Goal: Task Accomplishment & Management: Use online tool/utility

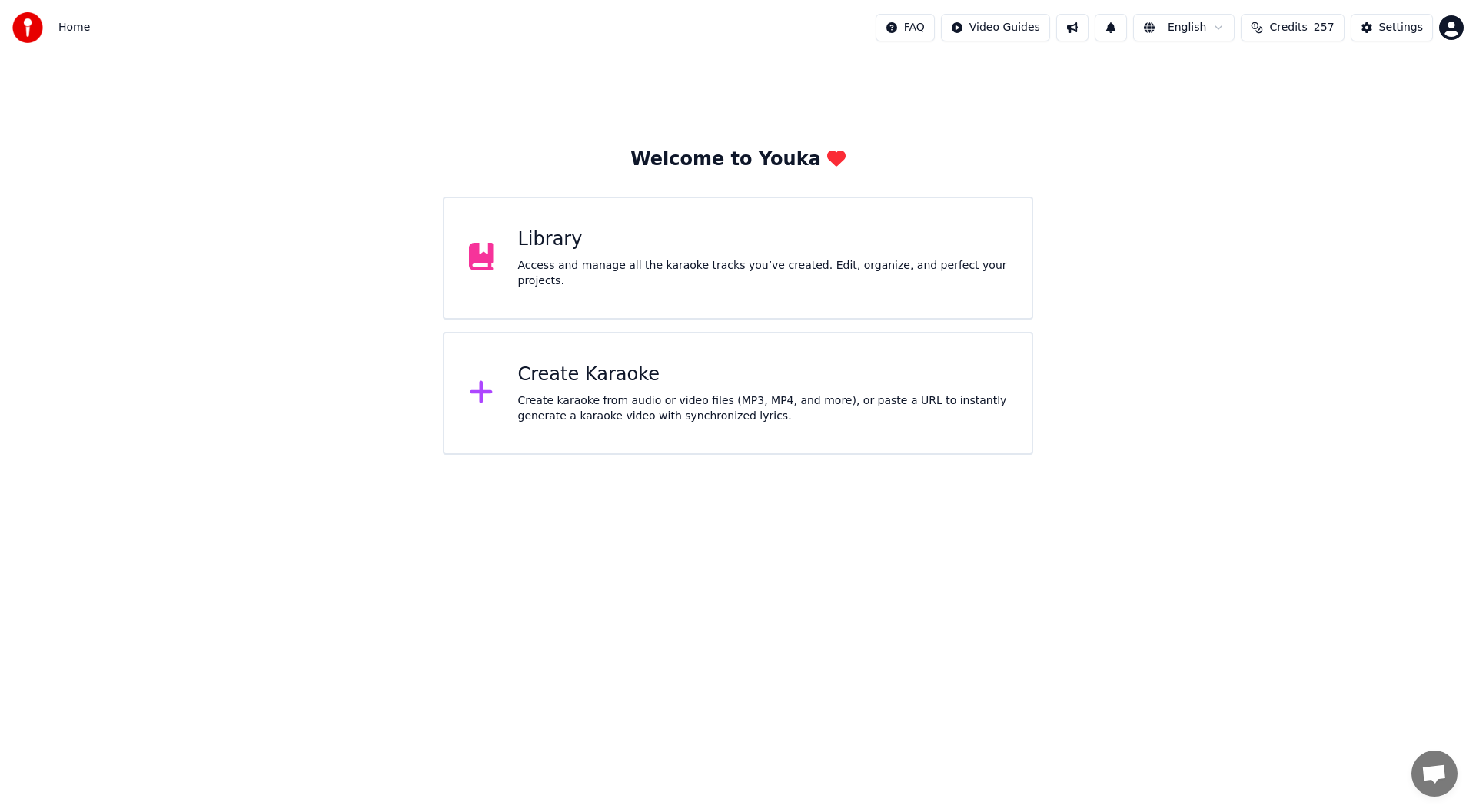
click at [663, 407] on div "Create karaoke from audio or video files (MP3, MP4, and more), or paste a URL t…" at bounding box center [763, 409] width 490 height 31
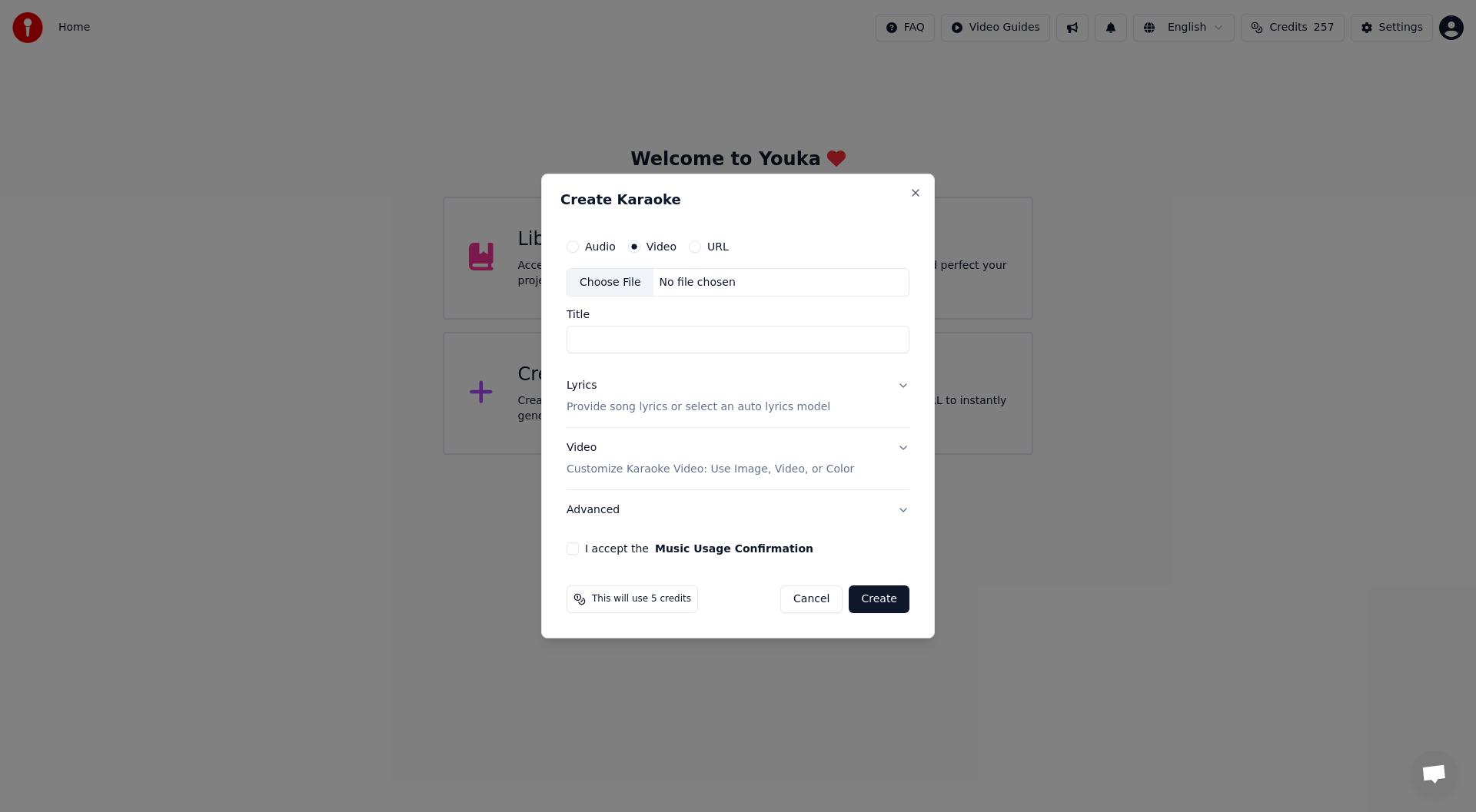
click at [611, 274] on div "Choose File" at bounding box center [611, 283] width 86 height 27
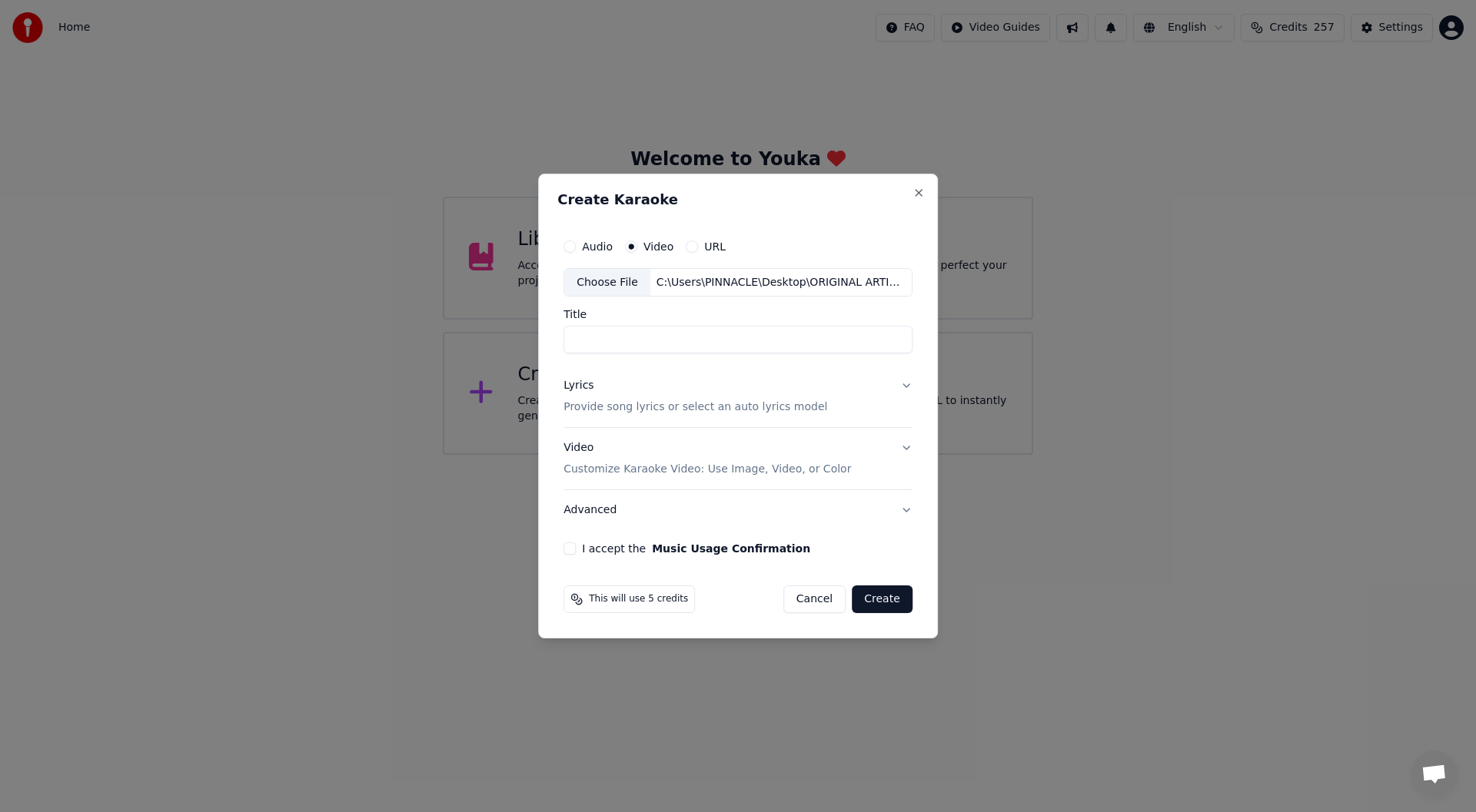
type input "**********"
click at [572, 548] on button "I accept the Music Usage Confirmation" at bounding box center [569, 548] width 12 height 12
click at [581, 386] on div "Lyrics" at bounding box center [578, 386] width 30 height 16
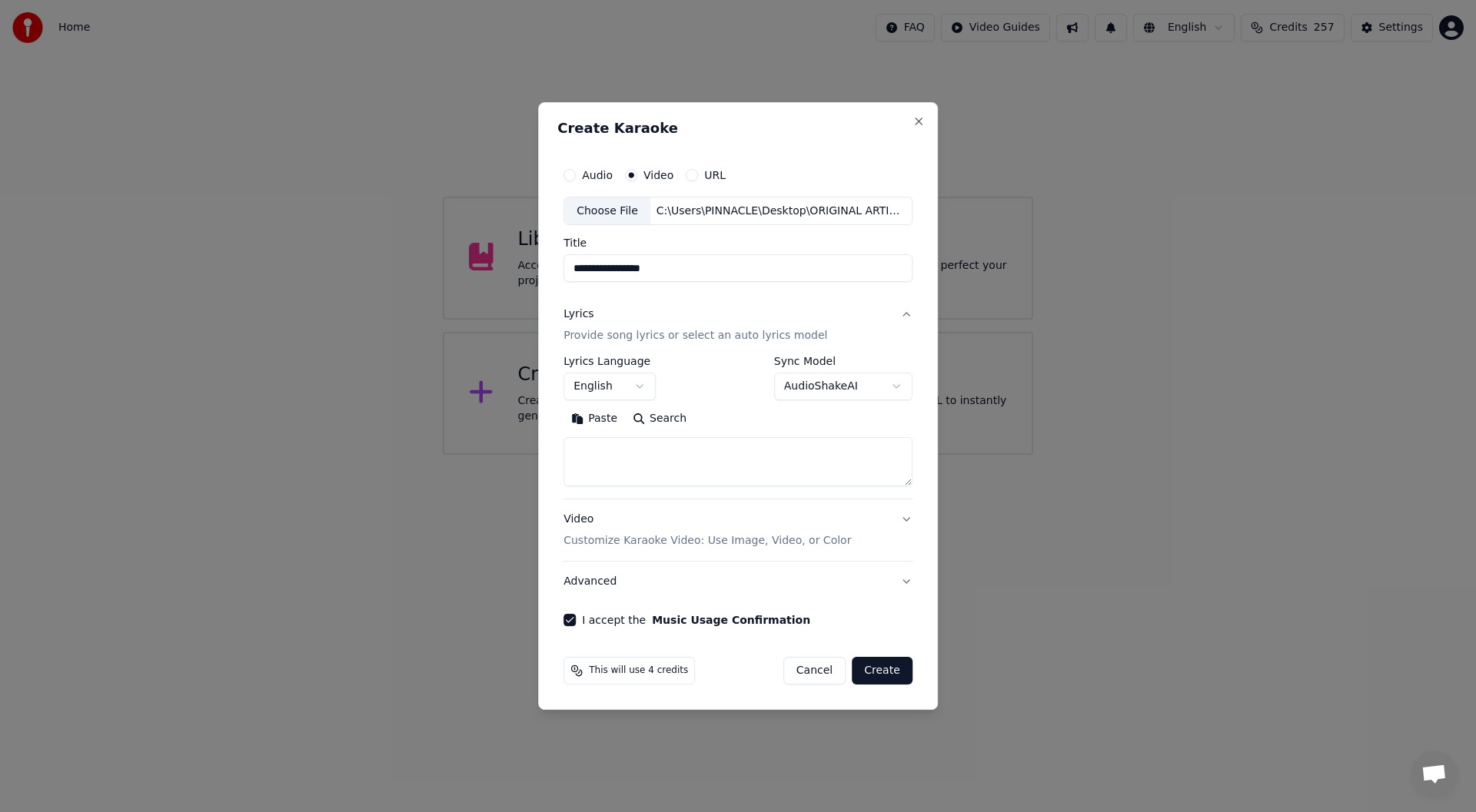
click at [592, 414] on button "Paste" at bounding box center [593, 419] width 61 height 25
click at [884, 670] on button "Create" at bounding box center [882, 671] width 61 height 27
type textarea "**********"
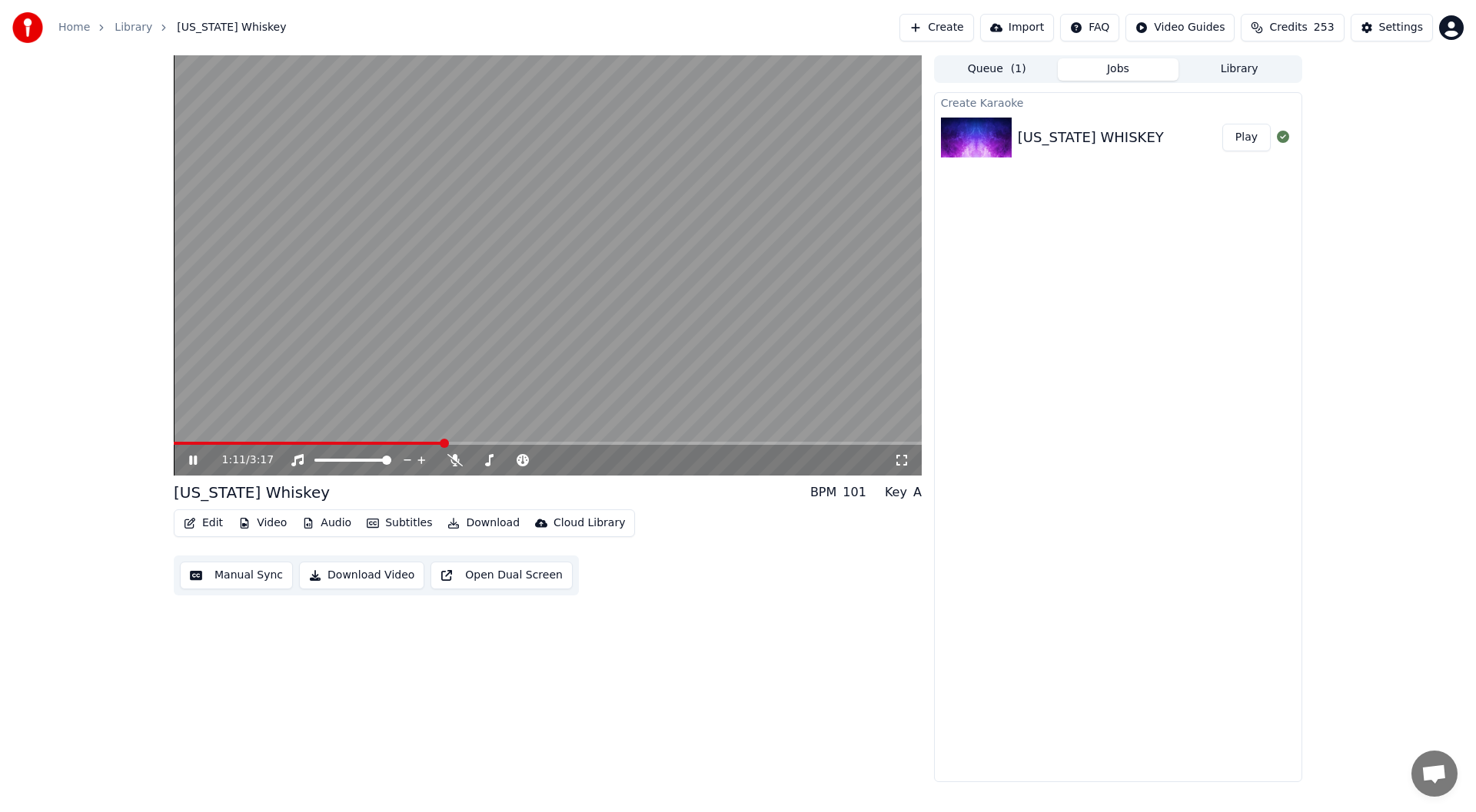
click at [192, 456] on icon at bounding box center [193, 460] width 7 height 9
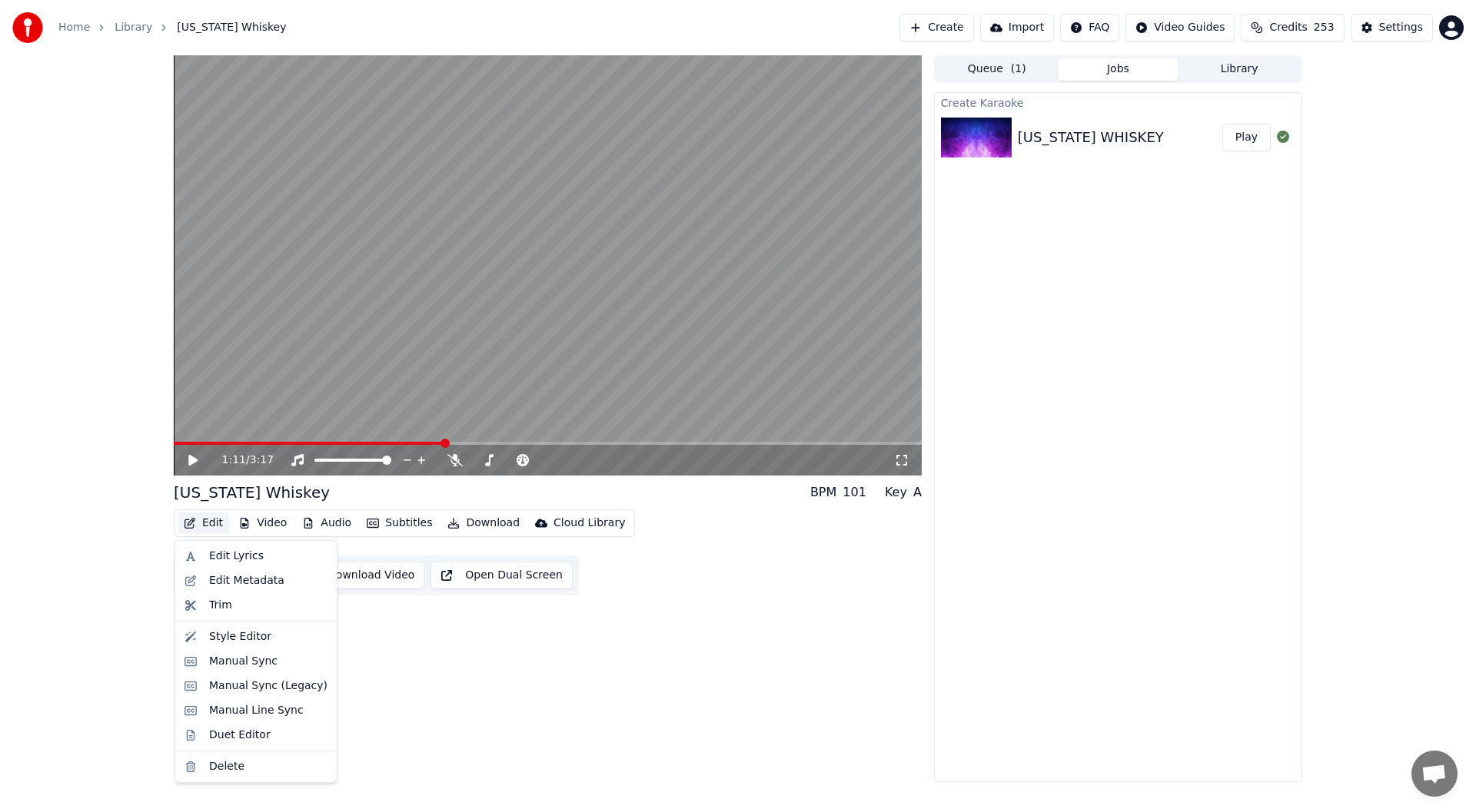
click at [207, 520] on button "Edit" at bounding box center [204, 524] width 51 height 22
click at [225, 636] on div "Style Editor" at bounding box center [240, 637] width 62 height 16
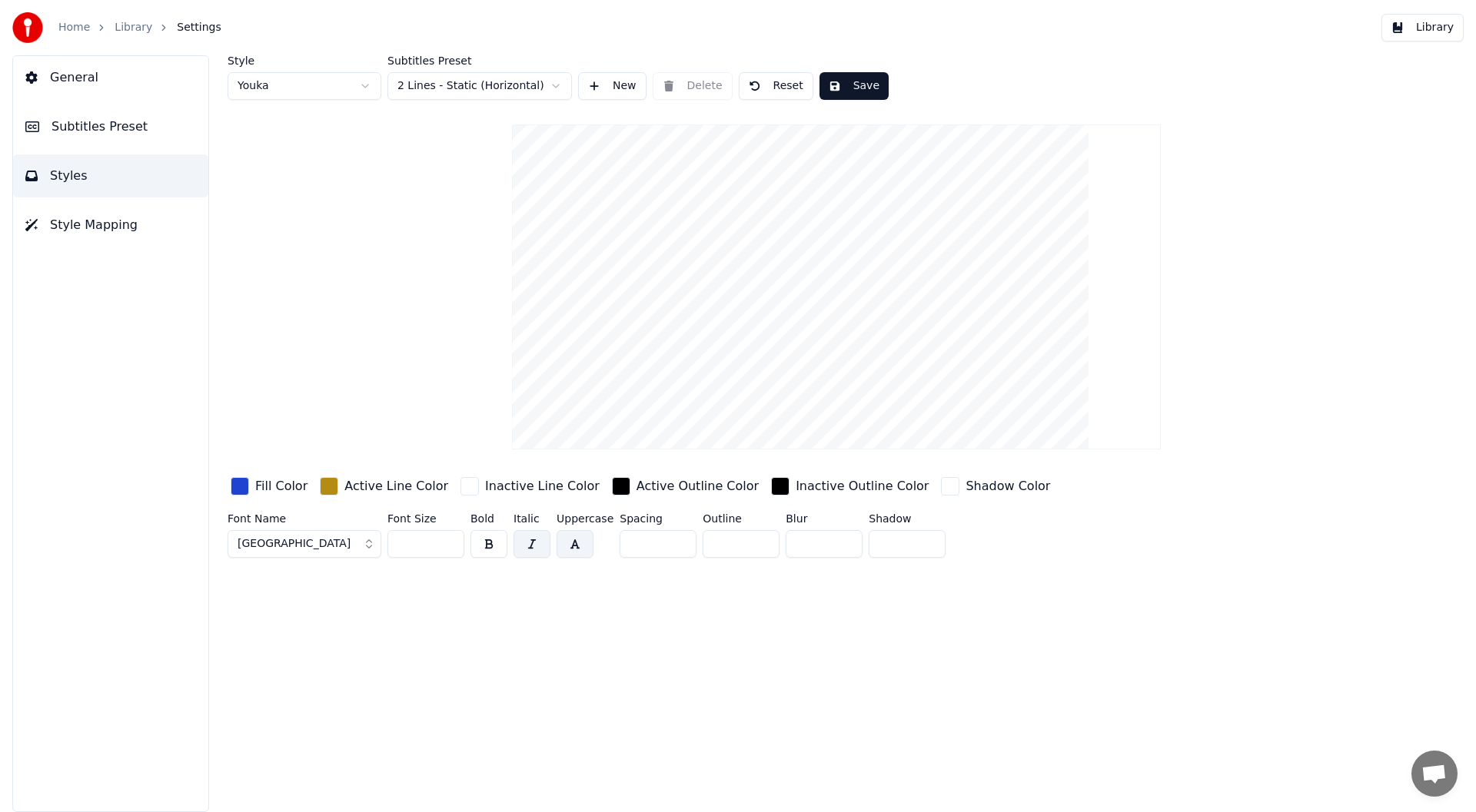
click at [361, 85] on html "Home Library Settings Library General Subtitles Preset Styles Style Mapping Sty…" at bounding box center [738, 406] width 1476 height 812
type input "***"
click at [768, 87] on button "Save" at bounding box center [773, 86] width 69 height 27
click at [94, 227] on span "Style Mapping" at bounding box center [94, 225] width 88 height 18
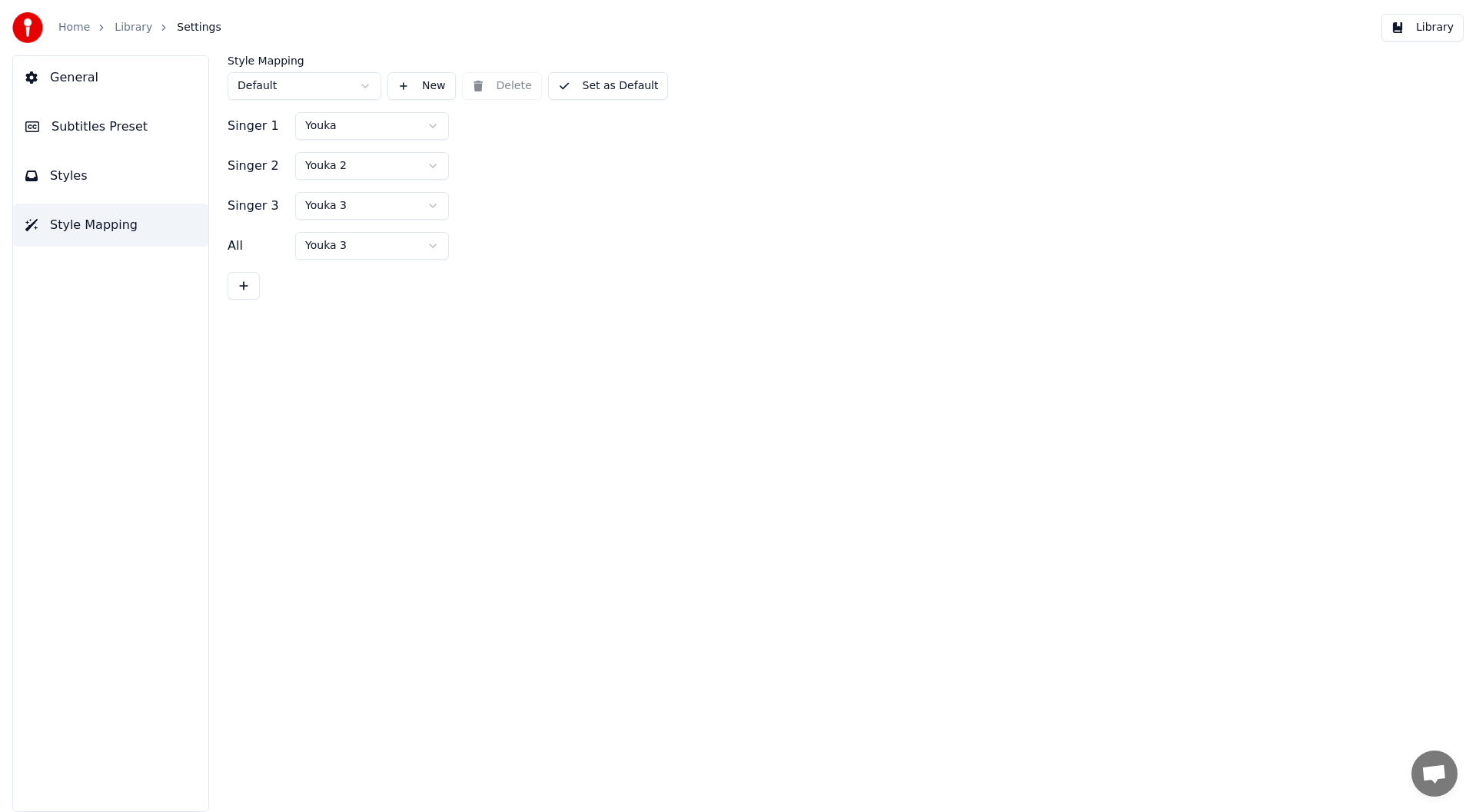
click at [355, 239] on html "Home Library Settings Library General Subtitles Preset Styles Style Mapping Sty…" at bounding box center [738, 406] width 1476 height 812
click at [614, 80] on button "Set as Default" at bounding box center [609, 86] width 120 height 27
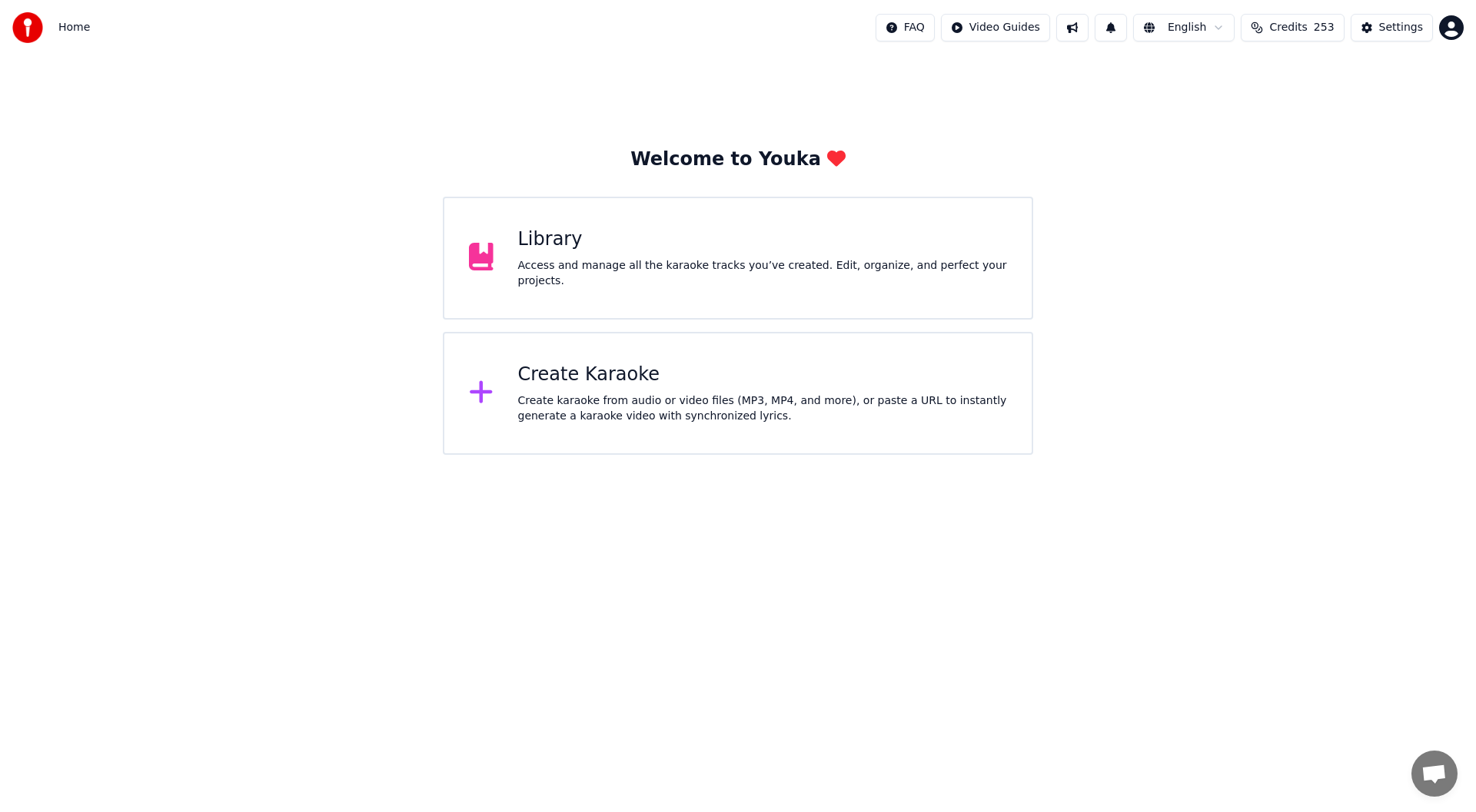
click at [737, 252] on div "Library" at bounding box center [763, 239] width 490 height 25
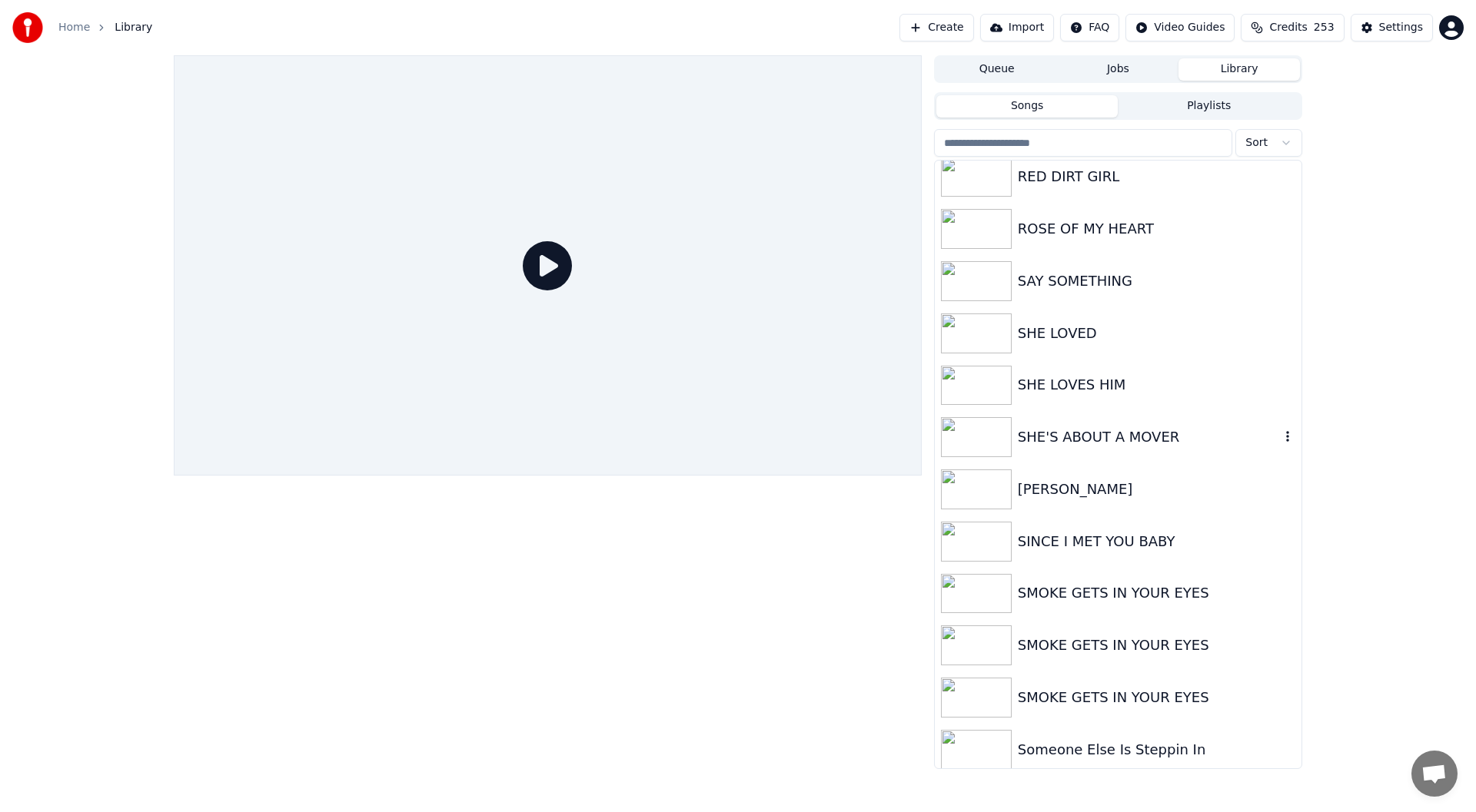
scroll to position [2382, 0]
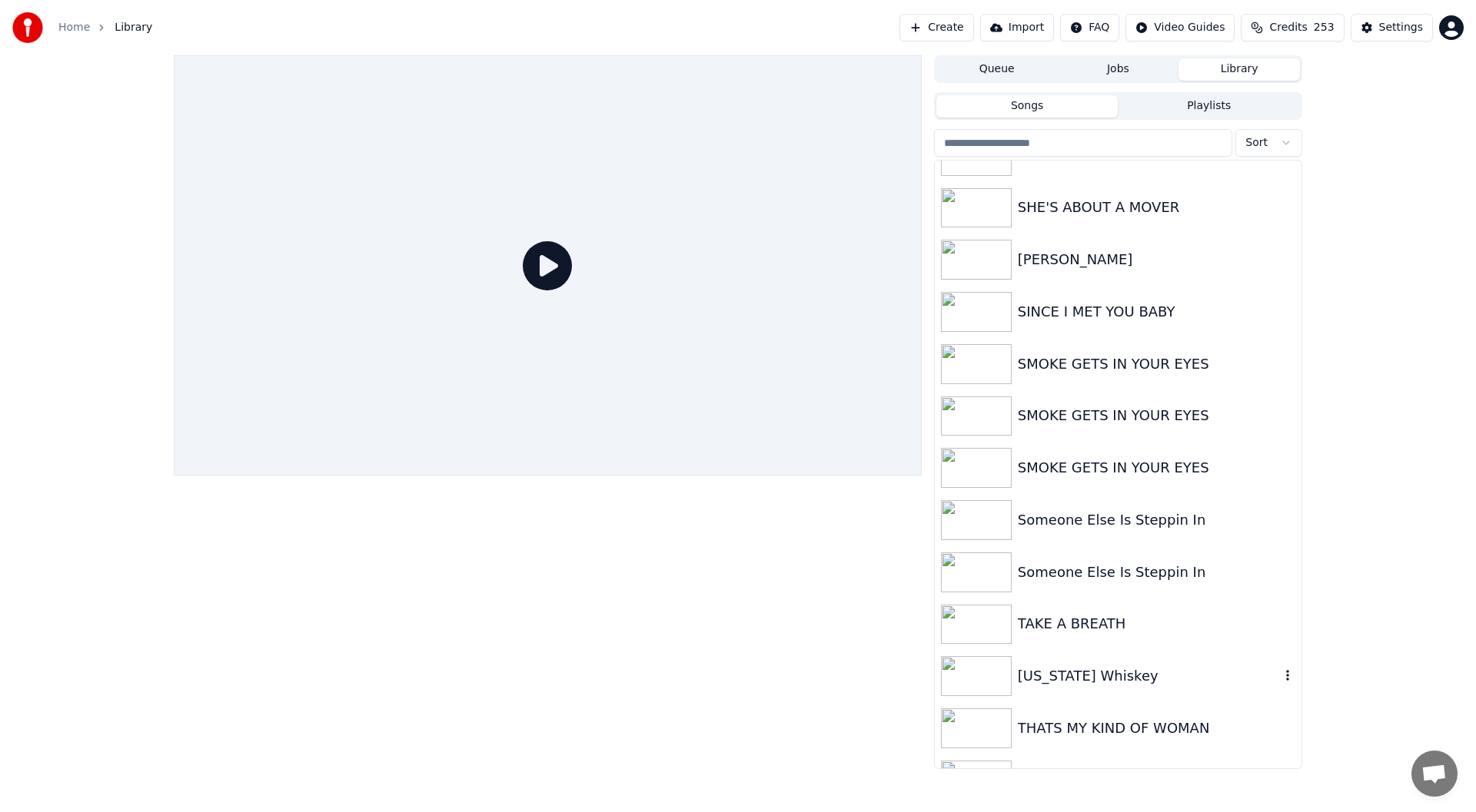
click at [1080, 680] on div "[US_STATE] Whiskey" at bounding box center [1148, 676] width 262 height 22
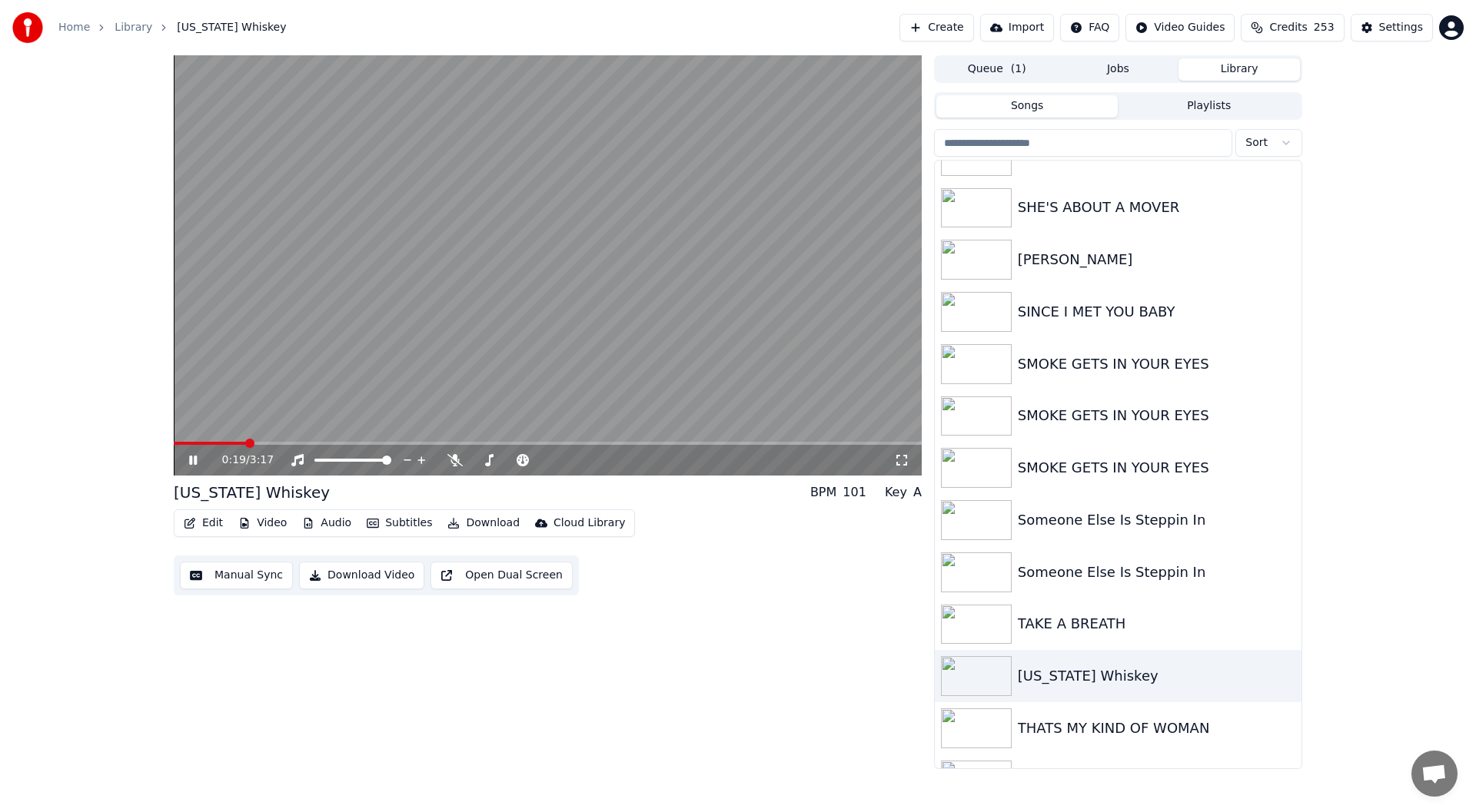
click at [902, 454] on icon at bounding box center [902, 460] width 16 height 12
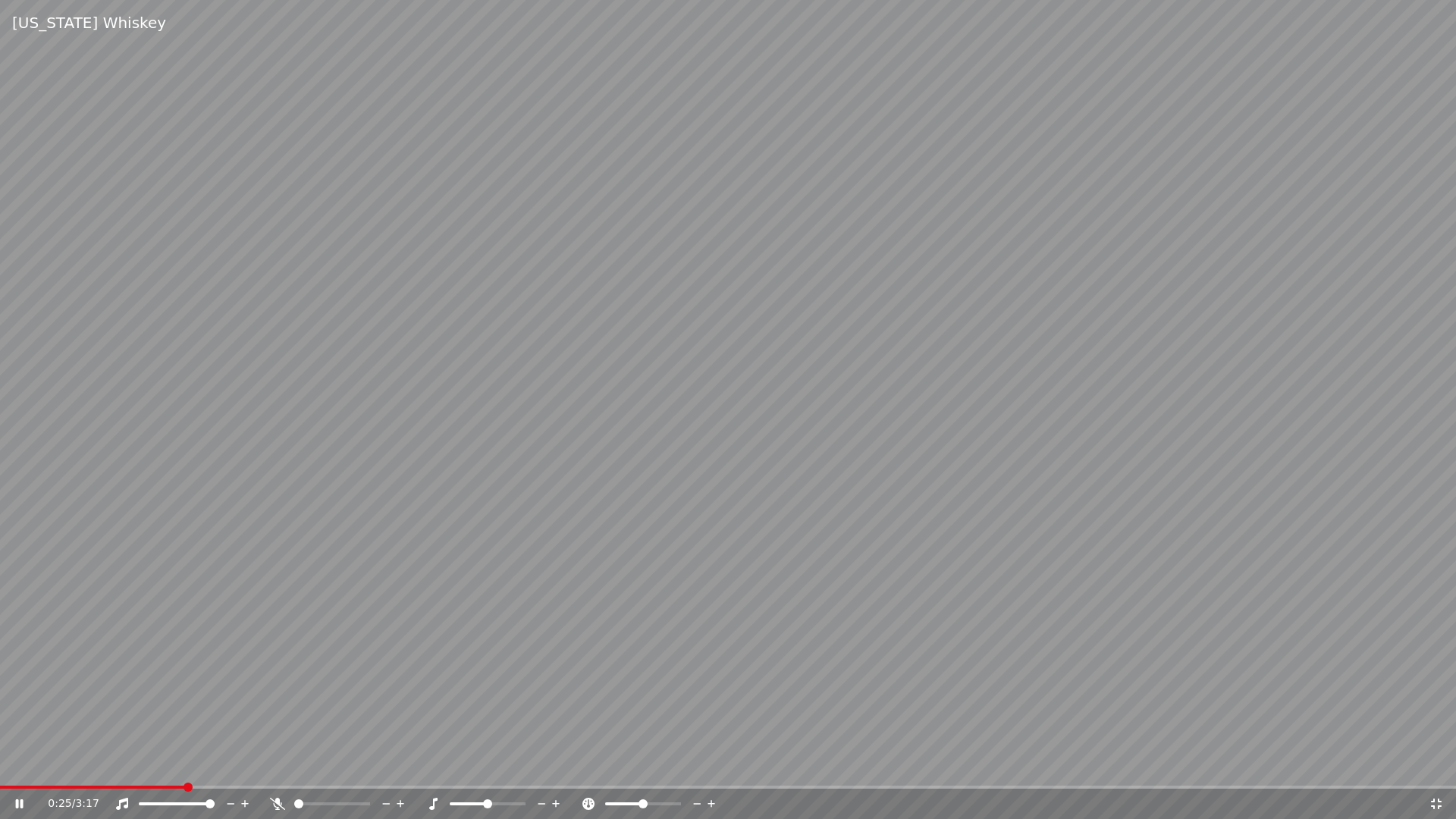
click at [278, 800] on icon at bounding box center [277, 803] width 15 height 12
click at [17, 800] on icon at bounding box center [20, 804] width 7 height 9
drag, startPoint x: 1435, startPoint y: 803, endPoint x: 1434, endPoint y: 785, distance: 18.0
click at [1434, 800] on icon at bounding box center [1436, 803] width 15 height 12
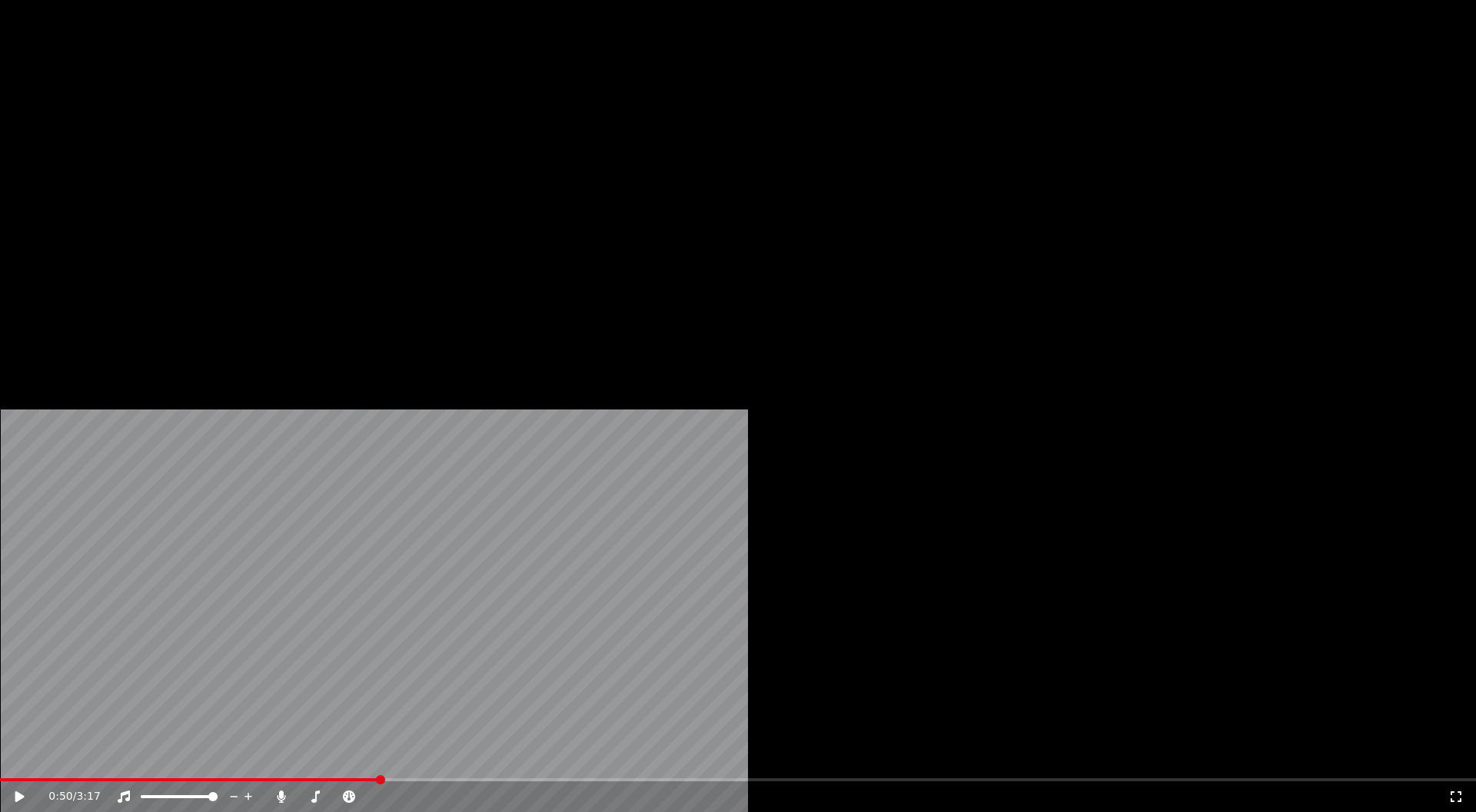
click at [205, 114] on button "Edit" at bounding box center [204, 103] width 51 height 22
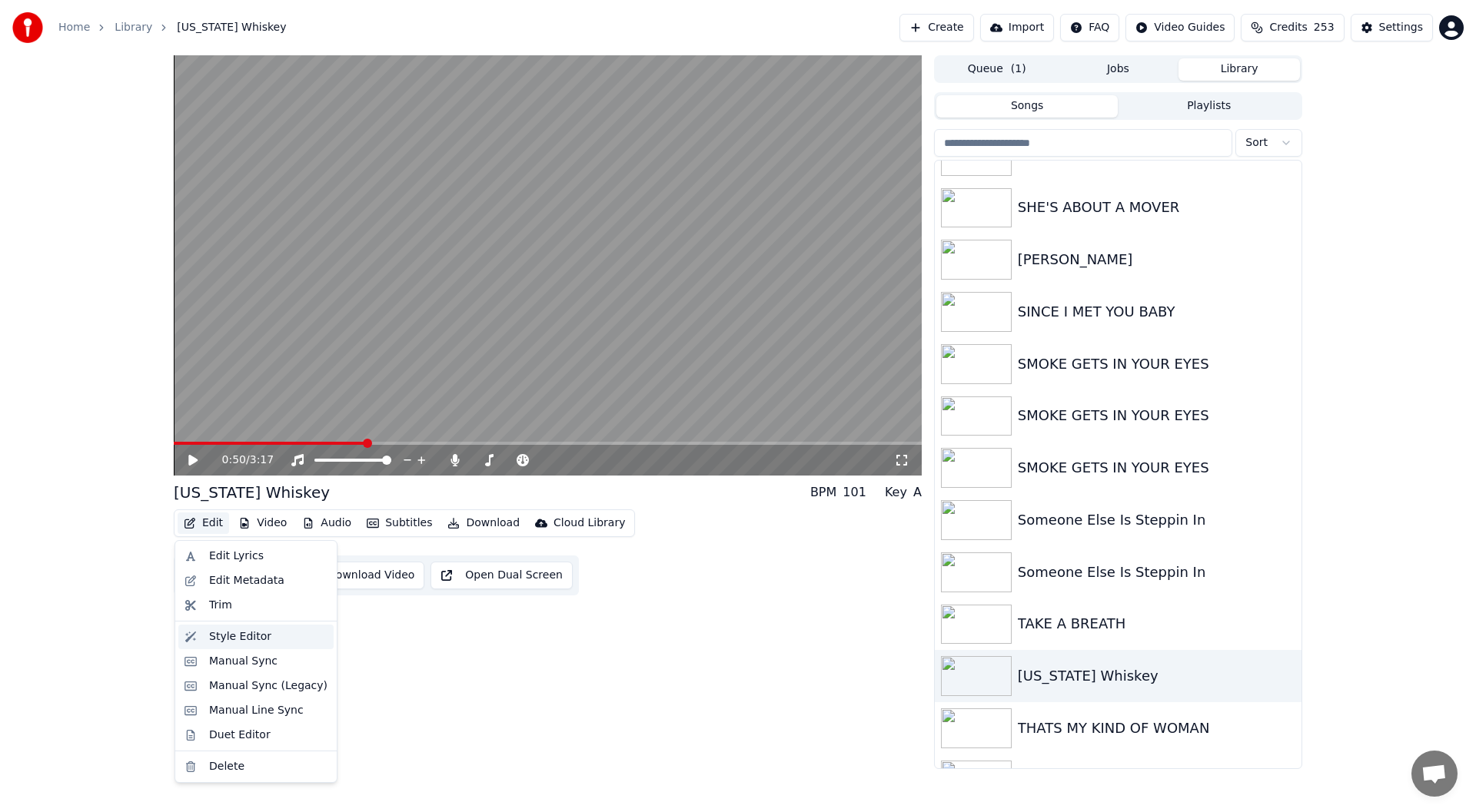
click at [232, 636] on div "Style Editor" at bounding box center [240, 637] width 62 height 16
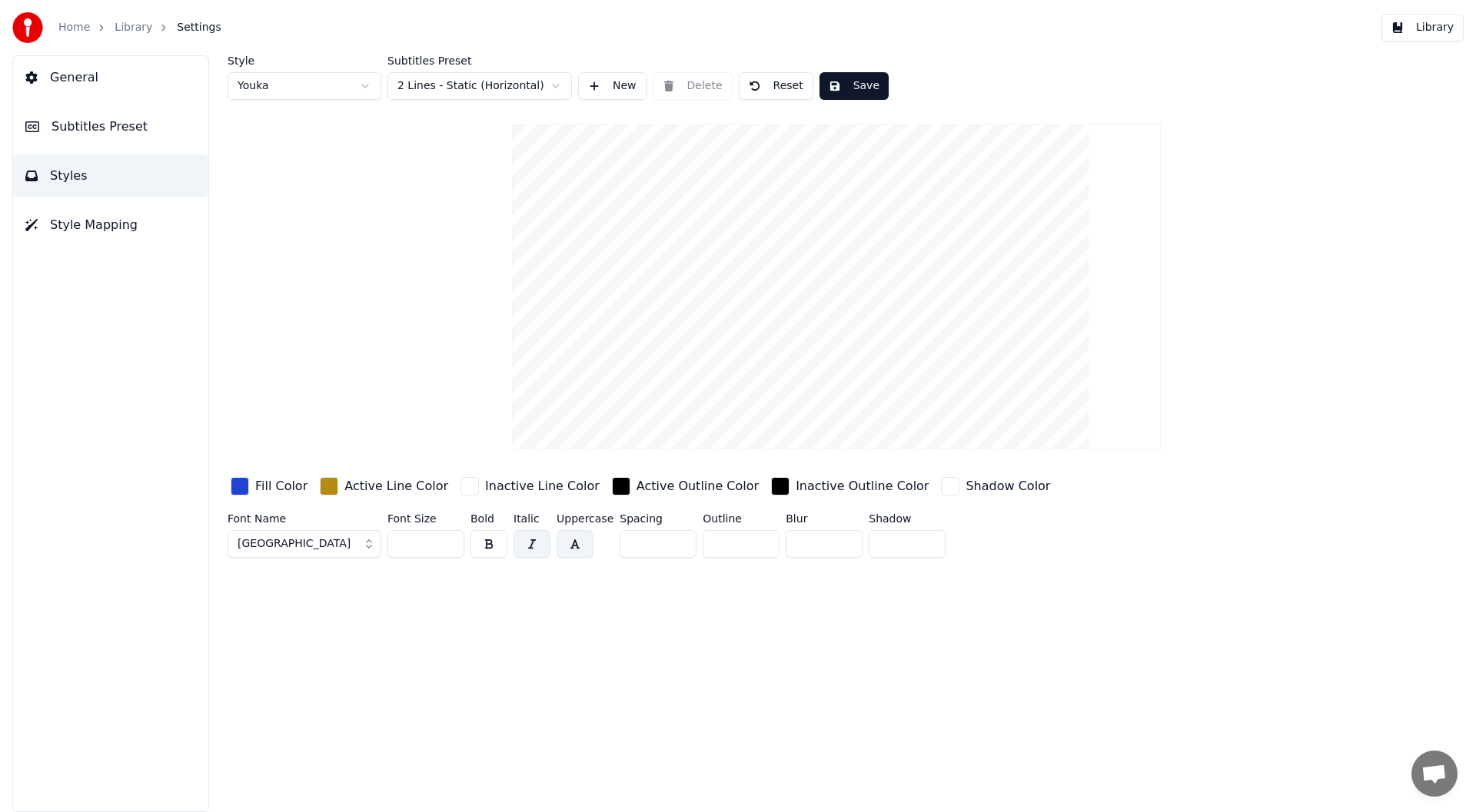
click at [74, 219] on span "Style Mapping" at bounding box center [94, 225] width 88 height 18
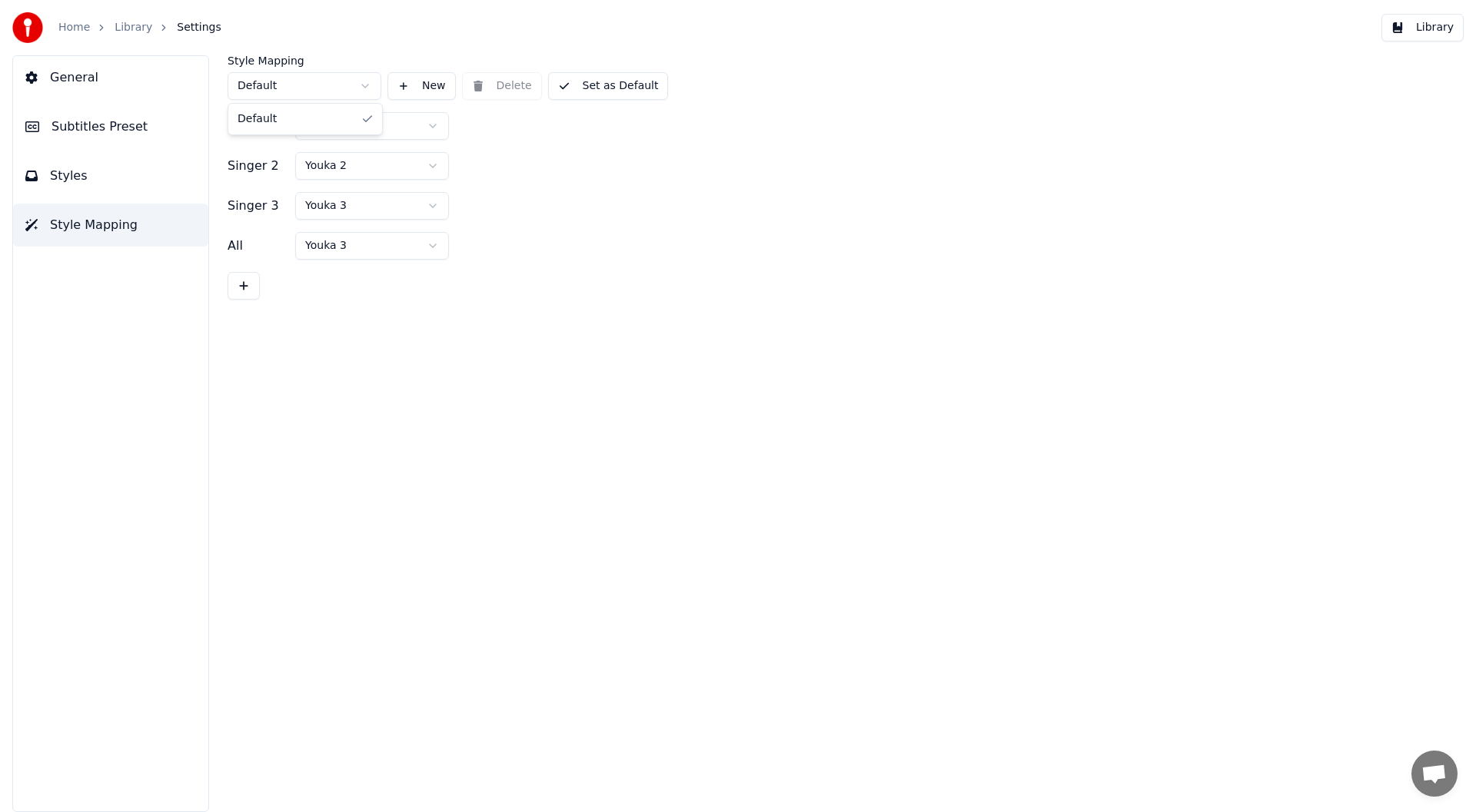
click at [365, 83] on html "Home Library Settings Library General Subtitles Preset Styles Style Mapping Sty…" at bounding box center [738, 406] width 1476 height 812
click at [514, 138] on html "Home Library Settings Library General Subtitles Preset Styles Style Mapping Sty…" at bounding box center [738, 406] width 1476 height 812
click at [429, 238] on html "Home Library Settings Library General Subtitles Preset Styles Style Mapping Sty…" at bounding box center [738, 406] width 1476 height 812
click at [64, 173] on span "Styles" at bounding box center [68, 176] width 37 height 18
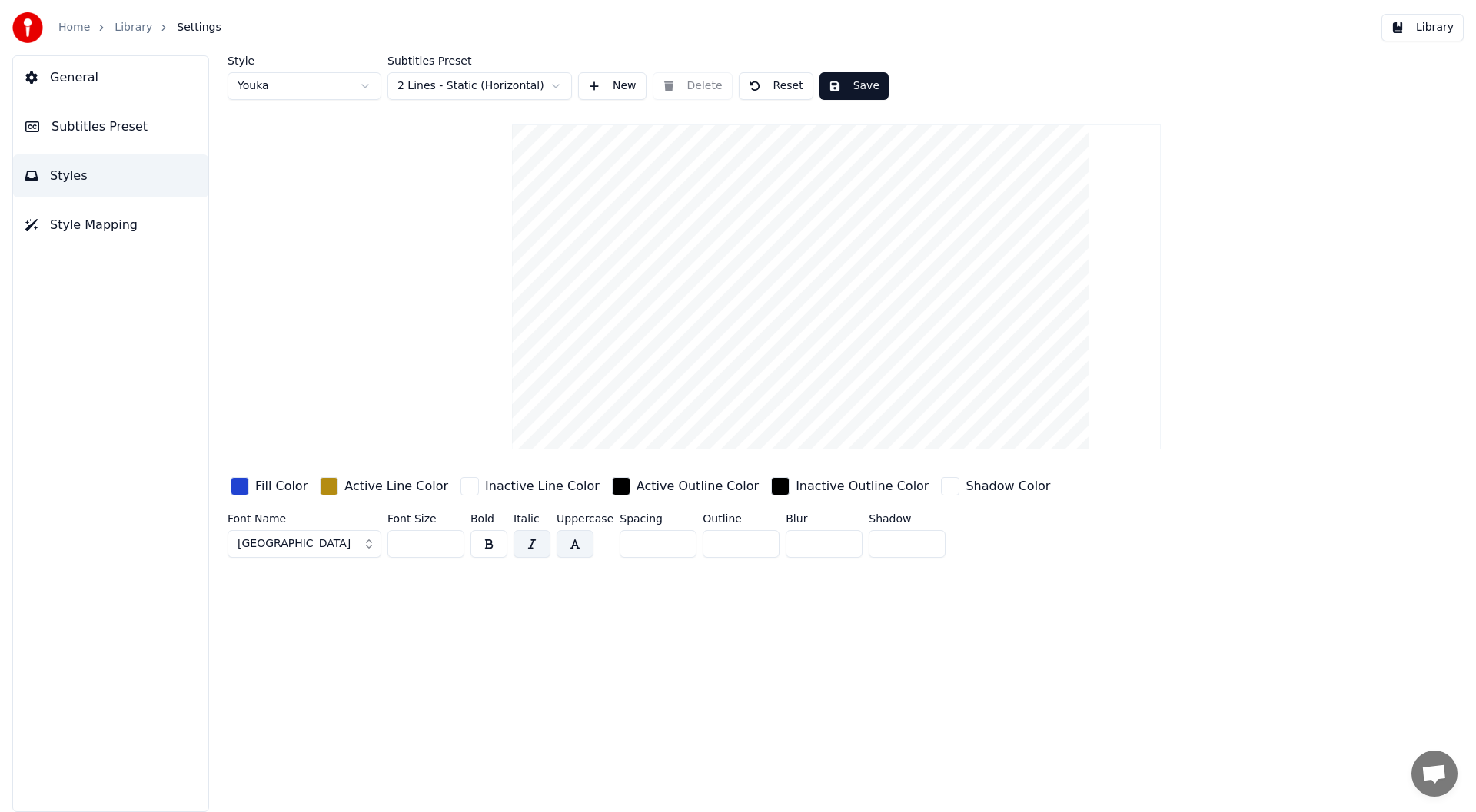
click at [69, 220] on span "Style Mapping" at bounding box center [94, 225] width 88 height 18
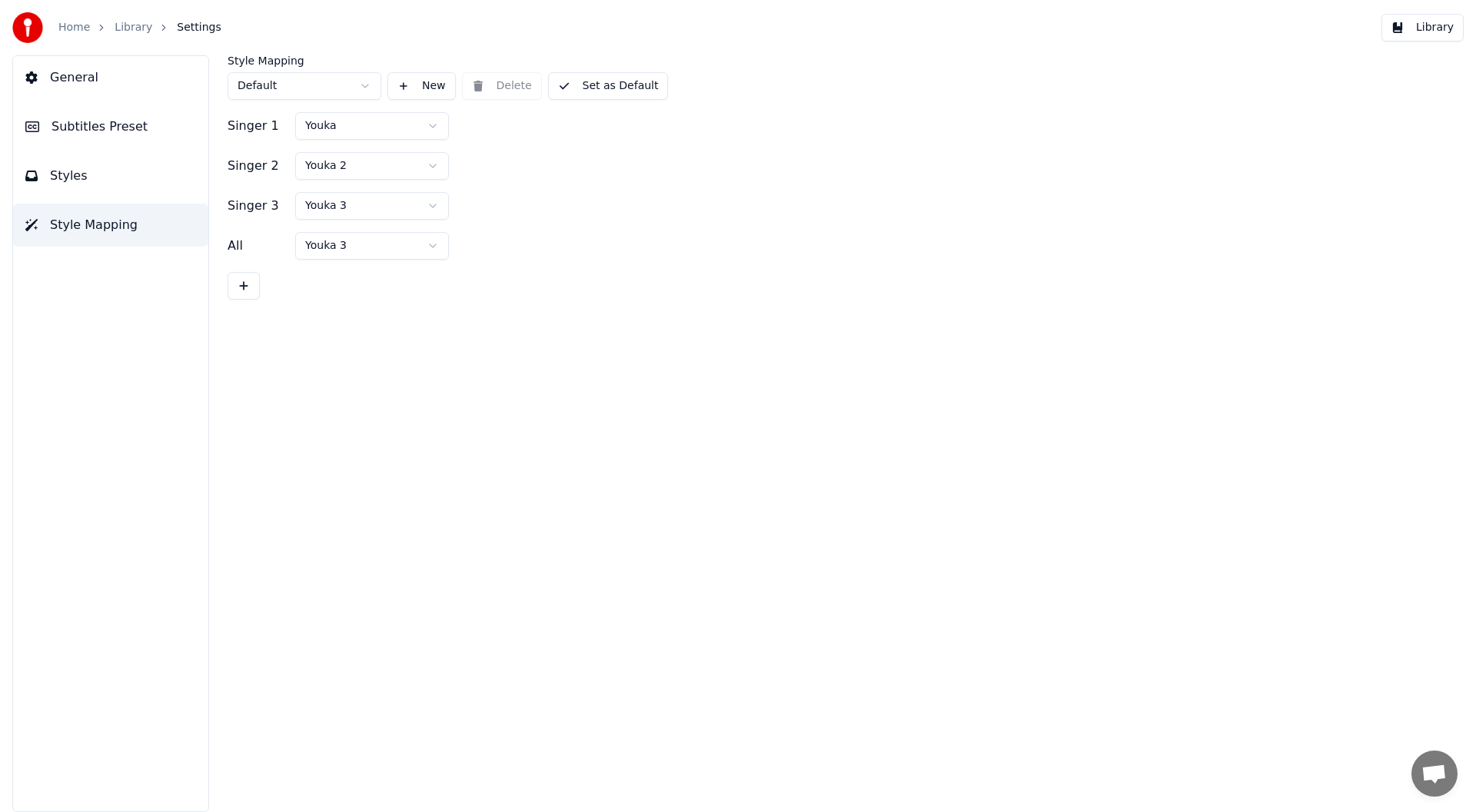
click at [400, 238] on html "Home Library Settings Library General Subtitles Preset Styles Style Mapping Sty…" at bounding box center [738, 406] width 1476 height 812
click at [610, 82] on button "Set as Default" at bounding box center [609, 86] width 120 height 27
click at [69, 71] on span "General" at bounding box center [74, 78] width 48 height 18
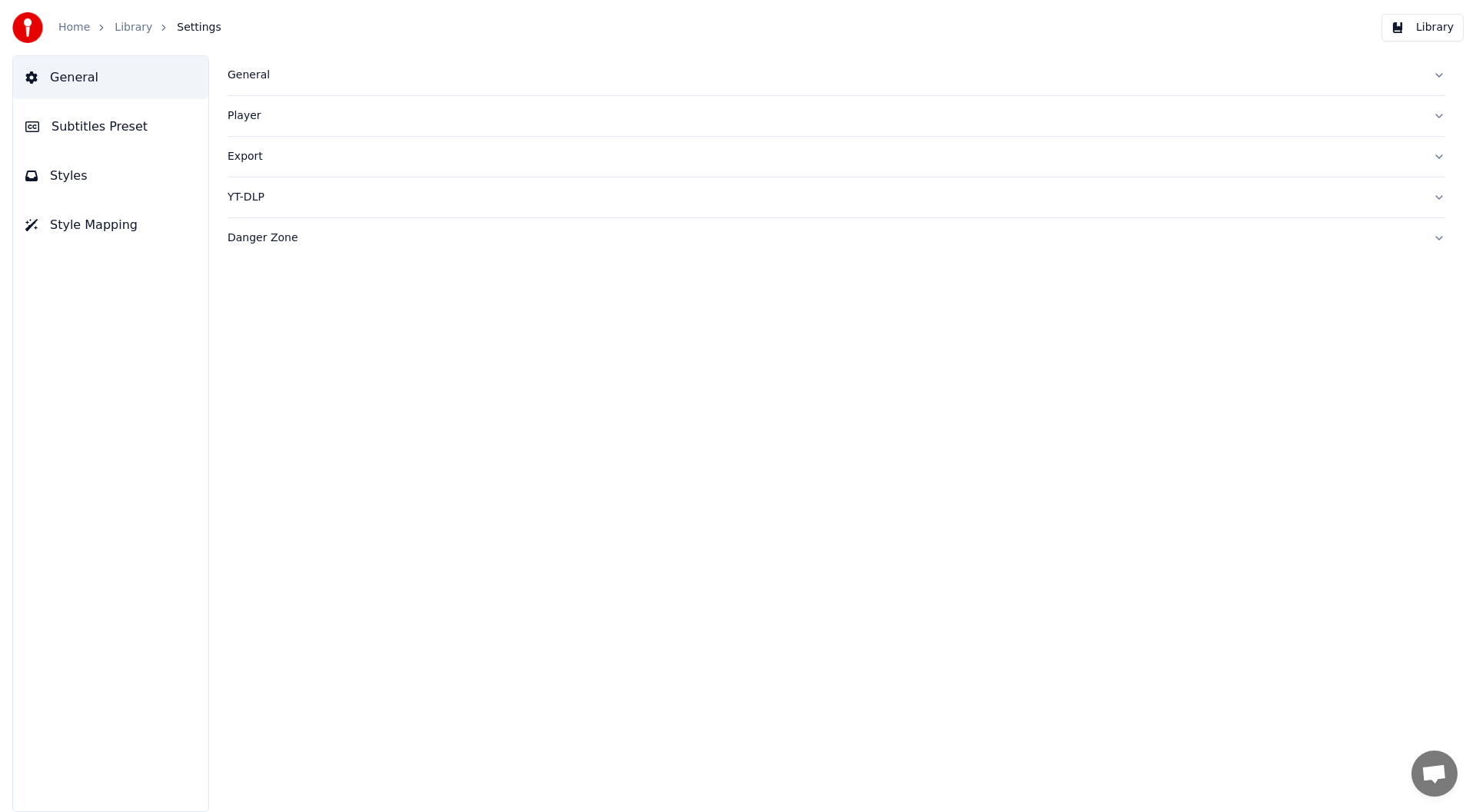
click at [85, 174] on button "Styles" at bounding box center [110, 175] width 195 height 43
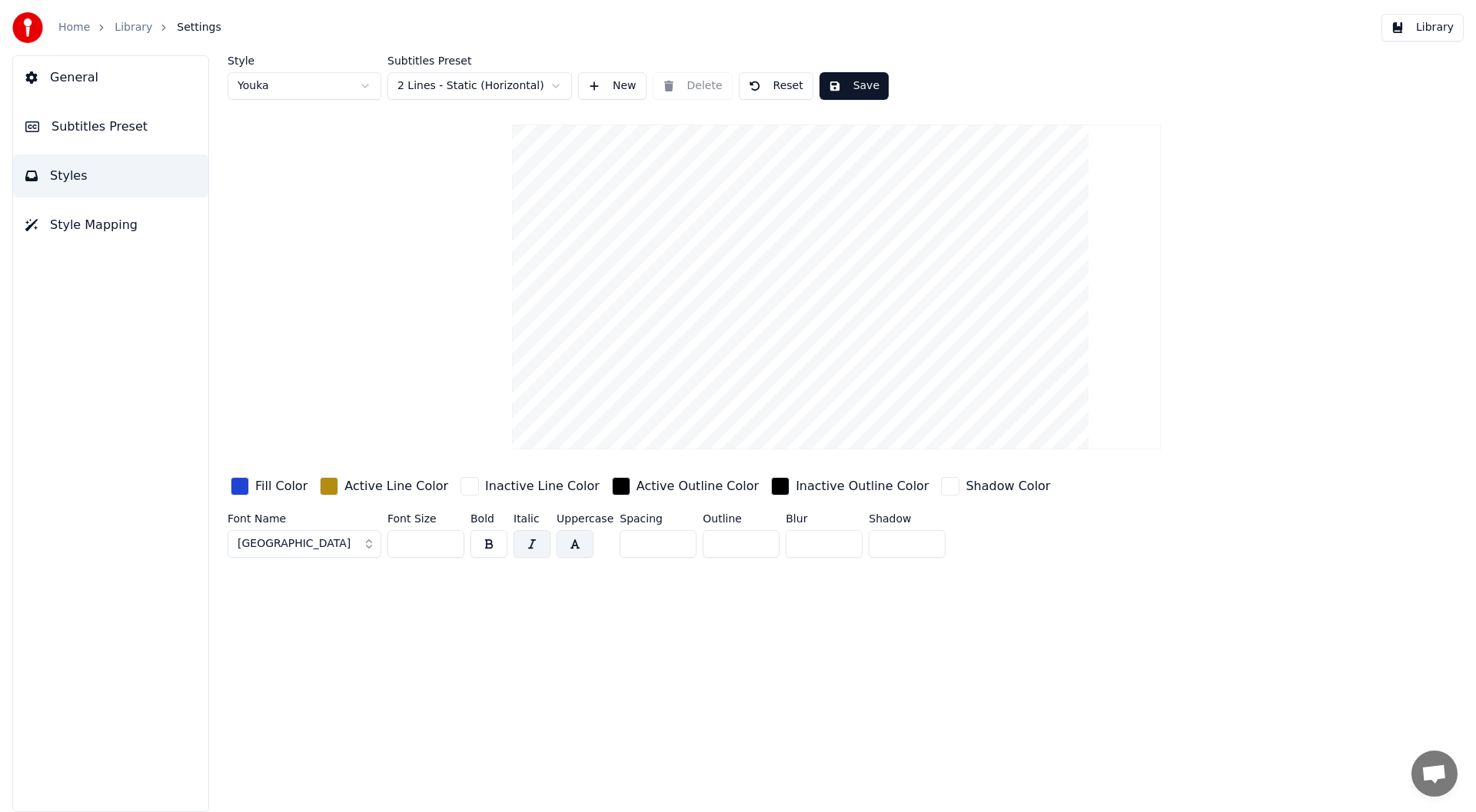
click at [72, 78] on span "General" at bounding box center [74, 78] width 48 height 18
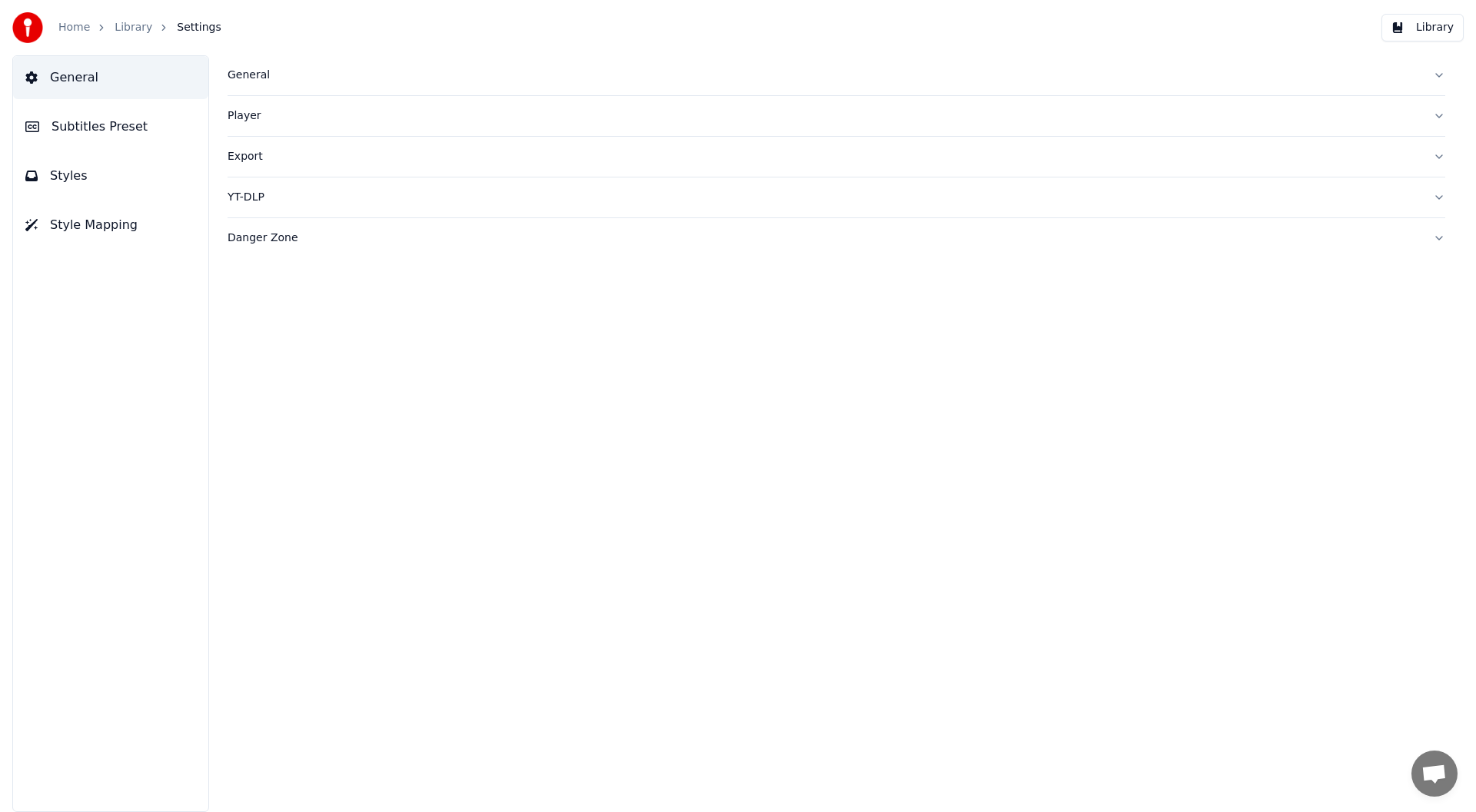
click at [252, 74] on div "General" at bounding box center [823, 75] width 1193 height 16
click at [249, 360] on div "Player" at bounding box center [823, 364] width 1193 height 16
click at [193, 26] on span "Settings" at bounding box center [199, 27] width 44 height 16
click at [1429, 26] on button "Library" at bounding box center [1423, 27] width 82 height 27
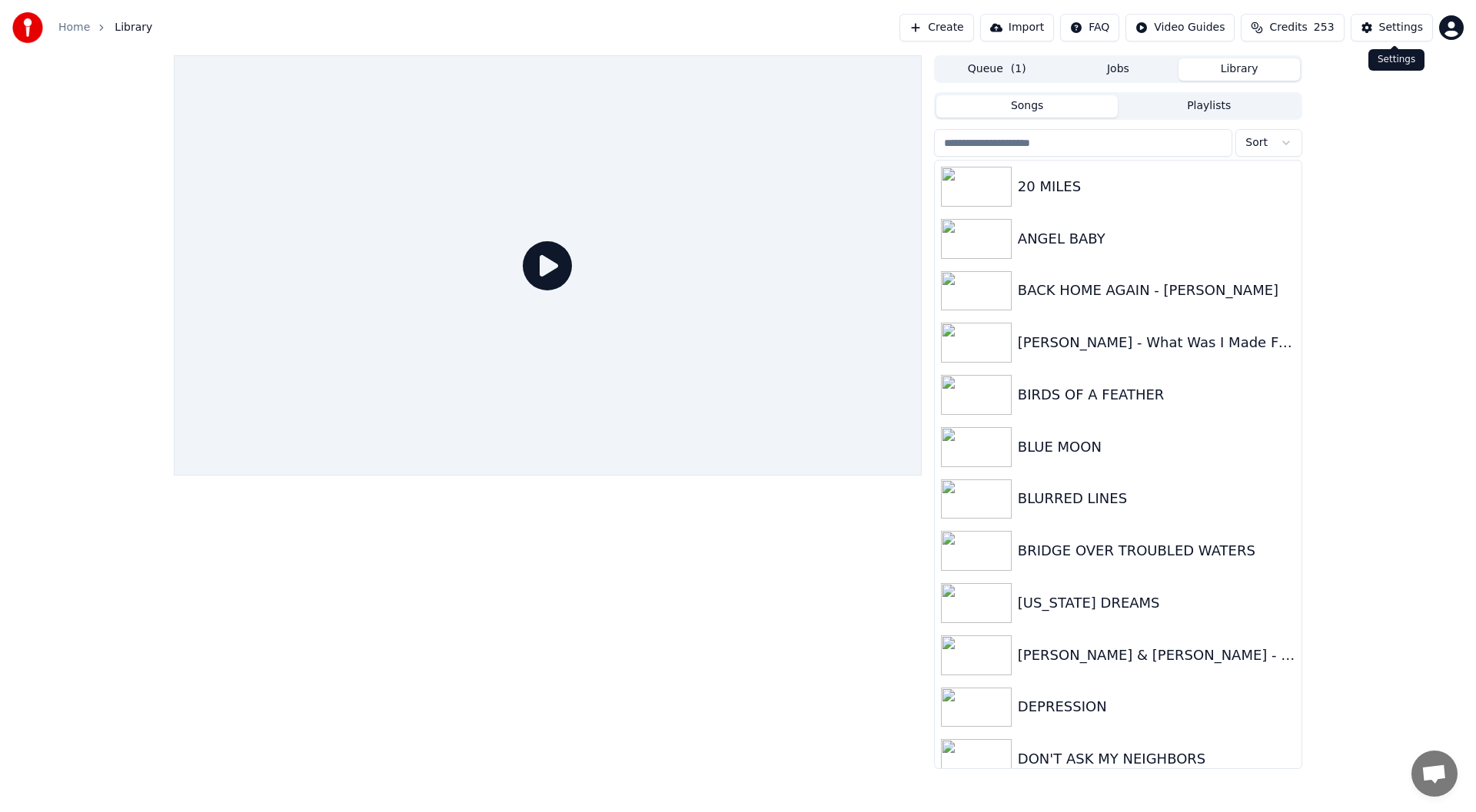
click at [1399, 20] on div "Settings" at bounding box center [1401, 27] width 44 height 16
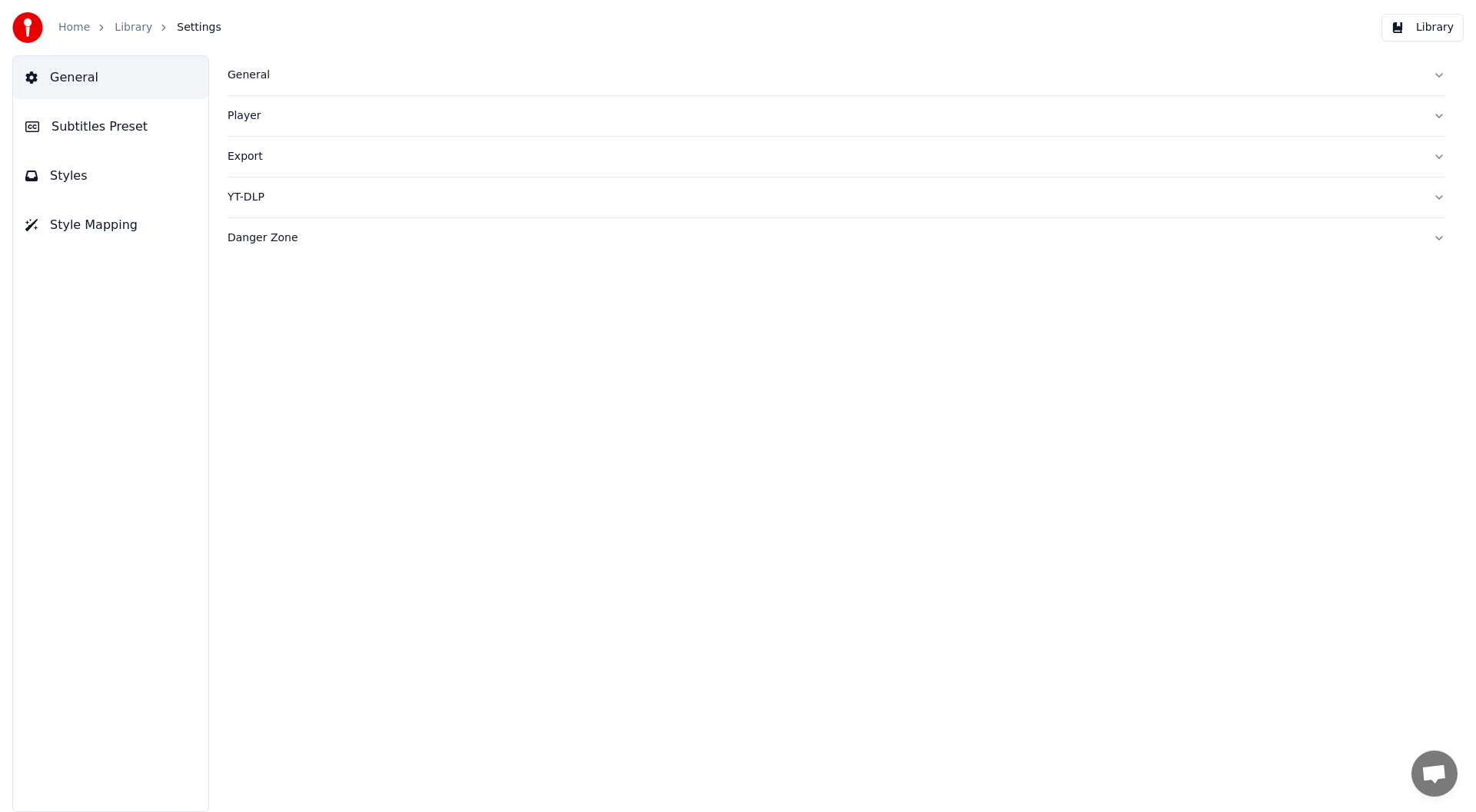
click at [79, 120] on span "Subtitles Preset" at bounding box center [99, 127] width 96 height 18
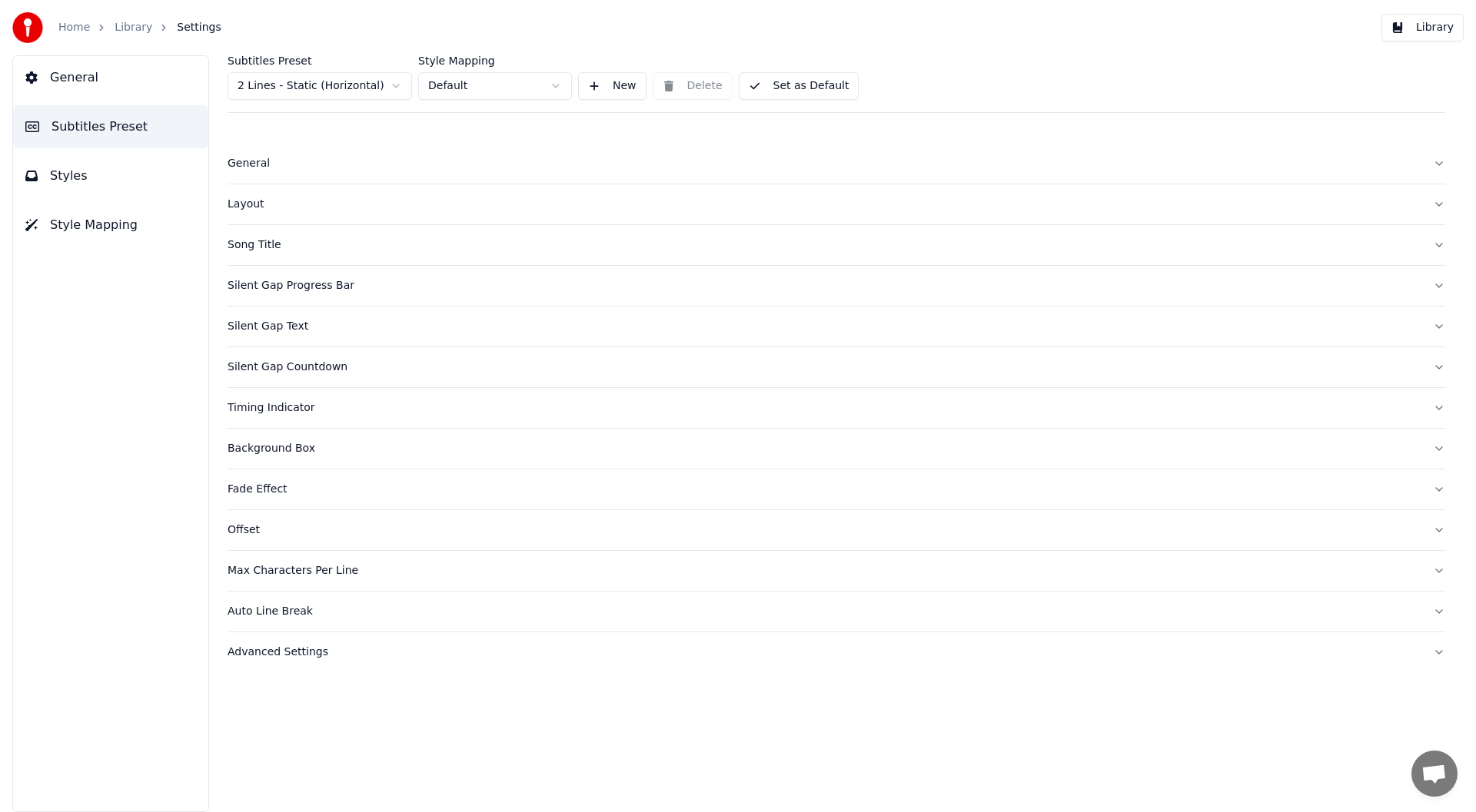
click at [243, 161] on div "General" at bounding box center [823, 163] width 1193 height 16
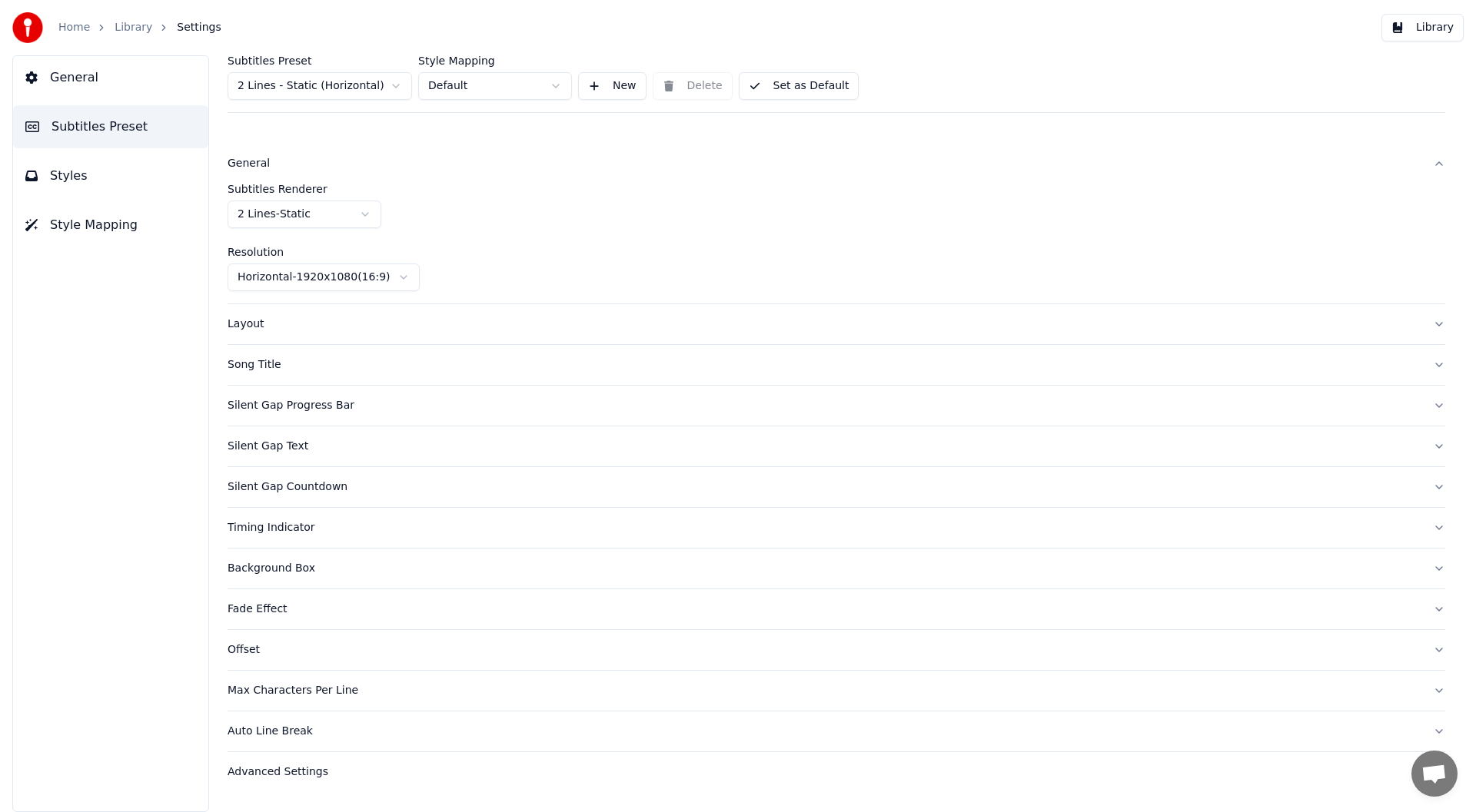
click at [248, 321] on div "Layout" at bounding box center [823, 324] width 1193 height 16
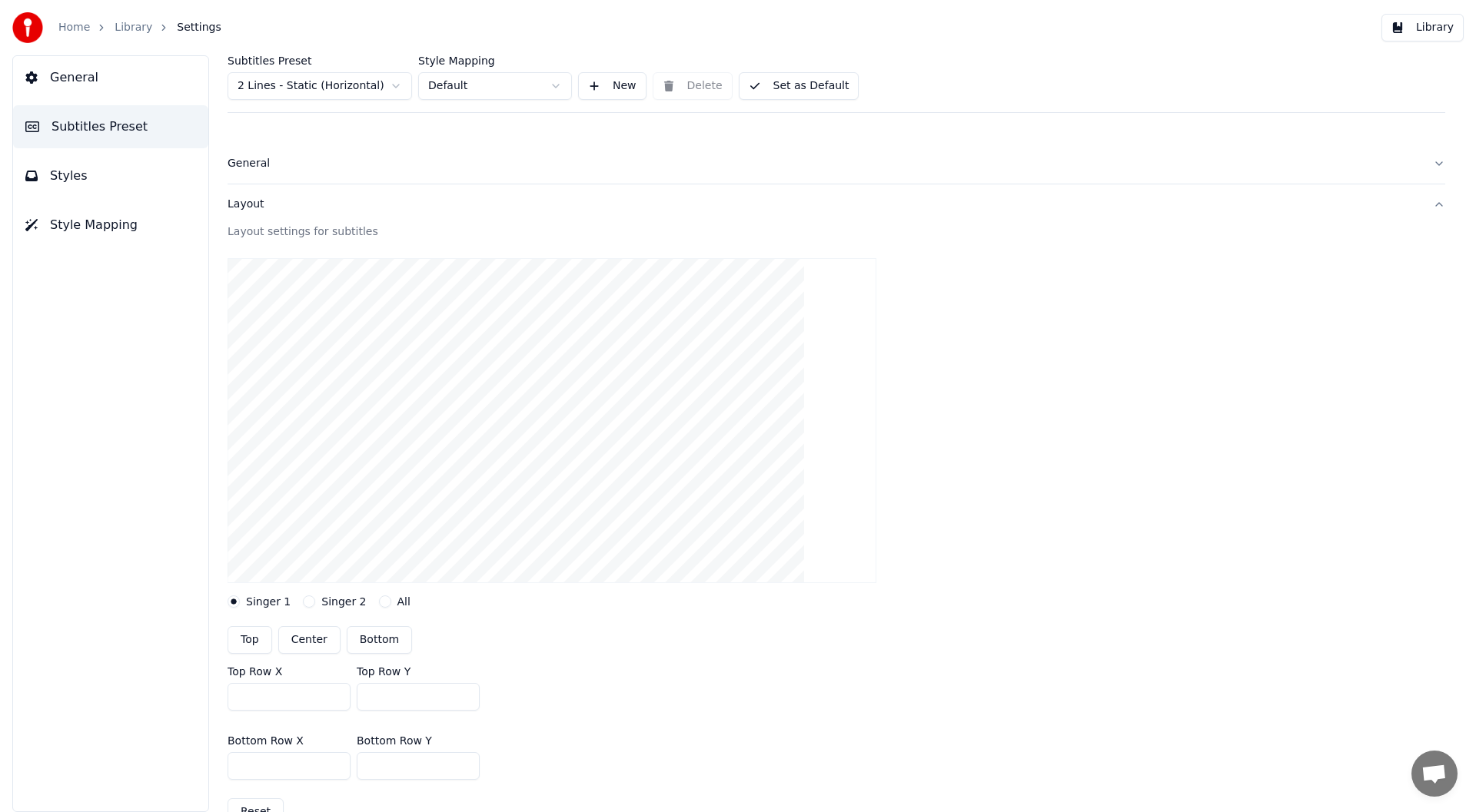
click at [369, 640] on button "Bottom" at bounding box center [380, 640] width 66 height 27
type input "***"
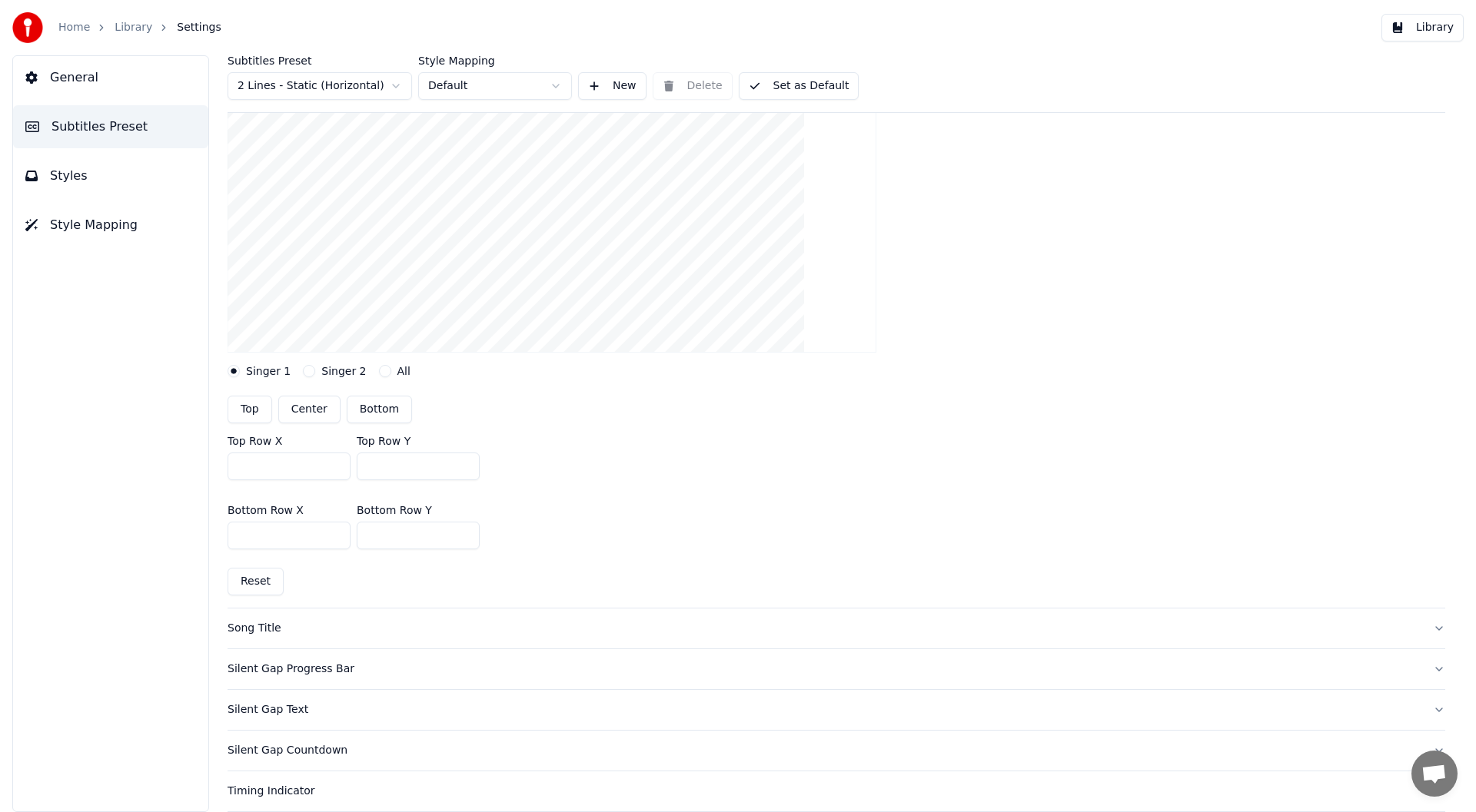
scroll to position [384, 0]
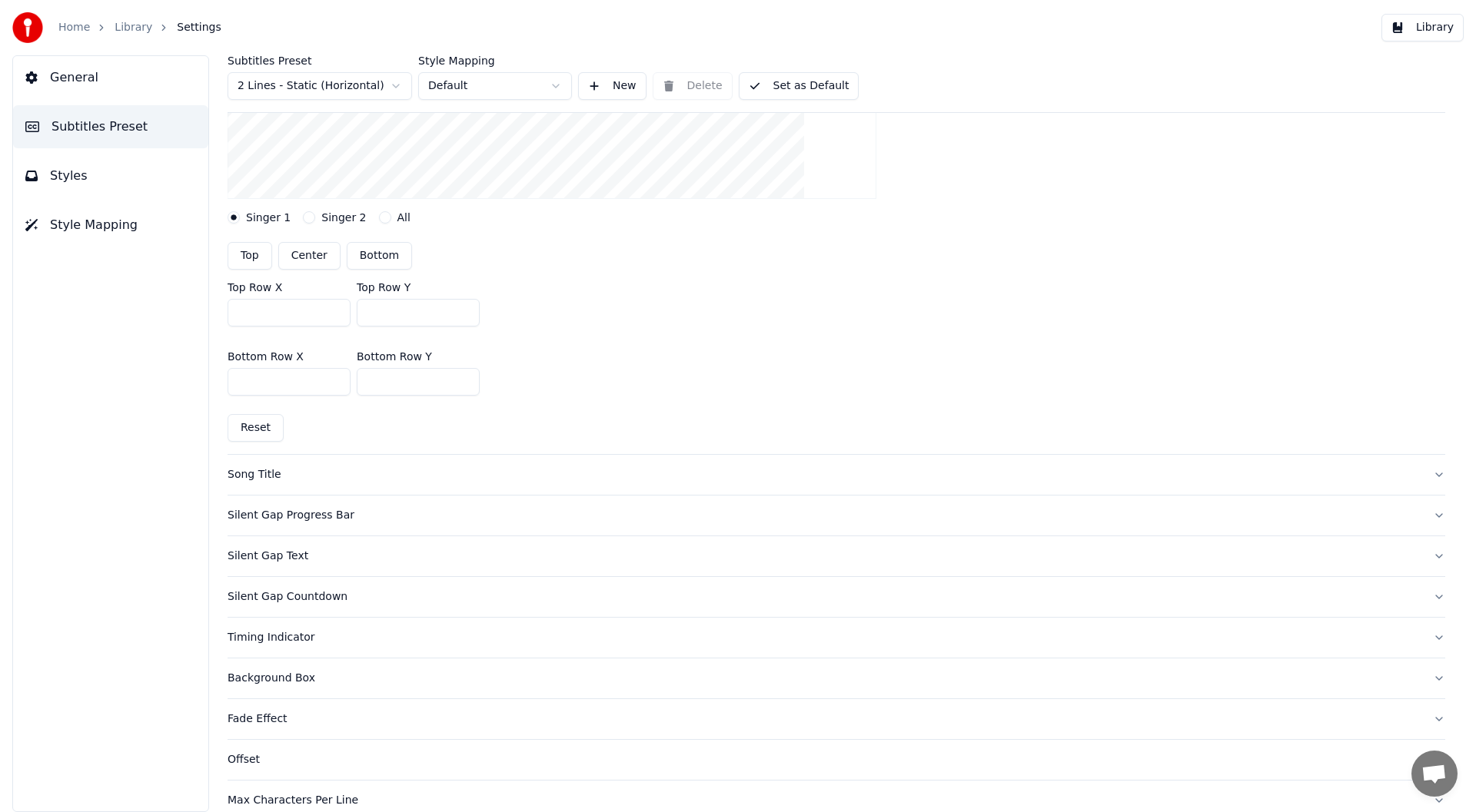
click at [263, 638] on div "Timing Indicator" at bounding box center [823, 638] width 1193 height 16
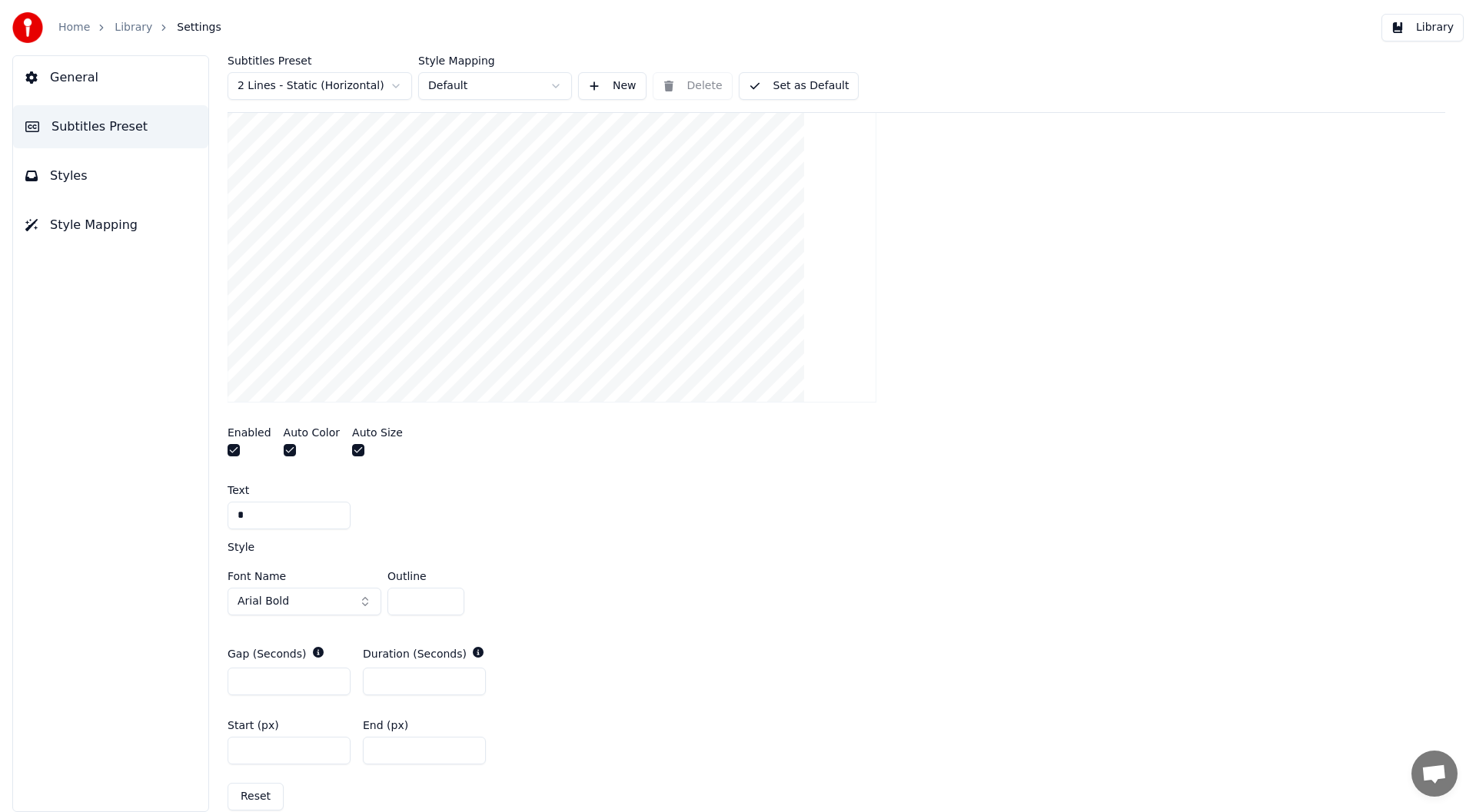
click at [787, 81] on button "Set as Default" at bounding box center [799, 86] width 120 height 27
click at [1439, 21] on button "Library" at bounding box center [1423, 27] width 82 height 27
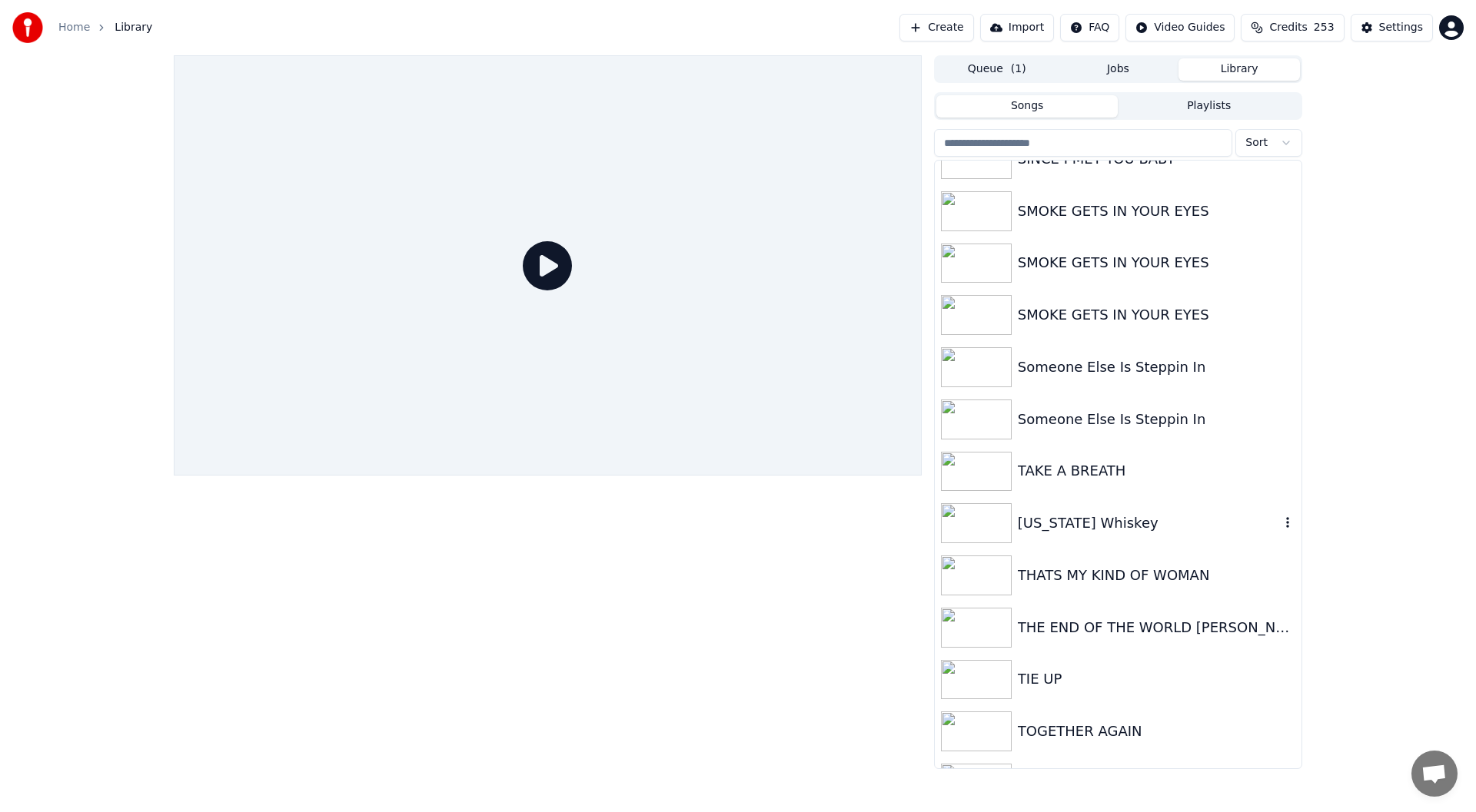
scroll to position [2613, 0]
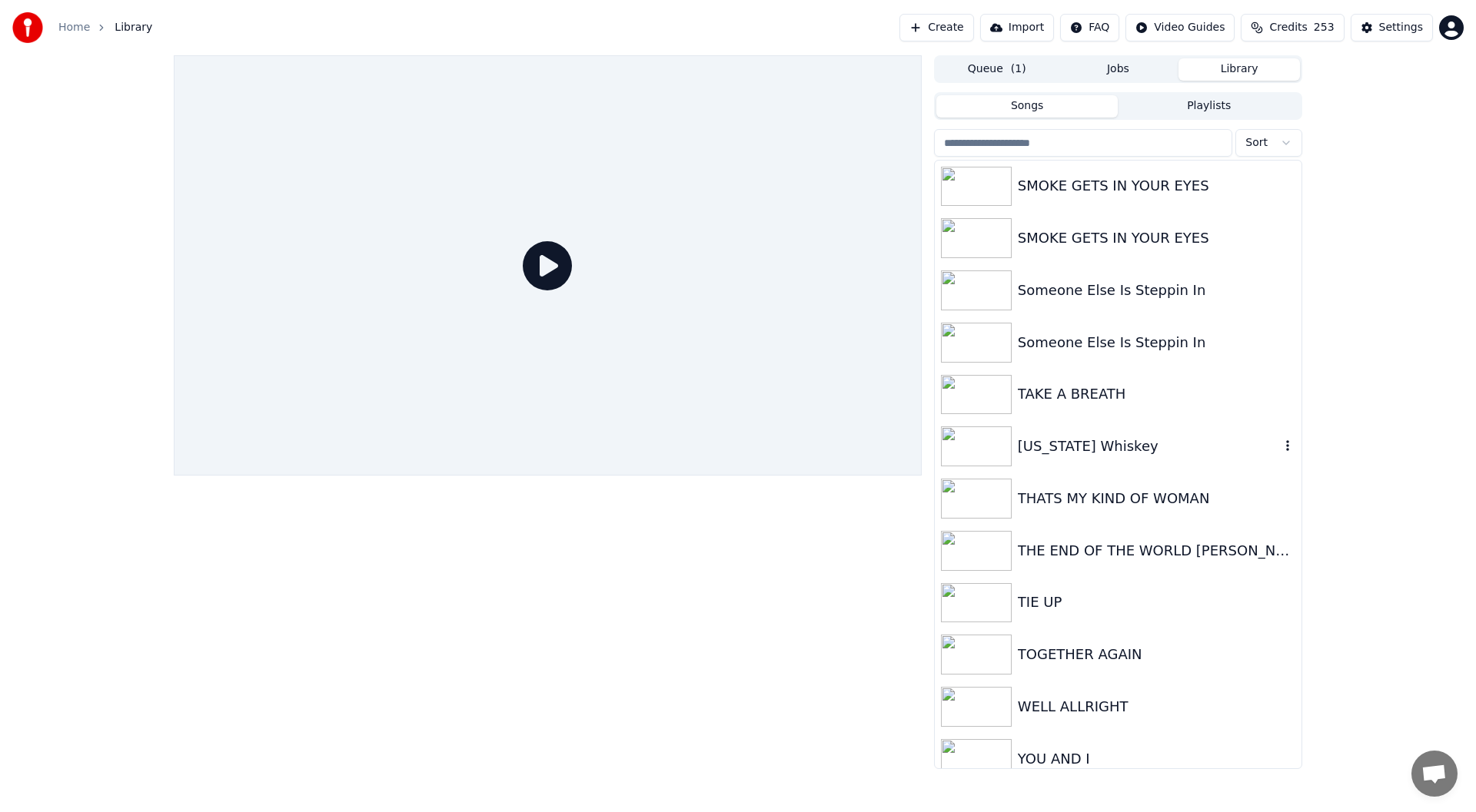
click at [1076, 445] on div "[US_STATE] Whiskey" at bounding box center [1148, 447] width 262 height 22
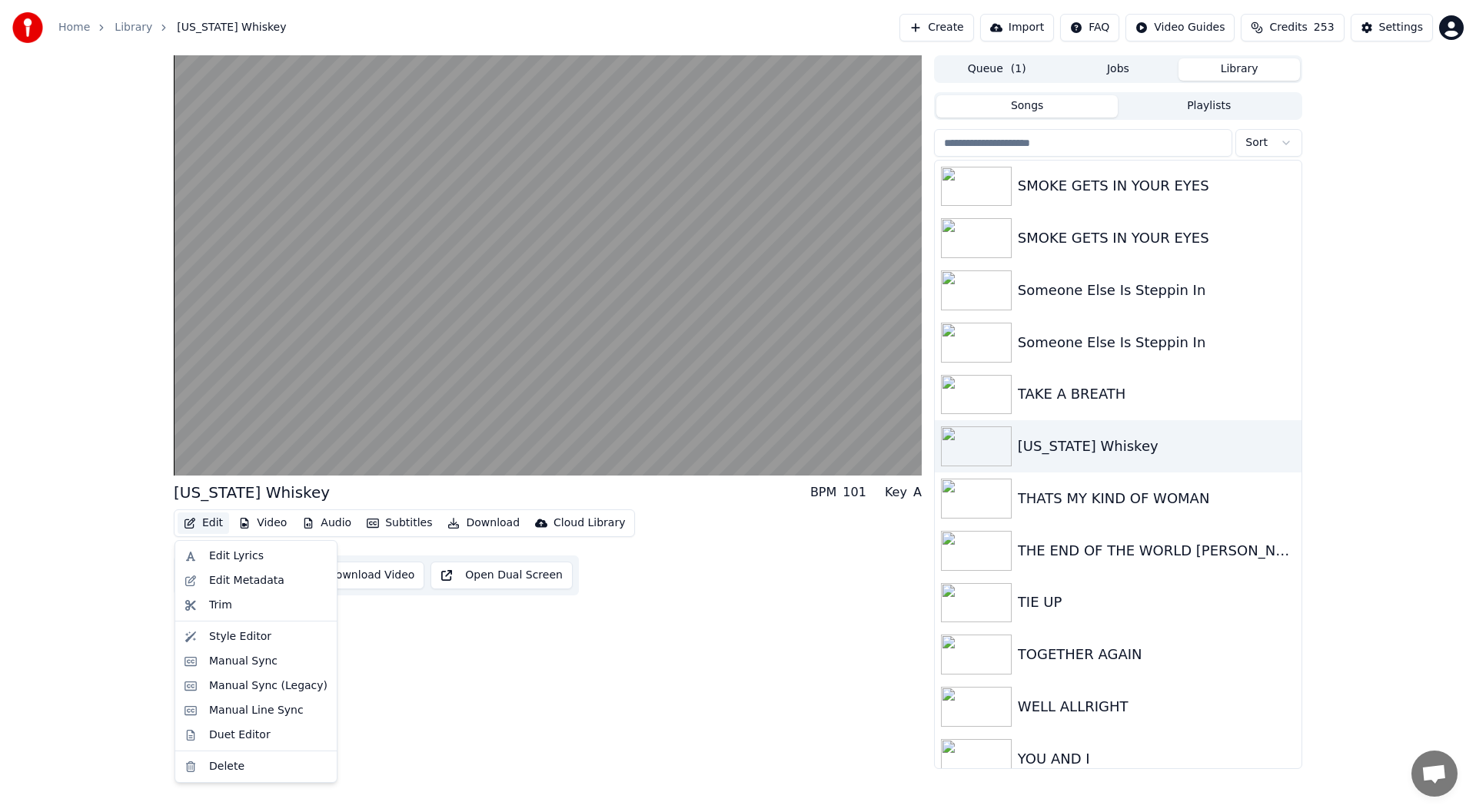
click at [206, 521] on button "Edit" at bounding box center [204, 524] width 51 height 22
click at [244, 688] on div "Manual Sync (Legacy)" at bounding box center [268, 686] width 119 height 16
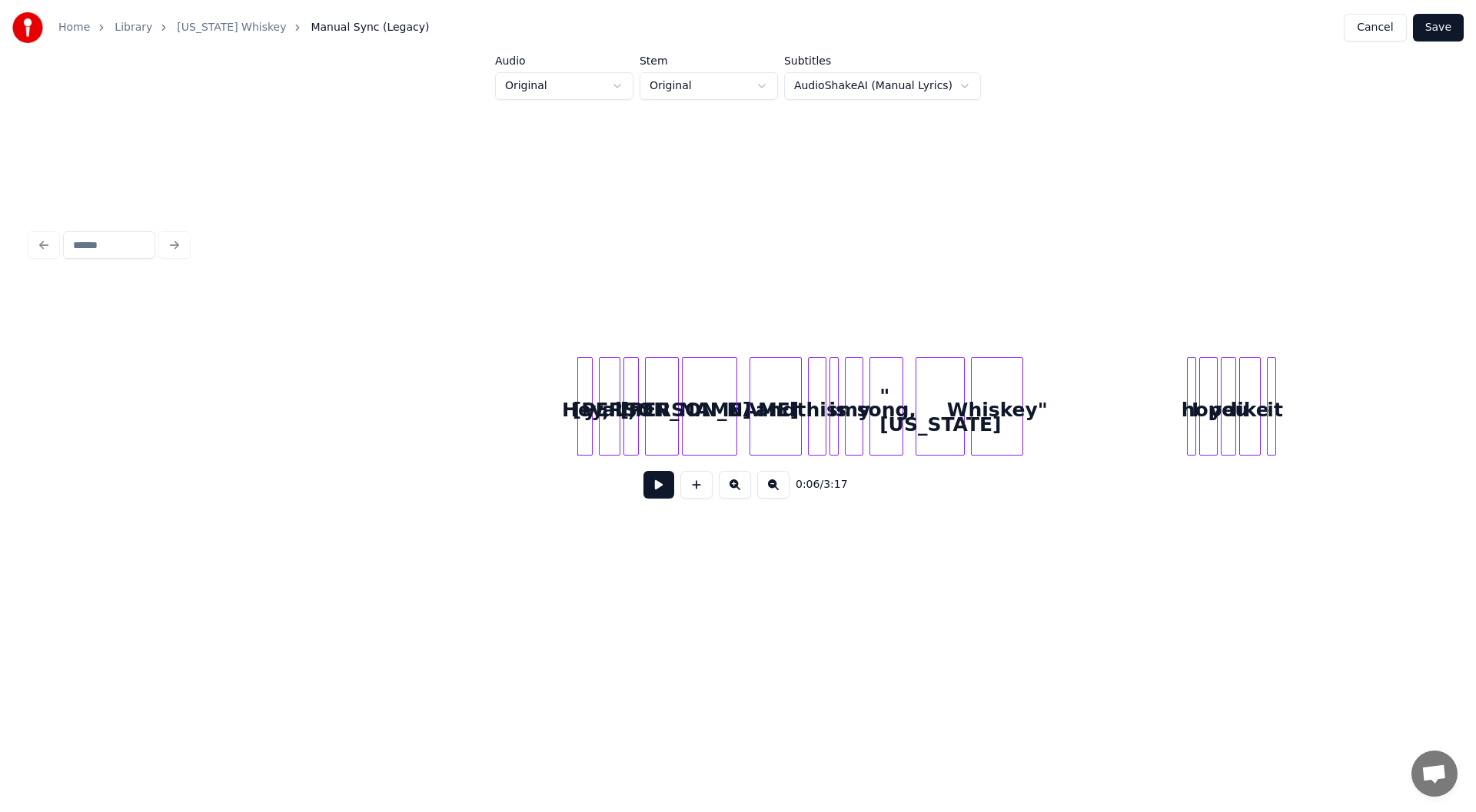
scroll to position [0, 590]
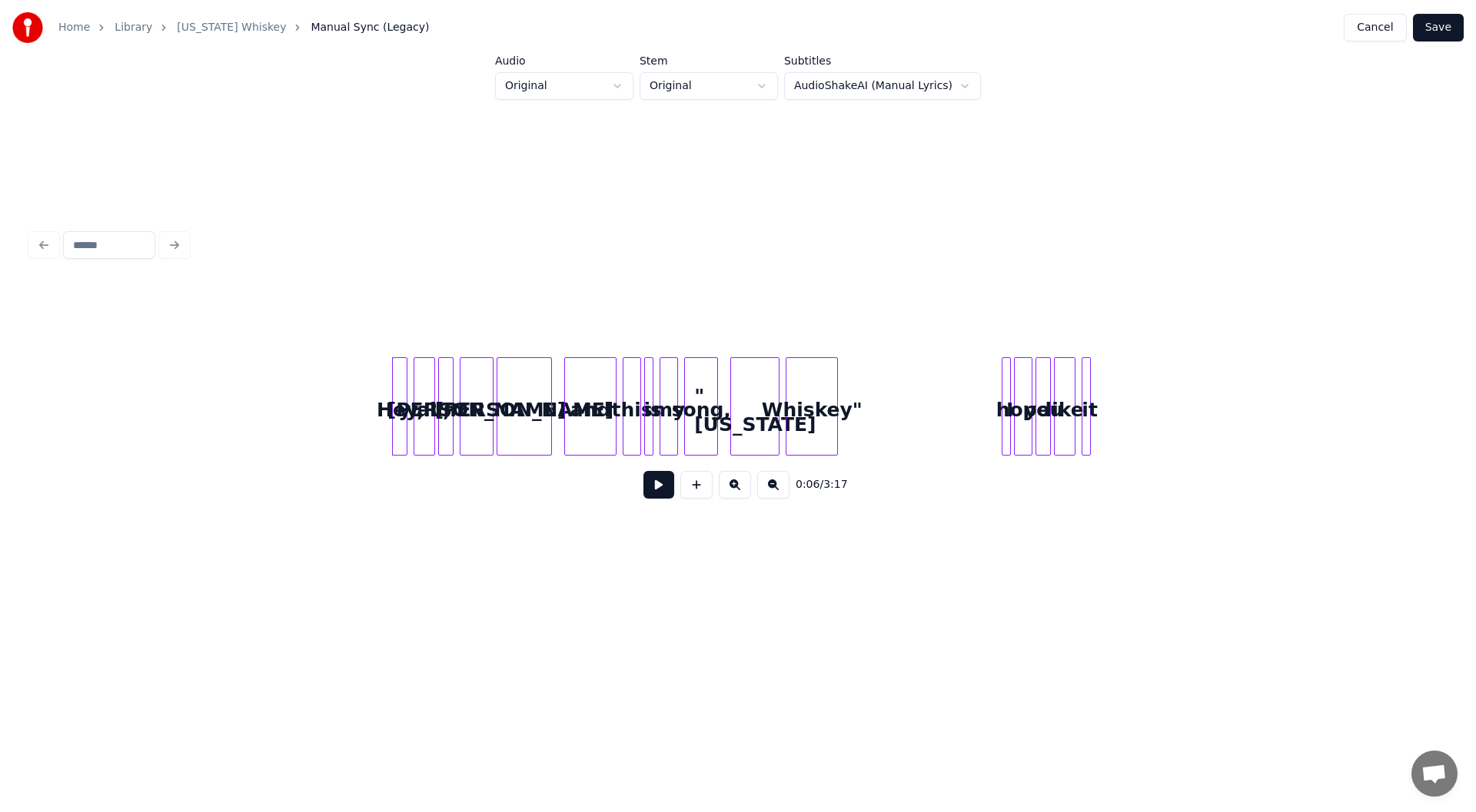
click at [399, 422] on div "Hey," at bounding box center [400, 410] width 16 height 105
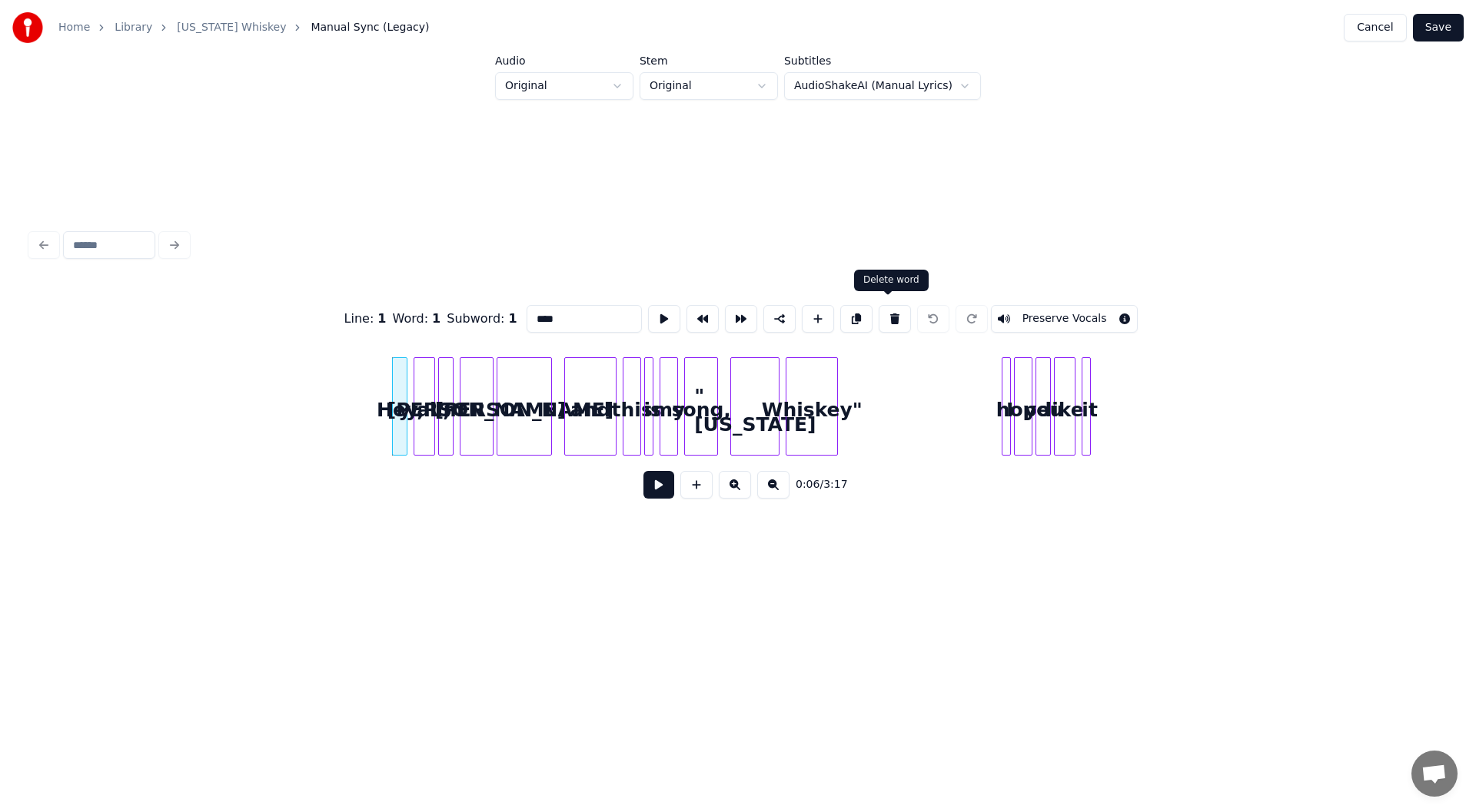
click at [884, 312] on button at bounding box center [895, 318] width 32 height 27
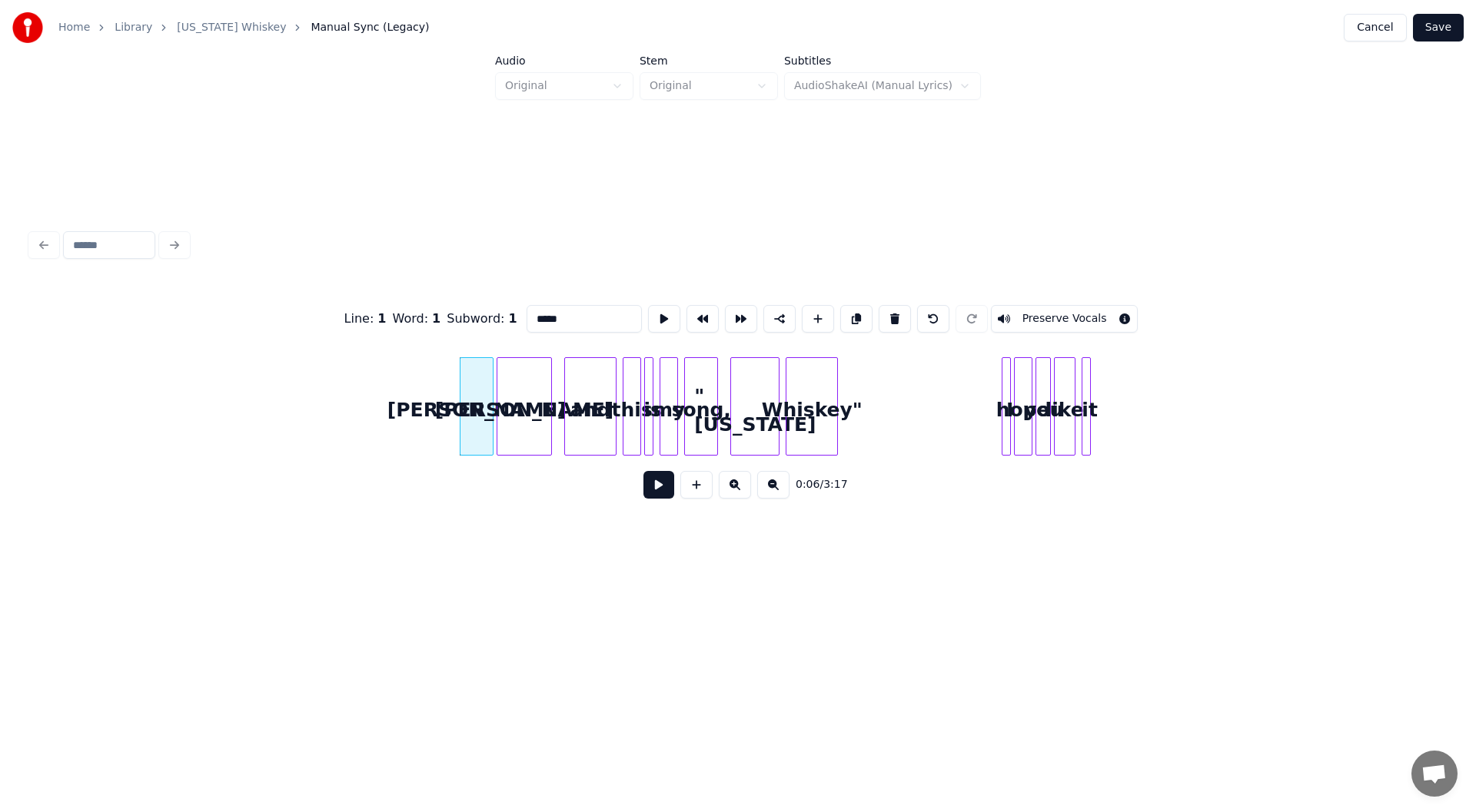
click at [884, 312] on button at bounding box center [895, 318] width 32 height 27
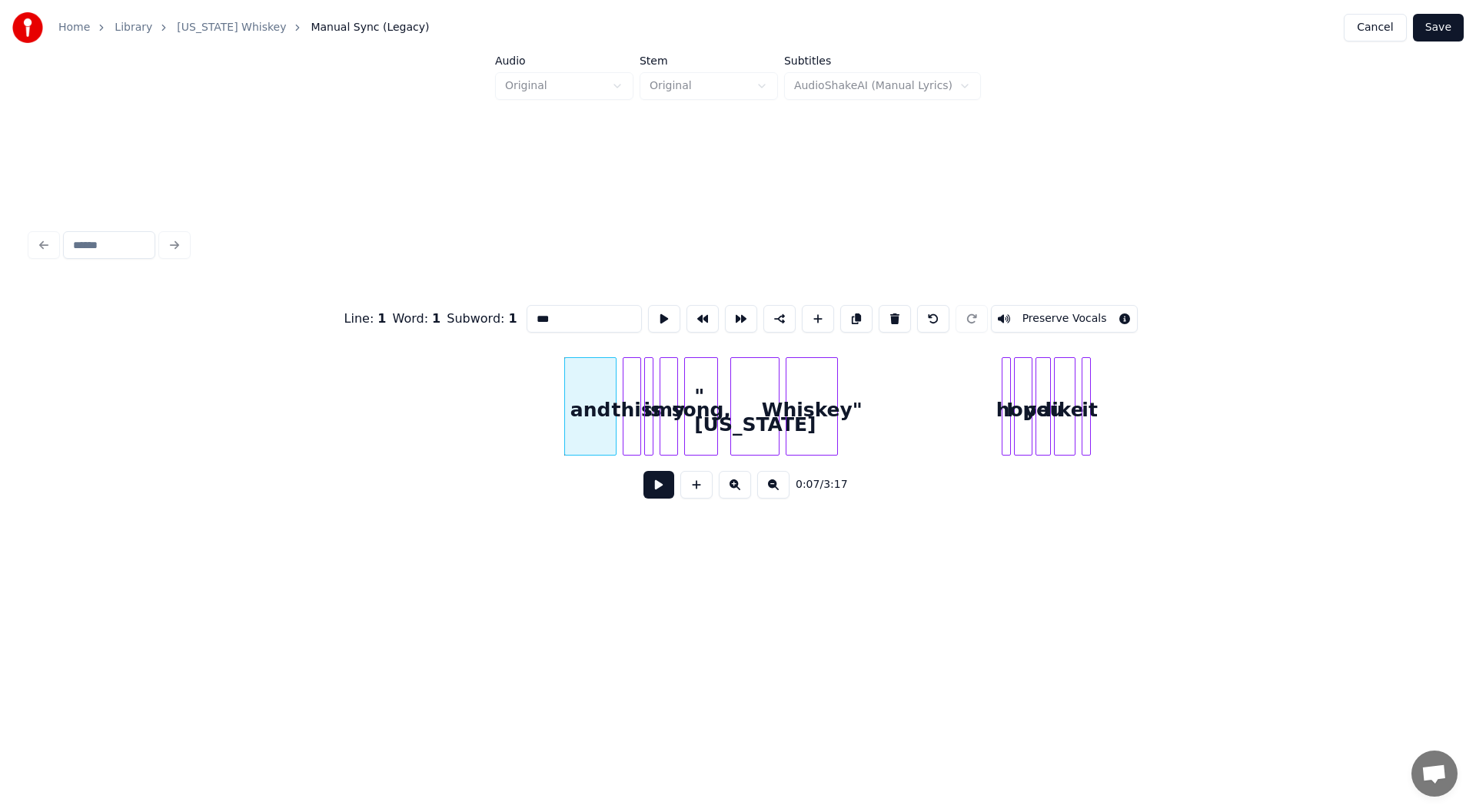
click at [884, 312] on button at bounding box center [895, 318] width 32 height 27
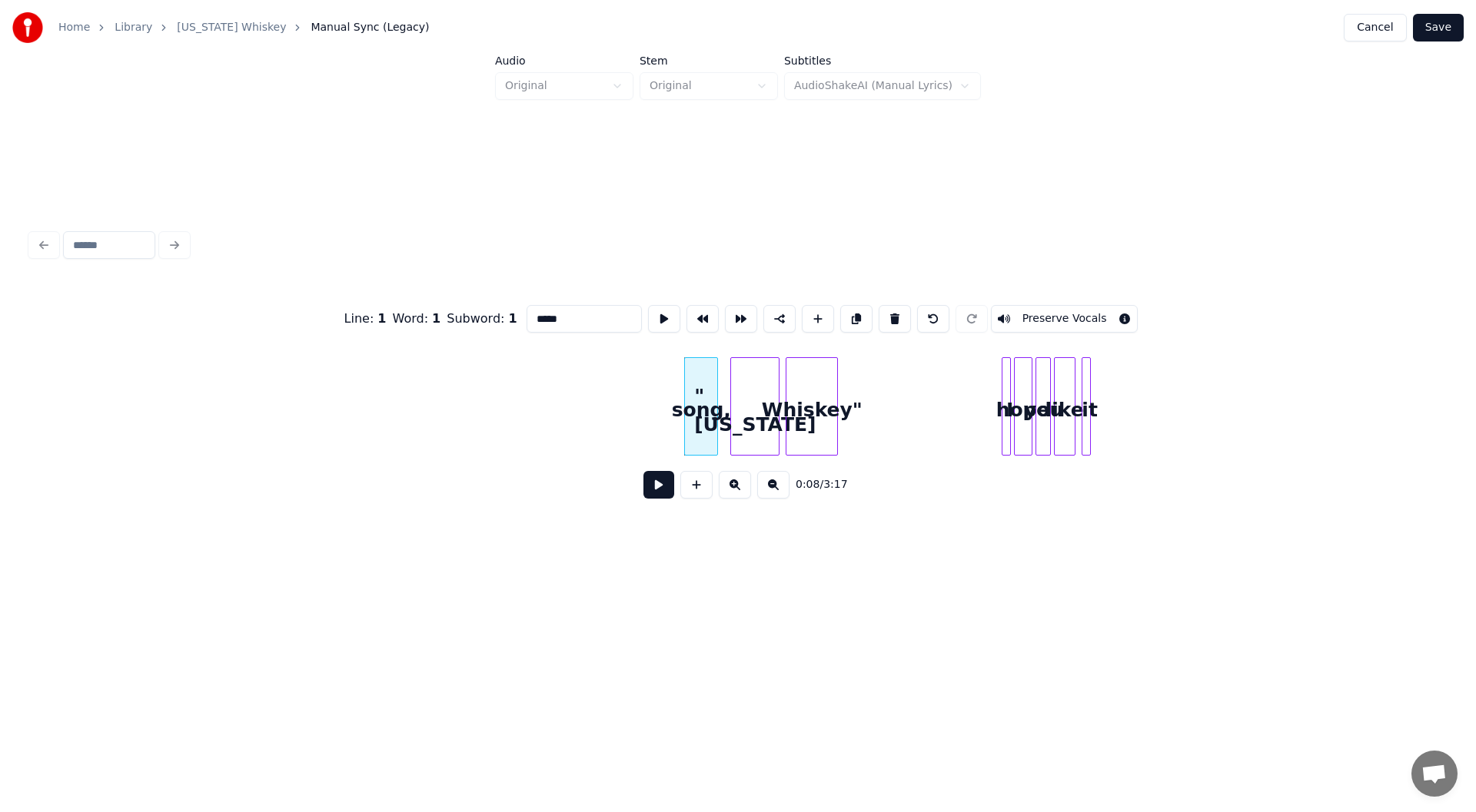
click at [884, 312] on button at bounding box center [895, 318] width 32 height 27
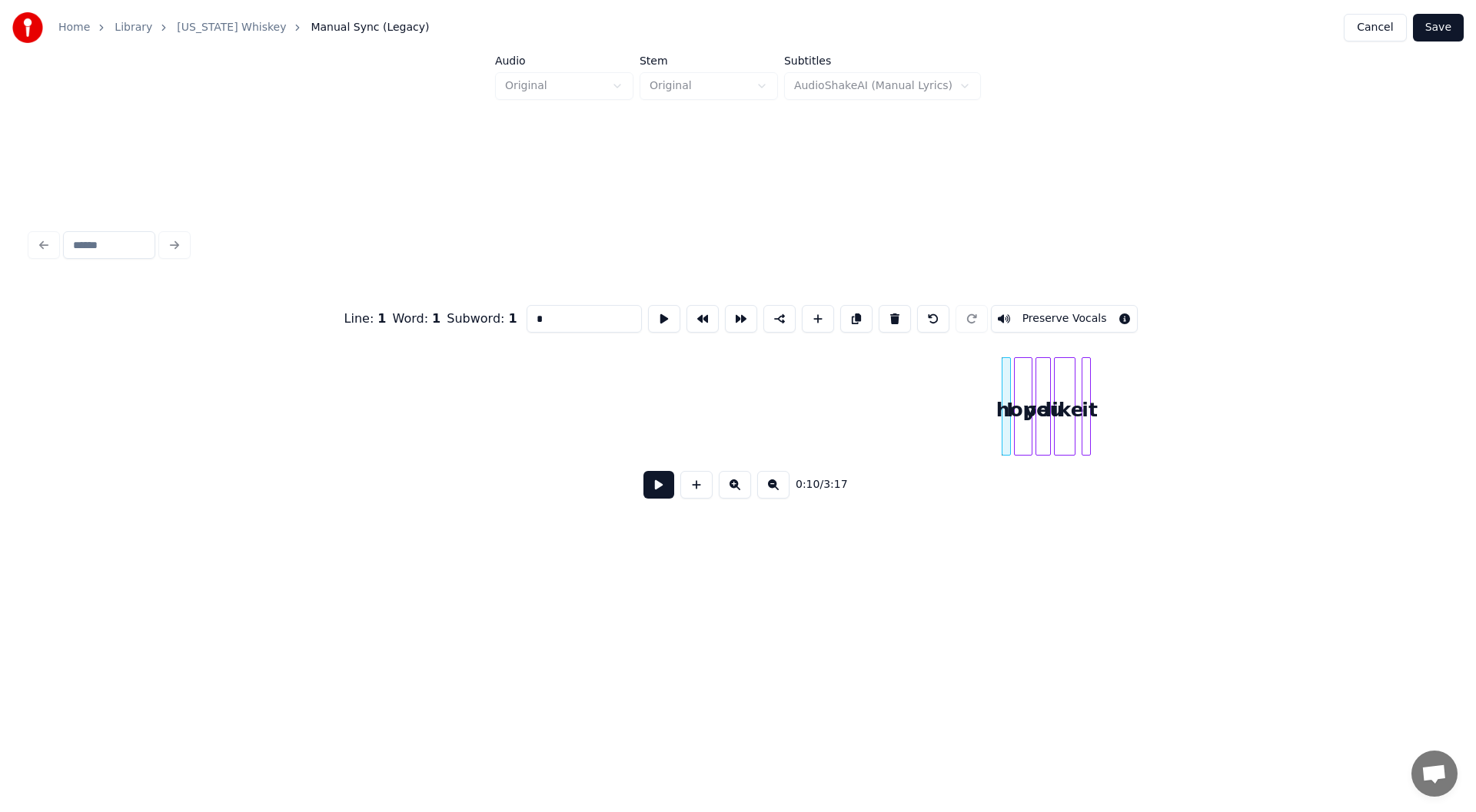
click at [884, 312] on button at bounding box center [895, 318] width 32 height 27
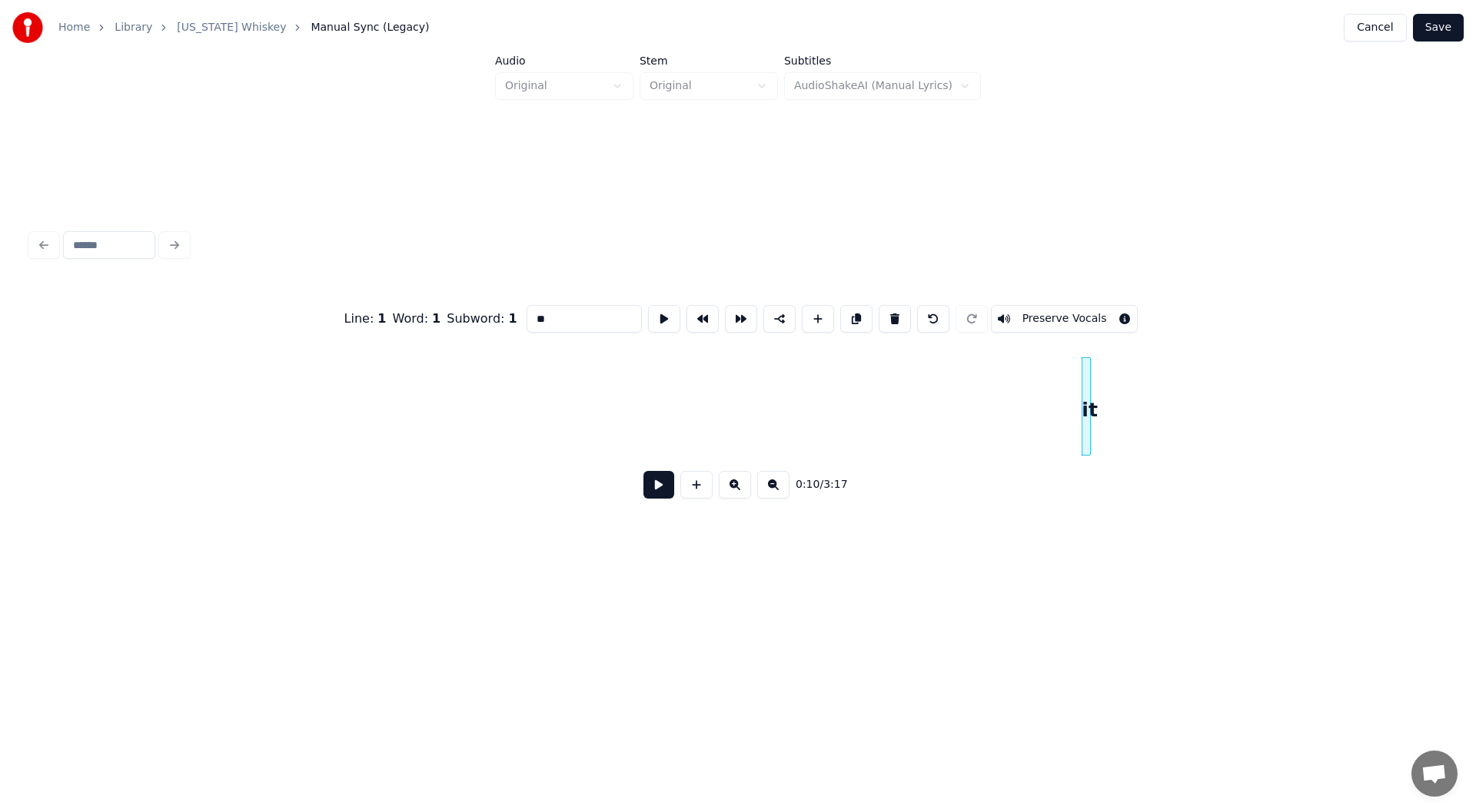
type input "****"
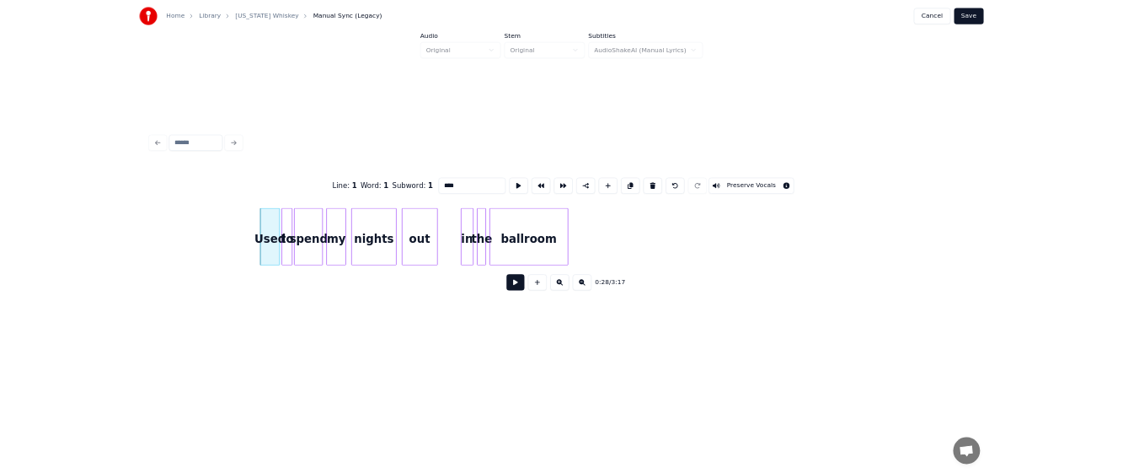
scroll to position [0, 4411]
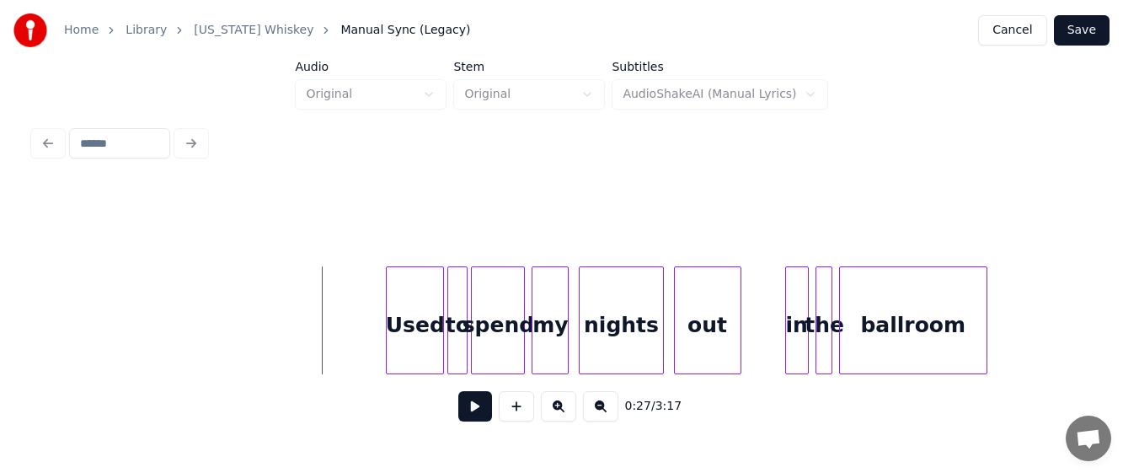
click at [388, 326] on div at bounding box center [389, 320] width 5 height 106
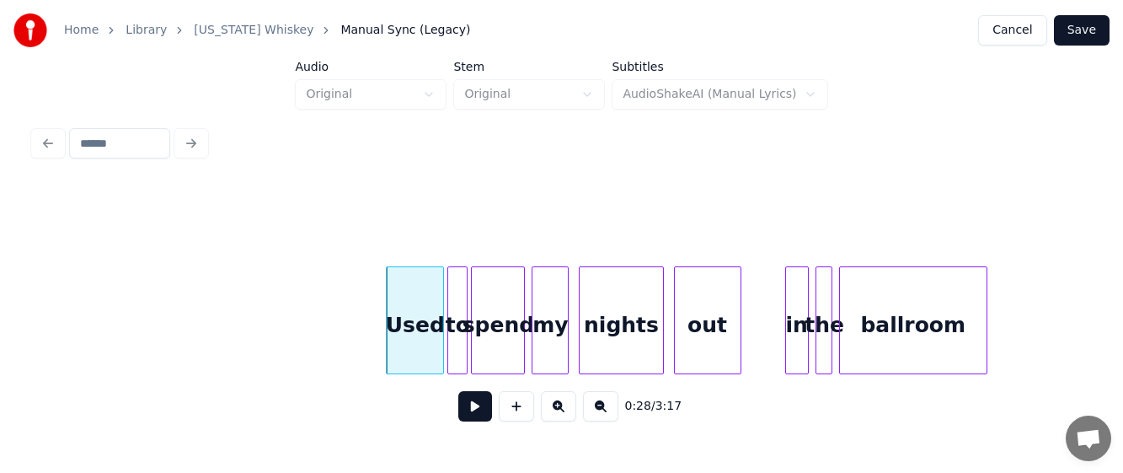
click at [476, 413] on button at bounding box center [475, 406] width 34 height 30
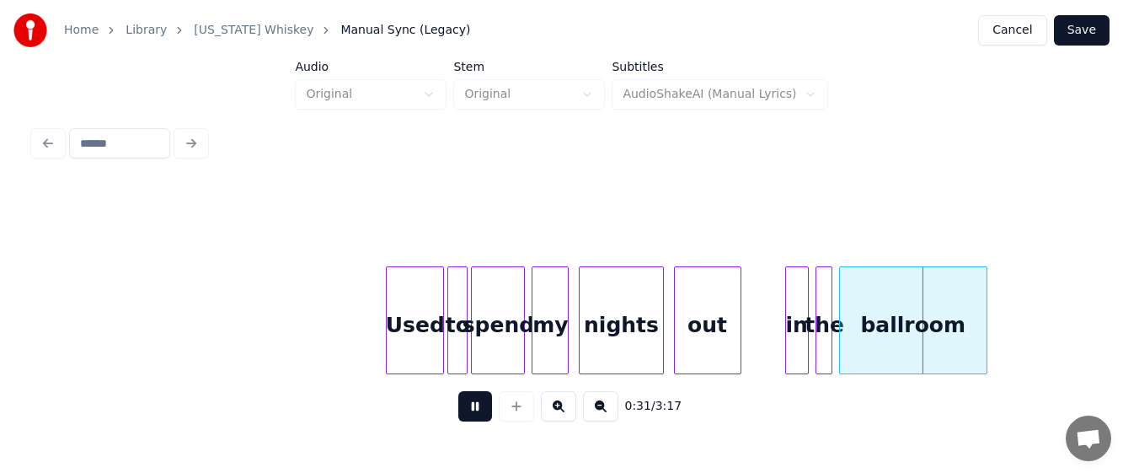
click at [472, 411] on button at bounding box center [475, 406] width 34 height 30
click at [825, 325] on div "the" at bounding box center [824, 324] width 17 height 115
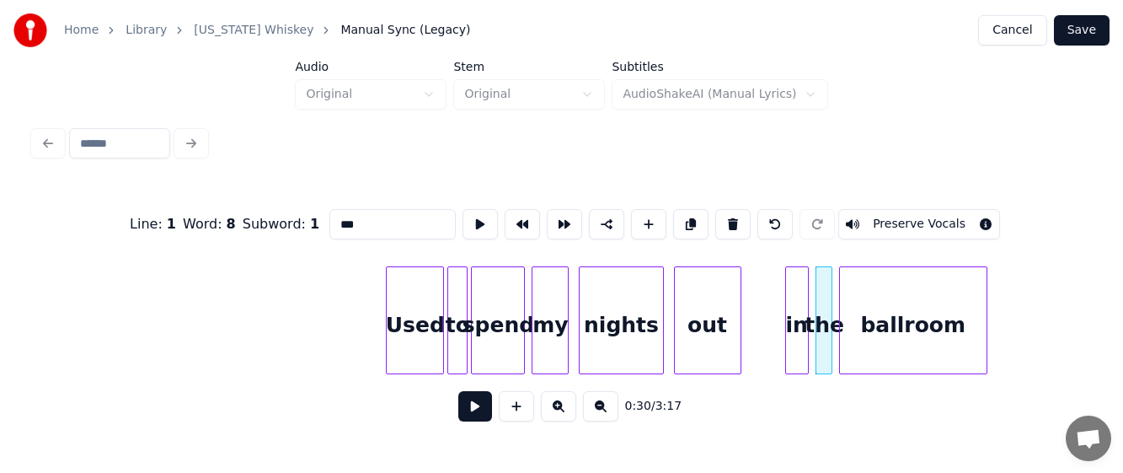
drag, startPoint x: 348, startPoint y: 218, endPoint x: 323, endPoint y: 209, distance: 26.1
click at [329, 209] on input "***" at bounding box center [392, 224] width 126 height 30
click at [907, 336] on div "ballroom" at bounding box center [913, 324] width 147 height 115
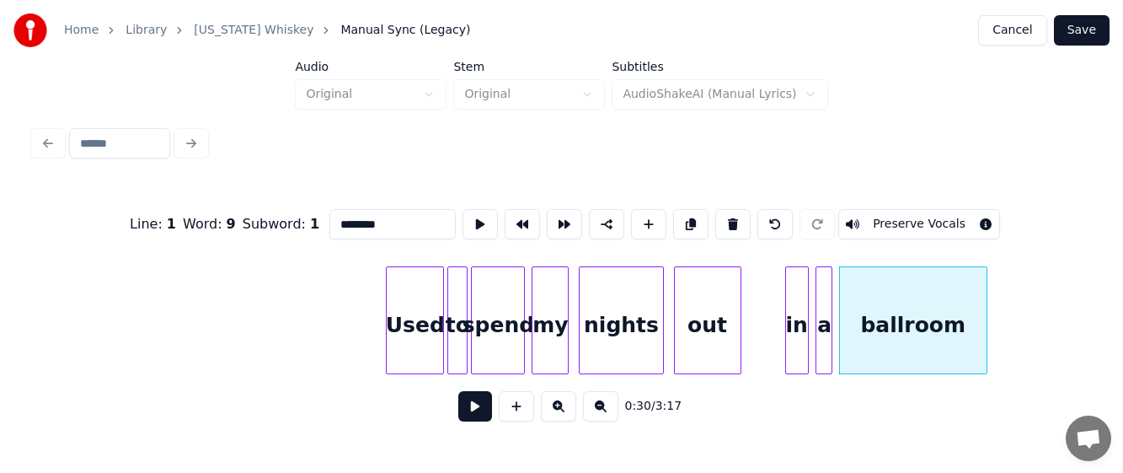
drag, startPoint x: 334, startPoint y: 216, endPoint x: 349, endPoint y: 215, distance: 15.3
click at [349, 215] on input "********" at bounding box center [392, 224] width 126 height 30
drag, startPoint x: 387, startPoint y: 211, endPoint x: 295, endPoint y: 206, distance: 92.0
click at [295, 206] on div "Line : 1 Word : 9 Subword : 1 ******** Preserve Vocals" at bounding box center [561, 224] width 1055 height 84
click at [410, 291] on div "Used" at bounding box center [415, 324] width 56 height 115
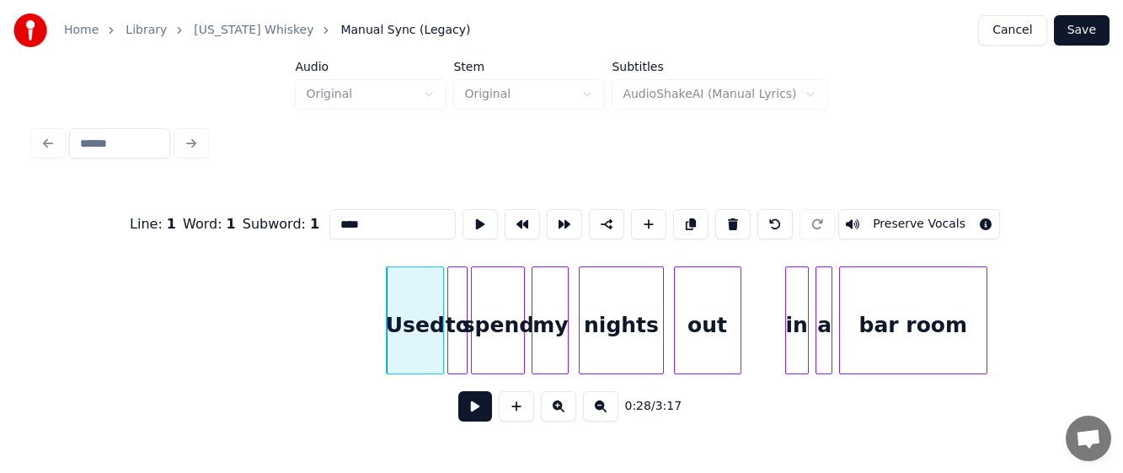
type input "****"
click at [474, 406] on button at bounding box center [475, 406] width 34 height 30
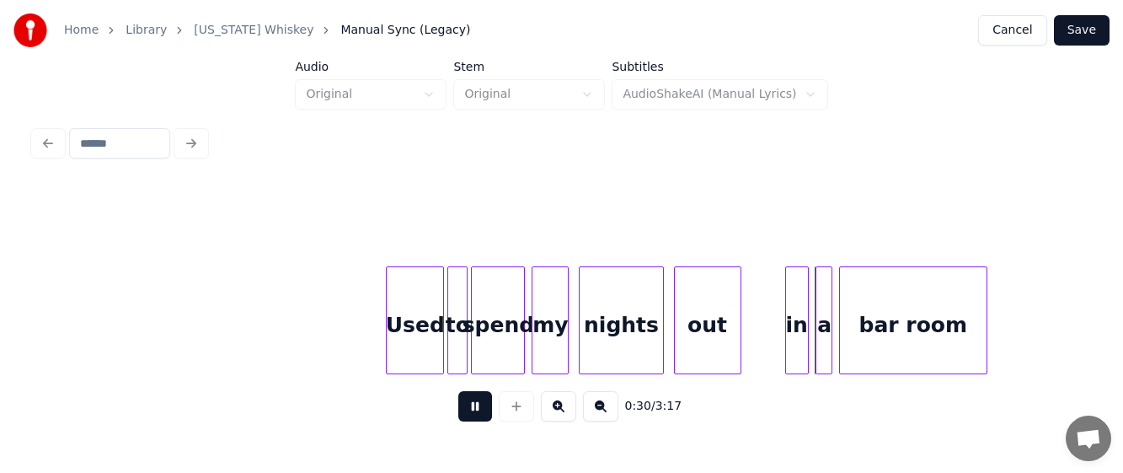
click at [474, 411] on button at bounding box center [475, 406] width 34 height 30
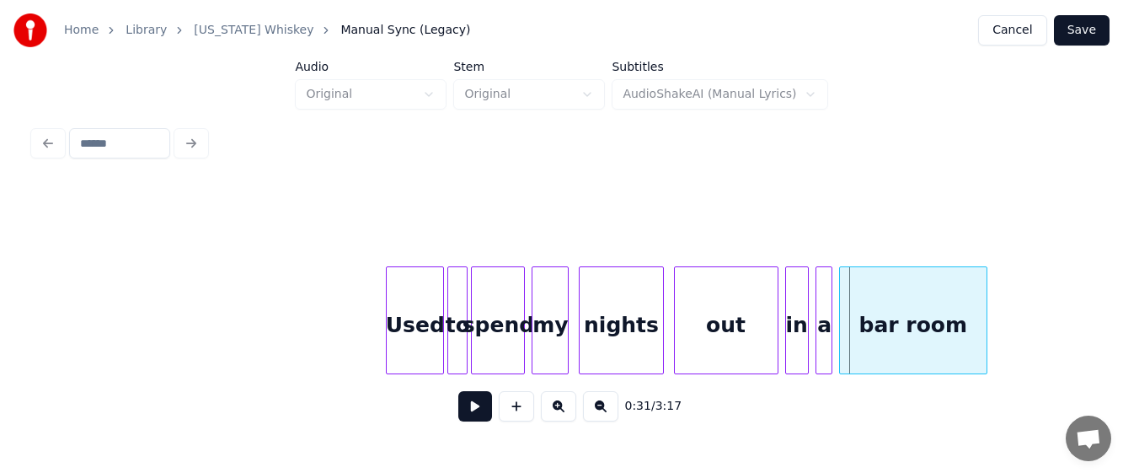
click at [775, 334] on div at bounding box center [774, 320] width 5 height 106
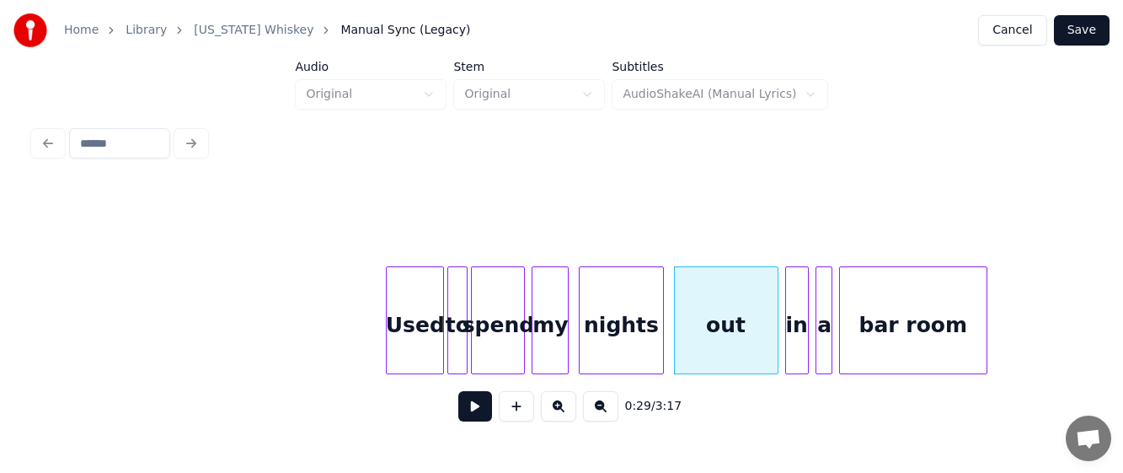
click at [474, 410] on button at bounding box center [475, 406] width 34 height 30
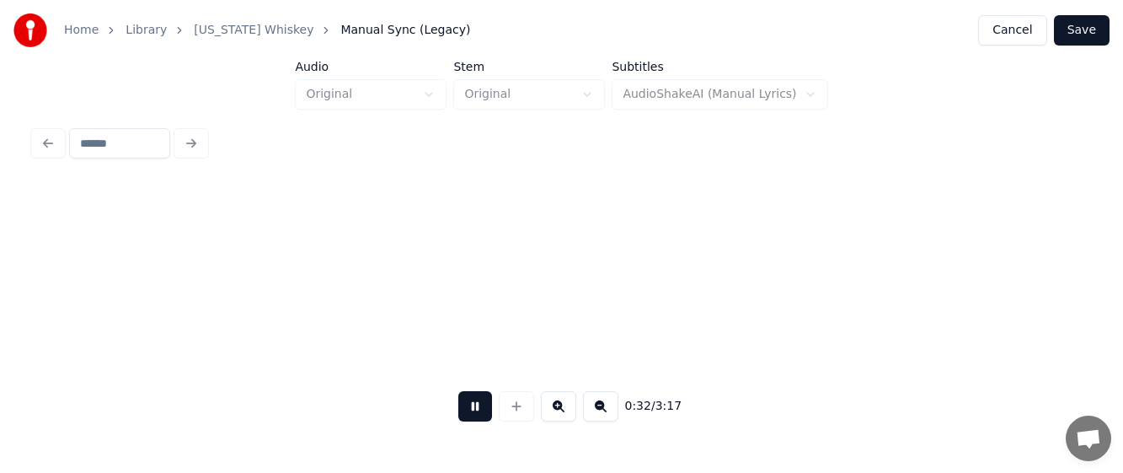
click at [474, 410] on button at bounding box center [475, 406] width 34 height 30
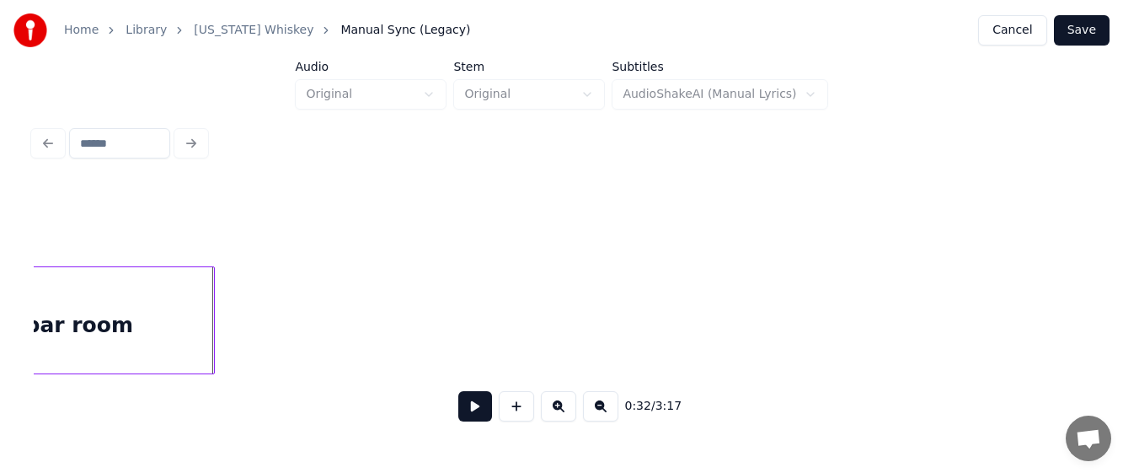
click at [209, 323] on div at bounding box center [211, 320] width 5 height 106
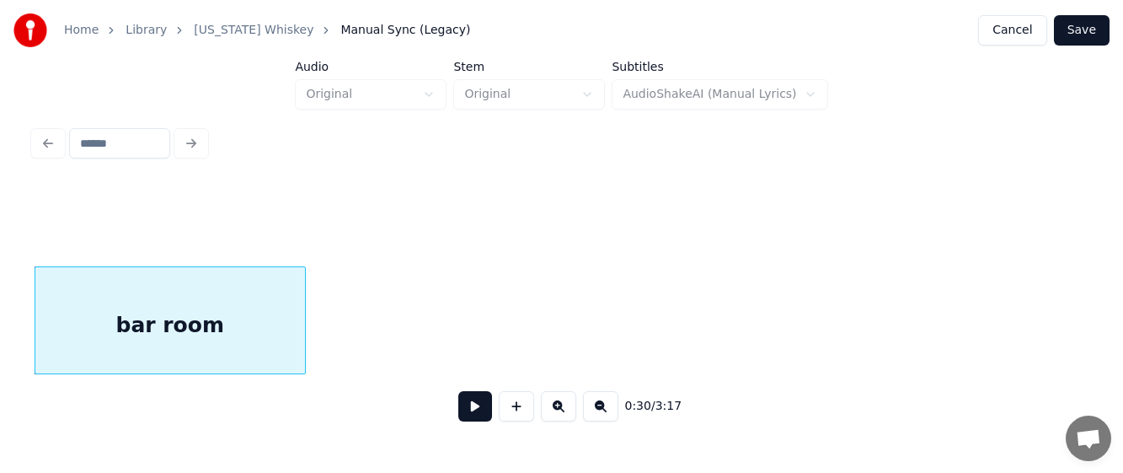
click at [479, 413] on button at bounding box center [475, 406] width 34 height 30
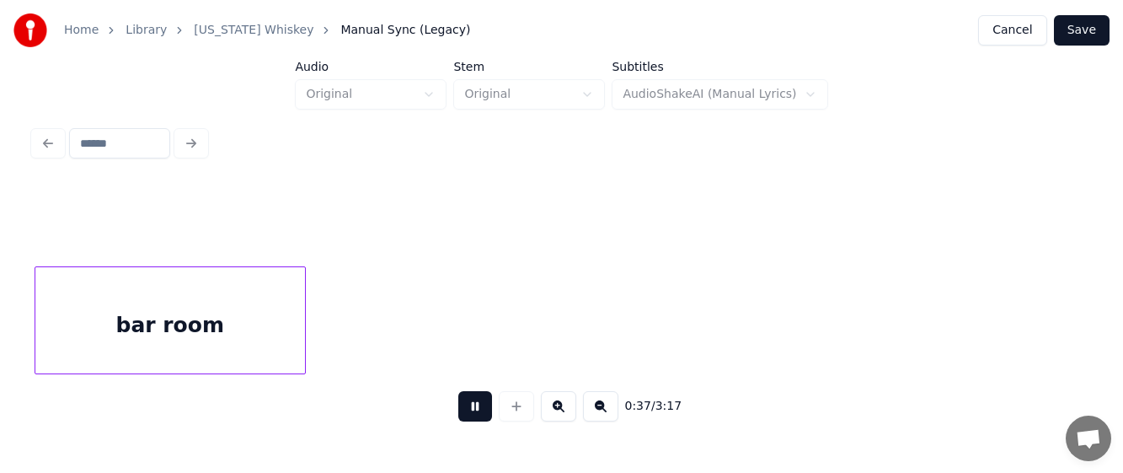
scroll to position [0, 6273]
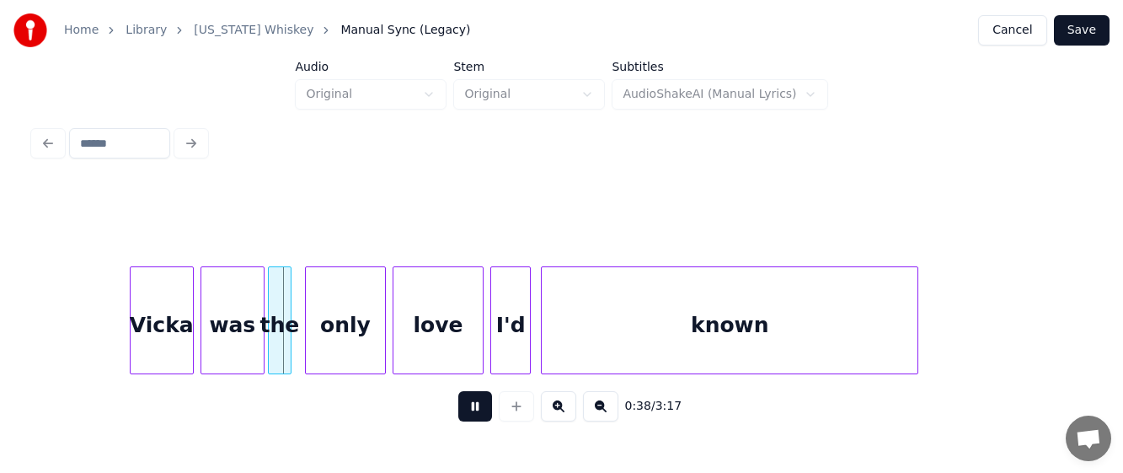
click at [473, 407] on button at bounding box center [475, 406] width 34 height 30
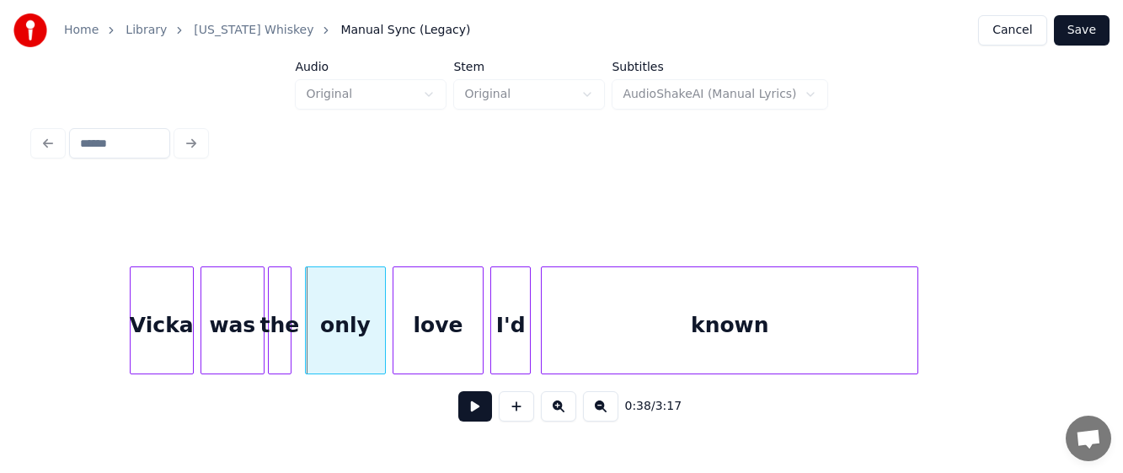
click at [168, 337] on div "Vicka" at bounding box center [162, 324] width 62 height 115
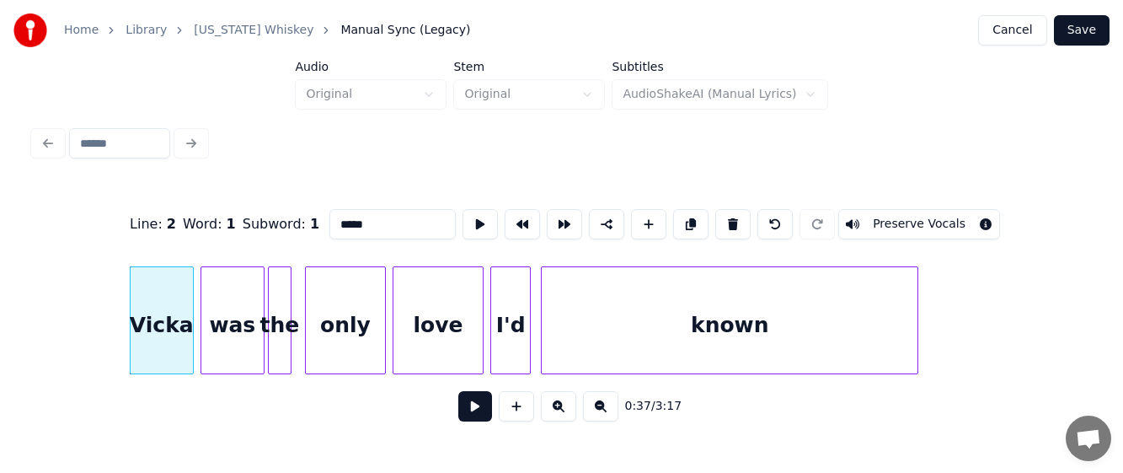
drag, startPoint x: 374, startPoint y: 217, endPoint x: 307, endPoint y: 200, distance: 68.6
click at [307, 200] on div "Line : 2 Word : 1 Subword : 1 ***** Preserve Vocals" at bounding box center [561, 224] width 1055 height 84
click at [108, 335] on div at bounding box center [109, 320] width 5 height 106
click at [146, 321] on div "liquor" at bounding box center [150, 324] width 86 height 115
type input "******"
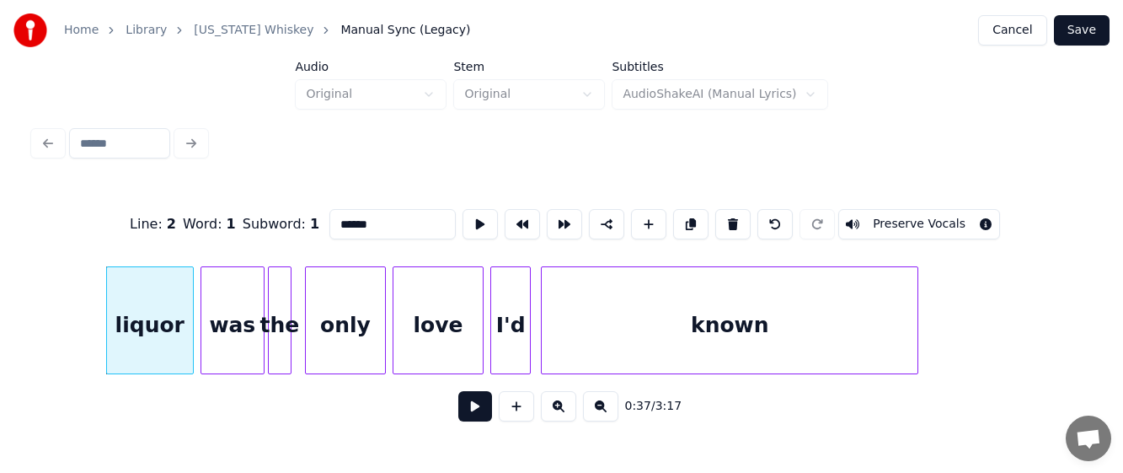
click at [470, 413] on button at bounding box center [475, 406] width 34 height 30
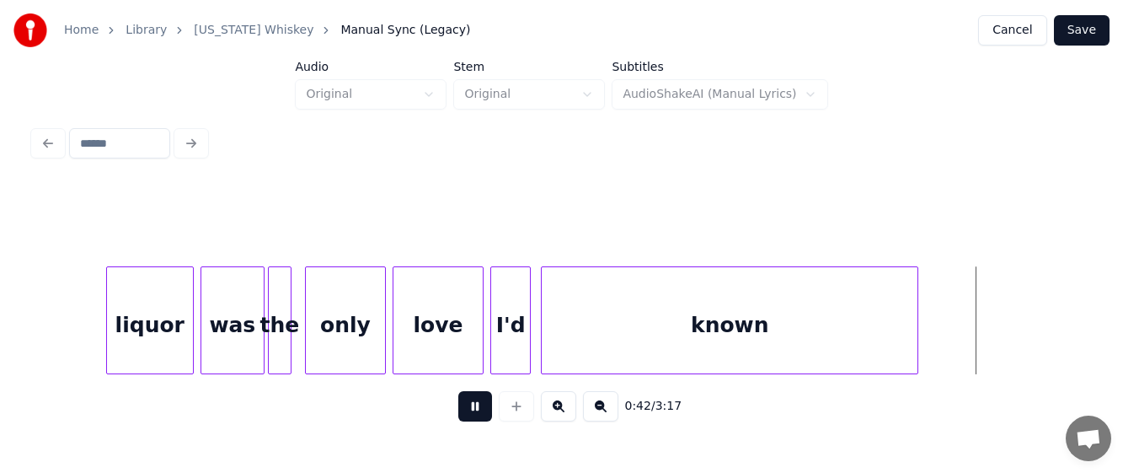
click at [470, 412] on button at bounding box center [475, 406] width 34 height 30
click at [638, 312] on div "known" at bounding box center [730, 324] width 376 height 115
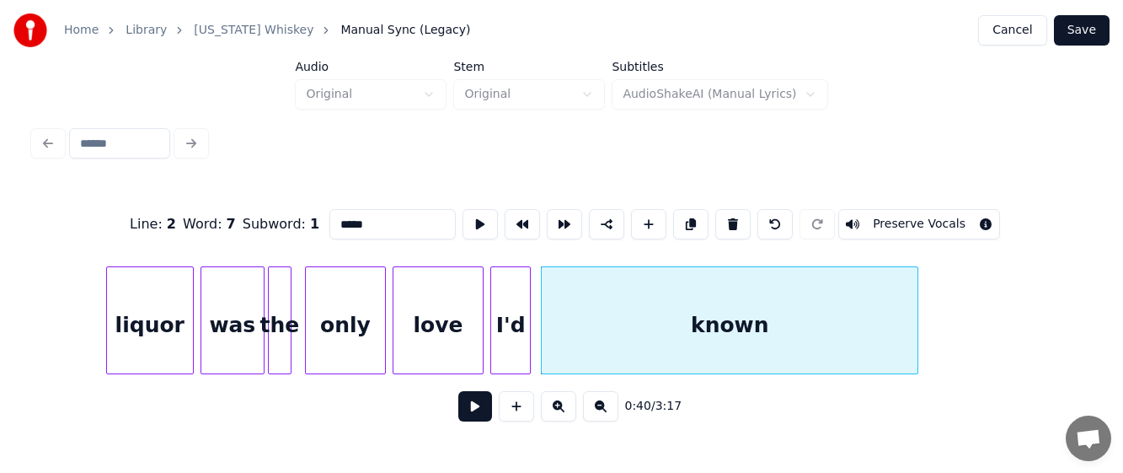
click at [472, 410] on button at bounding box center [475, 406] width 34 height 30
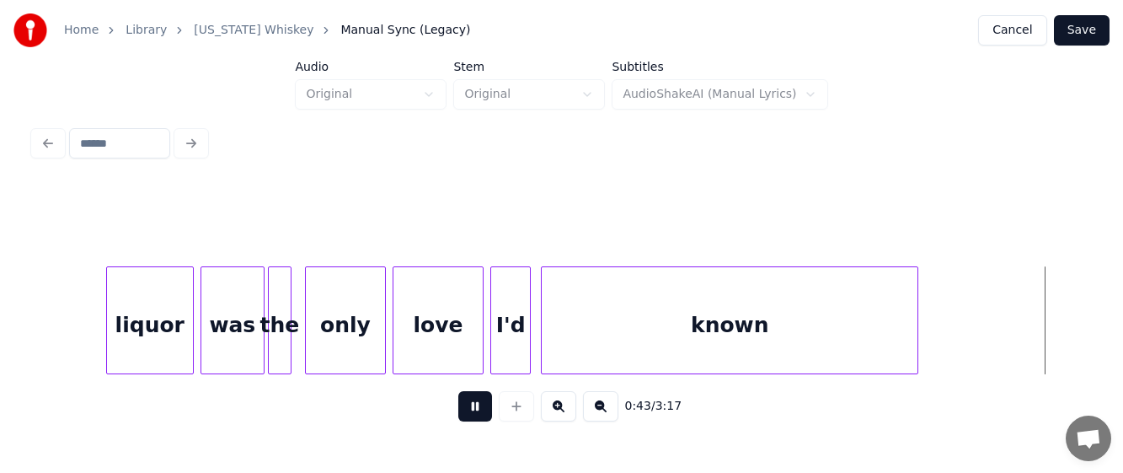
click at [484, 408] on button at bounding box center [475, 406] width 34 height 30
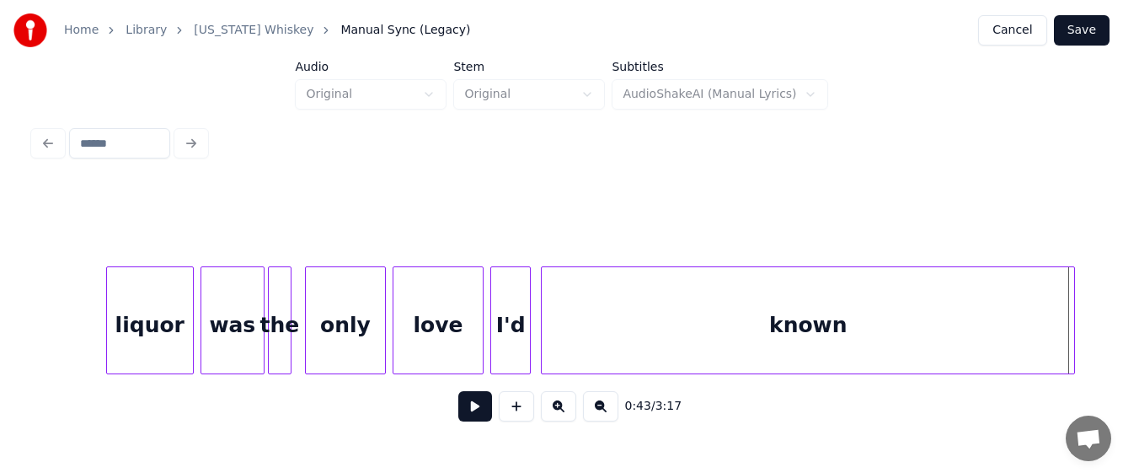
click at [1073, 325] on div at bounding box center [1071, 320] width 5 height 106
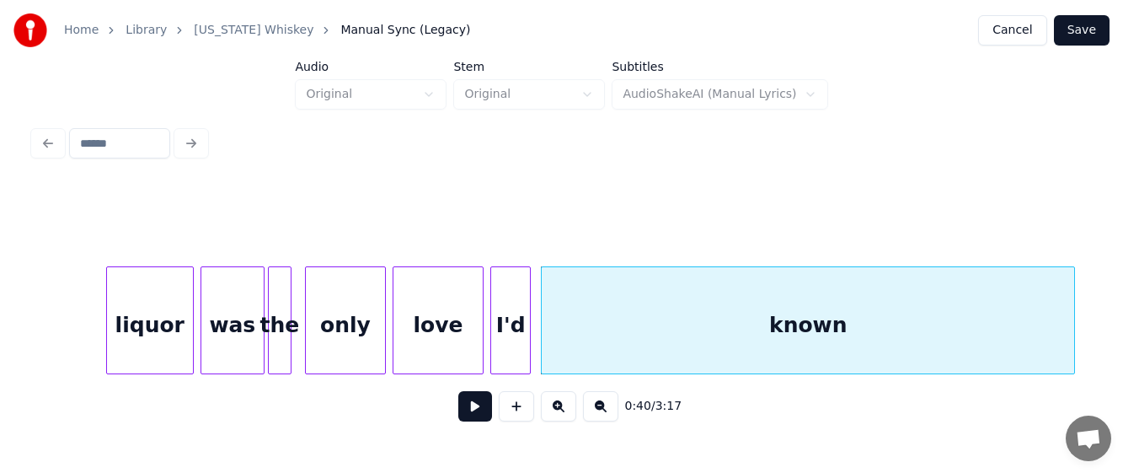
click at [467, 419] on button at bounding box center [475, 406] width 34 height 30
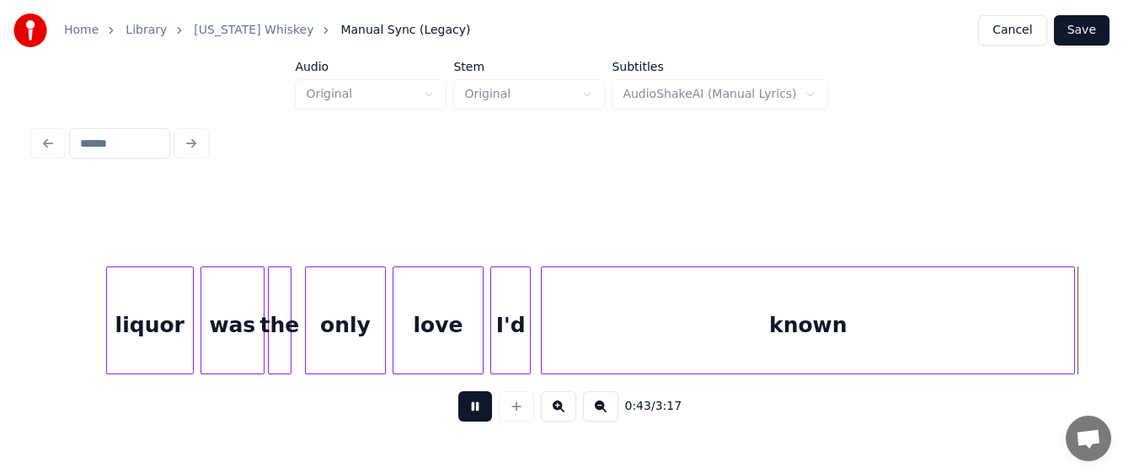
scroll to position [0, 7331]
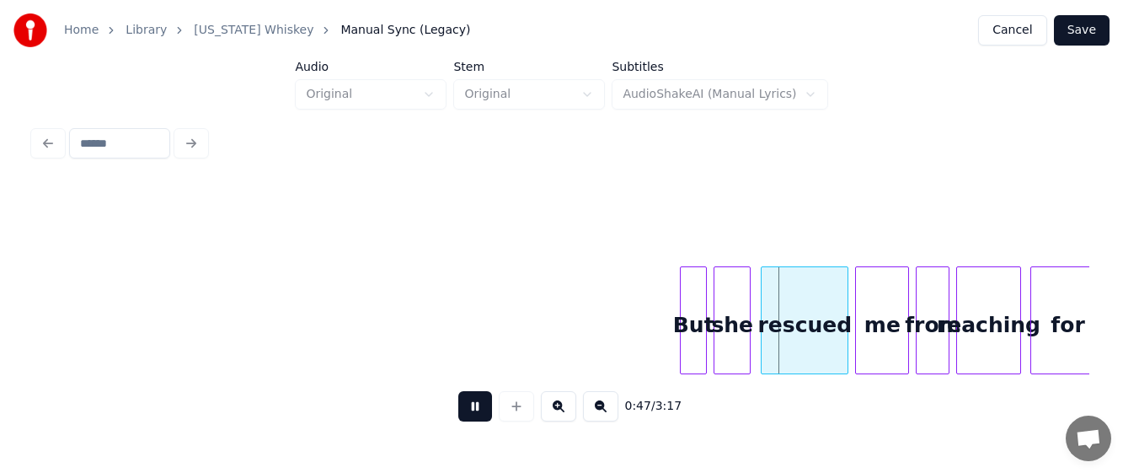
click at [473, 410] on button at bounding box center [475, 406] width 34 height 30
click at [668, 329] on div at bounding box center [667, 320] width 5 height 106
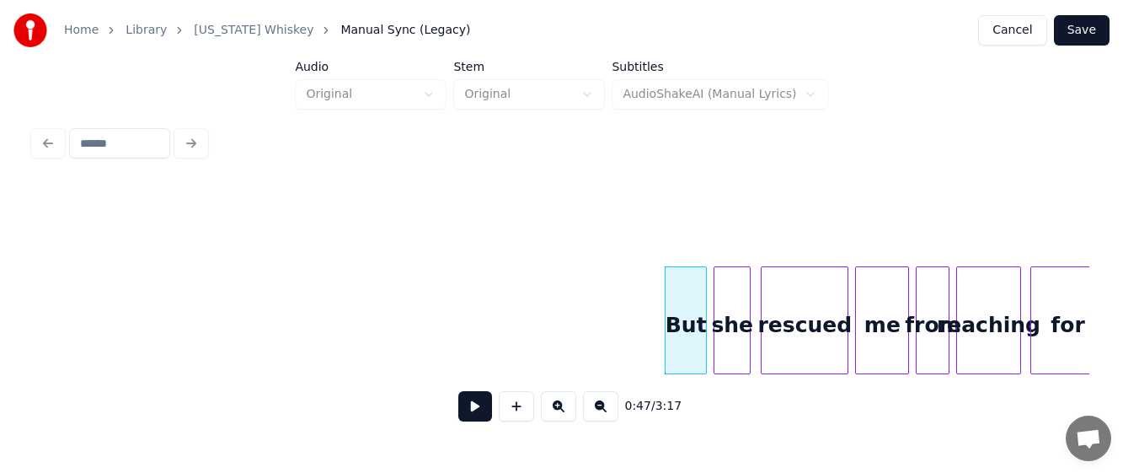
click at [730, 317] on div "she" at bounding box center [731, 324] width 35 height 115
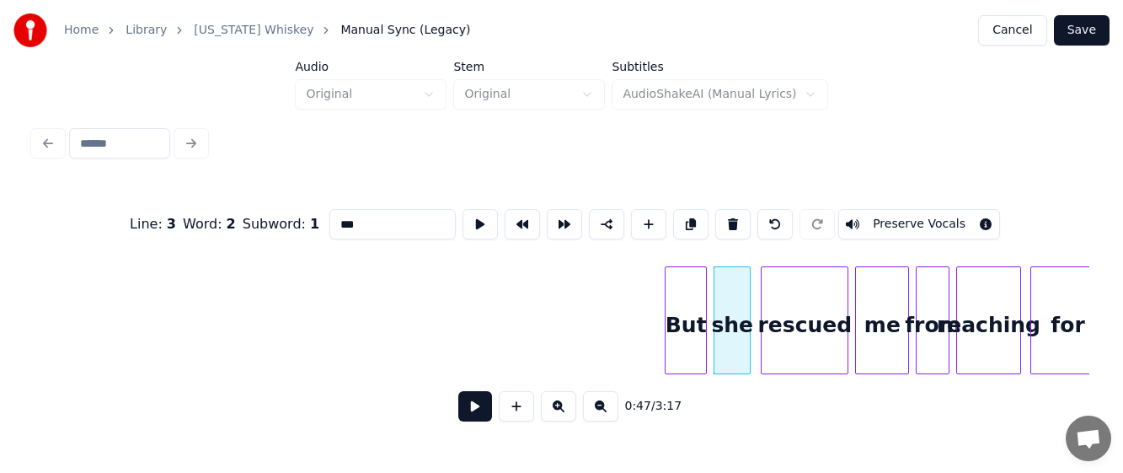
drag, startPoint x: 355, startPoint y: 215, endPoint x: 270, endPoint y: 222, distance: 85.3
click at [270, 222] on div "Line : 3 Word : 2 Subword : 1 *** Preserve Vocals" at bounding box center [561, 224] width 1055 height 84
type input "***"
click at [473, 405] on button at bounding box center [475, 406] width 34 height 30
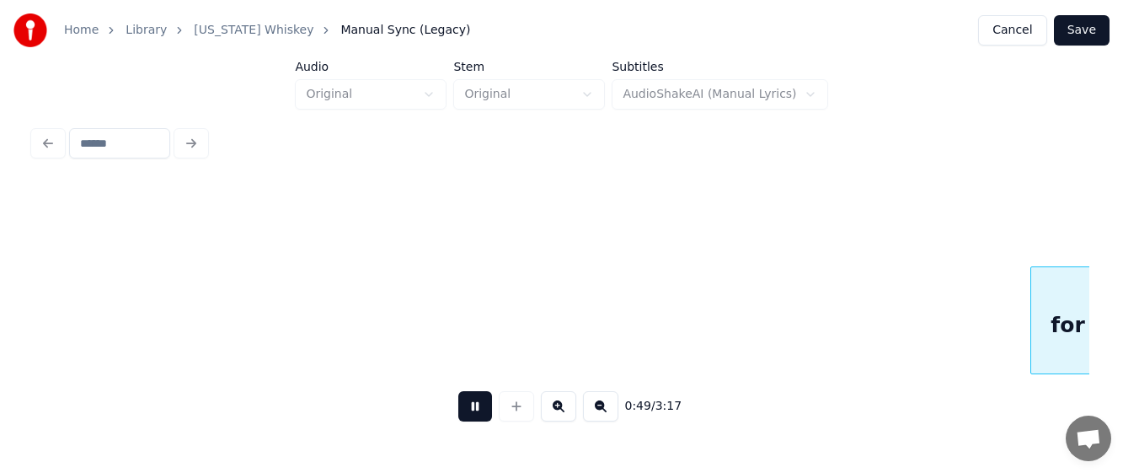
scroll to position [0, 8388]
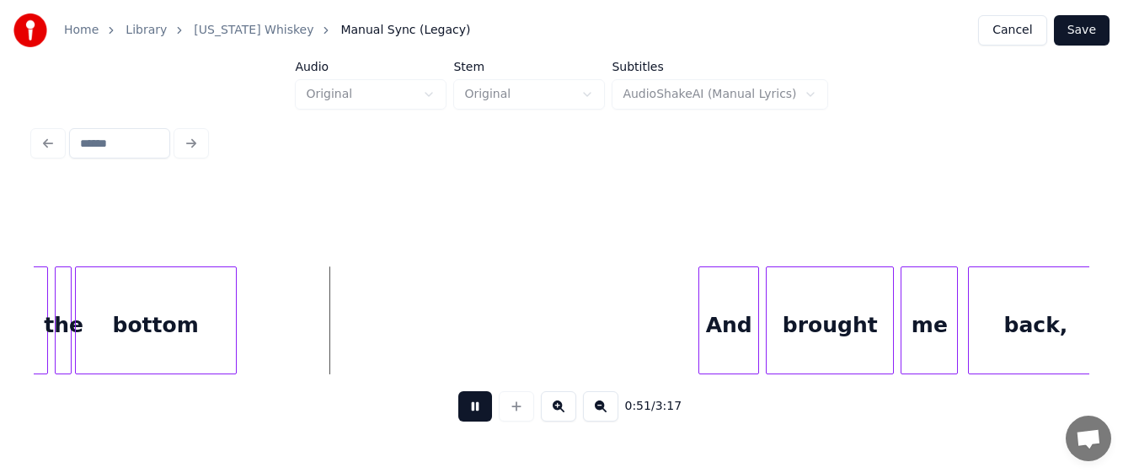
click at [484, 414] on button at bounding box center [475, 406] width 34 height 30
click at [323, 331] on div at bounding box center [323, 320] width 5 height 106
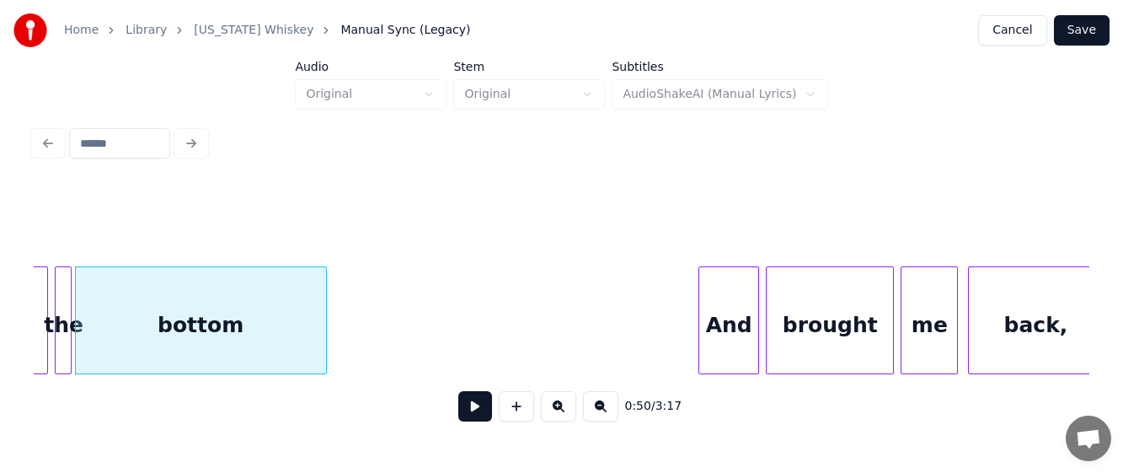
click at [141, 318] on div "bottom" at bounding box center [201, 324] width 250 height 115
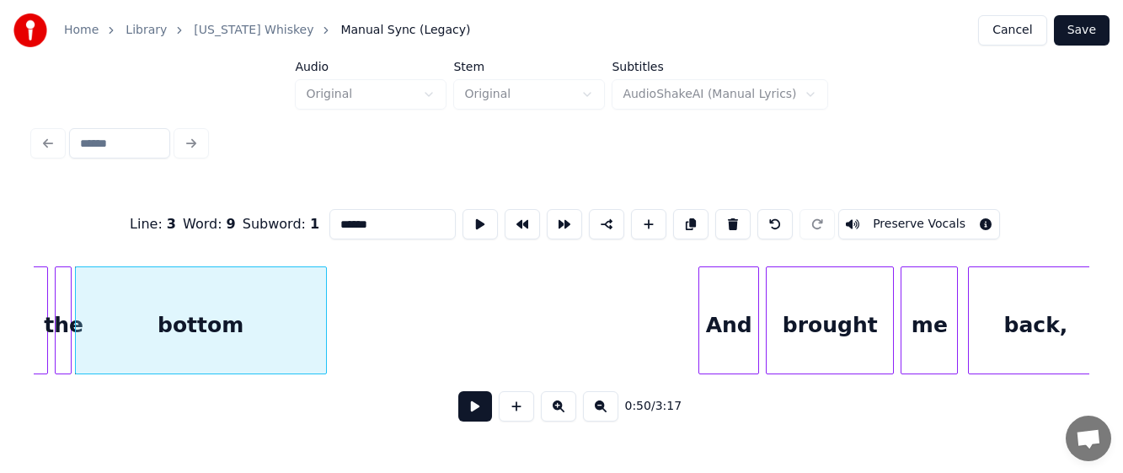
click at [476, 410] on button at bounding box center [475, 406] width 34 height 30
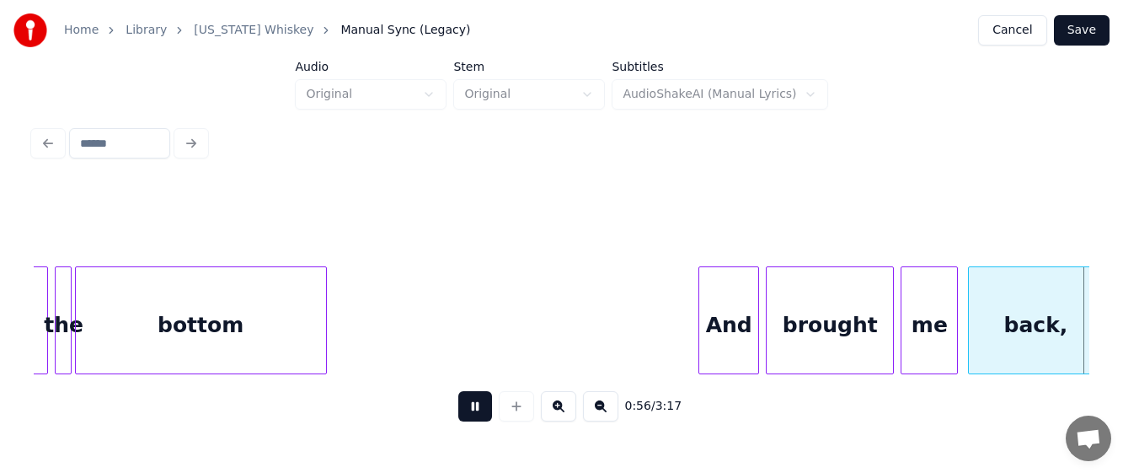
scroll to position [0, 9443]
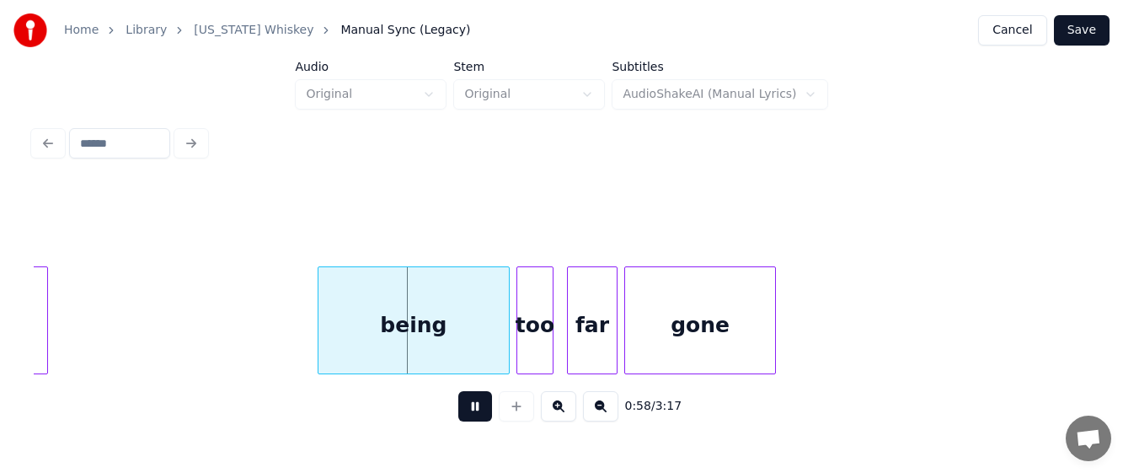
click at [470, 409] on button at bounding box center [475, 406] width 34 height 30
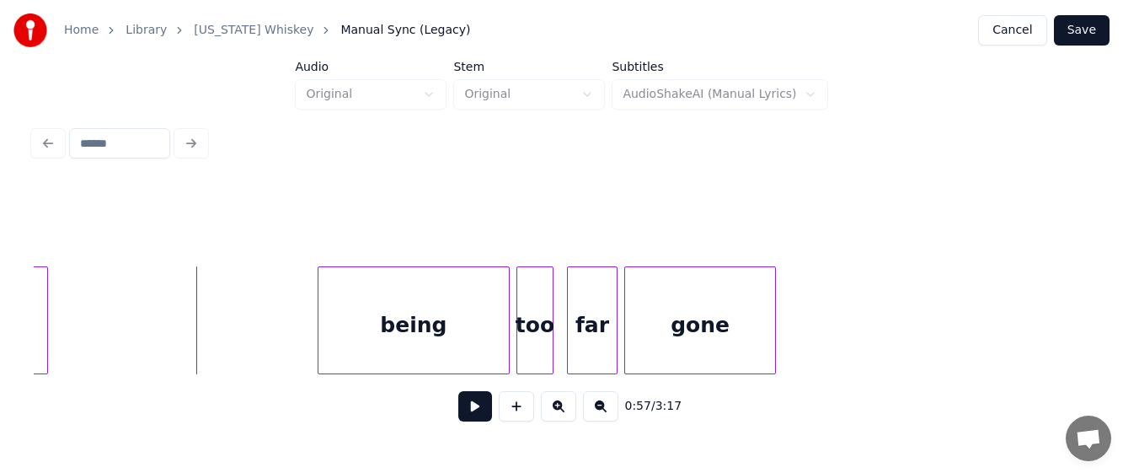
click at [465, 412] on button at bounding box center [475, 406] width 34 height 30
click at [467, 414] on button at bounding box center [475, 406] width 34 height 30
click at [351, 308] on div at bounding box center [352, 320] width 5 height 106
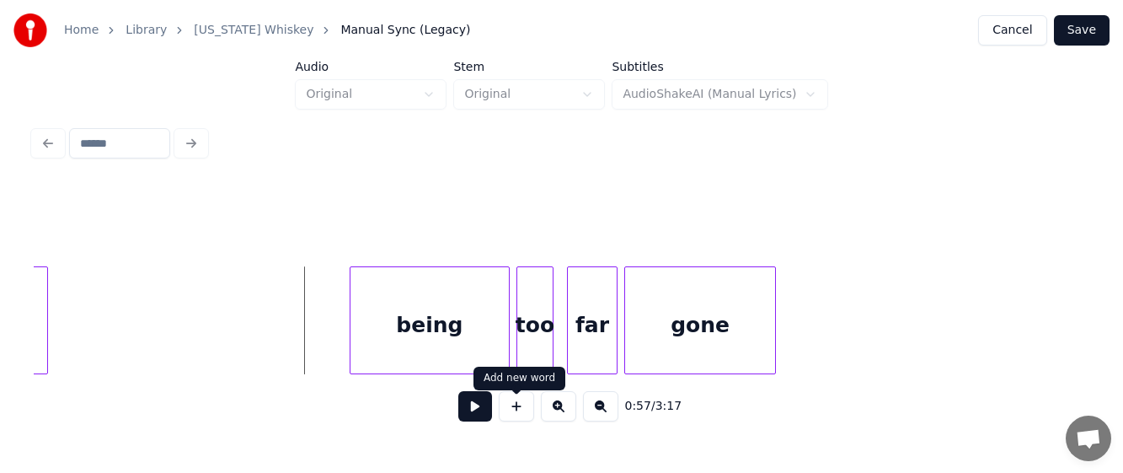
click at [517, 416] on button at bounding box center [516, 406] width 35 height 30
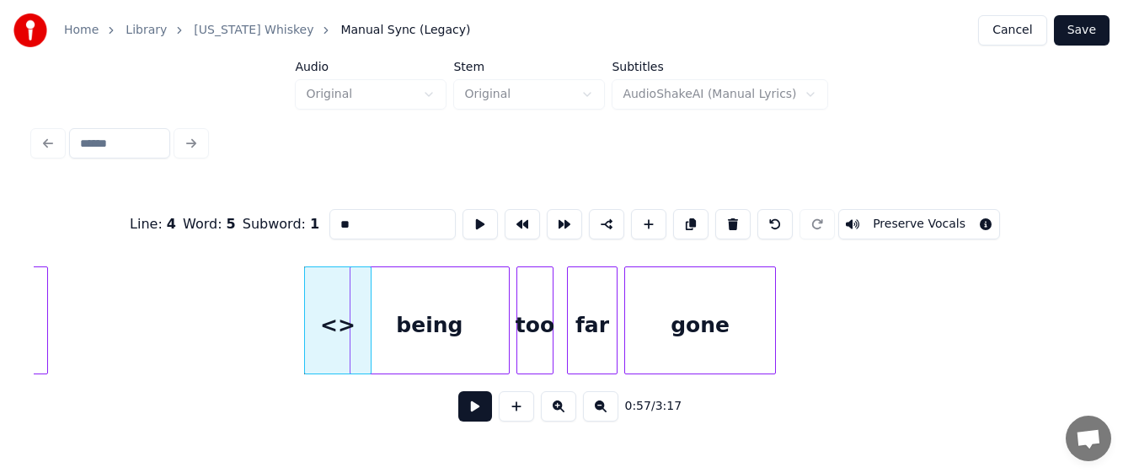
click at [349, 219] on input "**" at bounding box center [392, 224] width 126 height 30
drag, startPoint x: 351, startPoint y: 212, endPoint x: 307, endPoint y: 211, distance: 44.6
click at [307, 211] on div "Line : 4 Word : 5 Subword : 1 ** Preserve Vocals" at bounding box center [561, 224] width 1055 height 84
type input "****"
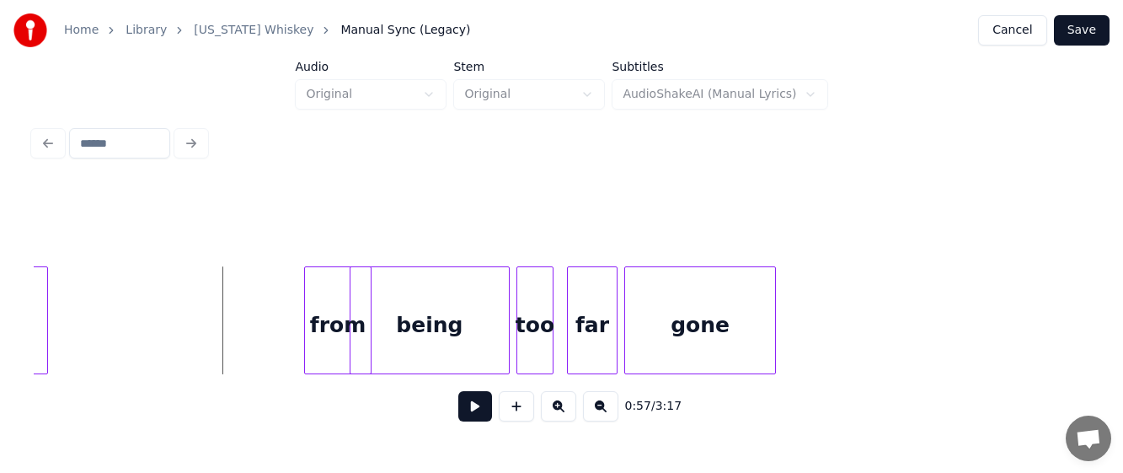
click at [475, 413] on button at bounding box center [475, 406] width 34 height 30
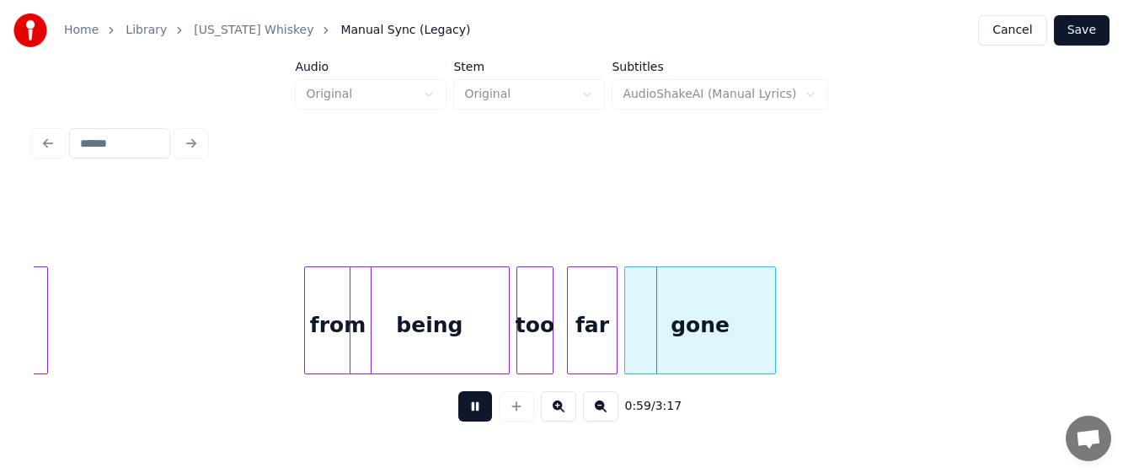
click at [473, 408] on button at bounding box center [475, 406] width 34 height 30
click at [300, 334] on div "from" at bounding box center [303, 324] width 66 height 115
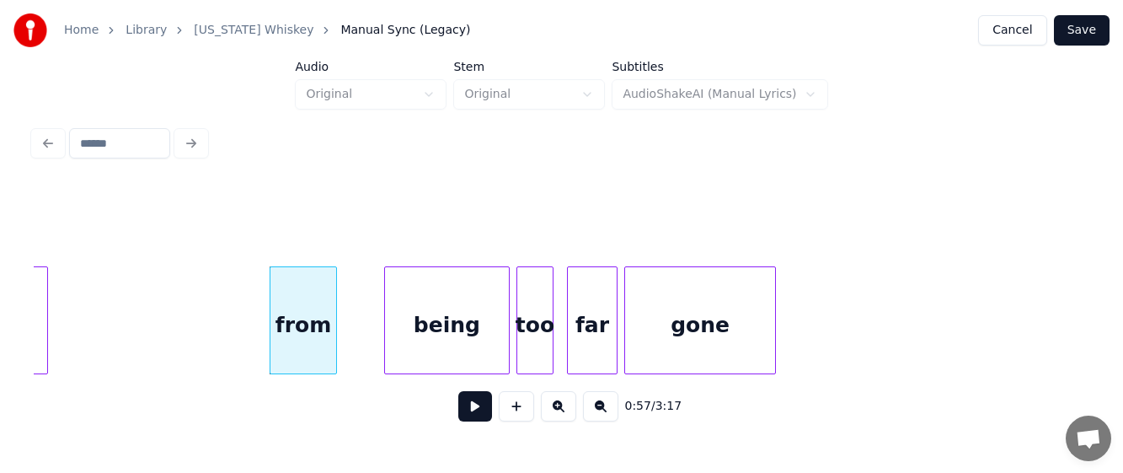
click at [388, 331] on div at bounding box center [387, 320] width 5 height 106
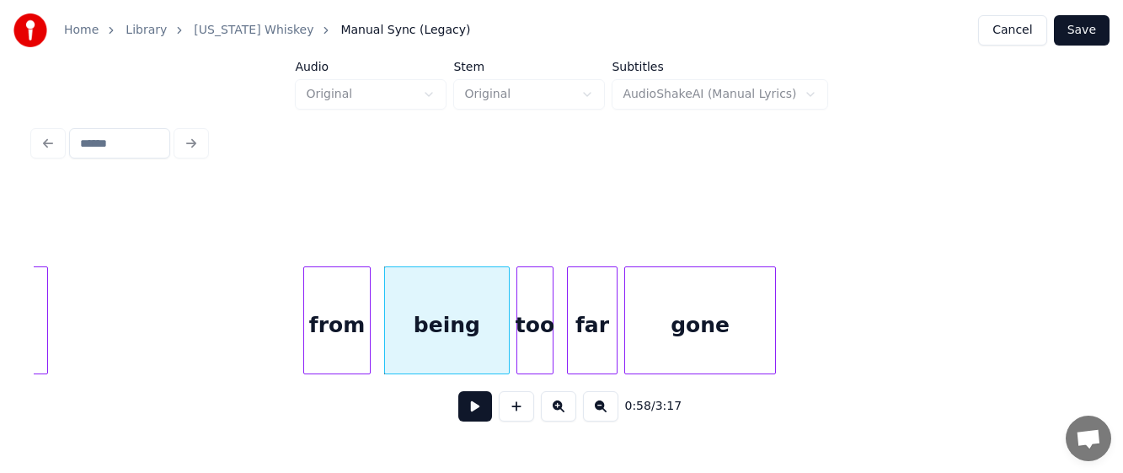
click at [350, 325] on div "from" at bounding box center [337, 324] width 66 height 115
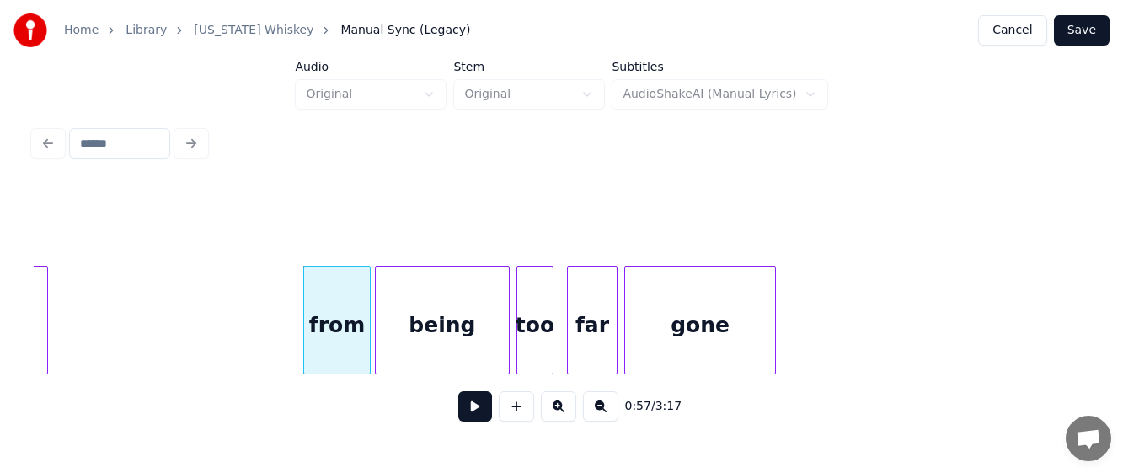
click at [377, 323] on div at bounding box center [378, 320] width 5 height 106
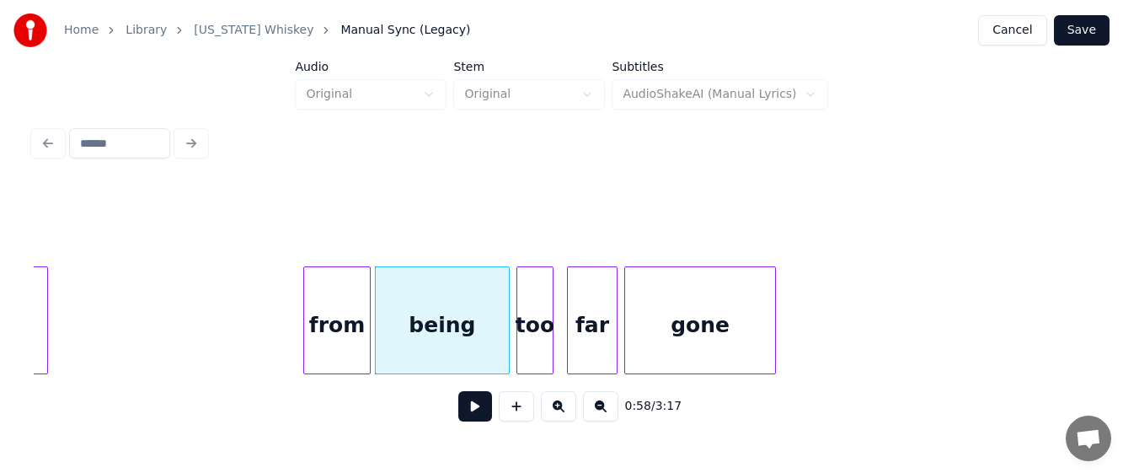
click at [353, 319] on div "from" at bounding box center [337, 324] width 66 height 115
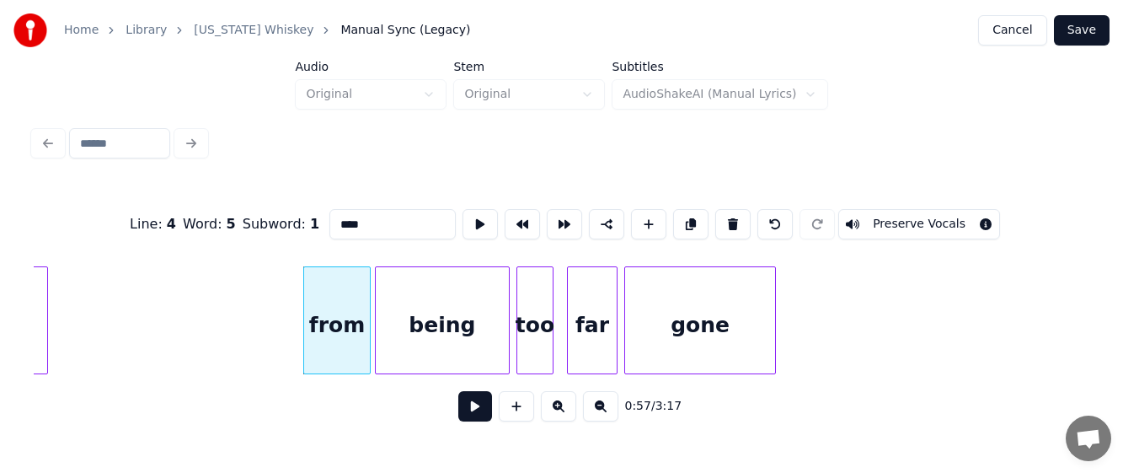
click at [477, 408] on button at bounding box center [475, 406] width 34 height 30
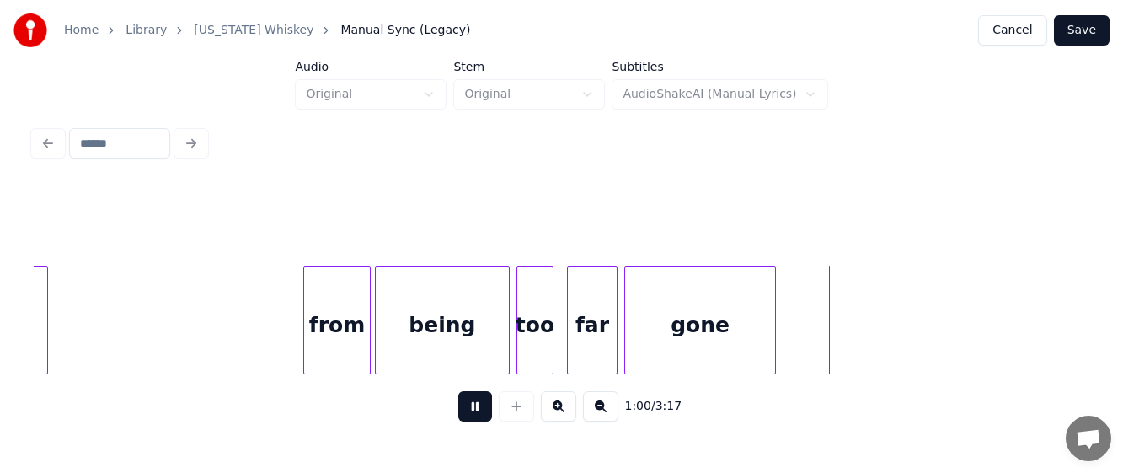
click at [473, 416] on button at bounding box center [475, 406] width 34 height 30
click at [846, 335] on div at bounding box center [846, 320] width 5 height 106
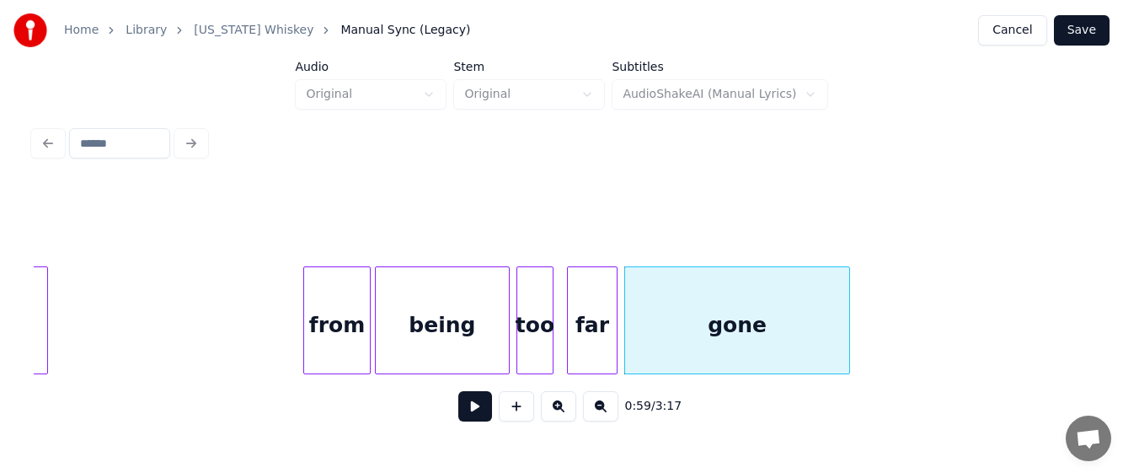
click at [473, 407] on button at bounding box center [475, 406] width 34 height 30
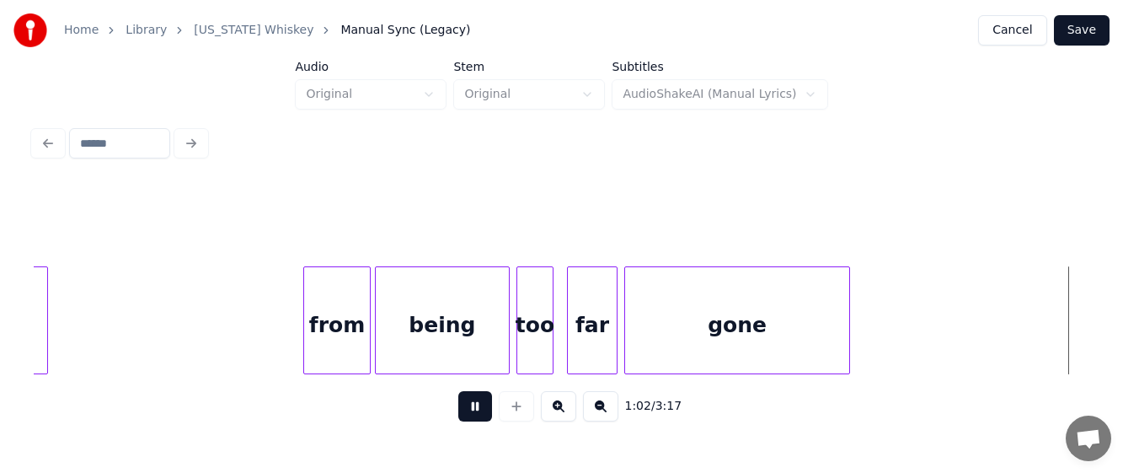
scroll to position [0, 10499]
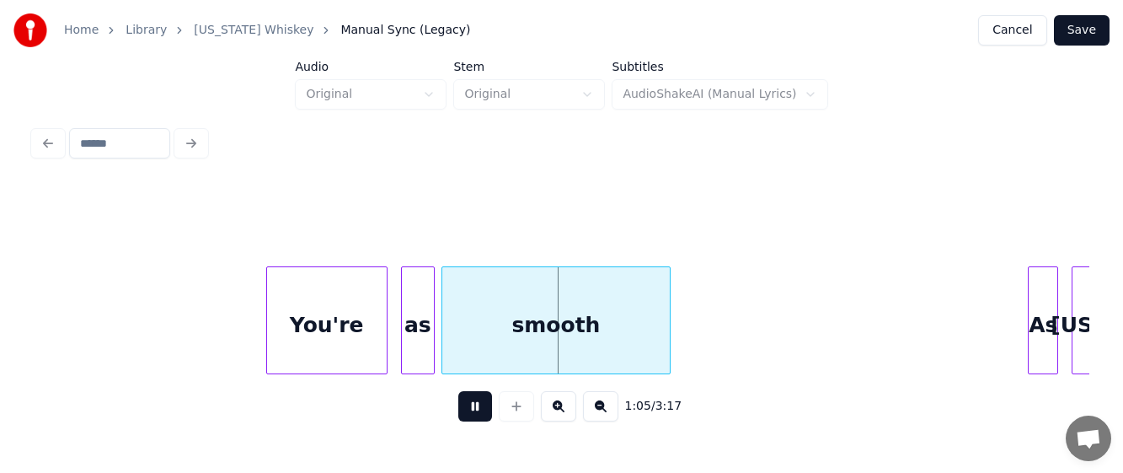
click at [470, 408] on button at bounding box center [475, 406] width 34 height 30
click at [230, 325] on div at bounding box center [232, 320] width 5 height 106
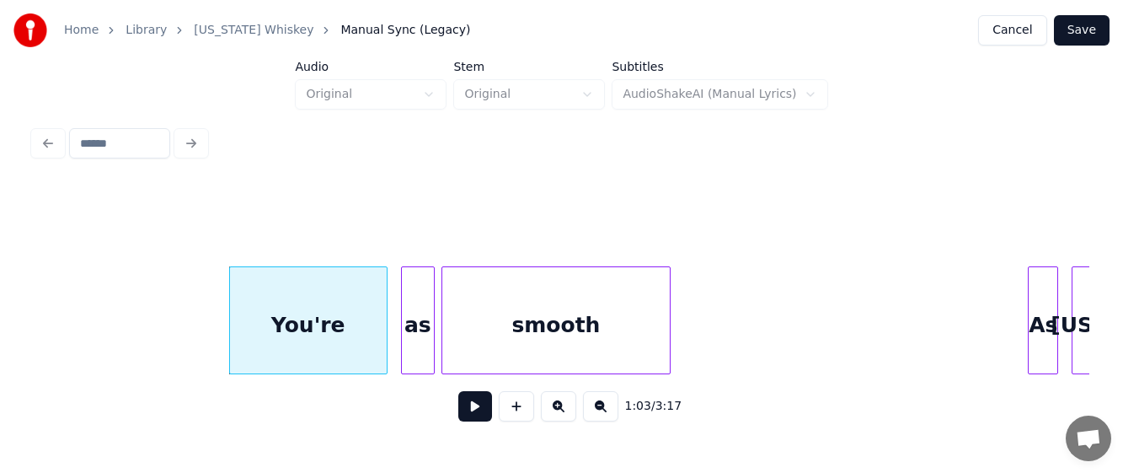
click at [546, 337] on div "smooth" at bounding box center [555, 324] width 227 height 115
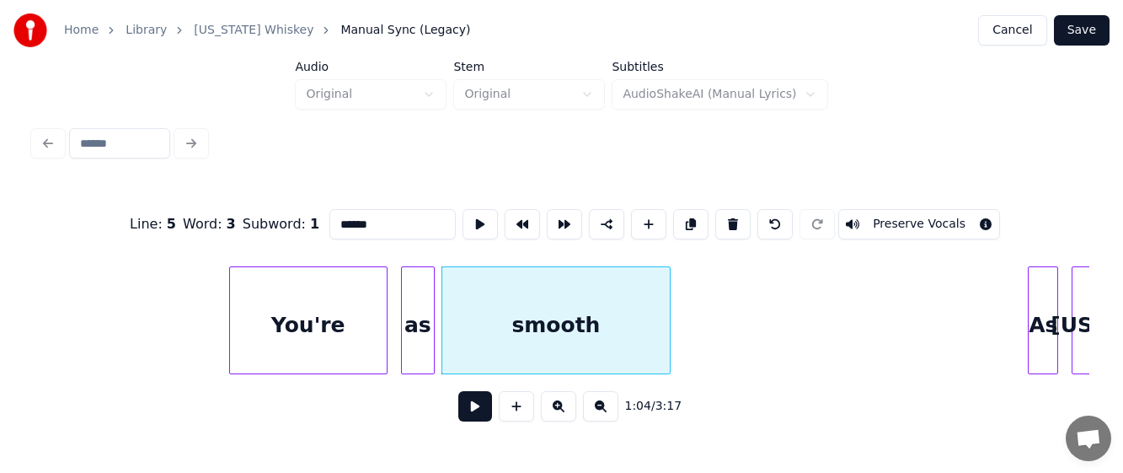
click at [473, 408] on button at bounding box center [475, 406] width 34 height 30
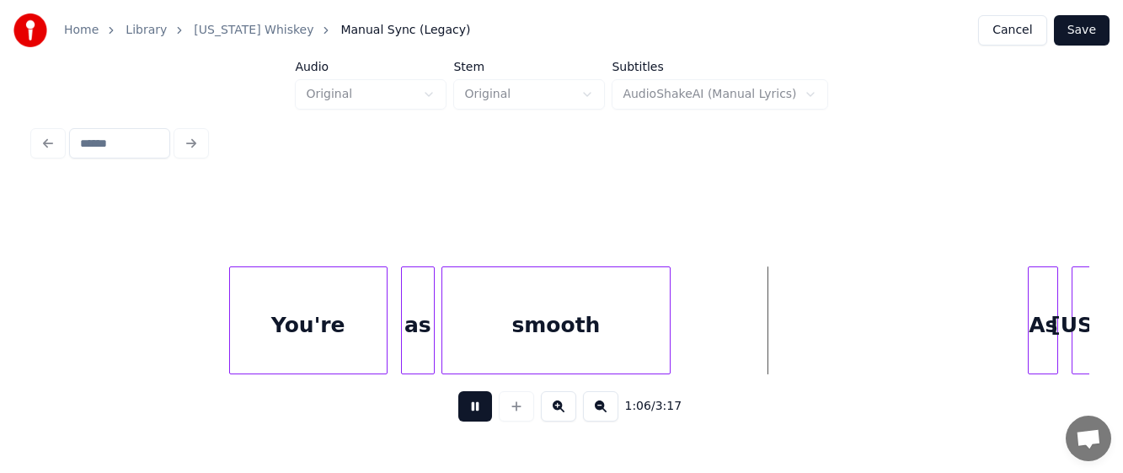
click at [468, 412] on button at bounding box center [475, 406] width 34 height 30
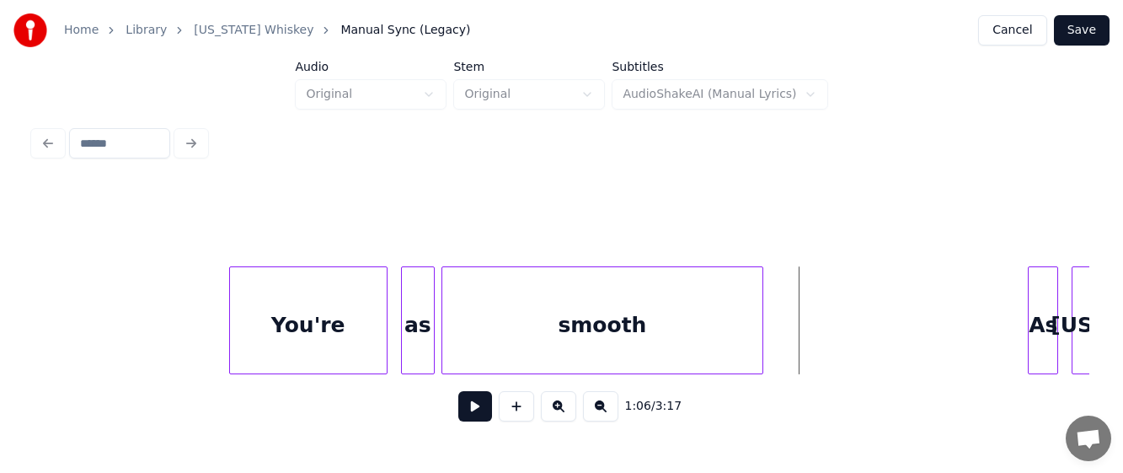
click at [761, 320] on div at bounding box center [759, 320] width 5 height 106
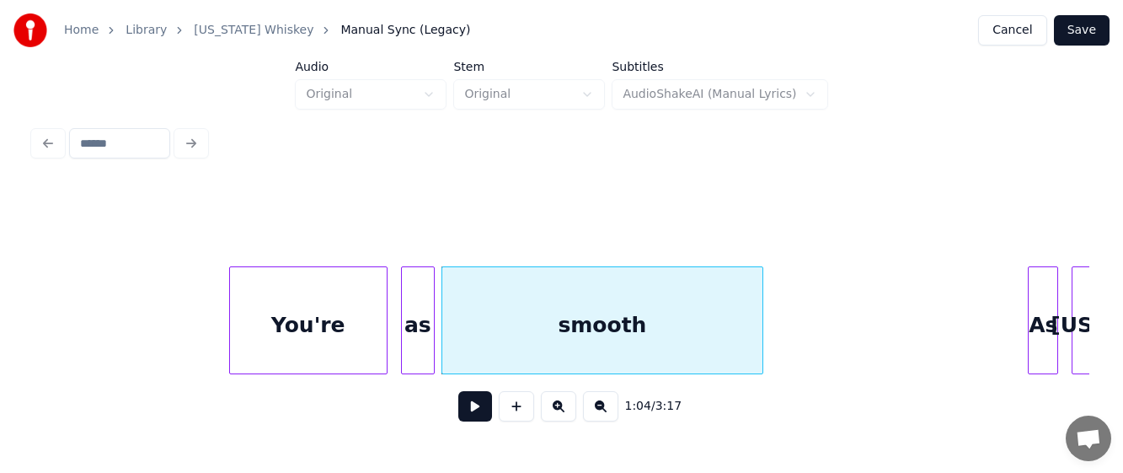
click at [474, 406] on button at bounding box center [475, 406] width 34 height 30
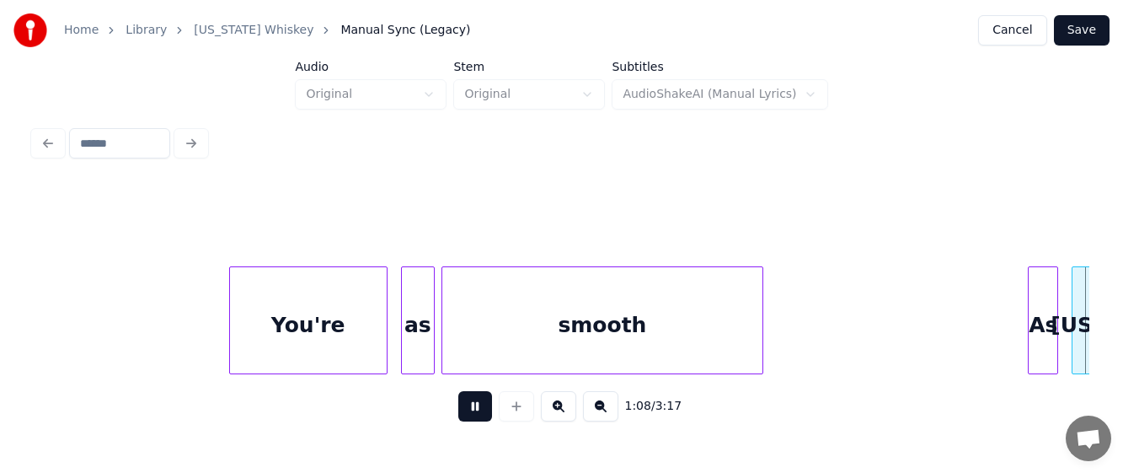
scroll to position [0, 11556]
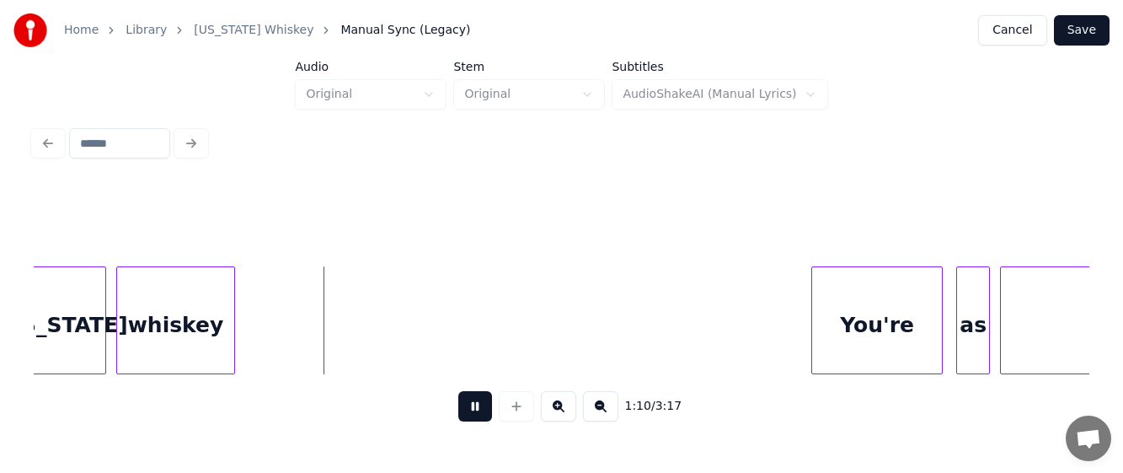
click at [472, 406] on button at bounding box center [475, 406] width 34 height 30
click at [274, 337] on div at bounding box center [274, 320] width 5 height 106
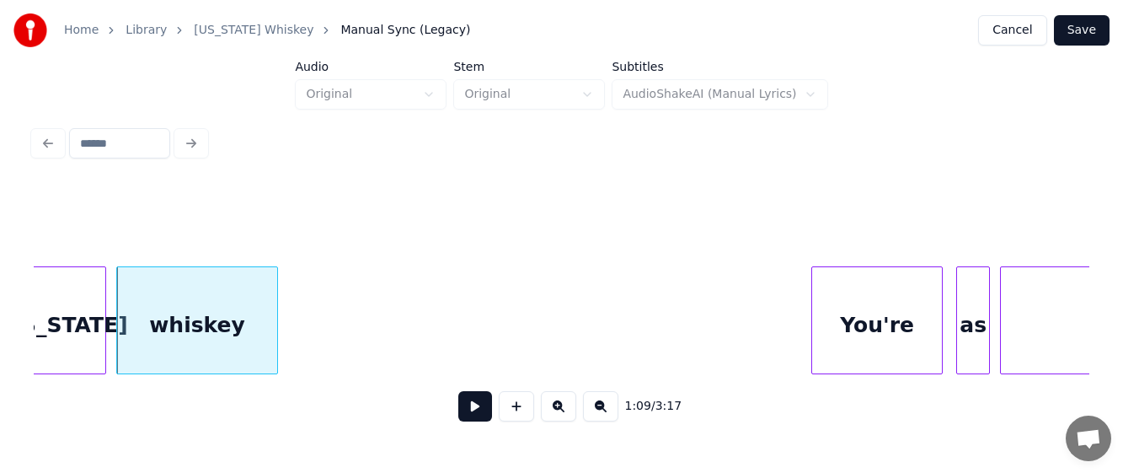
click at [467, 414] on button at bounding box center [475, 406] width 34 height 30
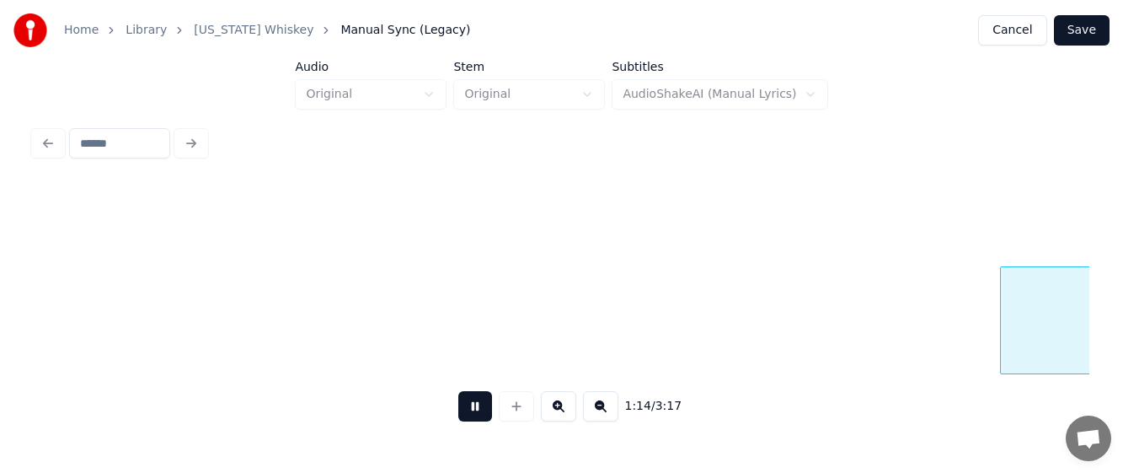
scroll to position [0, 12612]
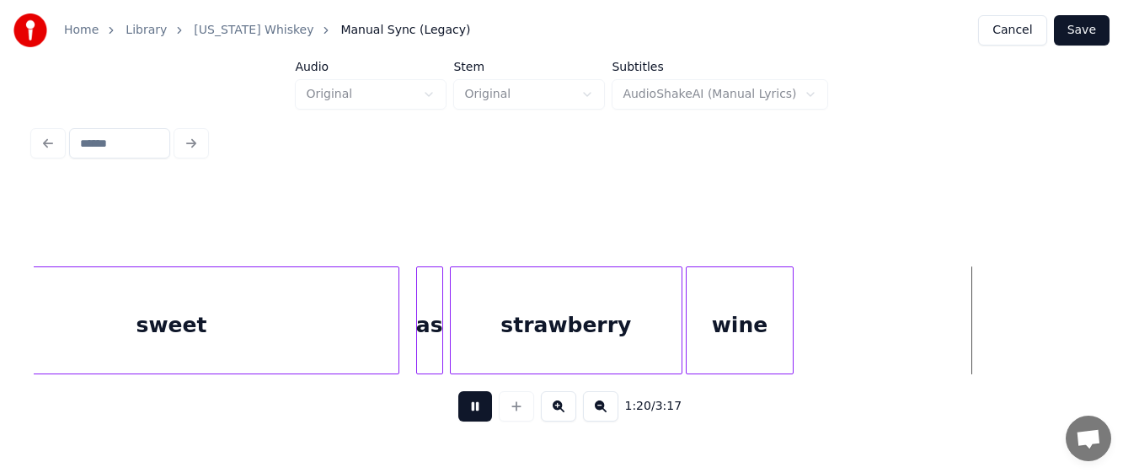
click at [469, 408] on button at bounding box center [475, 406] width 34 height 30
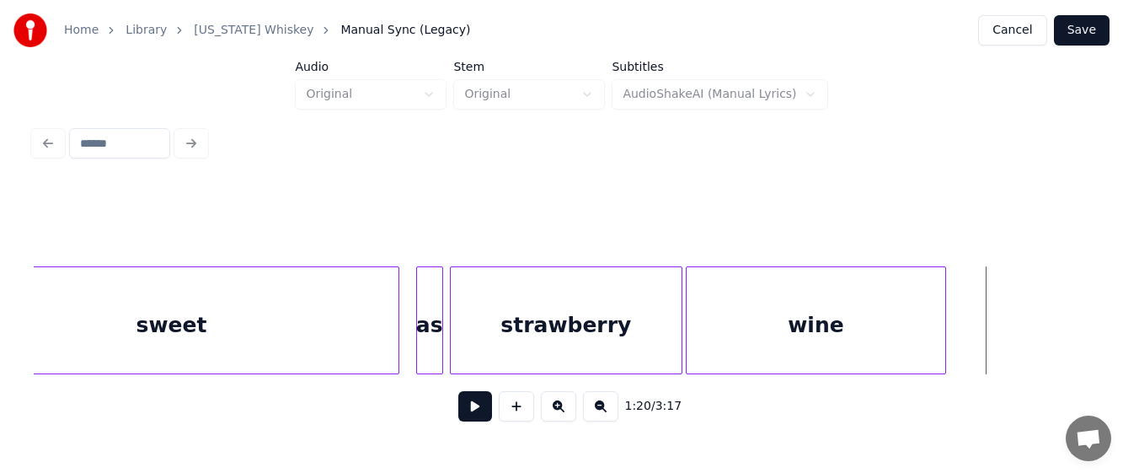
click at [942, 338] on div at bounding box center [942, 320] width 5 height 106
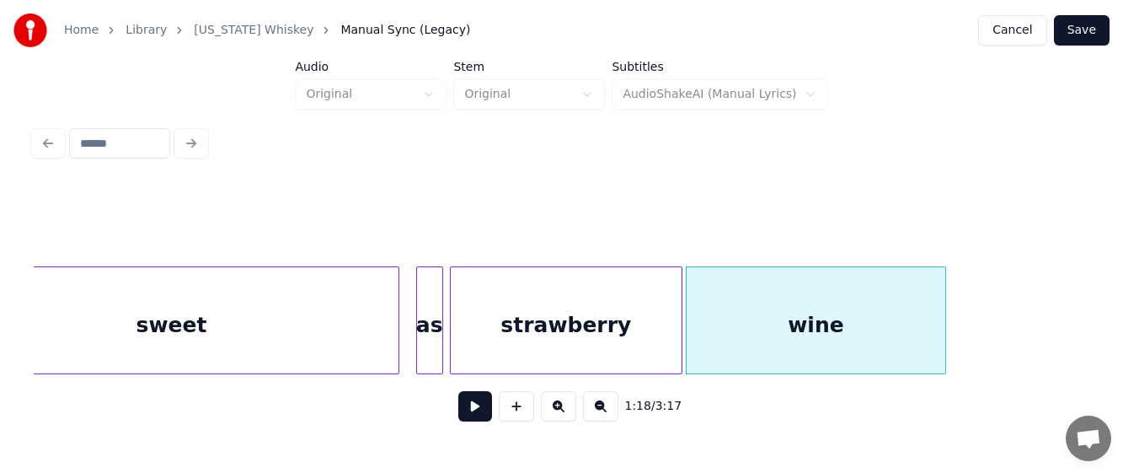
click at [468, 411] on button at bounding box center [475, 406] width 34 height 30
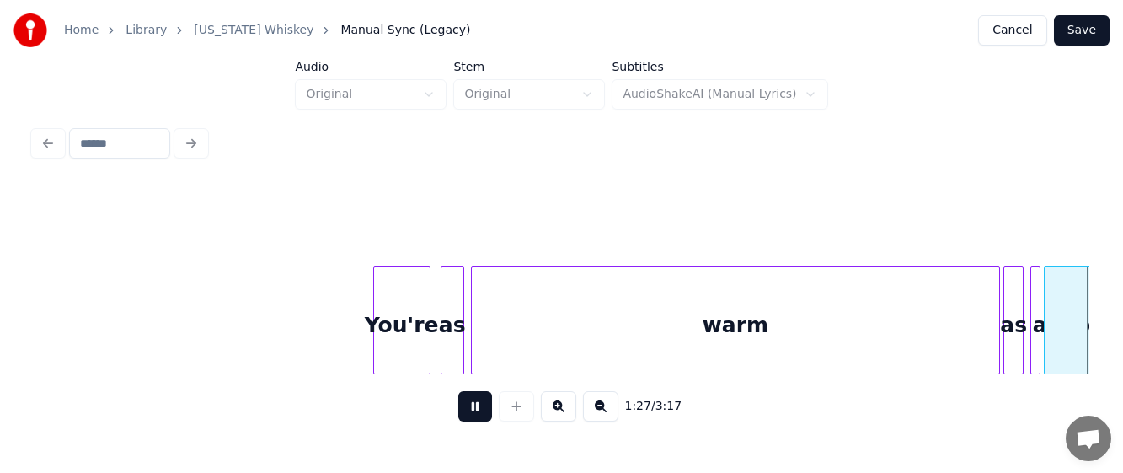
scroll to position [0, 14725]
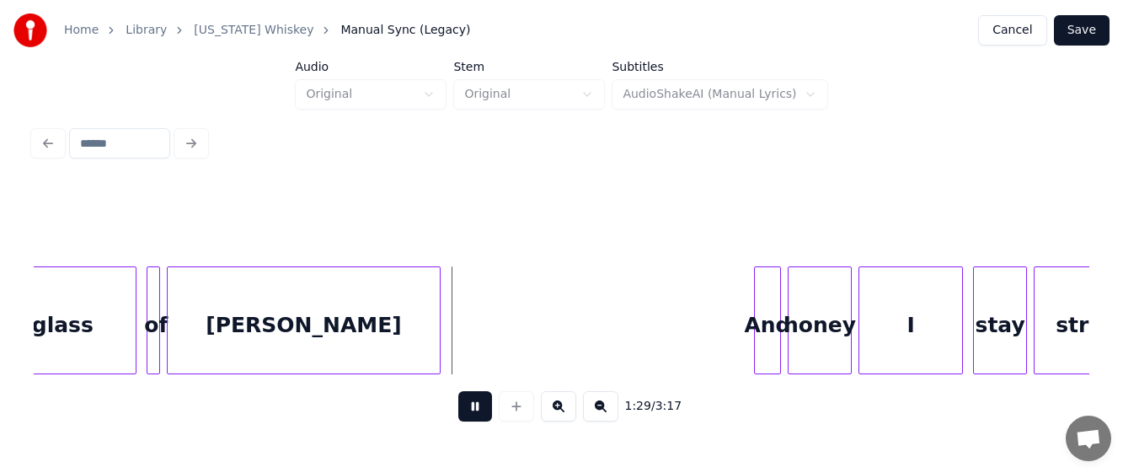
click at [470, 411] on button at bounding box center [475, 406] width 34 height 30
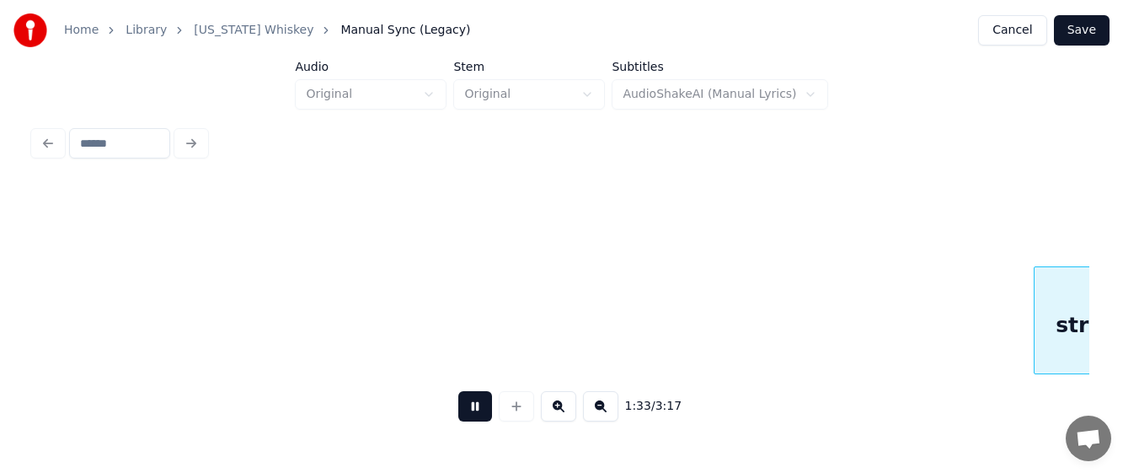
scroll to position [0, 15781]
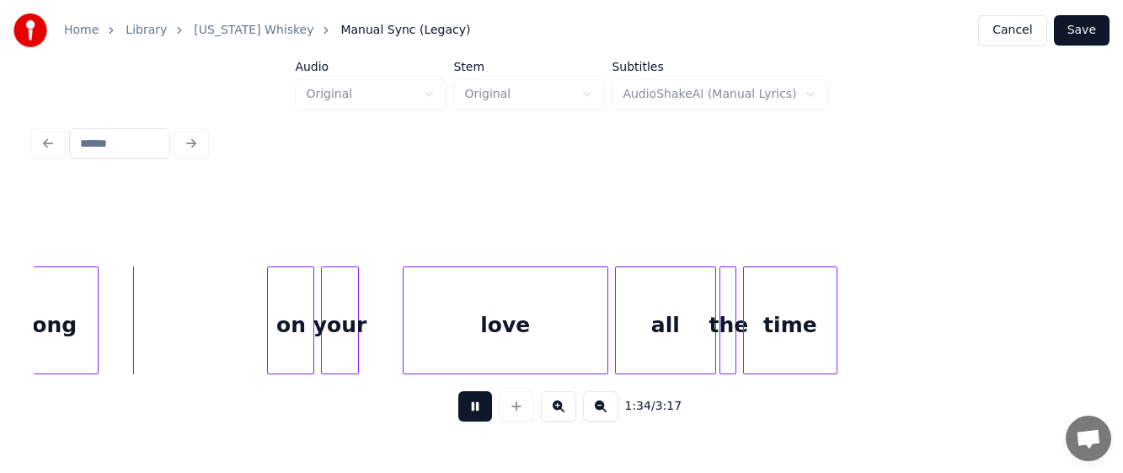
click at [470, 411] on button at bounding box center [475, 406] width 34 height 30
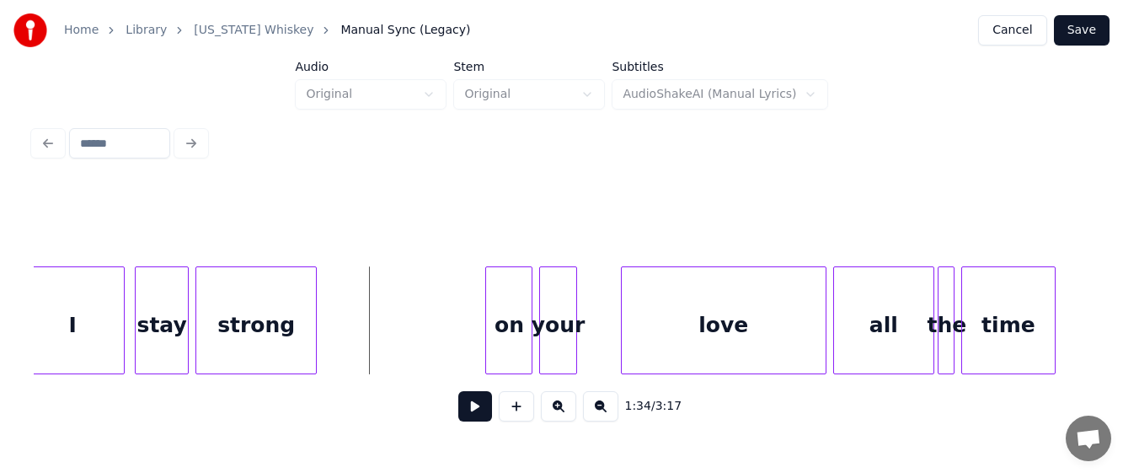
scroll to position [0, 15317]
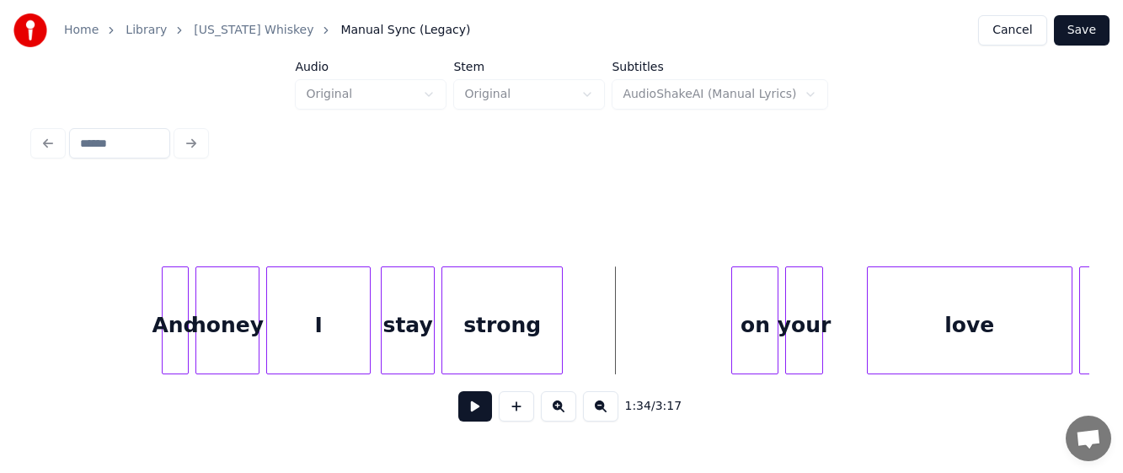
click at [498, 323] on div "strong" at bounding box center [502, 324] width 120 height 115
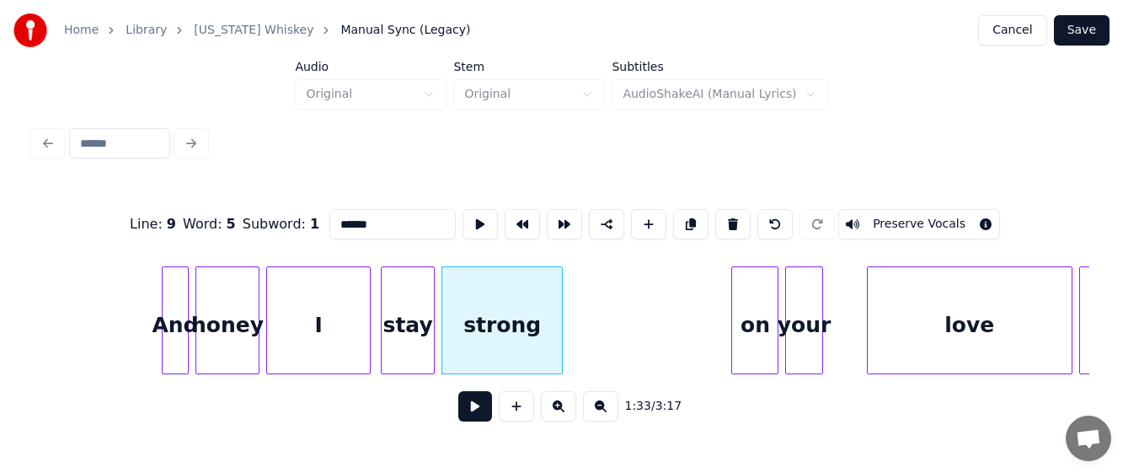
drag, startPoint x: 375, startPoint y: 216, endPoint x: 304, endPoint y: 227, distance: 71.5
click at [304, 227] on div "Line : 9 Word : 5 Subword : 1 ****** Preserve Vocals" at bounding box center [561, 224] width 1055 height 84
click at [176, 327] on div "And" at bounding box center [175, 324] width 25 height 115
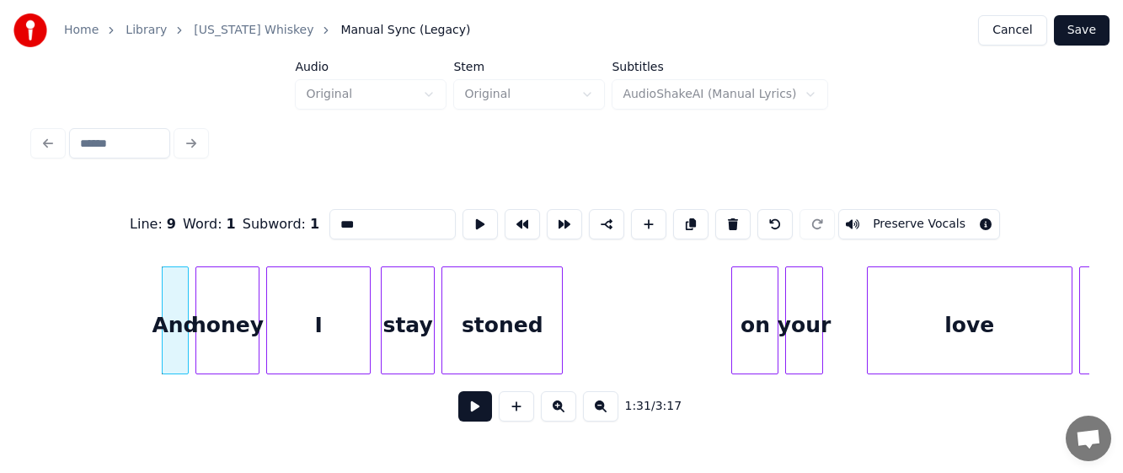
type input "***"
click at [467, 413] on button at bounding box center [475, 406] width 34 height 30
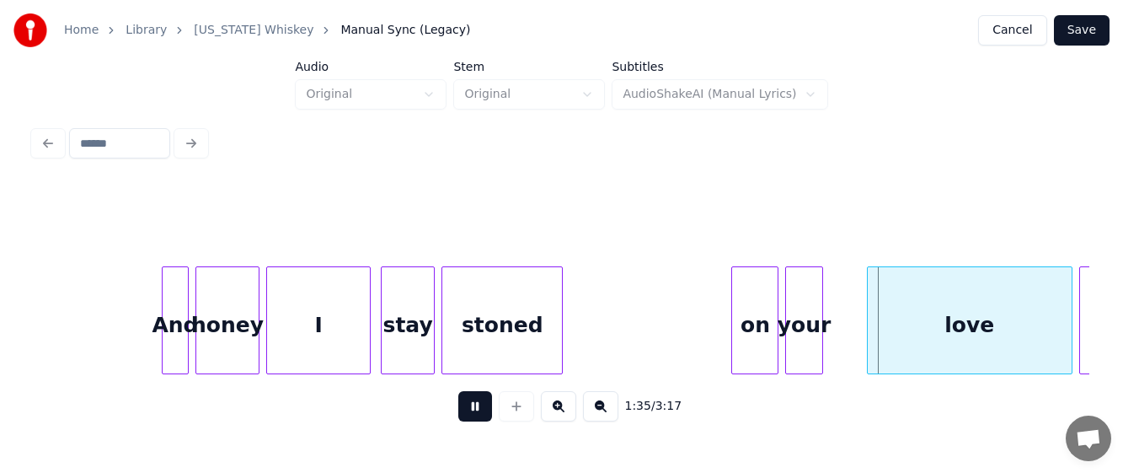
click at [475, 406] on button at bounding box center [475, 406] width 34 height 30
click at [718, 319] on div at bounding box center [720, 320] width 5 height 106
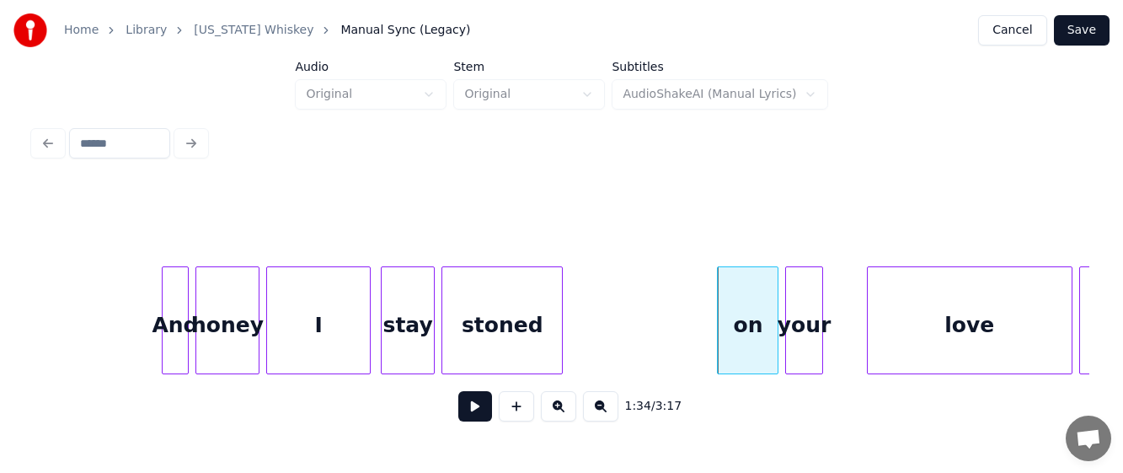
click at [755, 318] on div "on" at bounding box center [748, 324] width 60 height 115
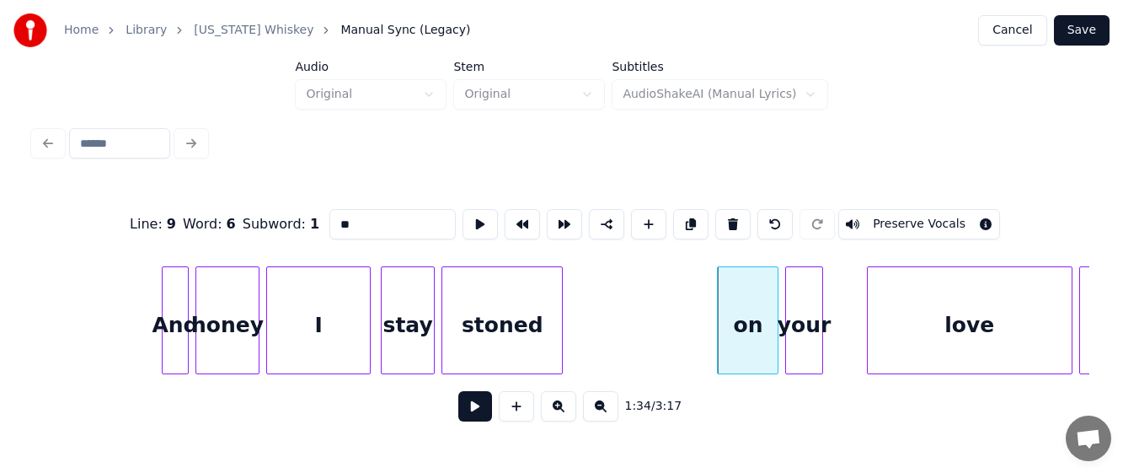
click at [472, 410] on button at bounding box center [475, 406] width 34 height 30
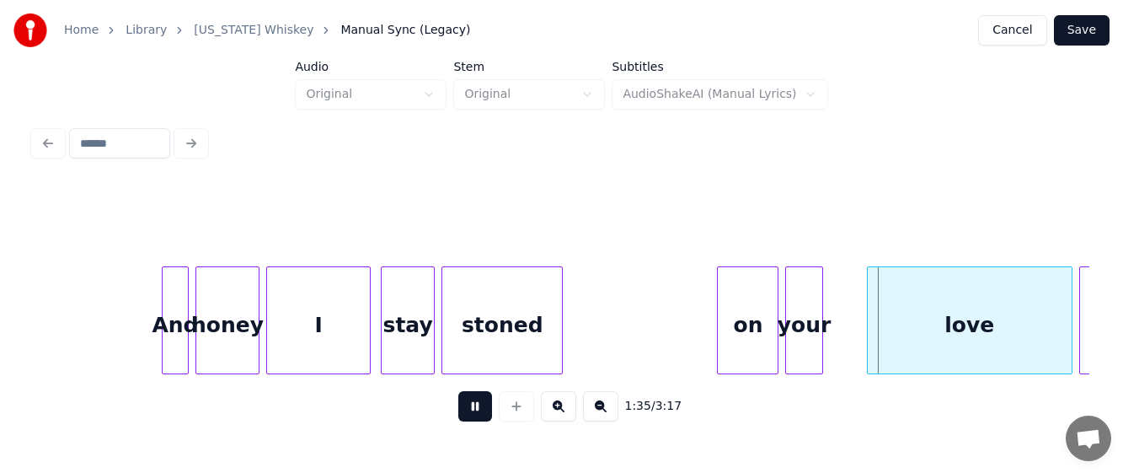
click at [471, 410] on button at bounding box center [475, 406] width 34 height 30
click at [857, 344] on div at bounding box center [855, 320] width 5 height 106
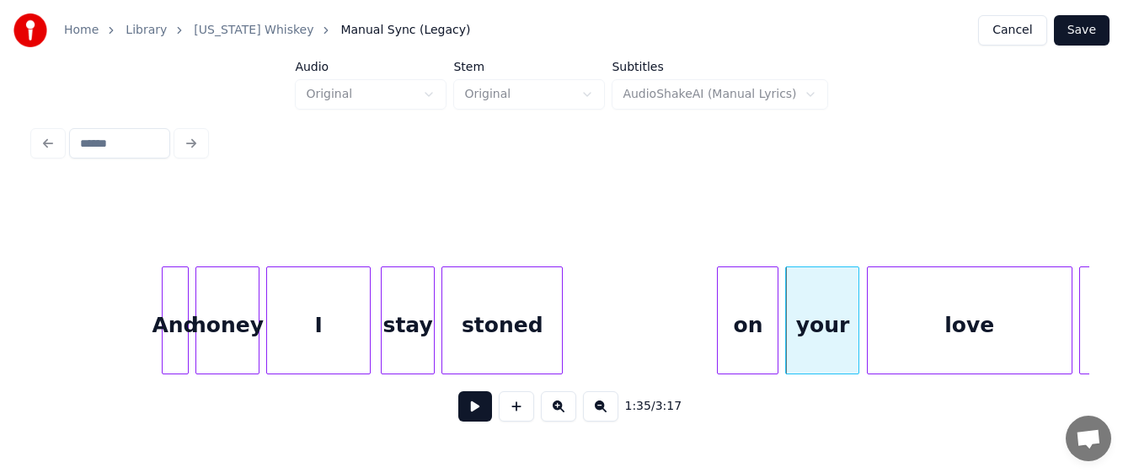
click at [476, 409] on button at bounding box center [475, 406] width 34 height 30
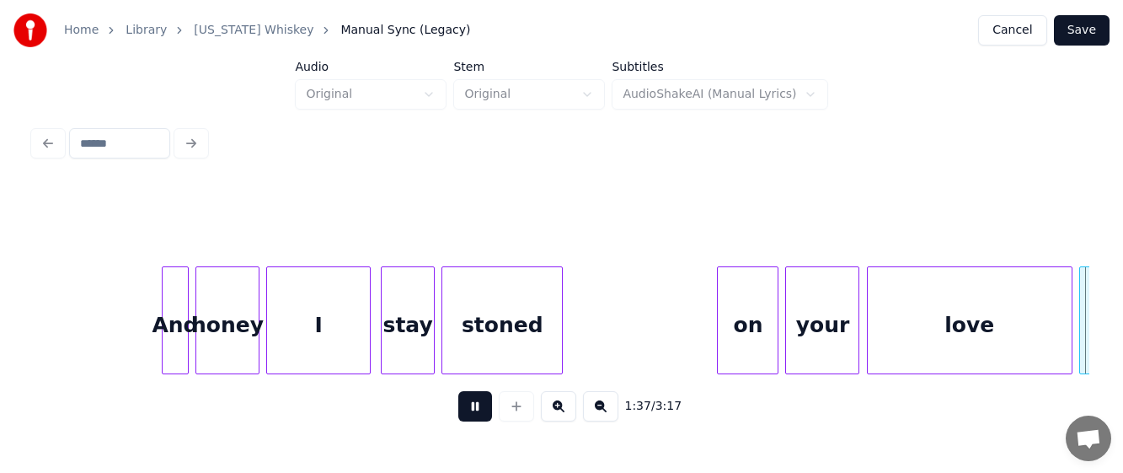
scroll to position [0, 16372]
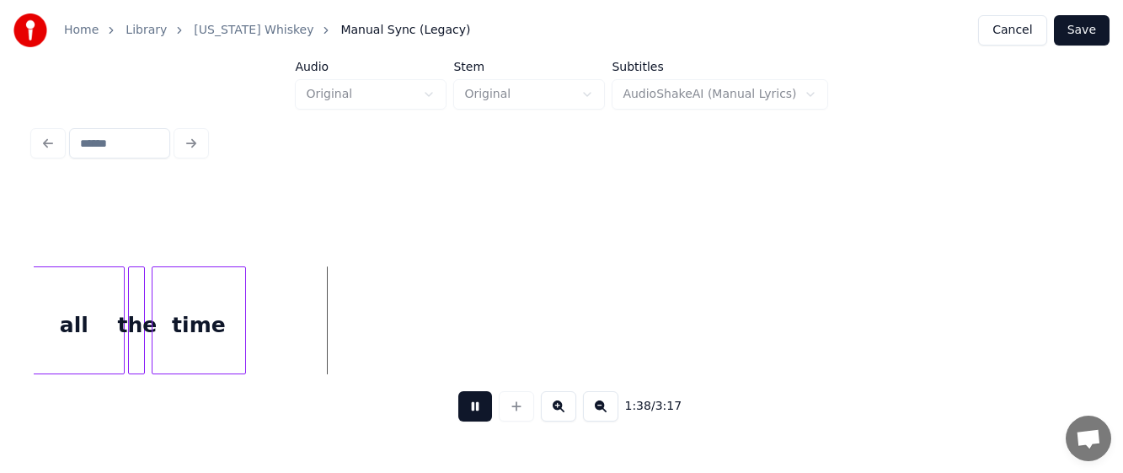
click at [472, 411] on button at bounding box center [475, 406] width 34 height 30
click at [331, 319] on div at bounding box center [330, 320] width 5 height 106
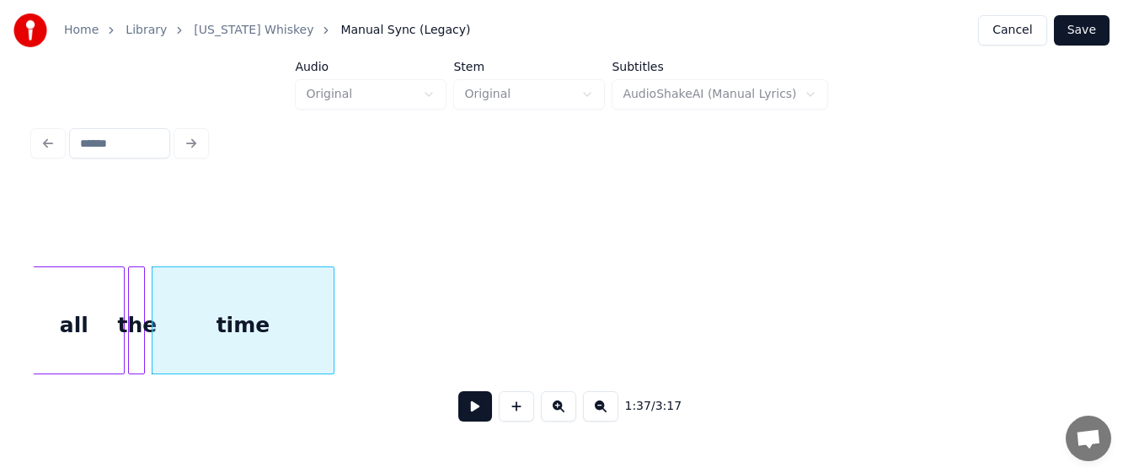
click at [471, 408] on button at bounding box center [475, 406] width 34 height 30
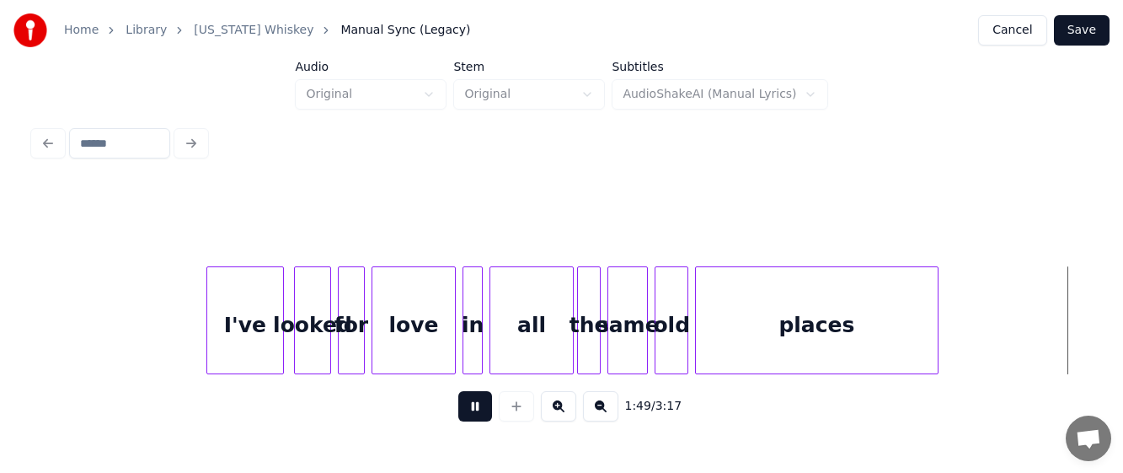
scroll to position [0, 18486]
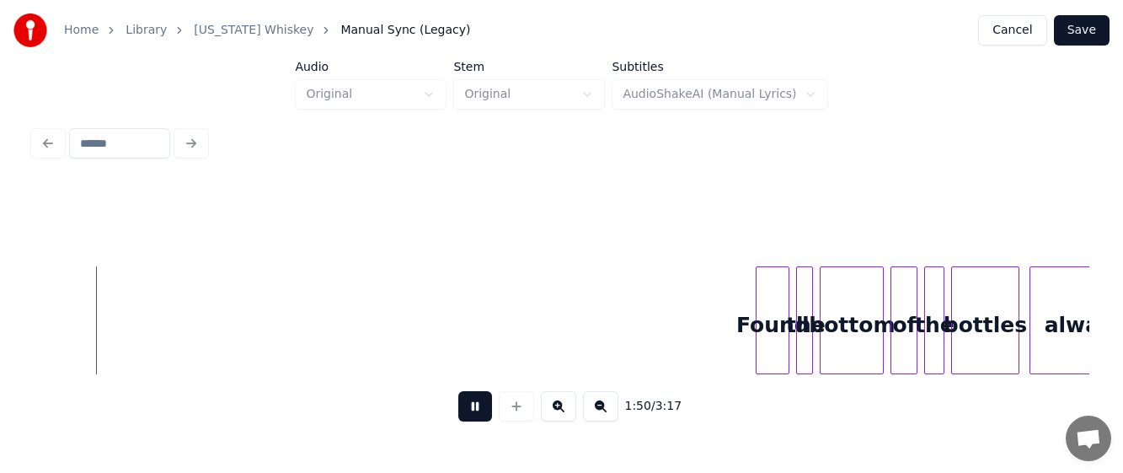
click at [483, 409] on button at bounding box center [475, 406] width 34 height 30
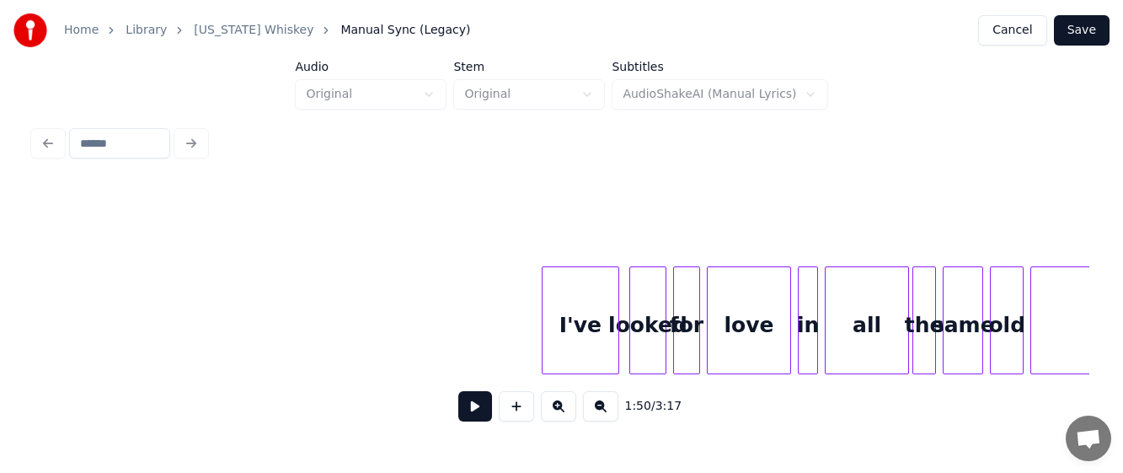
scroll to position [0, 17150]
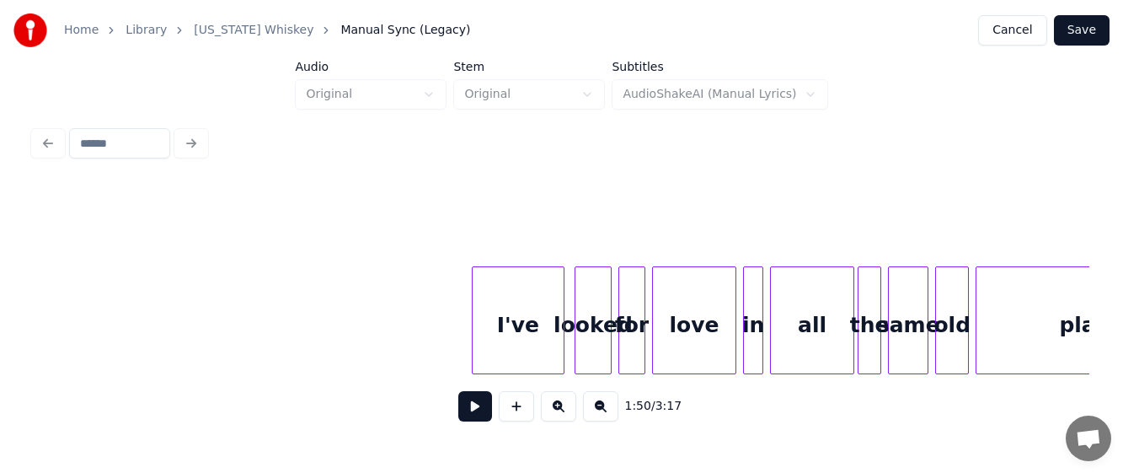
click at [473, 327] on div at bounding box center [475, 320] width 5 height 106
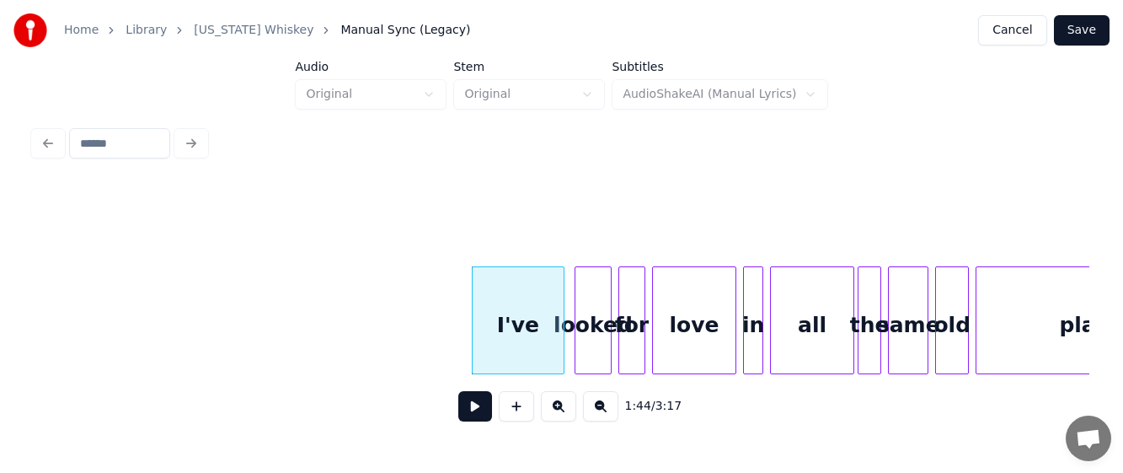
click at [475, 413] on button at bounding box center [475, 406] width 34 height 30
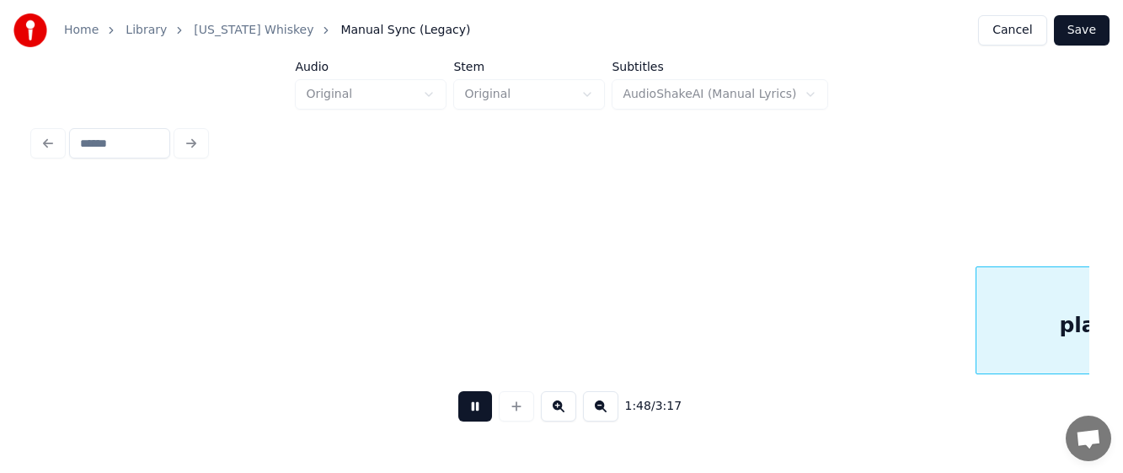
scroll to position [0, 18205]
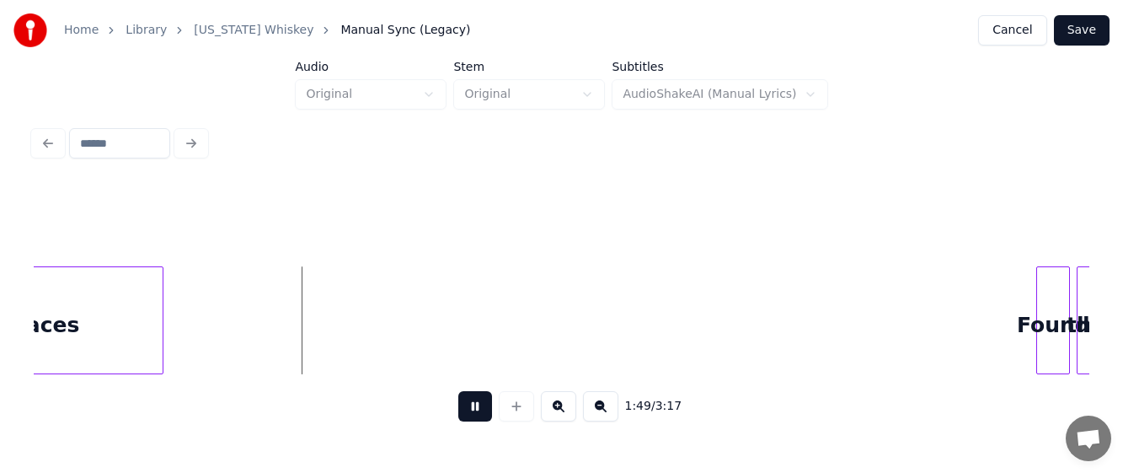
click at [468, 408] on button at bounding box center [475, 406] width 34 height 30
click at [260, 323] on div at bounding box center [262, 320] width 5 height 106
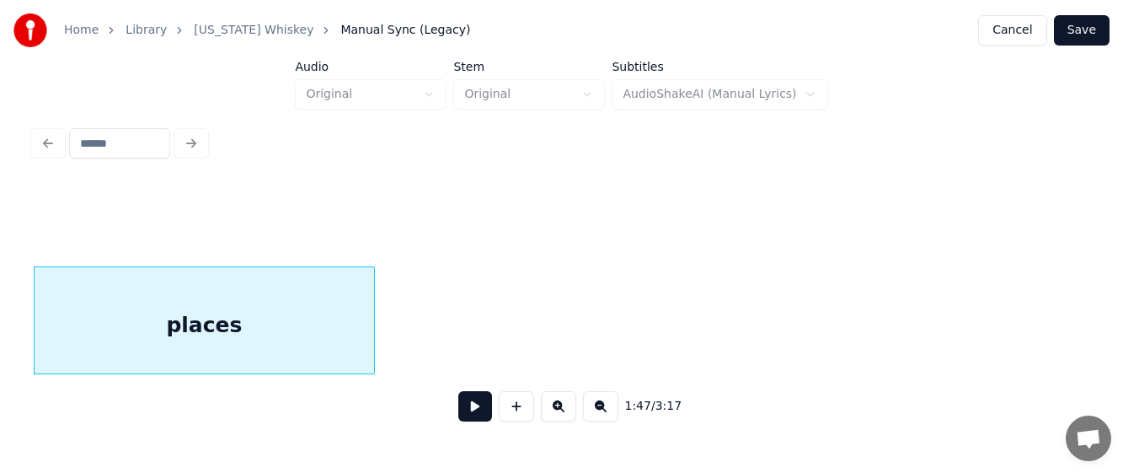
click at [462, 406] on button at bounding box center [475, 406] width 34 height 30
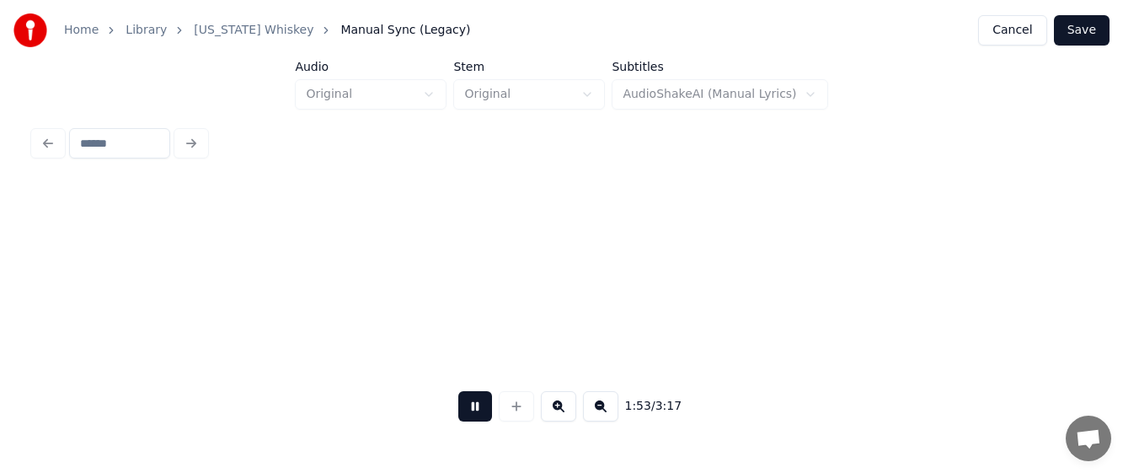
scroll to position [0, 19147]
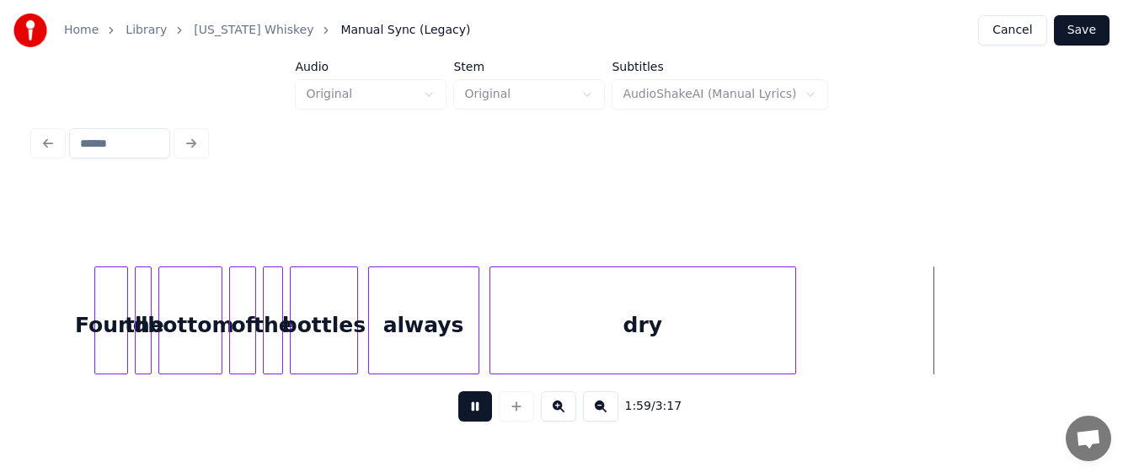
click at [467, 409] on button at bounding box center [475, 406] width 34 height 30
click at [323, 323] on div "bottles" at bounding box center [324, 324] width 66 height 115
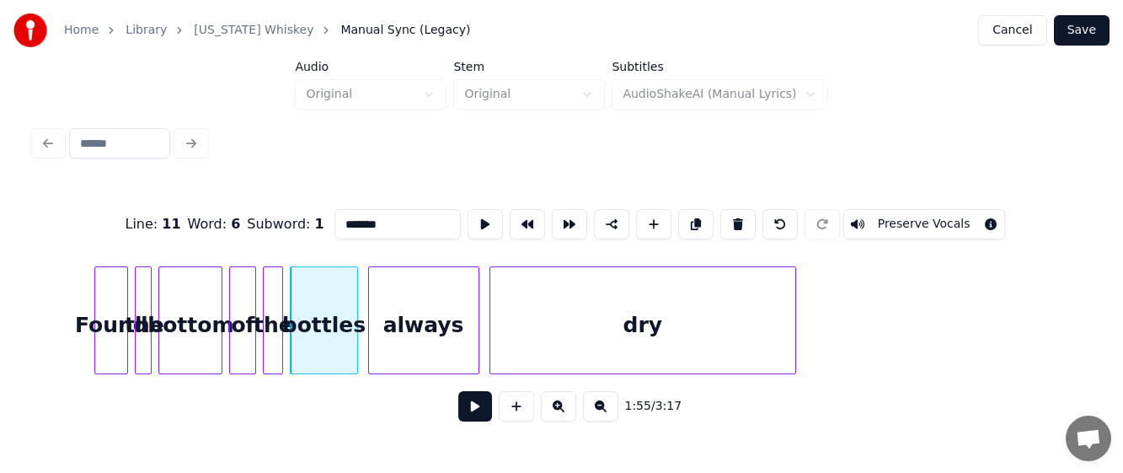
click at [366, 216] on input "*******" at bounding box center [397, 224] width 126 height 30
click at [410, 318] on div "always" at bounding box center [423, 324] width 109 height 115
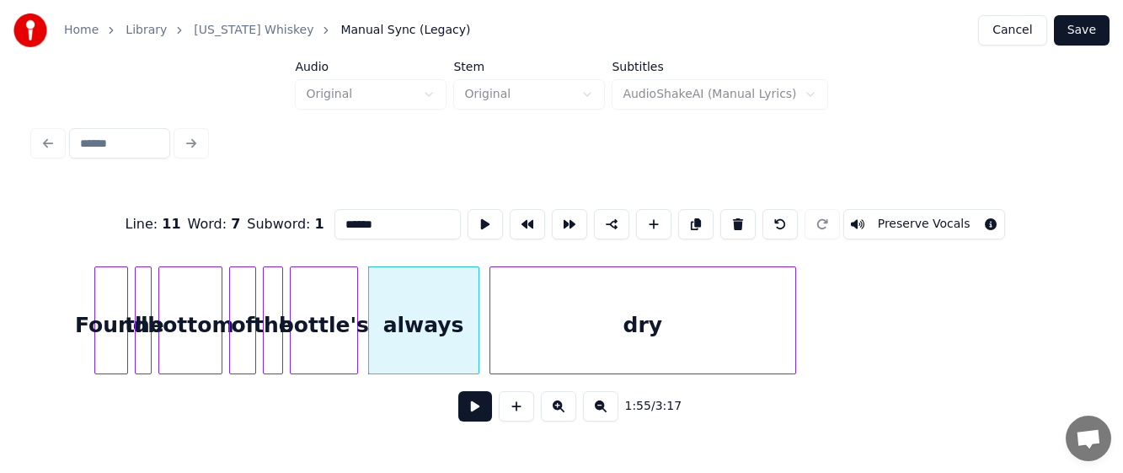
type input "******"
click at [471, 409] on button at bounding box center [475, 406] width 34 height 30
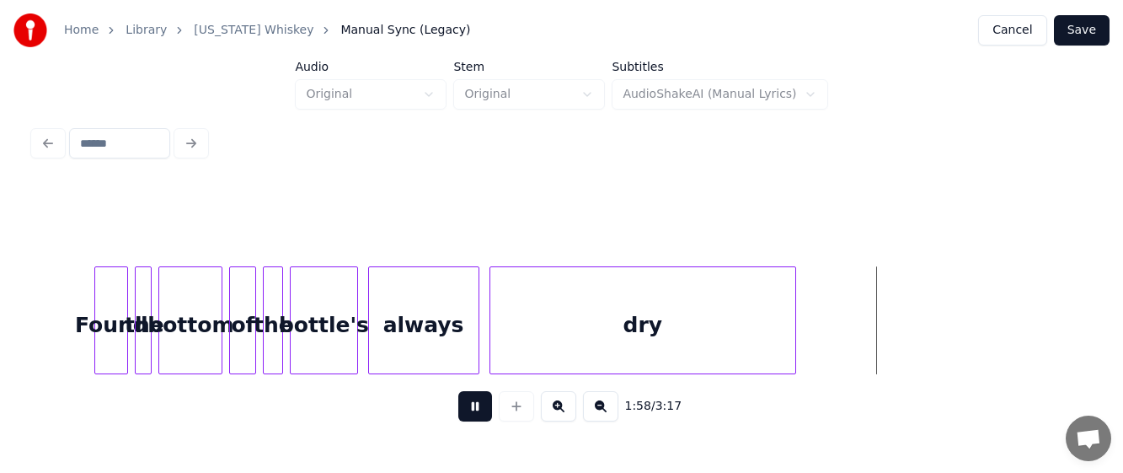
click at [471, 409] on button at bounding box center [475, 406] width 34 height 30
click at [862, 336] on div at bounding box center [862, 320] width 5 height 106
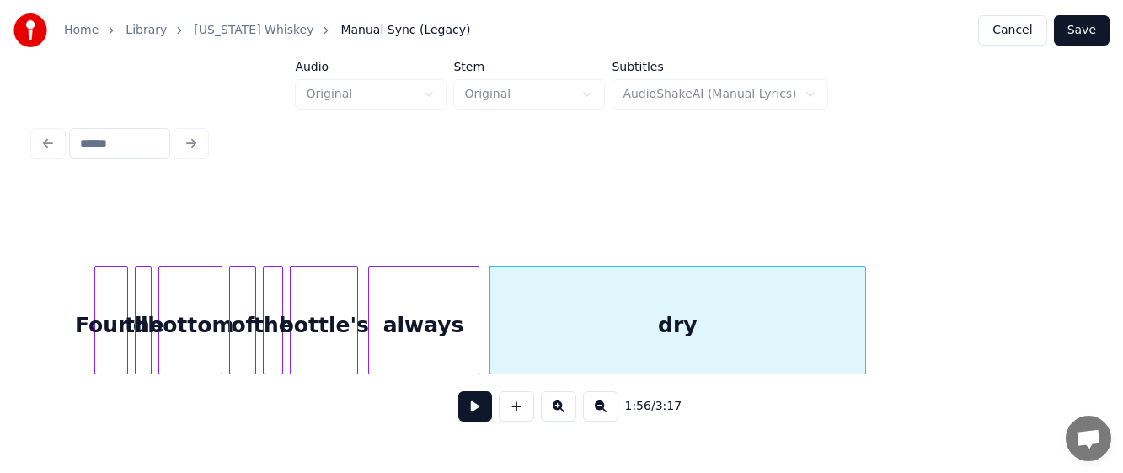
click at [474, 417] on button at bounding box center [475, 406] width 34 height 30
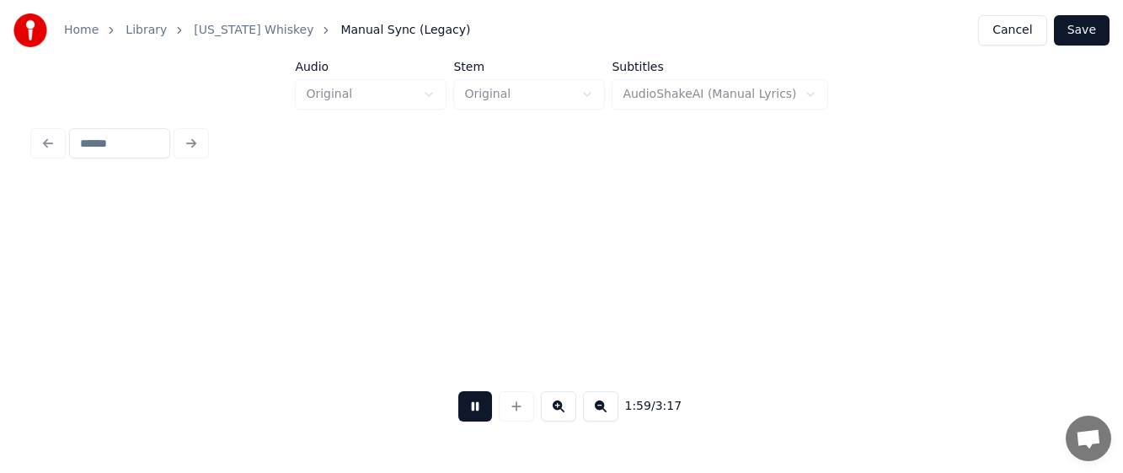
scroll to position [0, 20204]
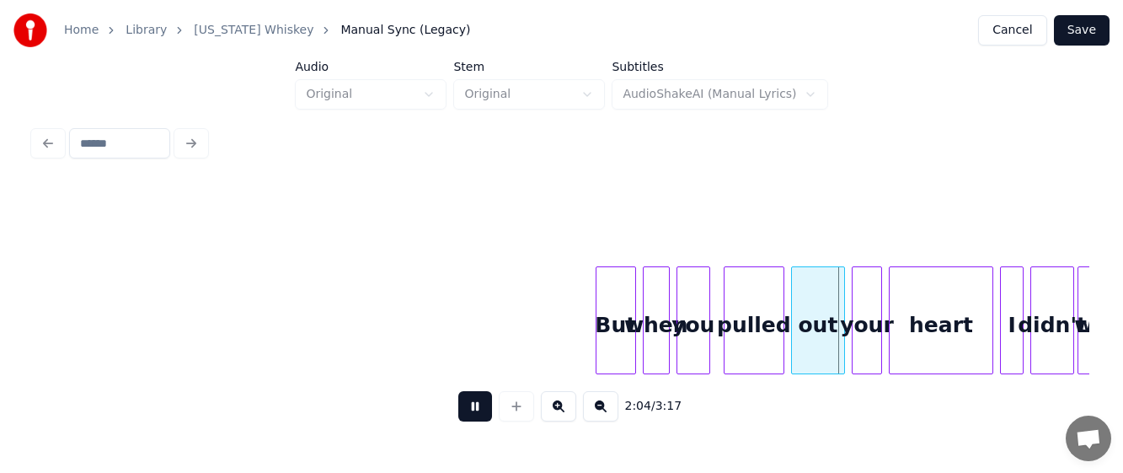
click at [596, 307] on div at bounding box center [598, 320] width 5 height 106
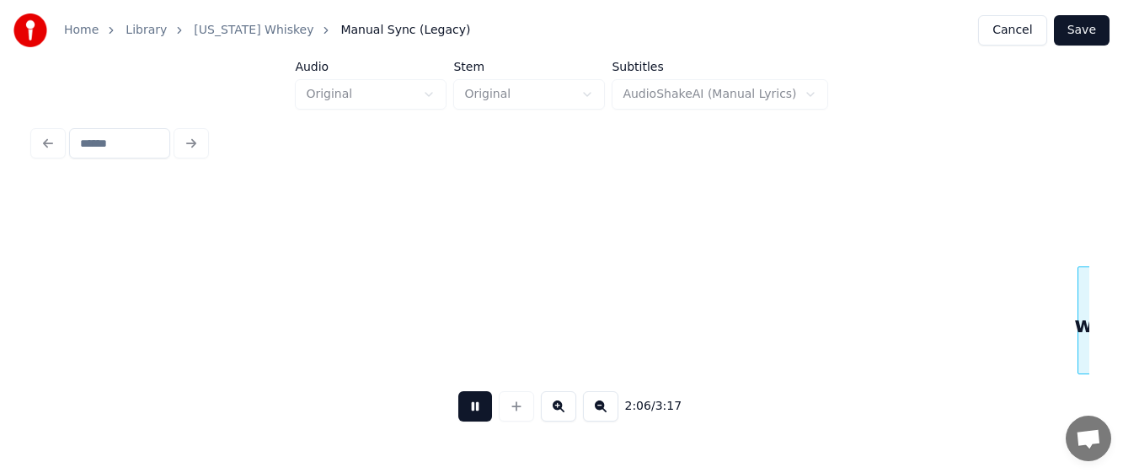
scroll to position [0, 21260]
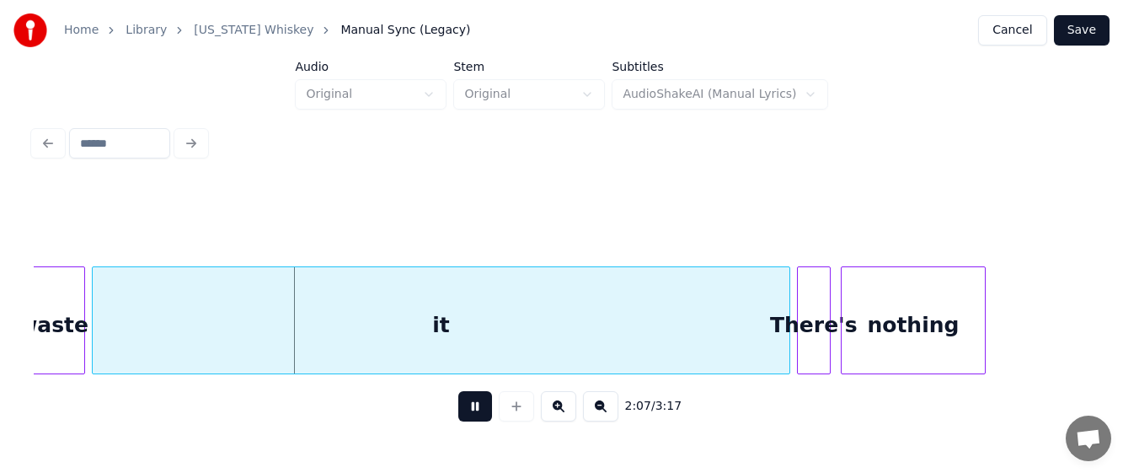
click at [471, 411] on button at bounding box center [475, 406] width 34 height 30
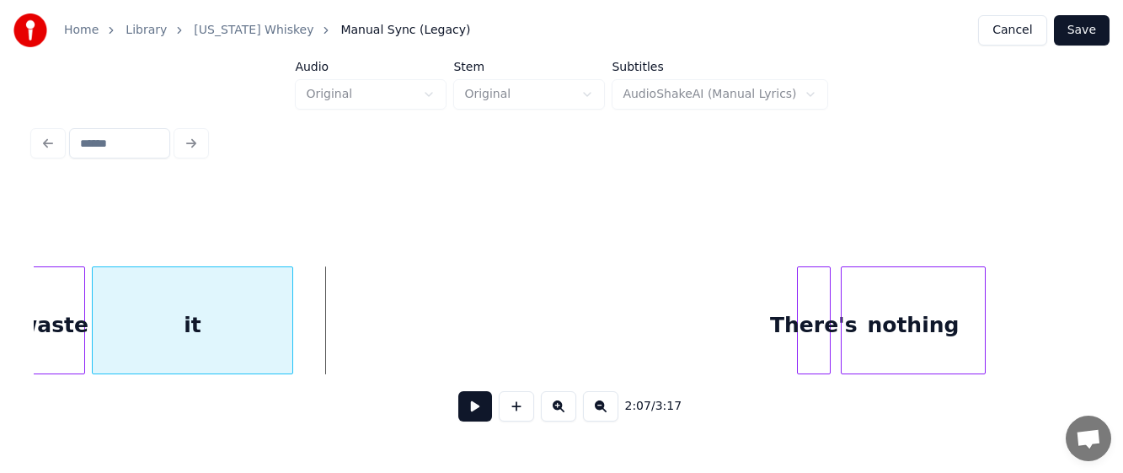
click at [291, 322] on div at bounding box center [289, 320] width 5 height 106
click at [41, 332] on div "waste" at bounding box center [53, 324] width 62 height 115
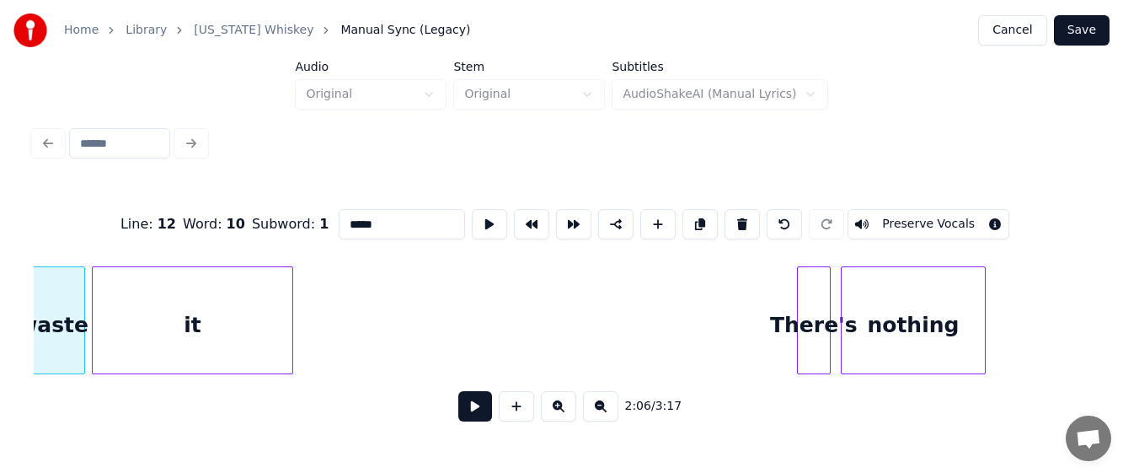
scroll to position [0, 21247]
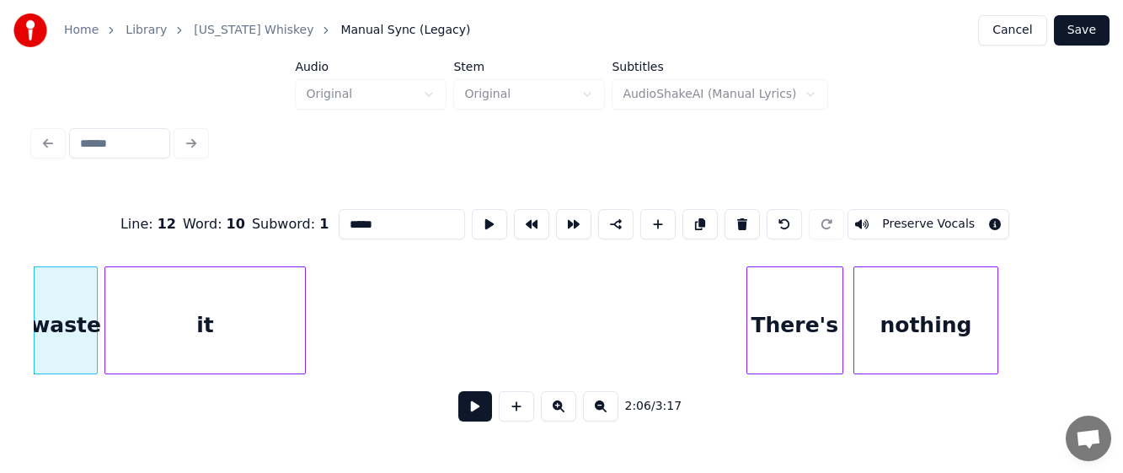
click at [749, 318] on div at bounding box center [749, 320] width 5 height 106
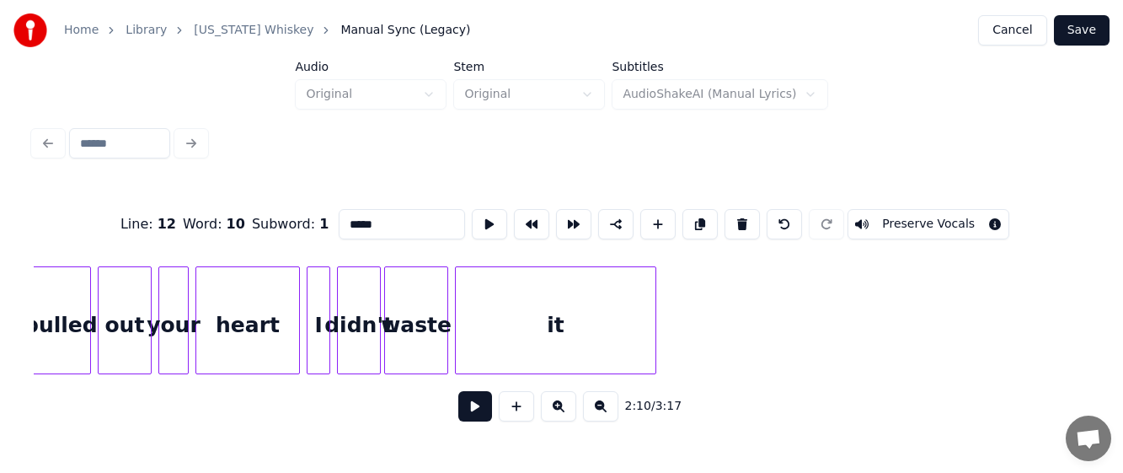
scroll to position [0, 20542]
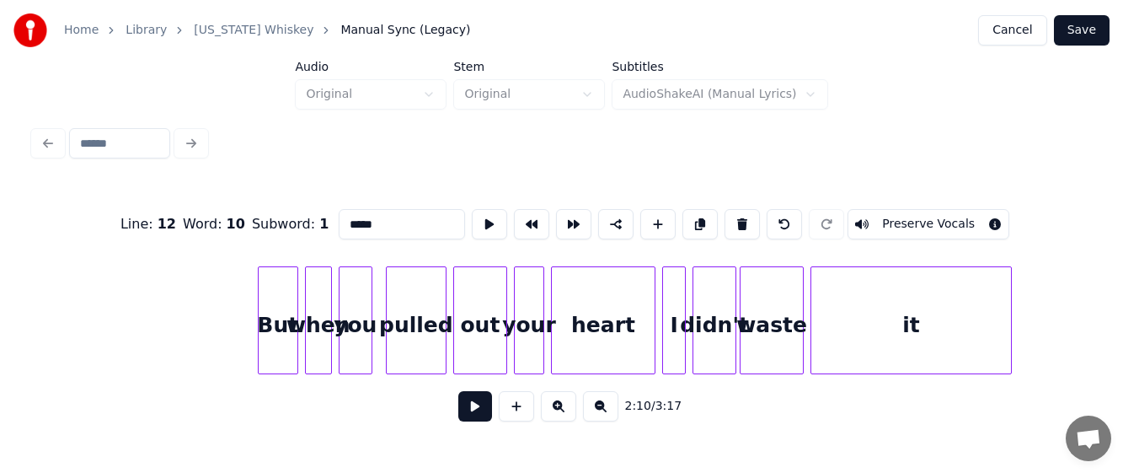
click at [414, 327] on div "pulled" at bounding box center [416, 324] width 59 height 115
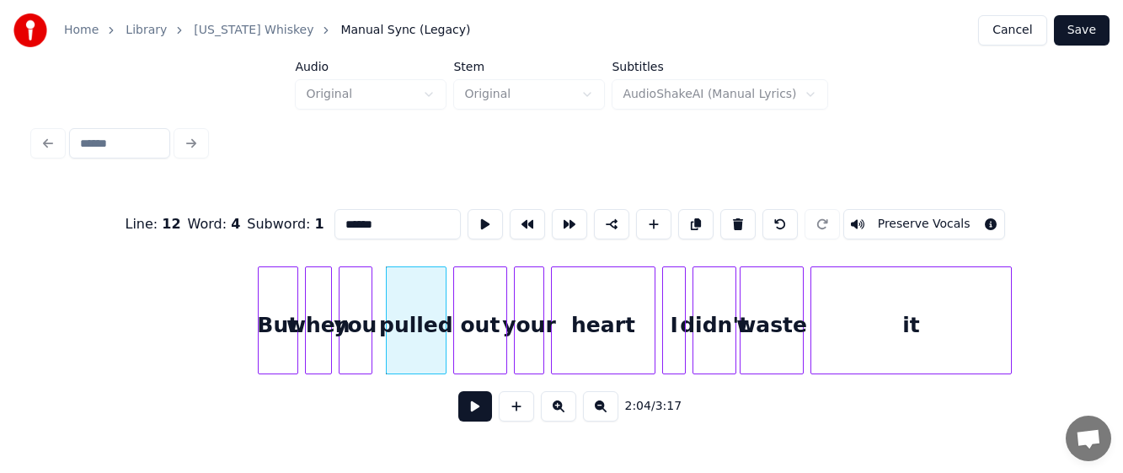
drag, startPoint x: 381, startPoint y: 217, endPoint x: 272, endPoint y: 222, distance: 108.8
click at [272, 222] on div "Line : 12 Word : 4 Subword : 1 ****** Preserve Vocals" at bounding box center [561, 224] width 1055 height 84
click at [271, 331] on div "But" at bounding box center [278, 324] width 39 height 115
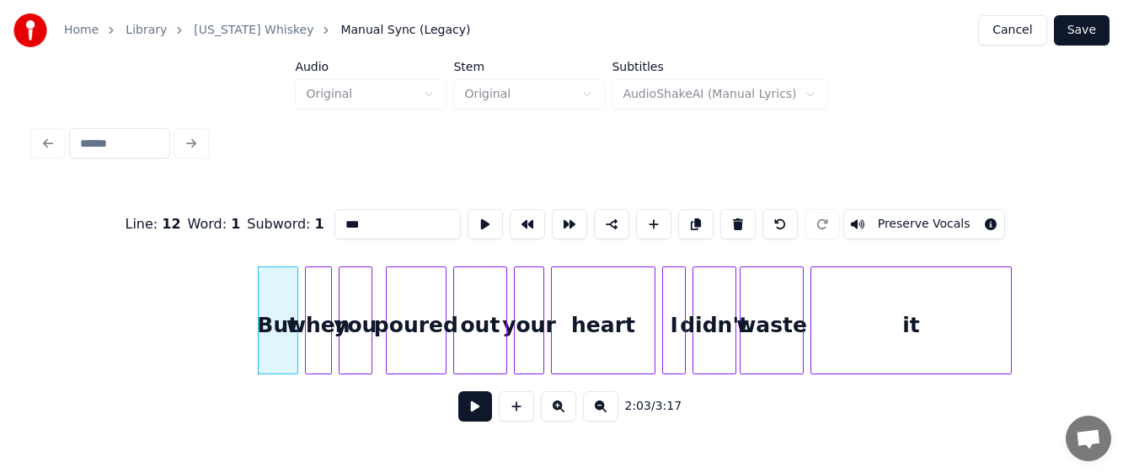
type input "***"
click at [475, 410] on button at bounding box center [475, 406] width 34 height 30
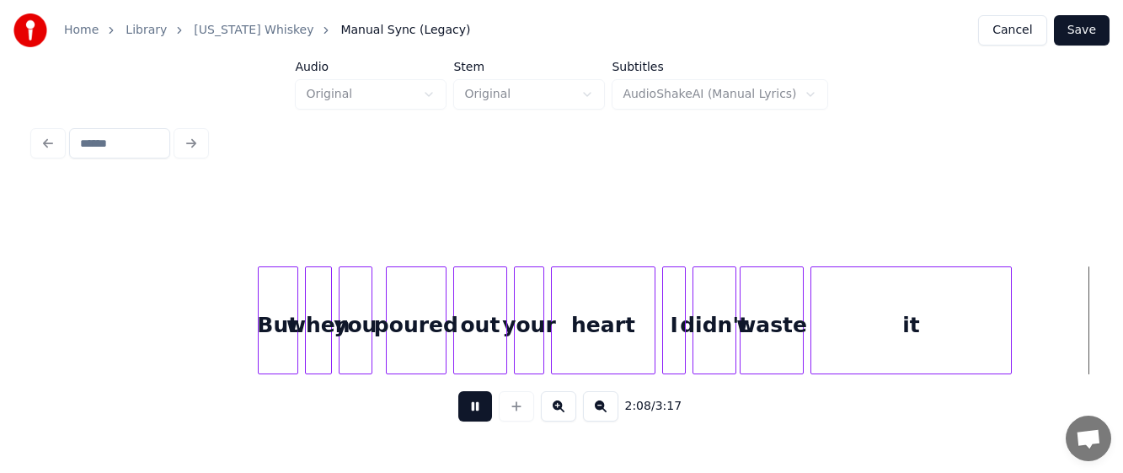
scroll to position [0, 21599]
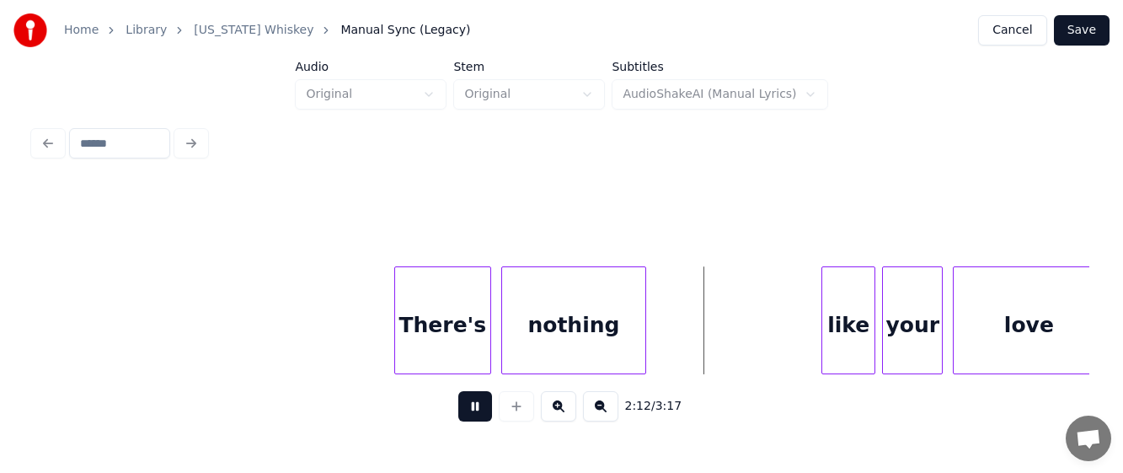
click at [475, 410] on button at bounding box center [475, 406] width 34 height 30
click at [430, 328] on div "There's" at bounding box center [442, 324] width 95 height 115
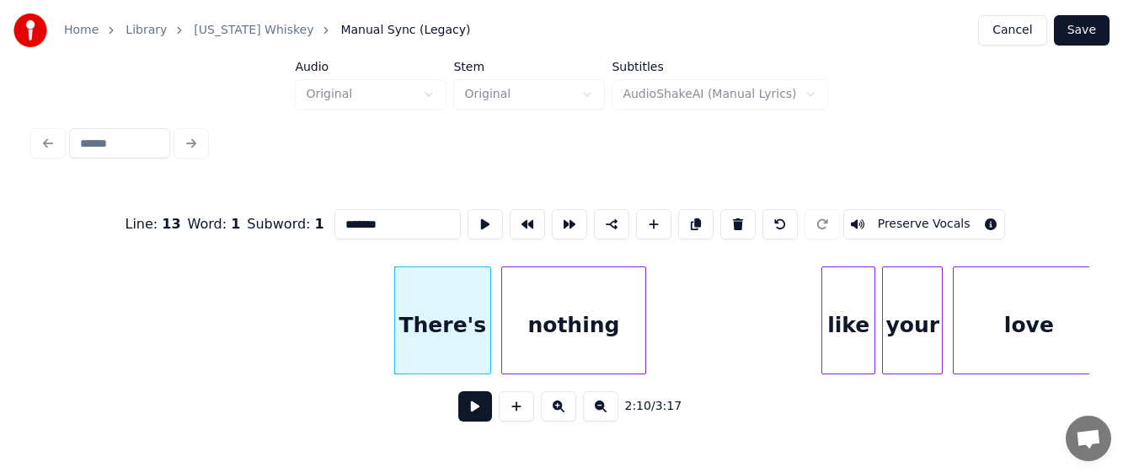
click at [473, 405] on button at bounding box center [475, 406] width 34 height 30
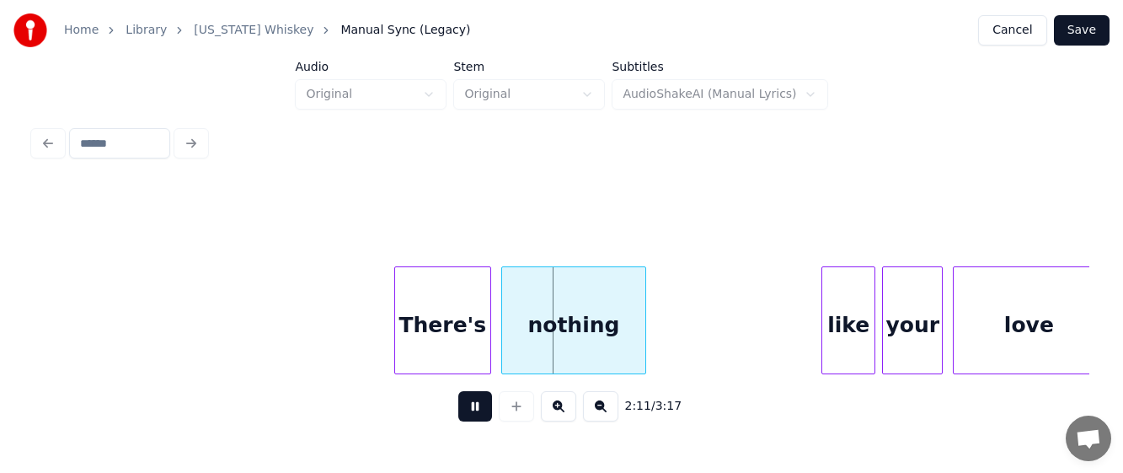
click at [474, 405] on button at bounding box center [475, 406] width 34 height 30
click at [437, 341] on div "There's" at bounding box center [442, 324] width 95 height 115
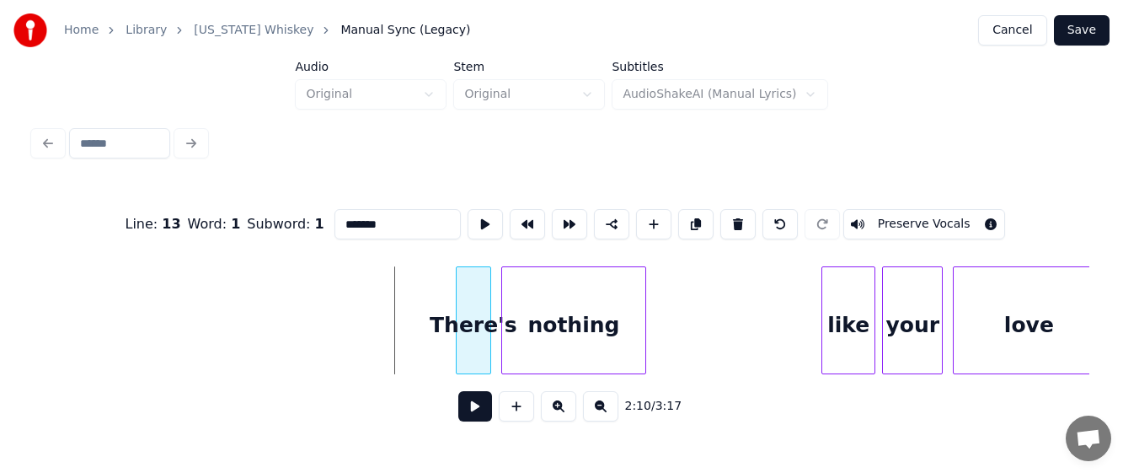
click at [456, 330] on div at bounding box center [458, 320] width 5 height 106
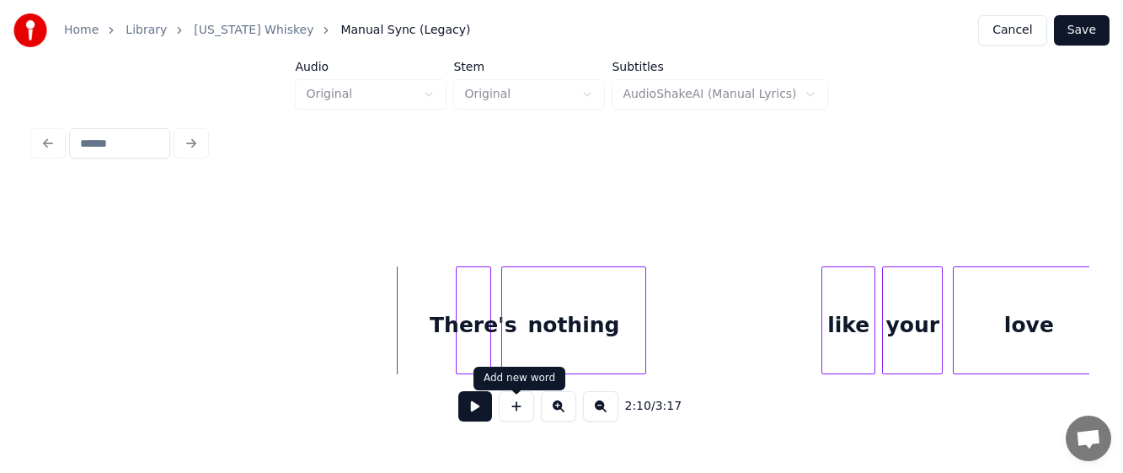
click at [517, 409] on button at bounding box center [516, 406] width 35 height 30
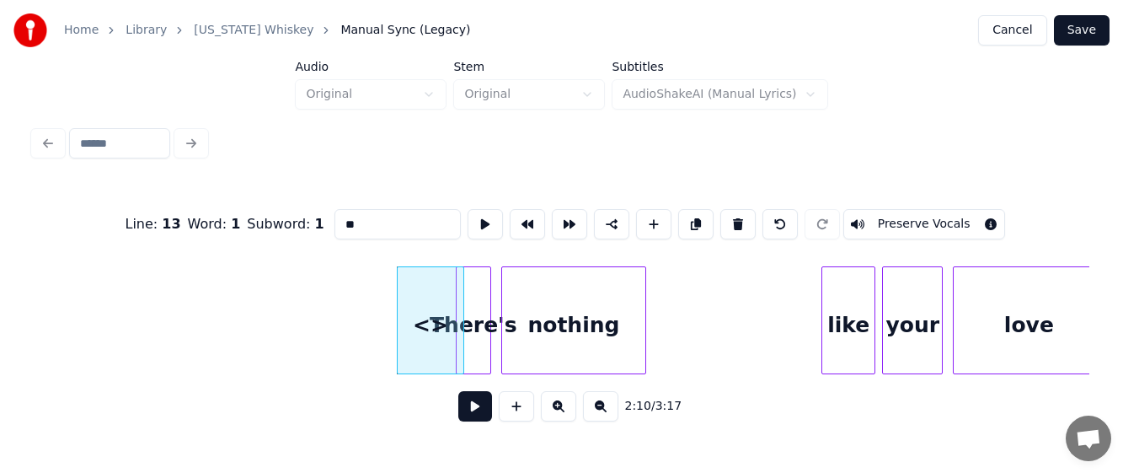
drag, startPoint x: 368, startPoint y: 211, endPoint x: 272, endPoint y: 219, distance: 96.3
click at [272, 219] on div "Line : 13 Word : 1 Subword : 1 ** Preserve Vocals" at bounding box center [561, 224] width 1055 height 84
type input "*"
click at [412, 355] on div "'cause" at bounding box center [431, 324] width 66 height 115
type input "******"
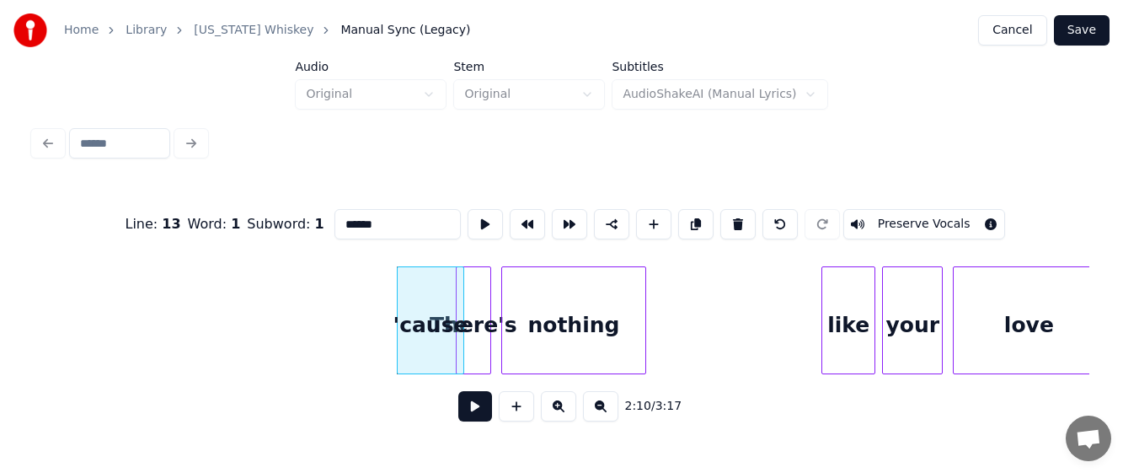
click at [467, 407] on button at bounding box center [475, 406] width 34 height 30
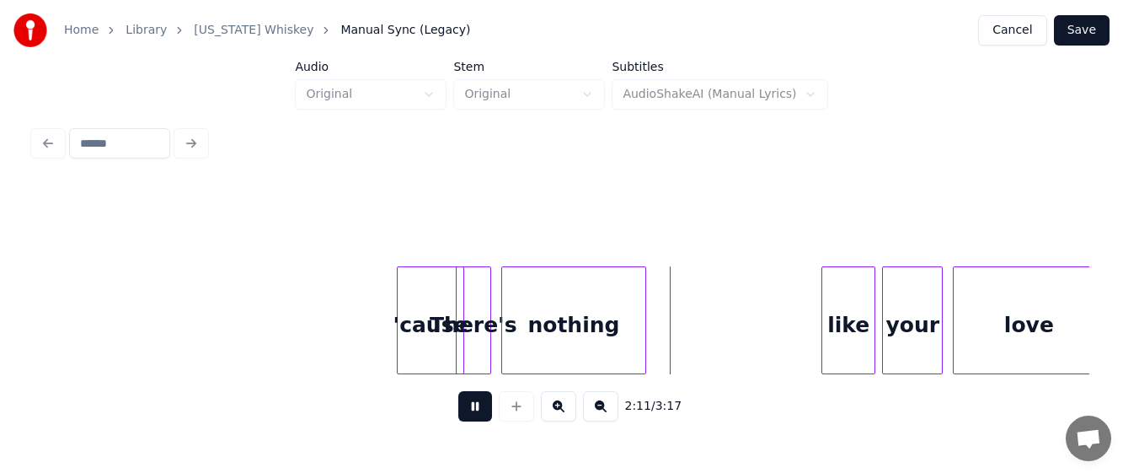
click at [467, 407] on button at bounding box center [475, 406] width 34 height 30
click at [690, 327] on div at bounding box center [688, 320] width 5 height 106
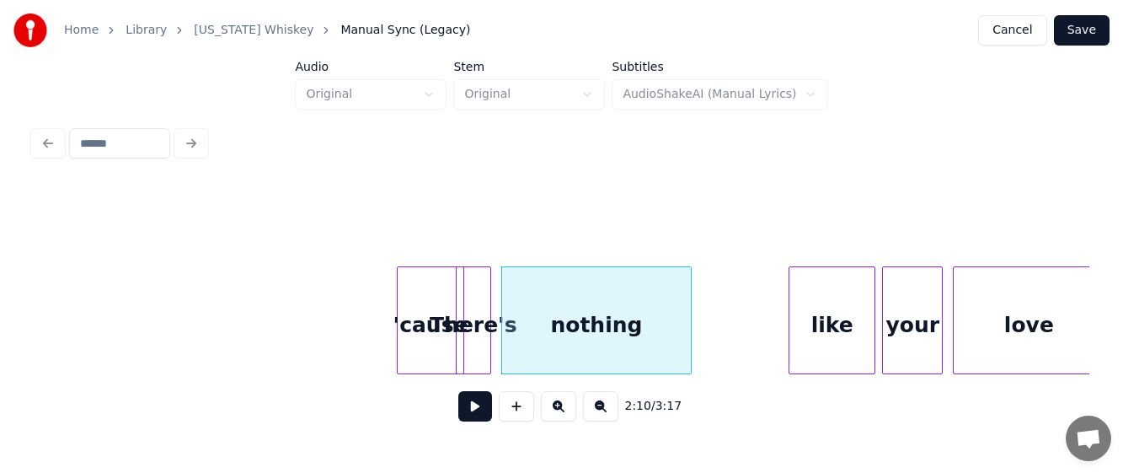
click at [789, 330] on div at bounding box center [791, 320] width 5 height 106
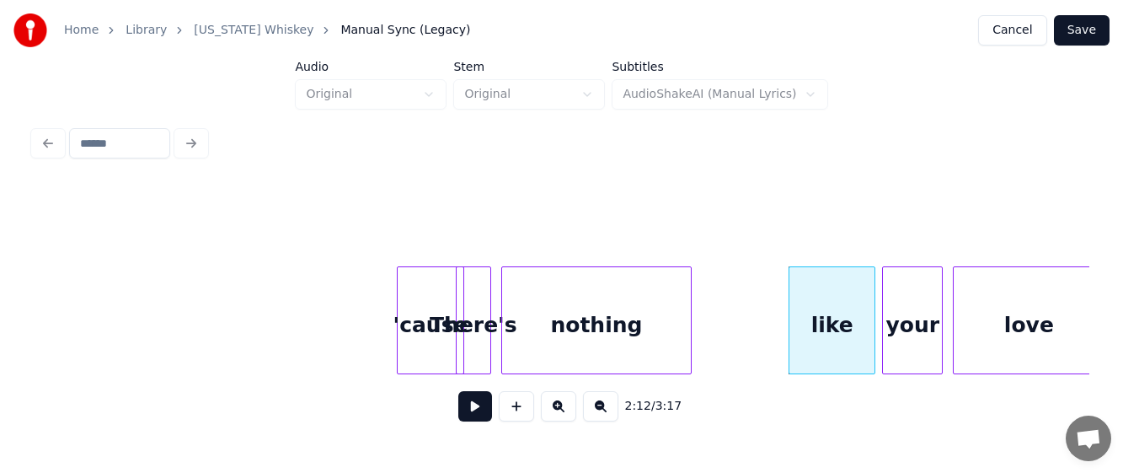
click at [467, 408] on button at bounding box center [475, 406] width 34 height 30
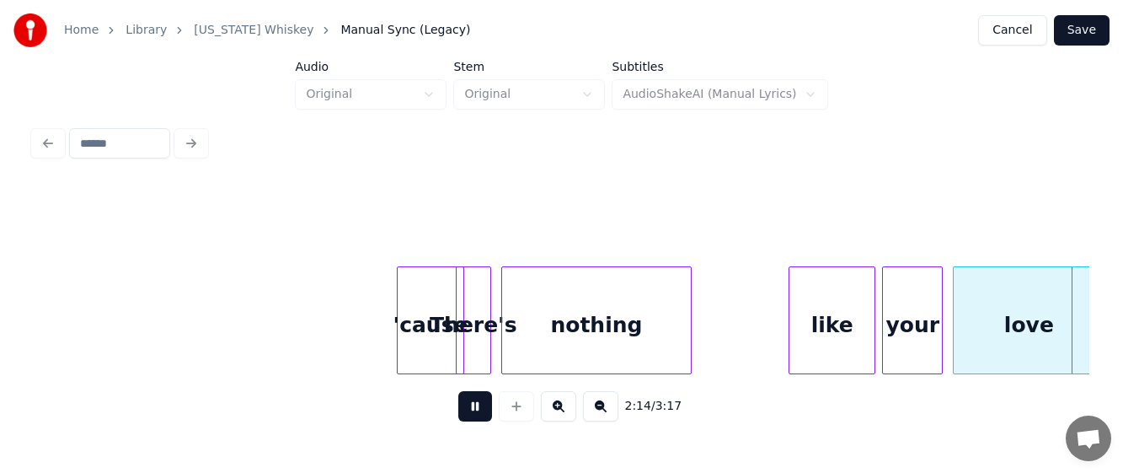
scroll to position [0, 22655]
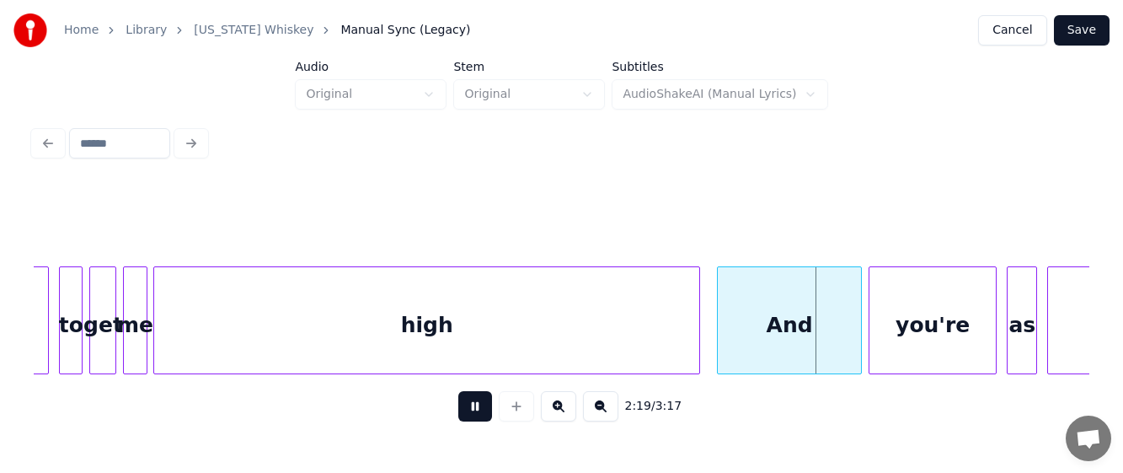
click at [469, 407] on button at bounding box center [475, 406] width 34 height 30
click at [208, 322] on div "high" at bounding box center [426, 324] width 545 height 115
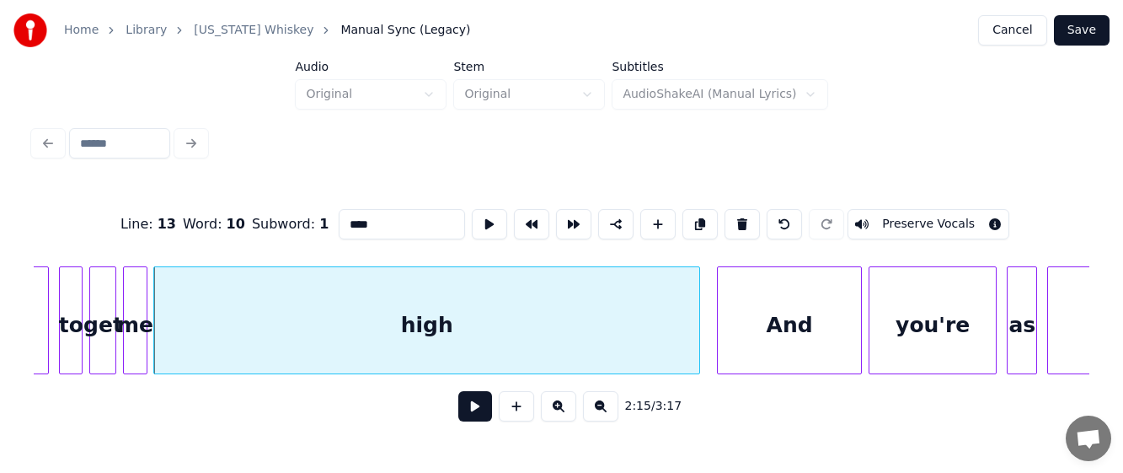
click at [471, 413] on button at bounding box center [475, 406] width 34 height 30
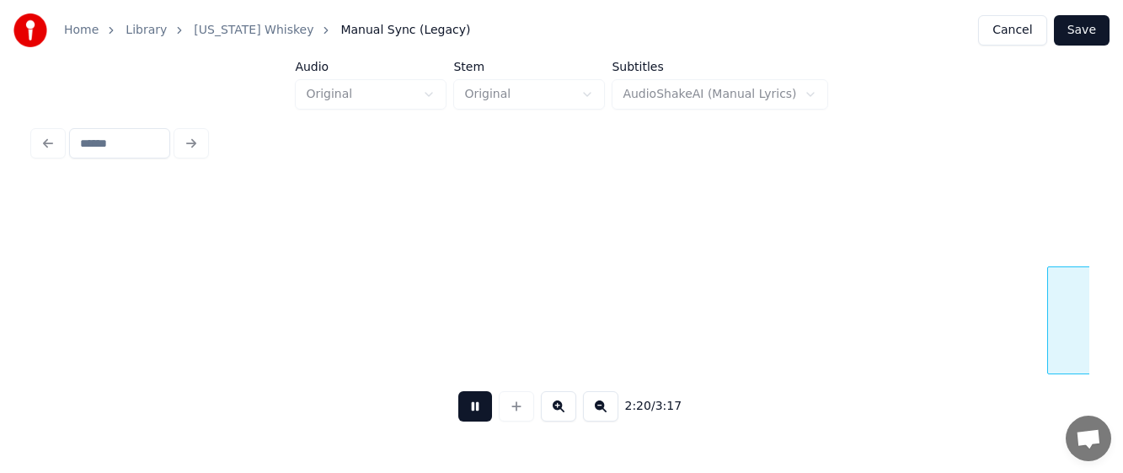
scroll to position [0, 23712]
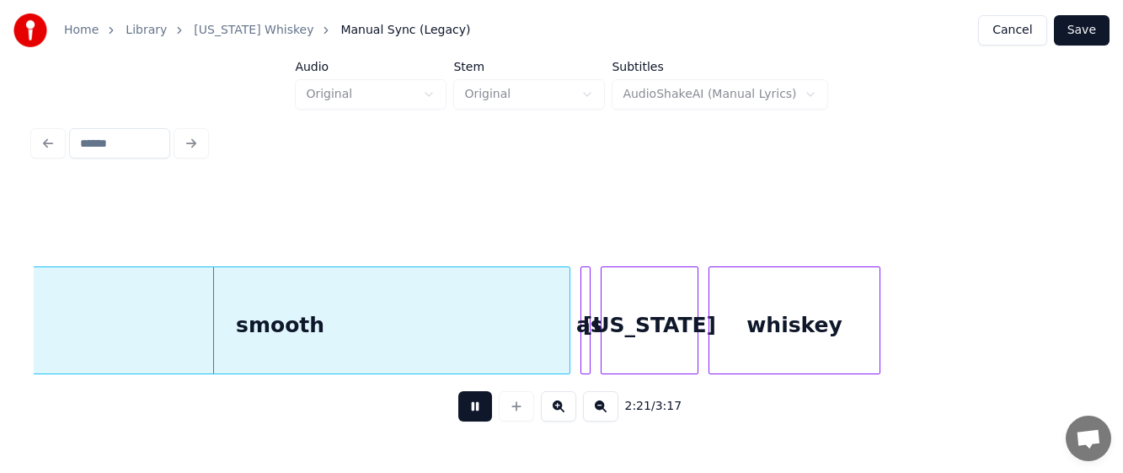
click at [472, 412] on button at bounding box center [475, 406] width 34 height 30
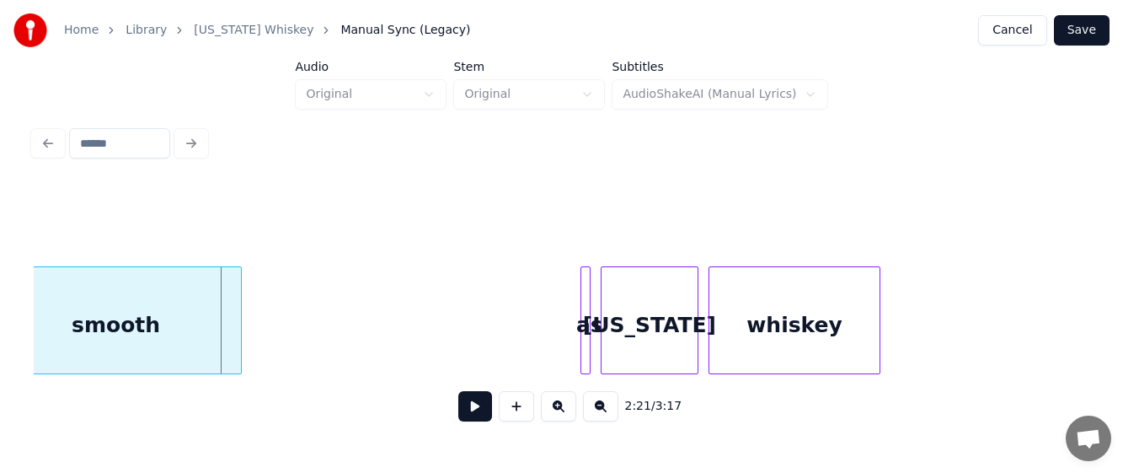
click at [236, 345] on div at bounding box center [238, 320] width 5 height 106
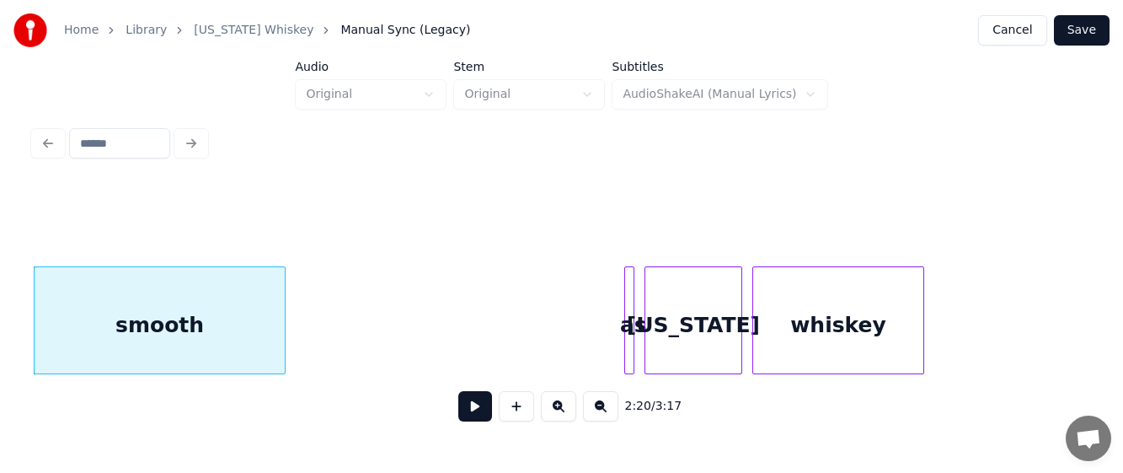
click at [120, 311] on div "smooth" at bounding box center [160, 324] width 250 height 115
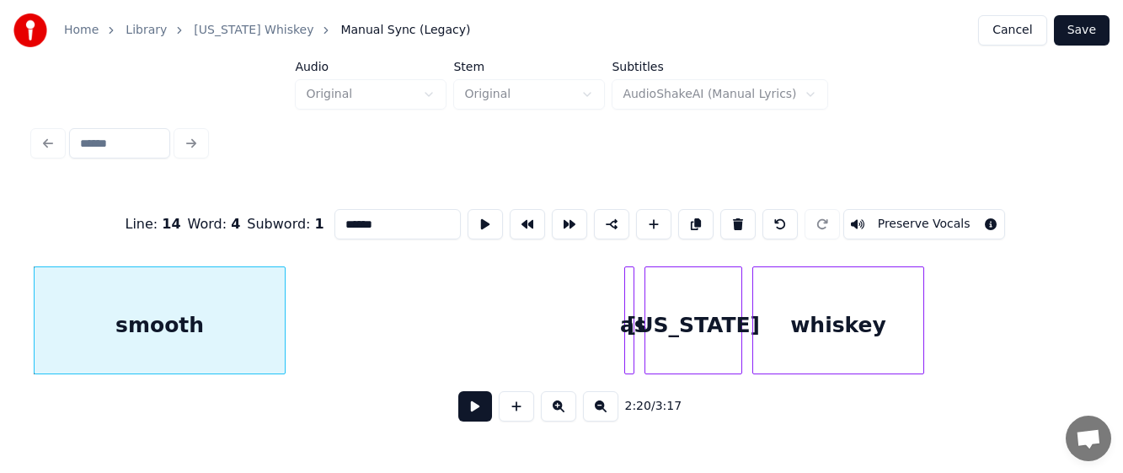
click at [483, 408] on button at bounding box center [475, 406] width 34 height 30
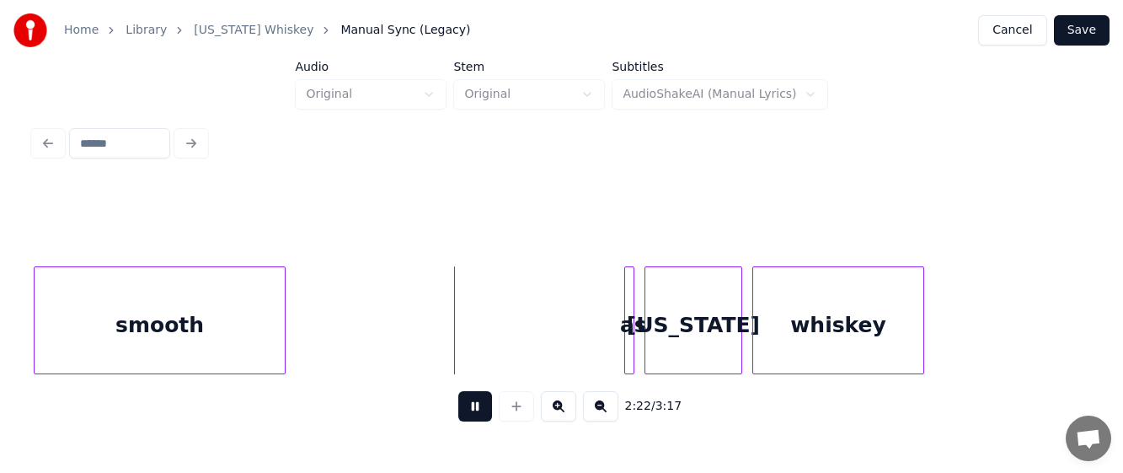
click at [470, 408] on button at bounding box center [475, 406] width 34 height 30
click at [588, 320] on div at bounding box center [590, 320] width 5 height 106
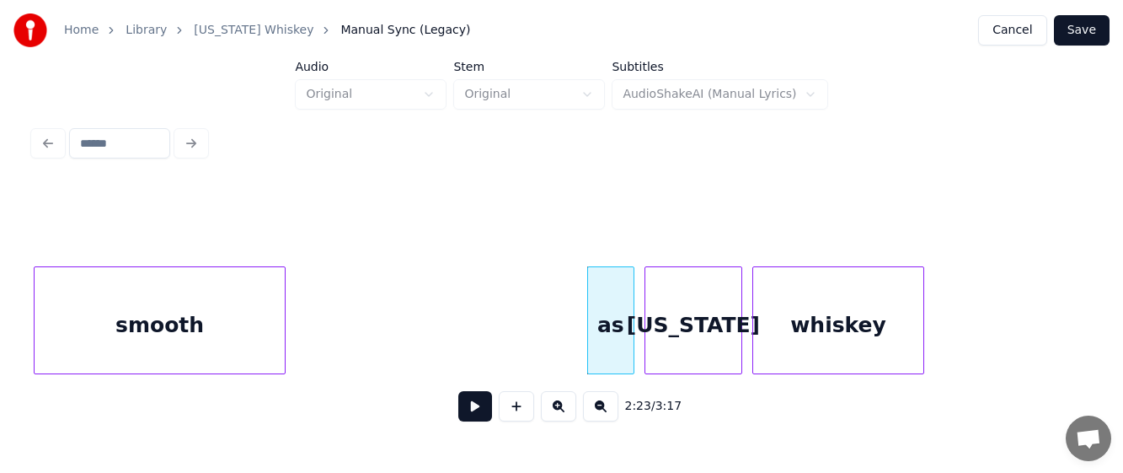
click at [473, 410] on button at bounding box center [475, 406] width 34 height 30
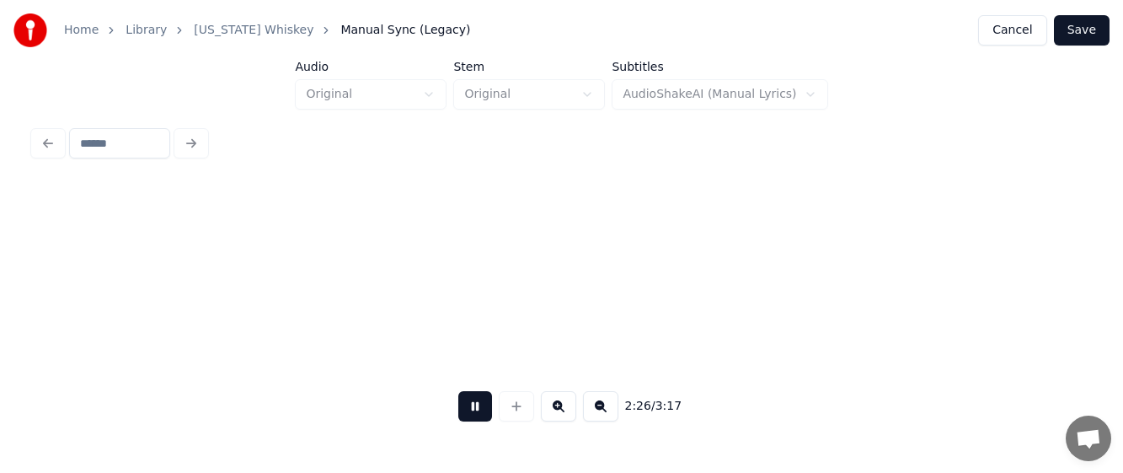
scroll to position [0, 24725]
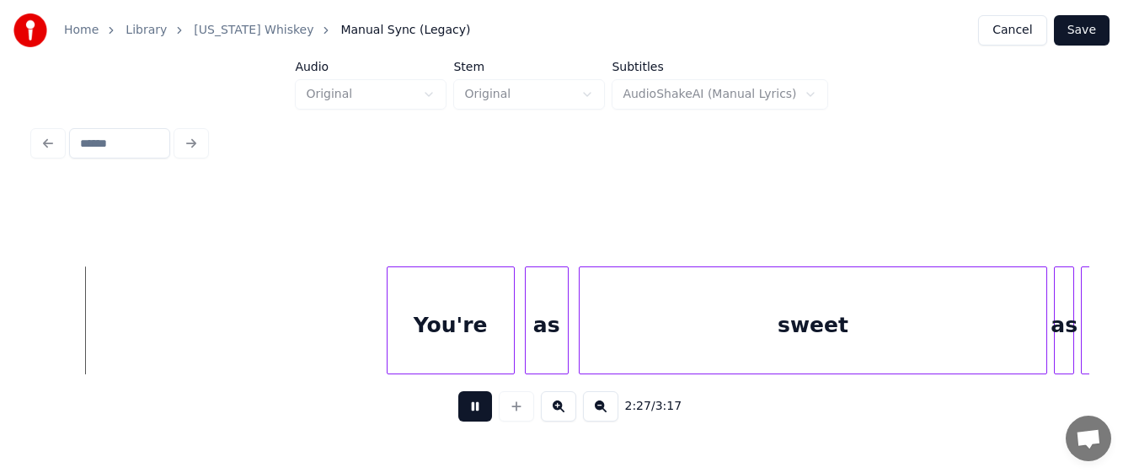
click at [473, 409] on button at bounding box center [475, 406] width 34 height 30
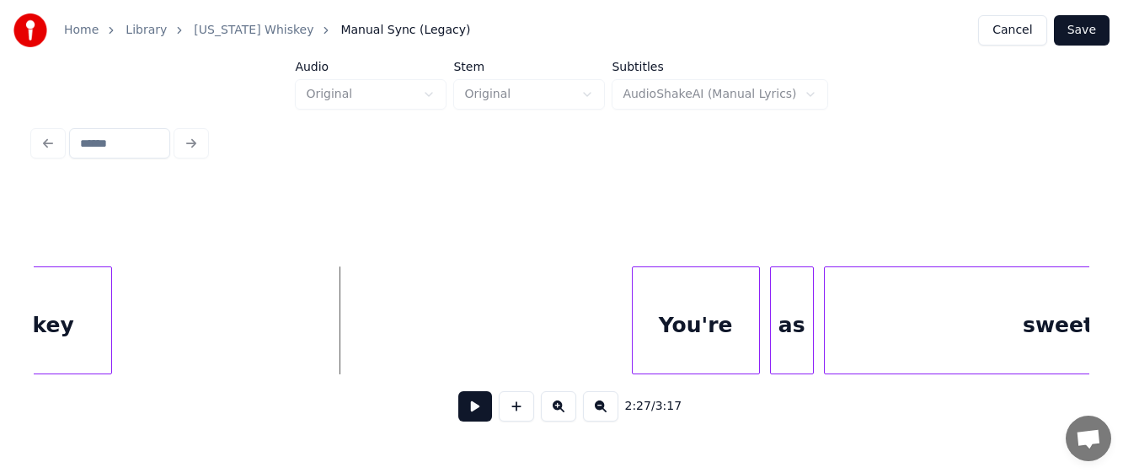
scroll to position [0, 24207]
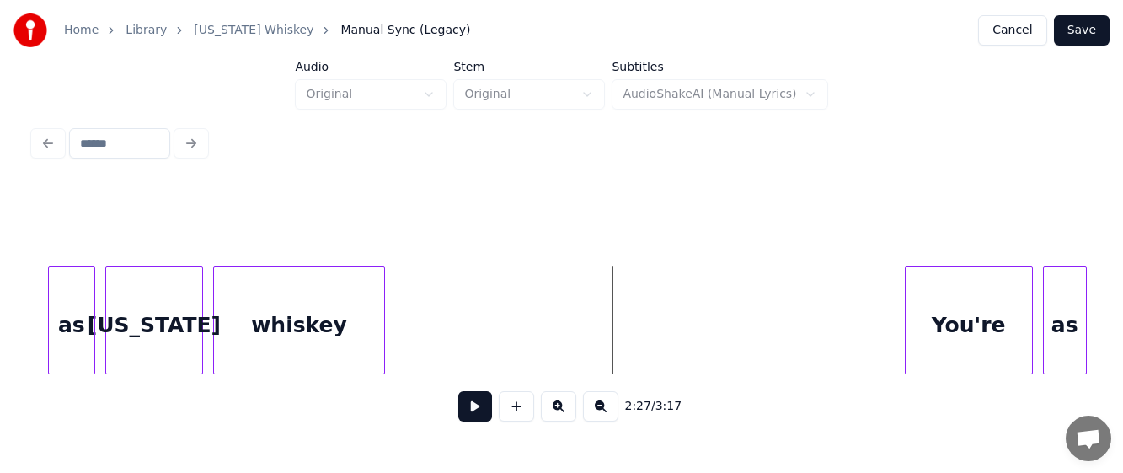
click at [314, 306] on div "whiskey" at bounding box center [299, 324] width 170 height 115
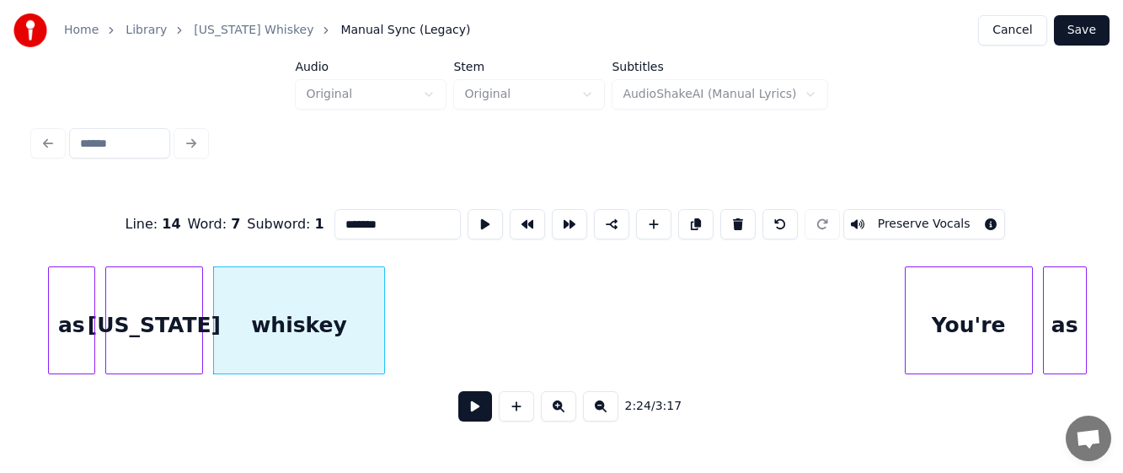
click at [469, 407] on button at bounding box center [475, 406] width 34 height 30
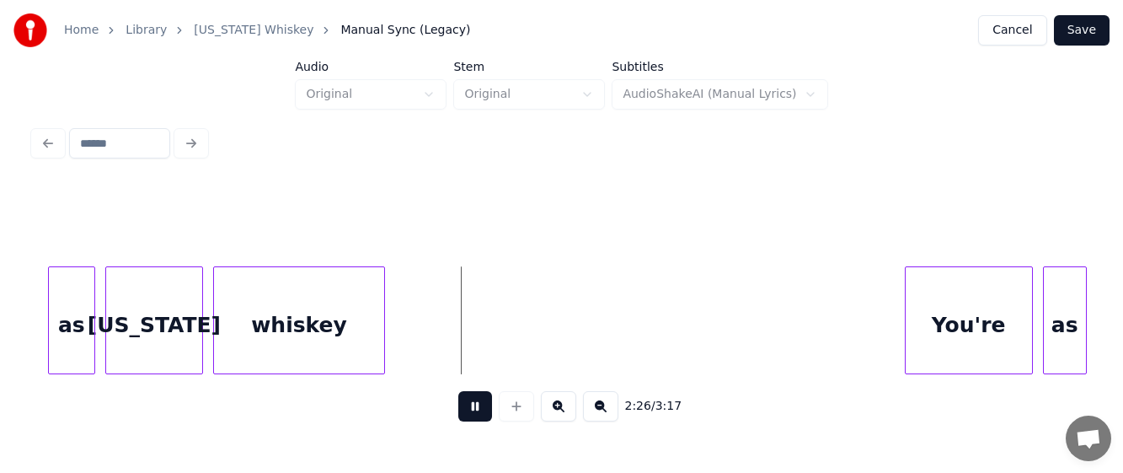
click at [469, 407] on button at bounding box center [475, 406] width 34 height 30
click at [459, 339] on div at bounding box center [458, 320] width 5 height 106
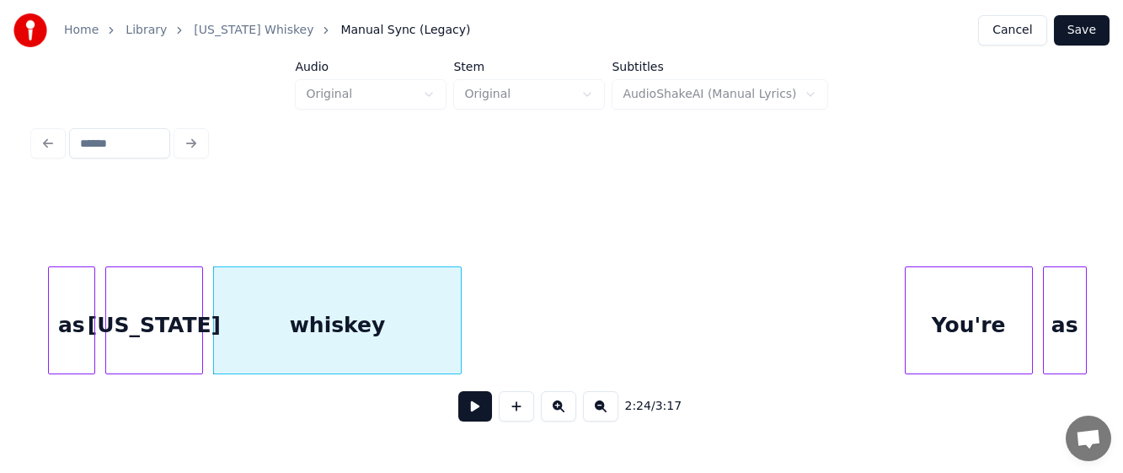
click at [473, 404] on button at bounding box center [475, 406] width 34 height 30
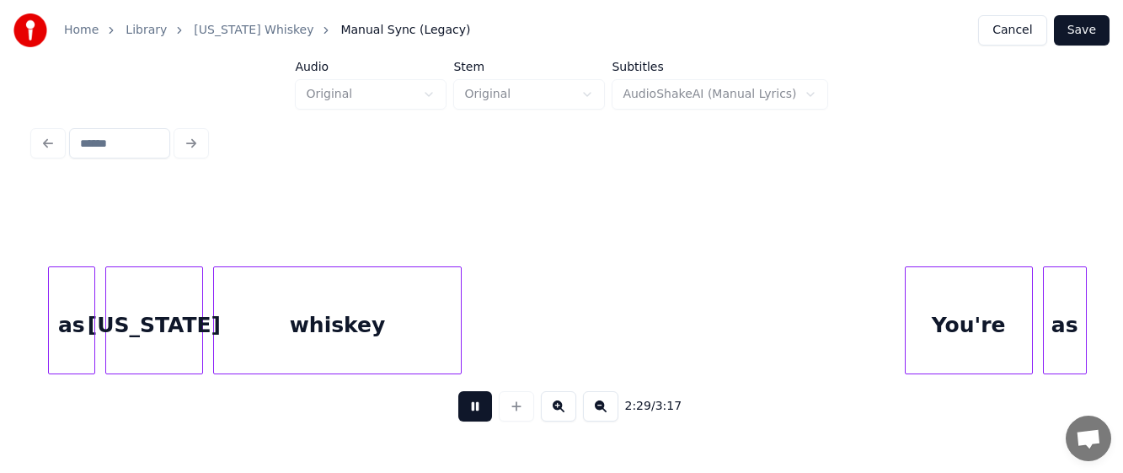
scroll to position [0, 25265]
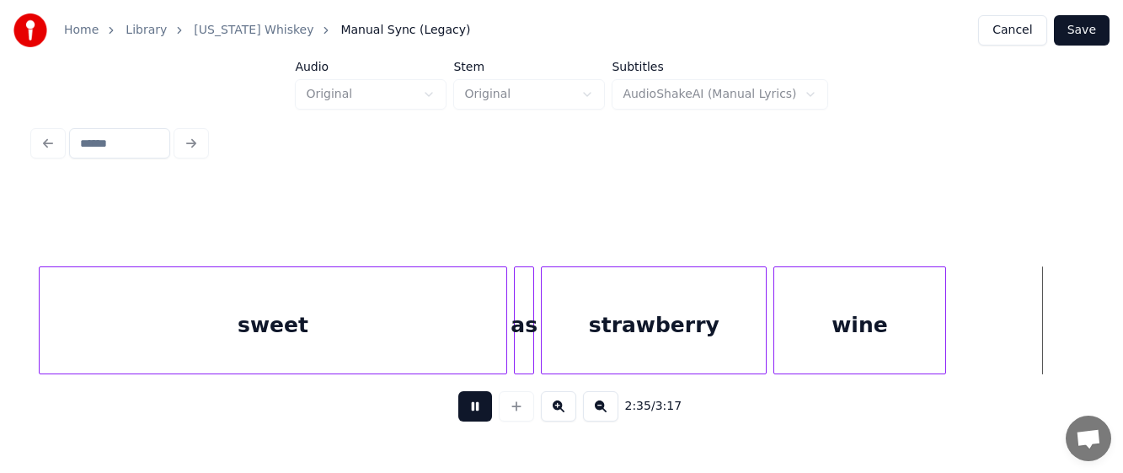
click at [477, 413] on button at bounding box center [475, 406] width 34 height 30
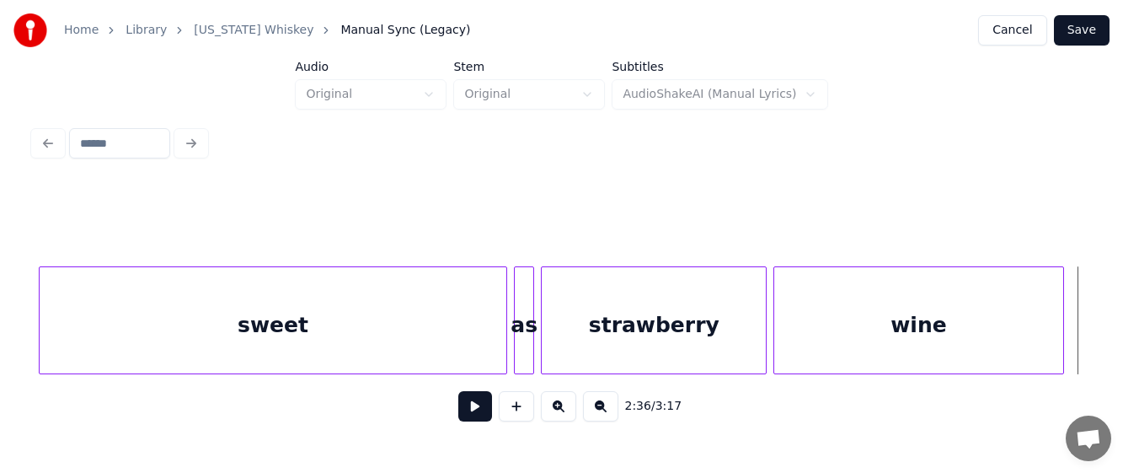
click at [1060, 323] on div at bounding box center [1060, 320] width 5 height 106
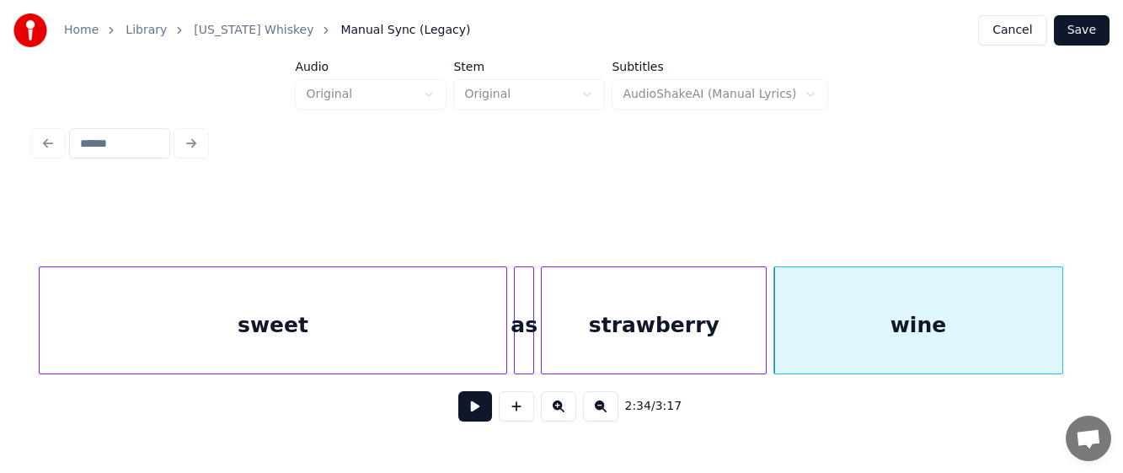
click at [477, 406] on button at bounding box center [475, 406] width 34 height 30
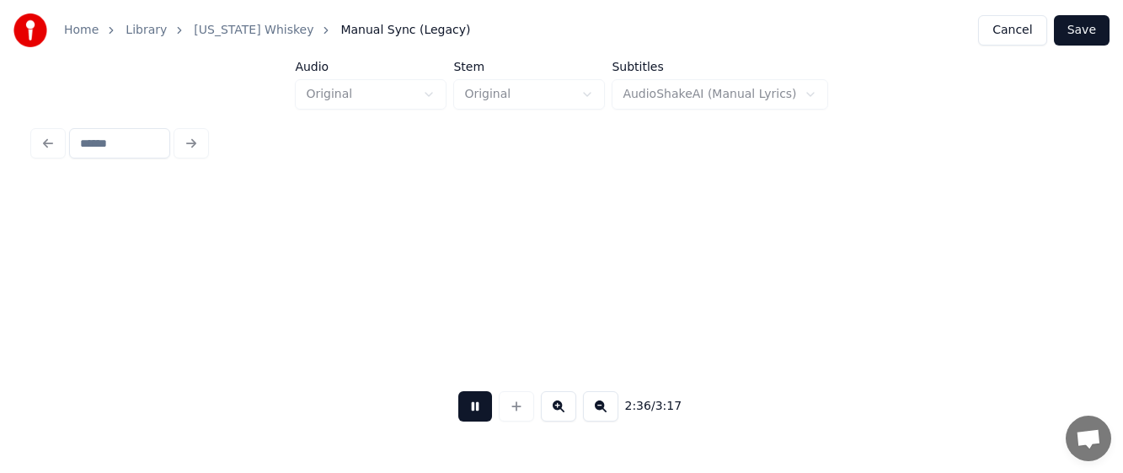
scroll to position [0, 26321]
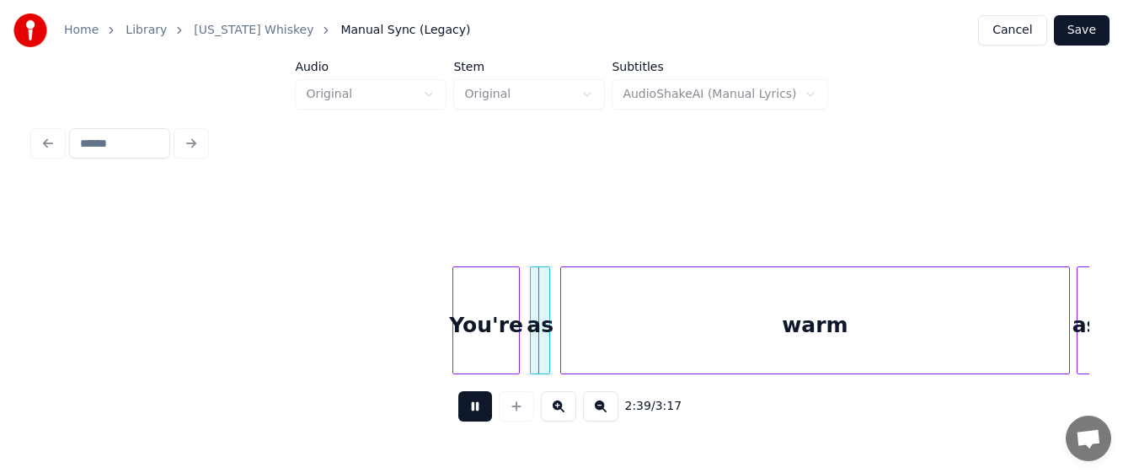
click at [471, 408] on button at bounding box center [475, 406] width 34 height 30
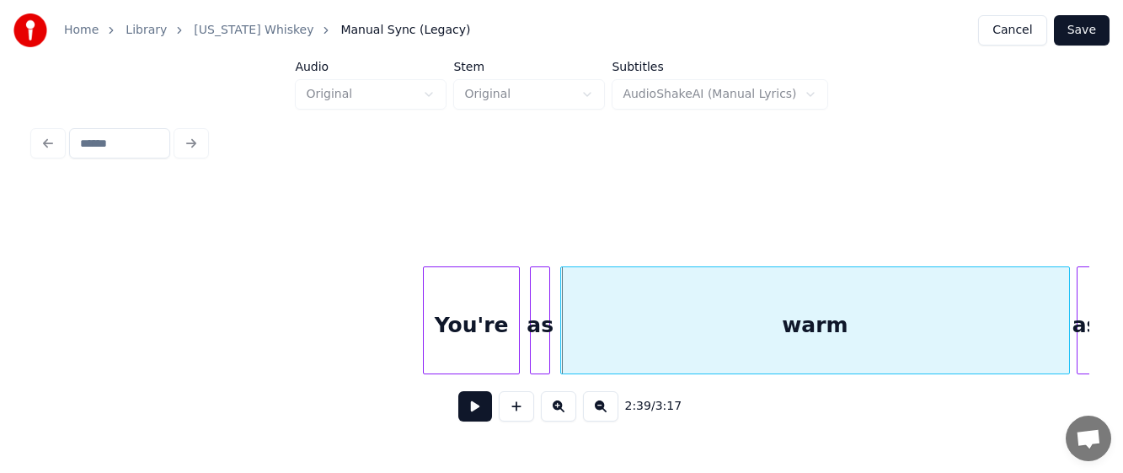
click at [427, 334] on div at bounding box center [426, 320] width 5 height 106
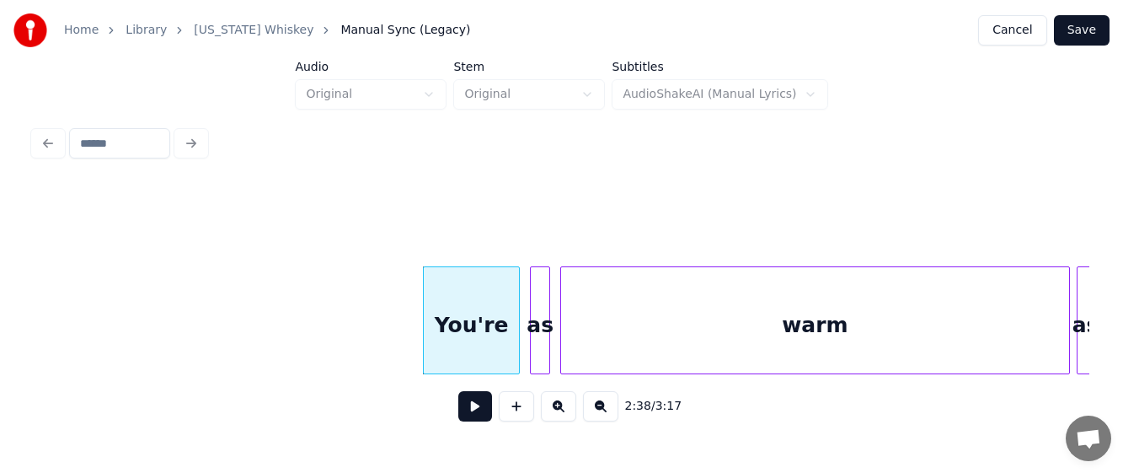
click at [477, 405] on button at bounding box center [475, 406] width 34 height 30
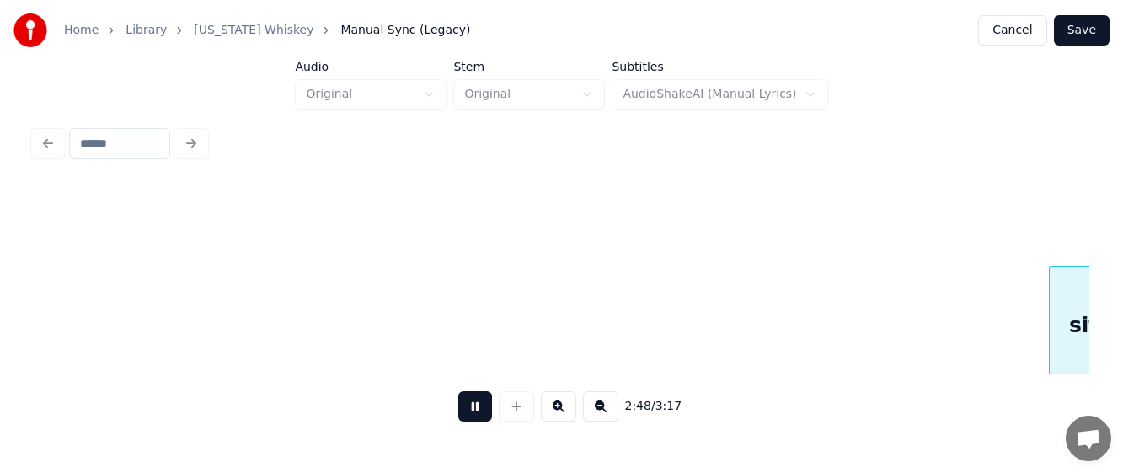
scroll to position [0, 28433]
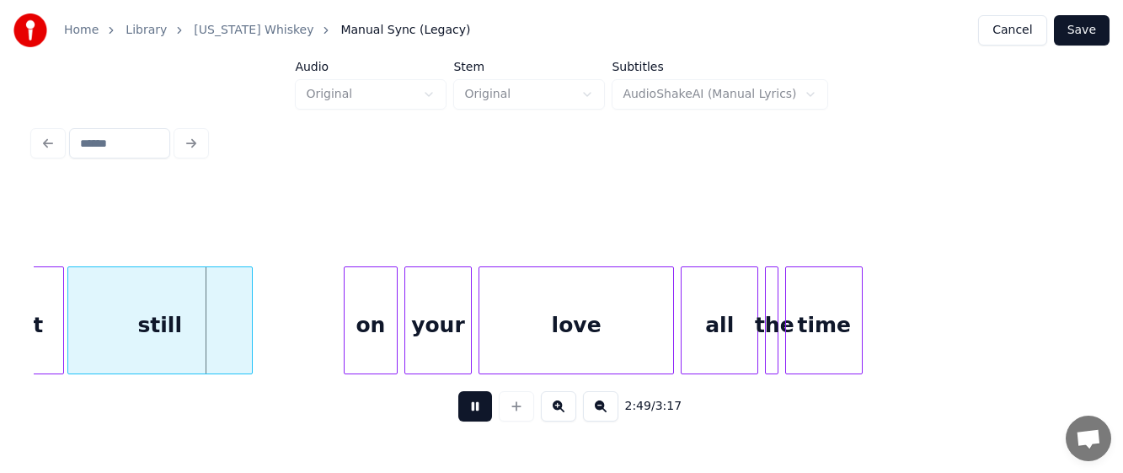
click at [470, 408] on button at bounding box center [475, 406] width 34 height 30
click at [152, 311] on div "still" at bounding box center [160, 324] width 184 height 115
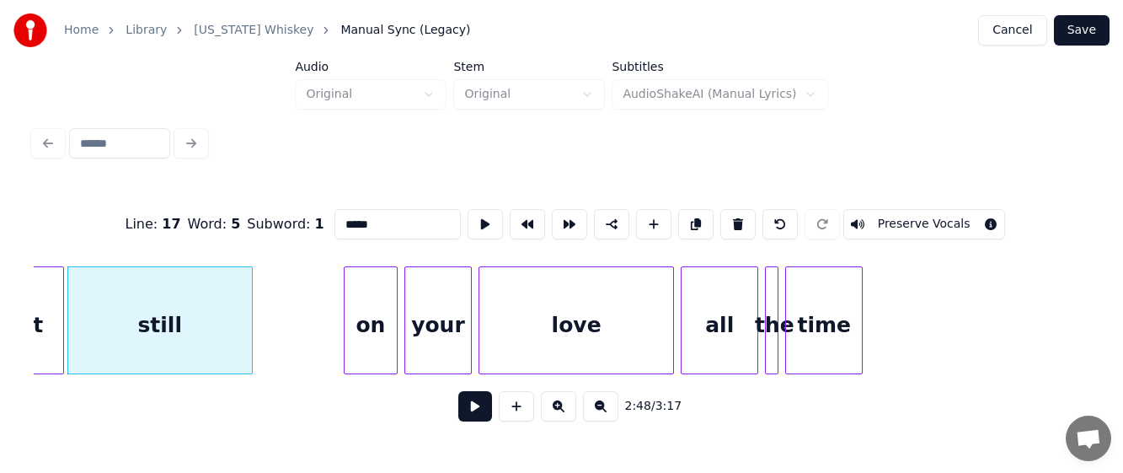
drag, startPoint x: 356, startPoint y: 216, endPoint x: 325, endPoint y: 216, distance: 31.2
click at [325, 216] on div "Line : 17 Word : 5 Subword : 1 ***** Preserve Vocals" at bounding box center [561, 224] width 1055 height 84
click at [157, 328] on div "stoned" at bounding box center [160, 324] width 184 height 115
type input "******"
click at [470, 408] on button at bounding box center [475, 406] width 34 height 30
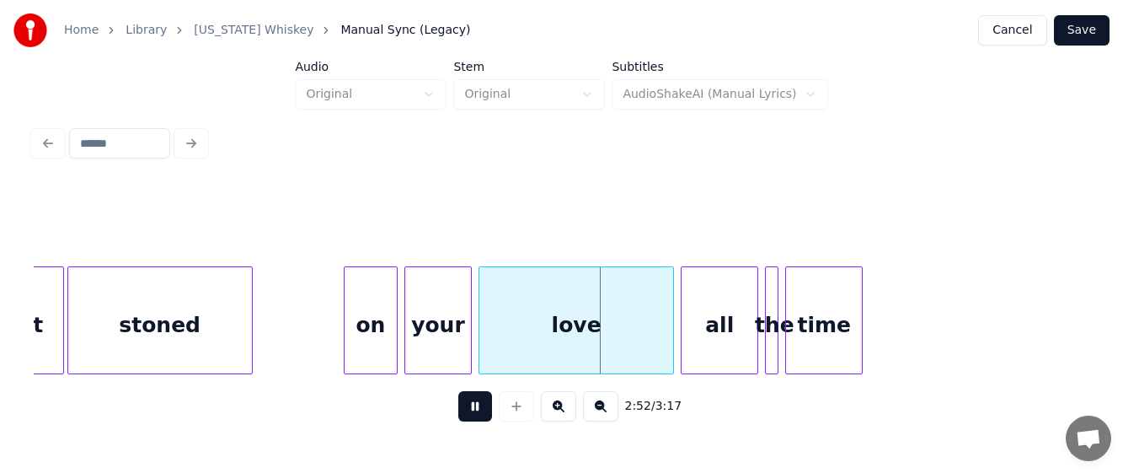
click at [481, 413] on button at bounding box center [475, 406] width 34 height 30
click at [314, 331] on div at bounding box center [315, 320] width 5 height 106
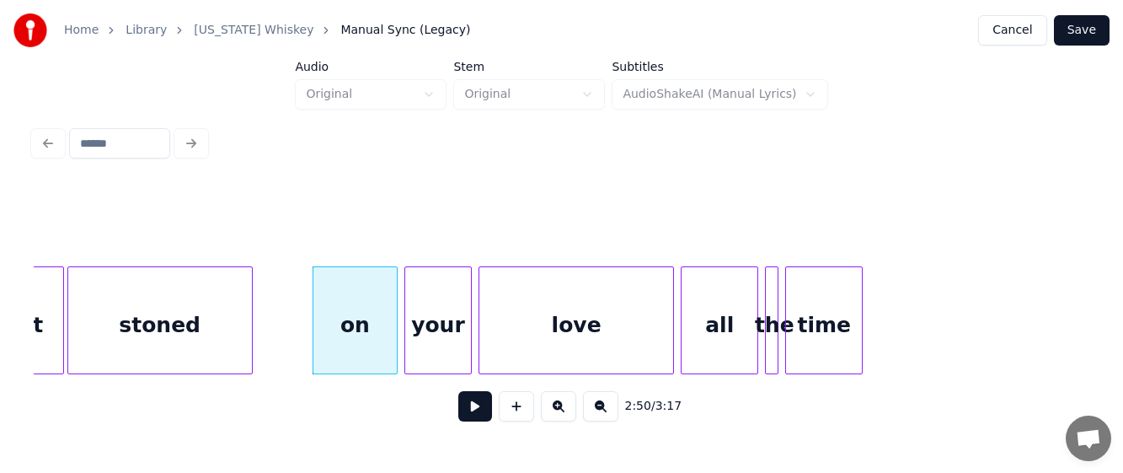
click at [344, 331] on div "on" at bounding box center [354, 324] width 83 height 115
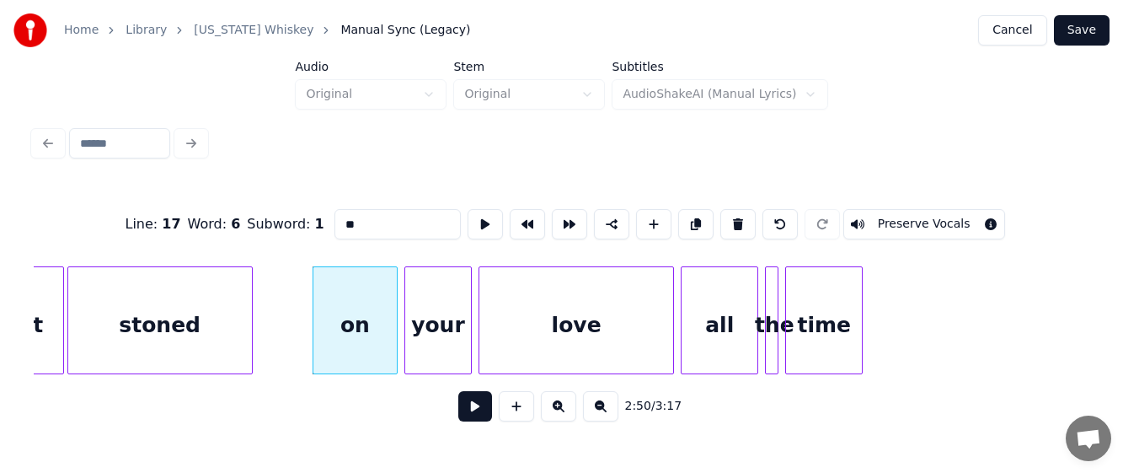
click at [467, 404] on button at bounding box center [475, 406] width 34 height 30
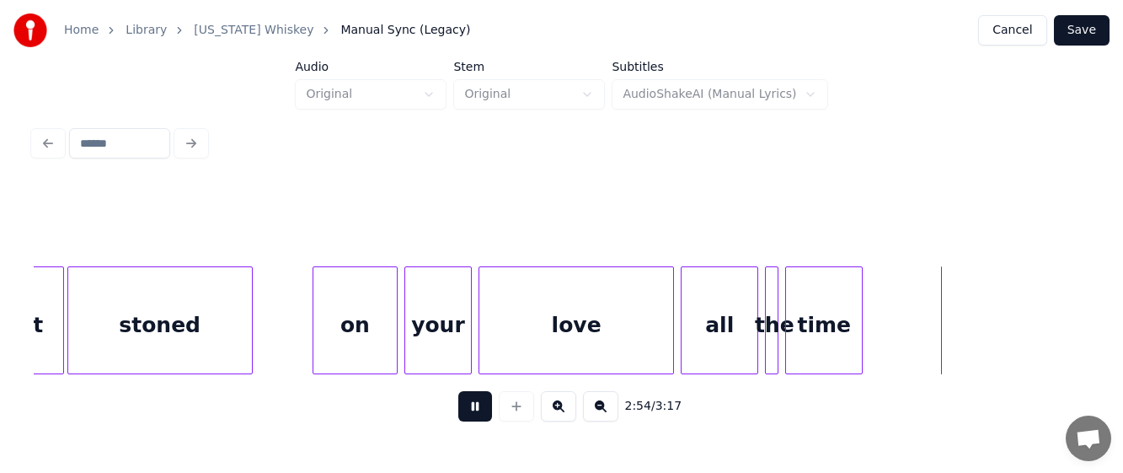
click at [470, 410] on button at bounding box center [475, 406] width 34 height 30
click at [936, 320] on div at bounding box center [934, 320] width 5 height 106
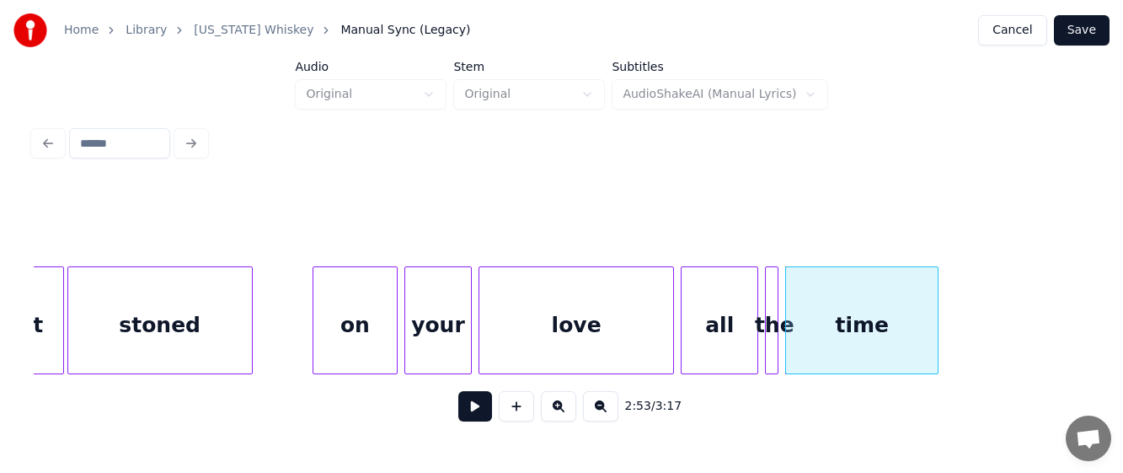
click at [471, 411] on button at bounding box center [475, 406] width 34 height 30
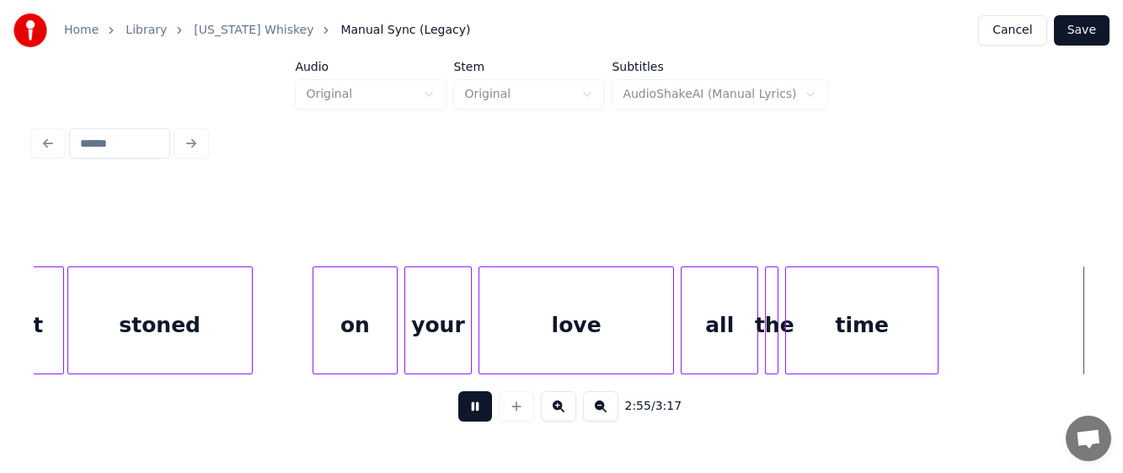
scroll to position [0, 29490]
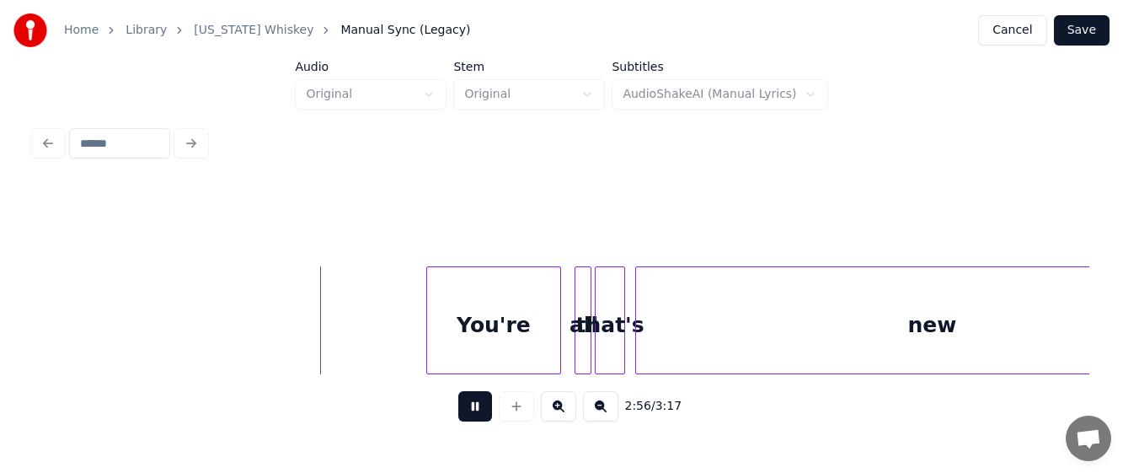
click at [470, 410] on button at bounding box center [475, 406] width 34 height 30
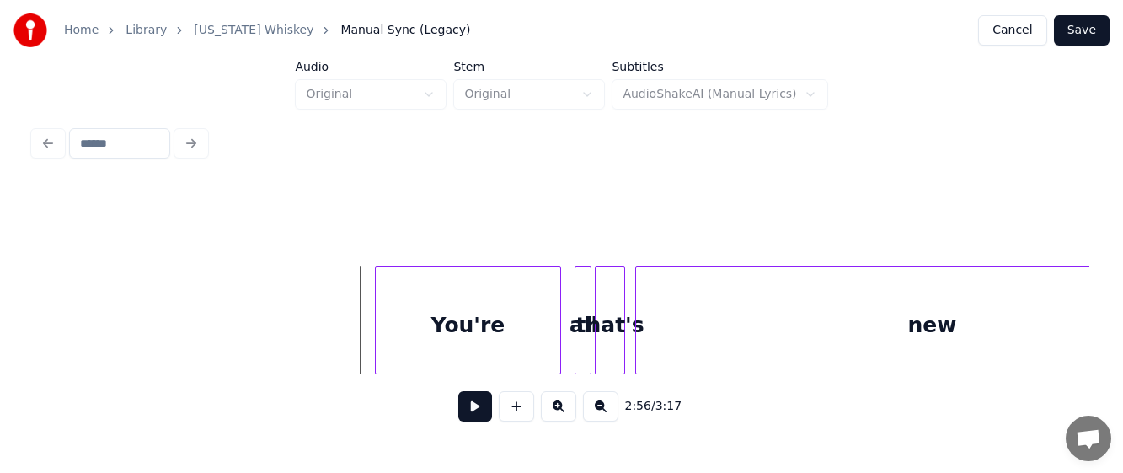
click at [376, 333] on div at bounding box center [378, 320] width 5 height 106
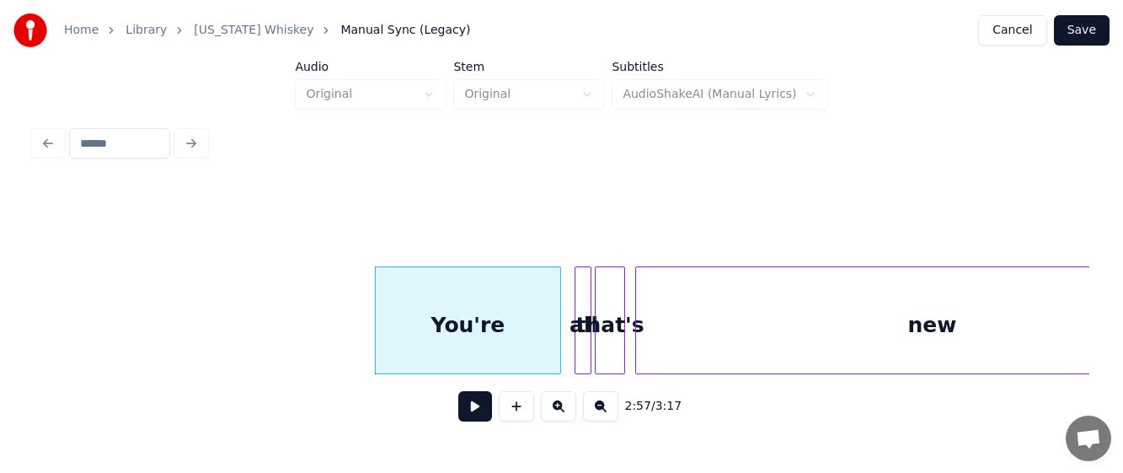
click at [476, 413] on button at bounding box center [475, 406] width 34 height 30
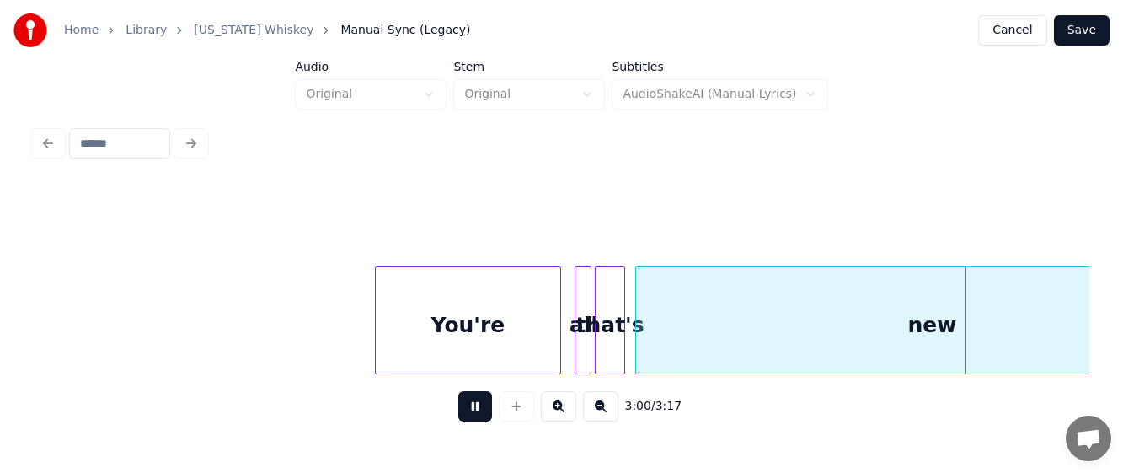
click at [468, 414] on button at bounding box center [475, 406] width 34 height 30
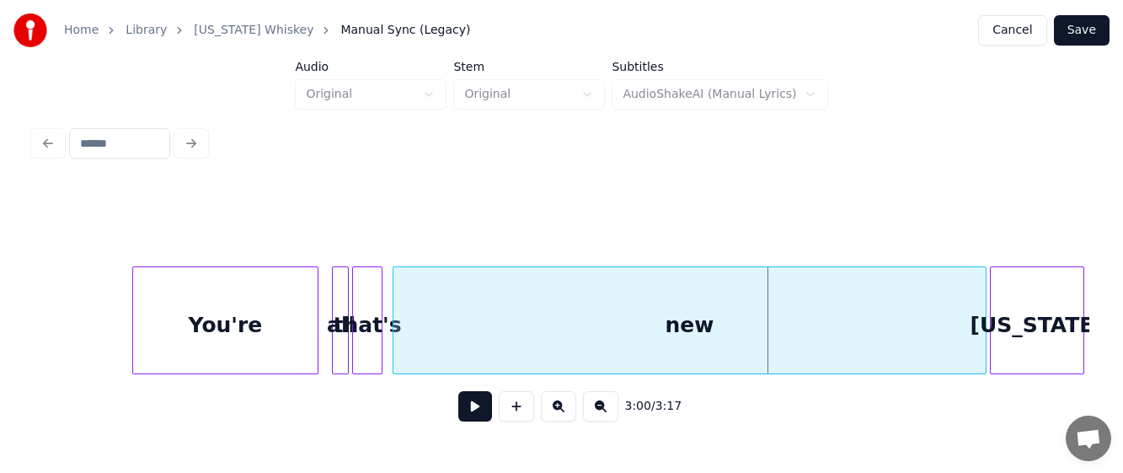
scroll to position [0, 29814]
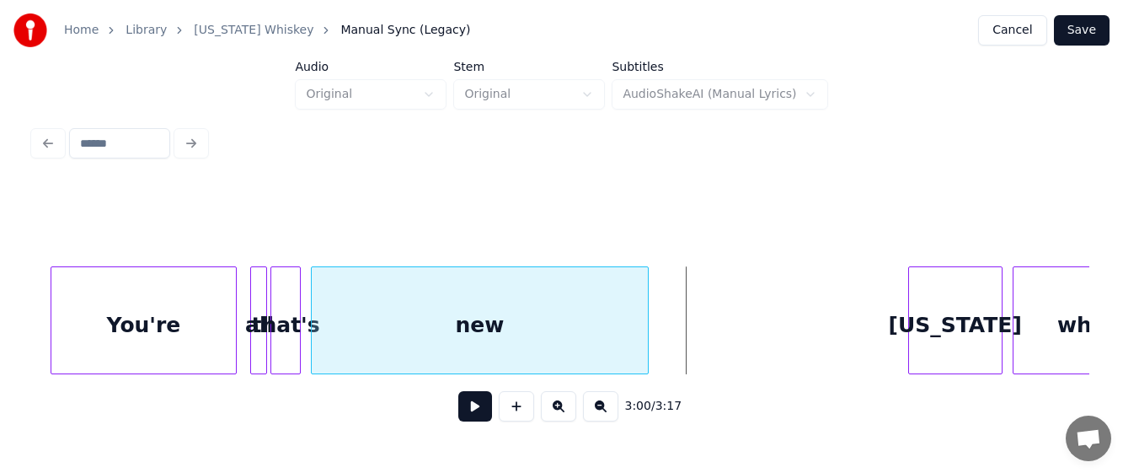
click at [644, 300] on div at bounding box center [645, 320] width 5 height 106
click at [467, 327] on div "new" at bounding box center [480, 324] width 336 height 115
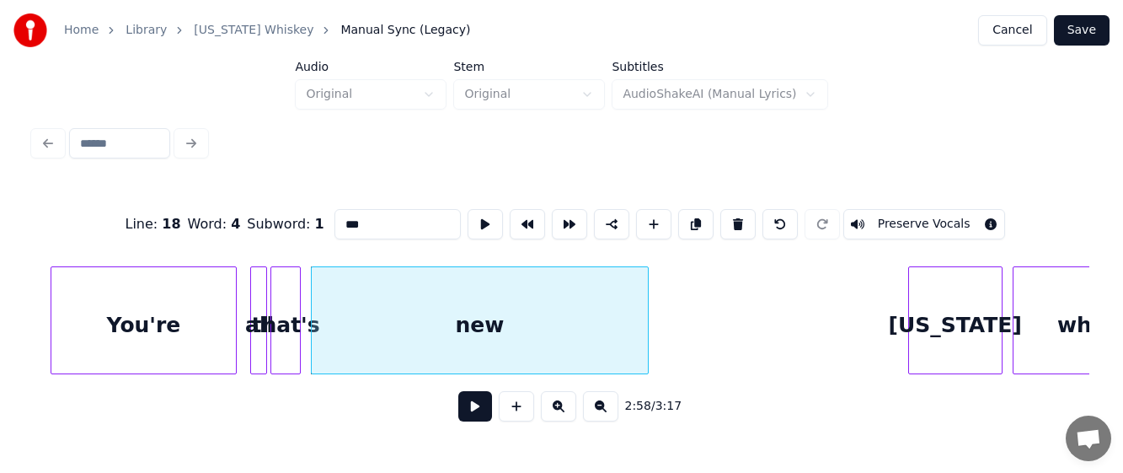
drag, startPoint x: 365, startPoint y: 220, endPoint x: 333, endPoint y: 203, distance: 36.2
click at [312, 214] on div "Line : 18 Word : 4 Subword : 1 *** Preserve Vocals" at bounding box center [561, 224] width 1055 height 84
click at [258, 348] on div "all" at bounding box center [259, 324] width 17 height 115
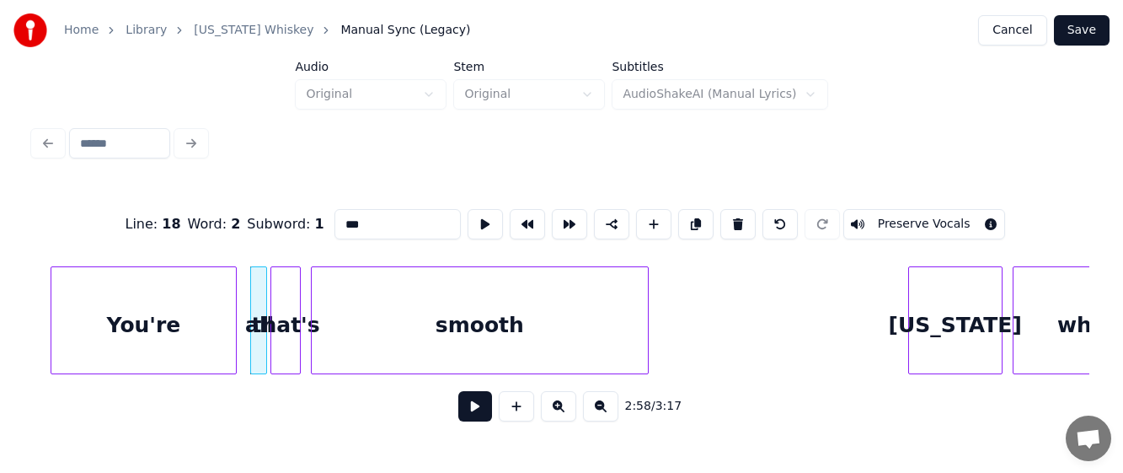
click at [286, 334] on div "that's" at bounding box center [285, 324] width 29 height 115
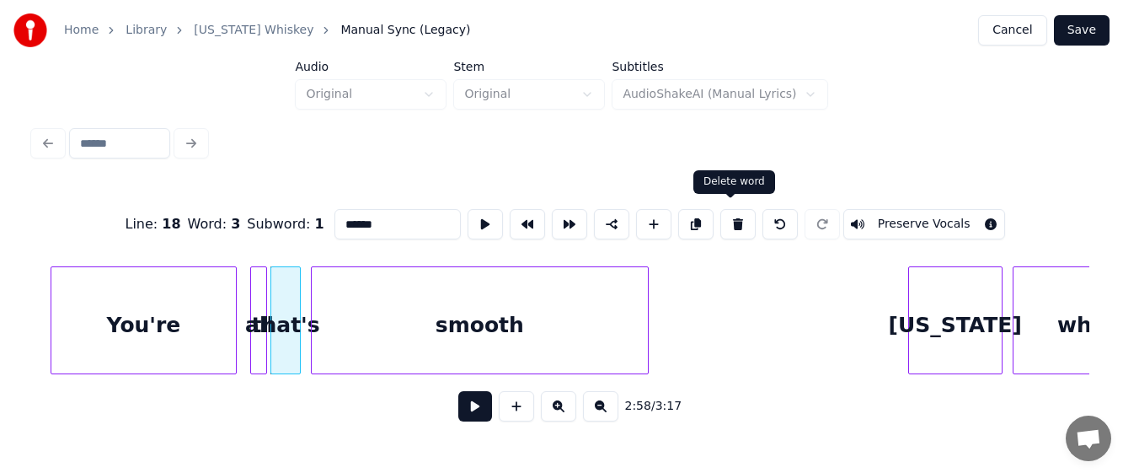
click at [730, 216] on button at bounding box center [737, 224] width 35 height 30
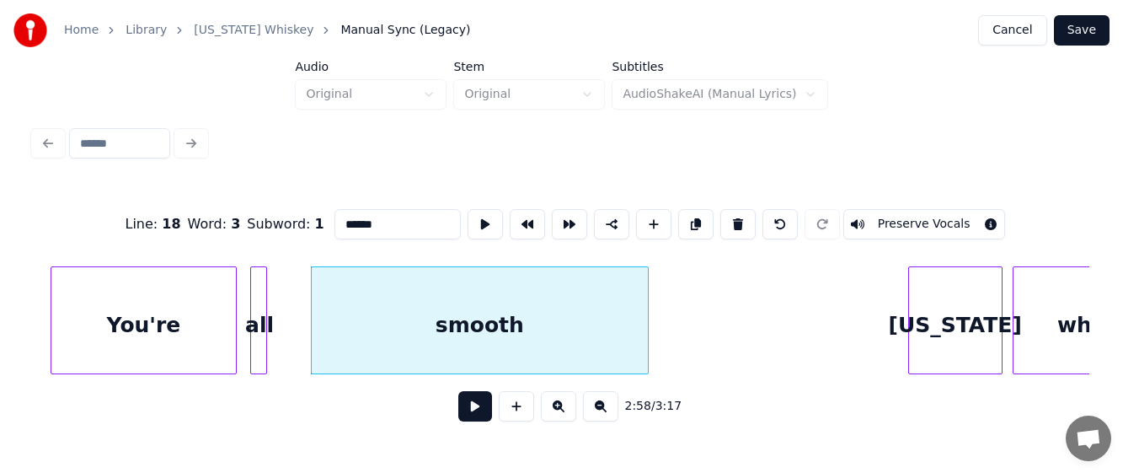
click at [264, 320] on div at bounding box center [263, 320] width 5 height 106
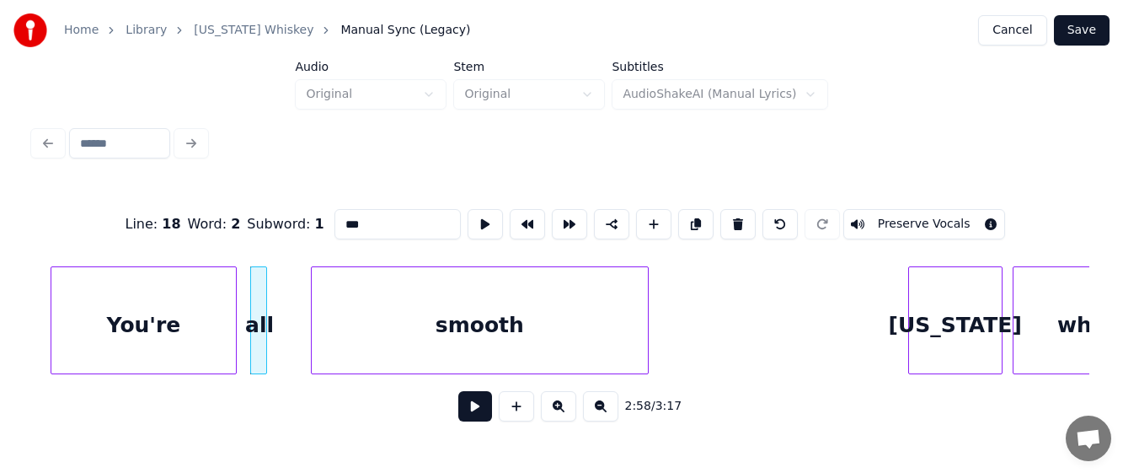
drag, startPoint x: 367, startPoint y: 215, endPoint x: 306, endPoint y: 206, distance: 62.2
click at [306, 206] on div "Line : 18 Word : 2 Subword : 1 *** Preserve Vocals" at bounding box center [561, 224] width 1055 height 84
click at [152, 328] on div "You're" at bounding box center [143, 324] width 184 height 115
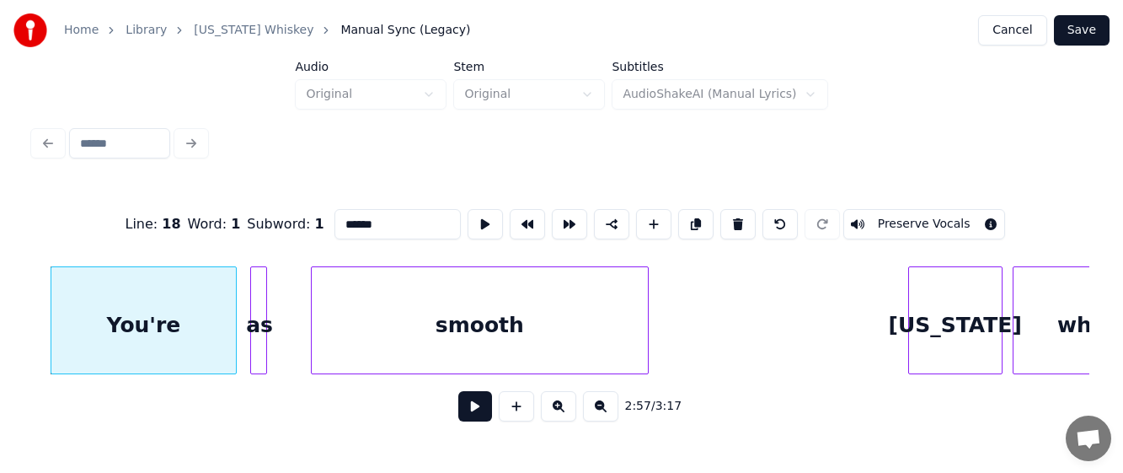
type input "******"
click at [474, 413] on button at bounding box center [475, 406] width 34 height 30
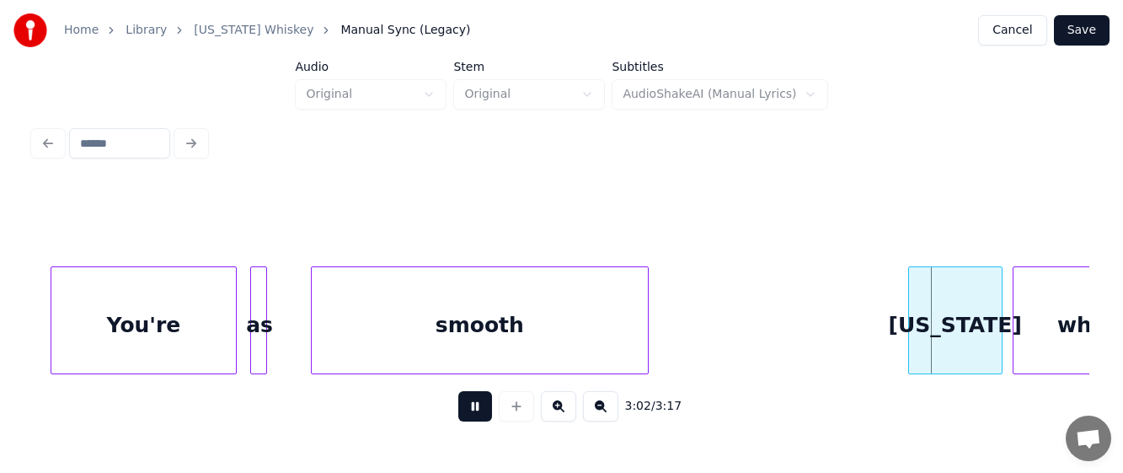
click at [473, 412] on button at bounding box center [475, 406] width 34 height 30
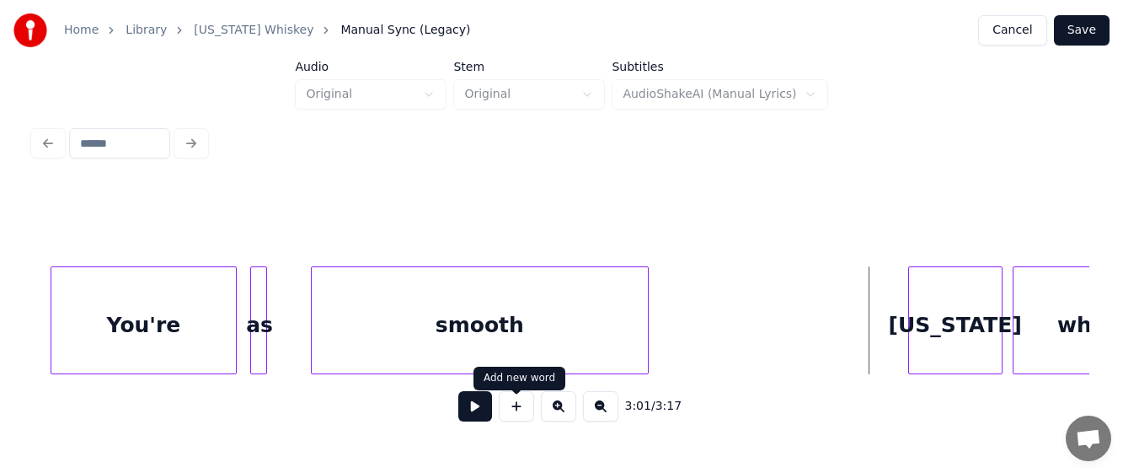
click at [517, 411] on button at bounding box center [516, 406] width 35 height 30
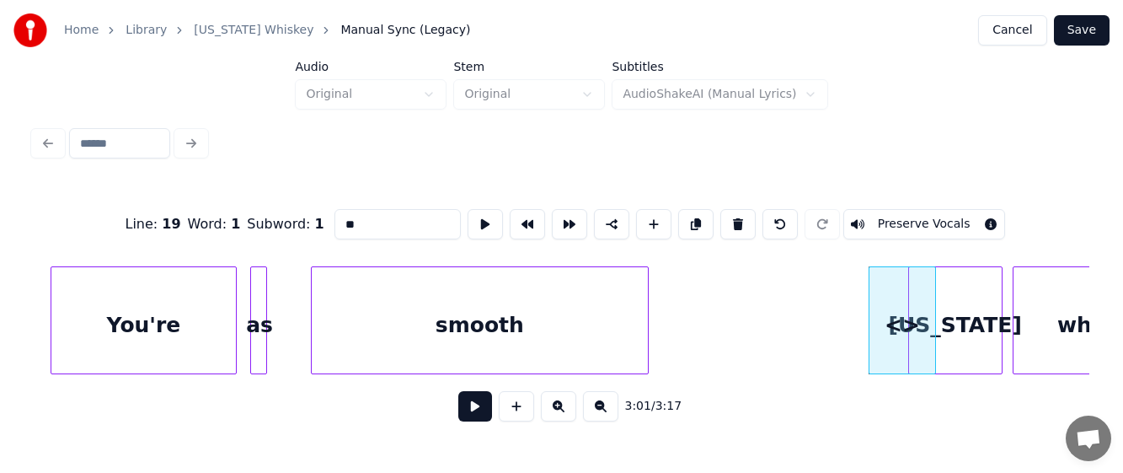
drag, startPoint x: 367, startPoint y: 218, endPoint x: 335, endPoint y: 212, distance: 32.5
click at [335, 212] on input "**" at bounding box center [397, 224] width 126 height 30
click at [548, 301] on div "smooth" at bounding box center [480, 324] width 336 height 115
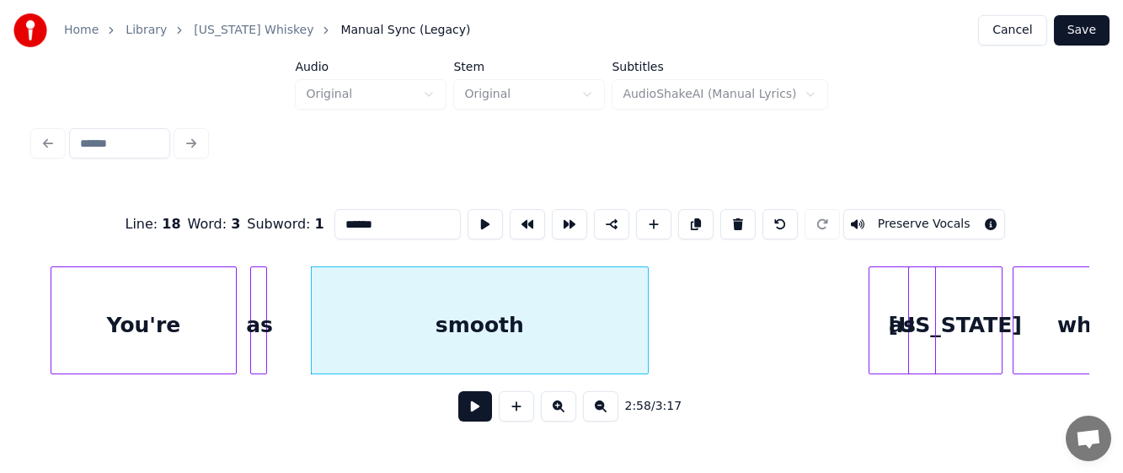
type input "******"
click at [471, 411] on button at bounding box center [475, 406] width 34 height 30
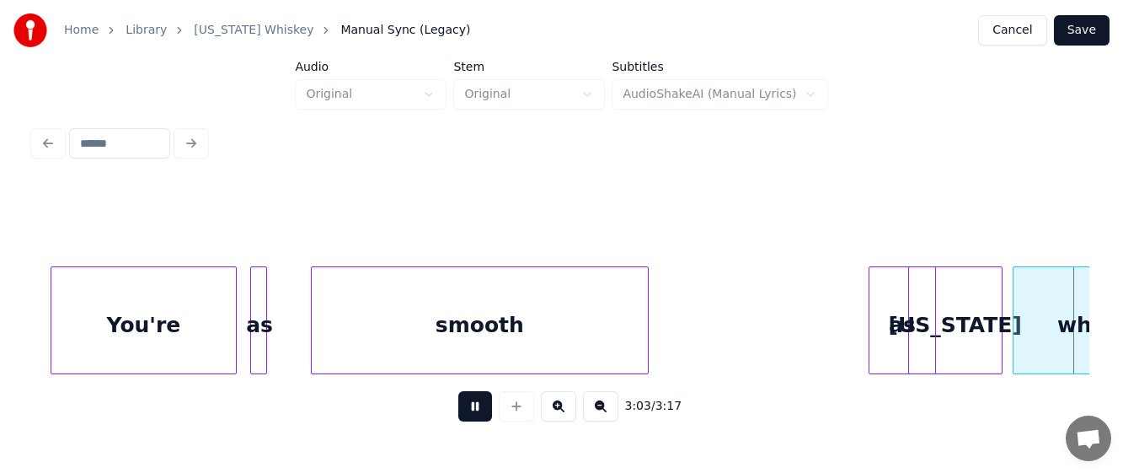
click at [471, 411] on button at bounding box center [475, 406] width 34 height 30
click at [855, 326] on div "as" at bounding box center [871, 324] width 66 height 115
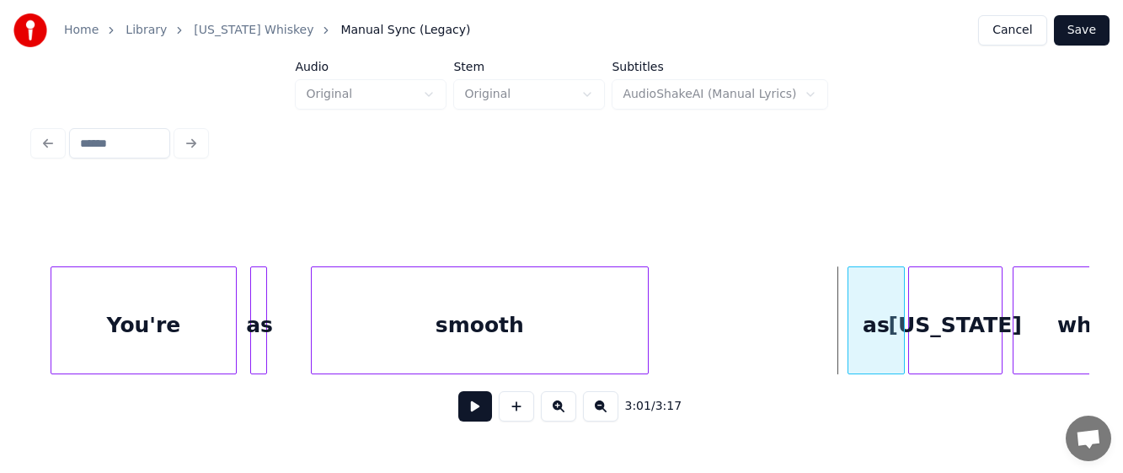
click at [850, 334] on div at bounding box center [850, 320] width 5 height 106
click at [473, 408] on button at bounding box center [475, 406] width 34 height 30
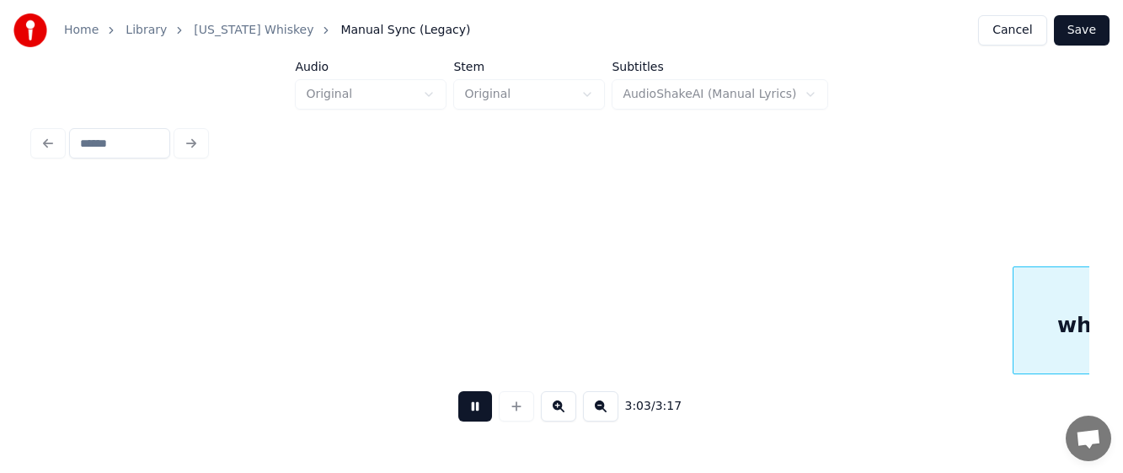
scroll to position [0, 30871]
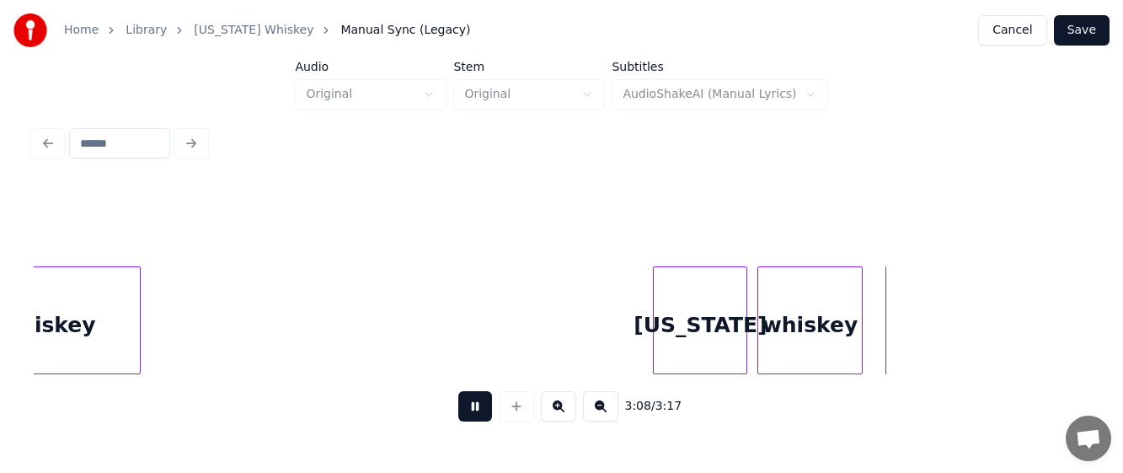
click at [472, 410] on button at bounding box center [475, 406] width 34 height 30
click at [621, 317] on div at bounding box center [621, 320] width 5 height 106
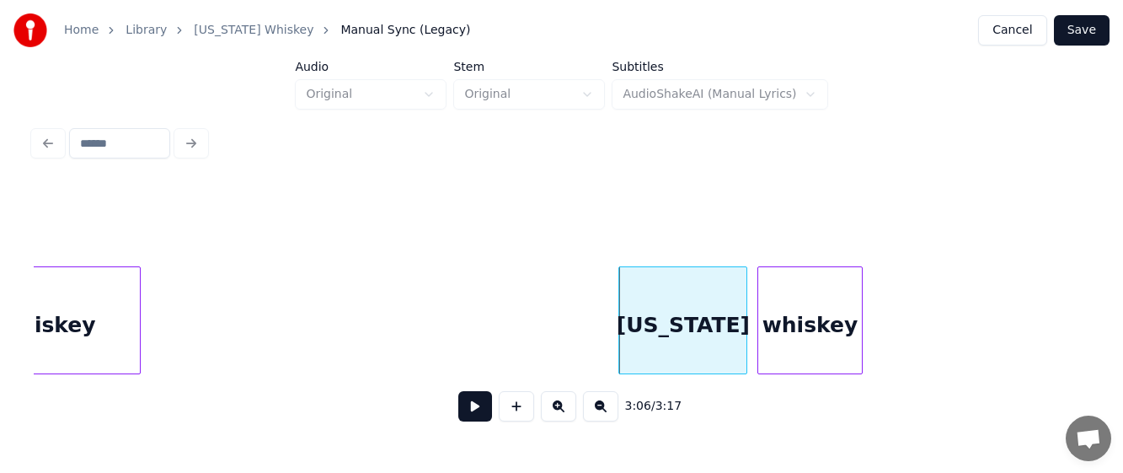
click at [470, 405] on button at bounding box center [475, 406] width 34 height 30
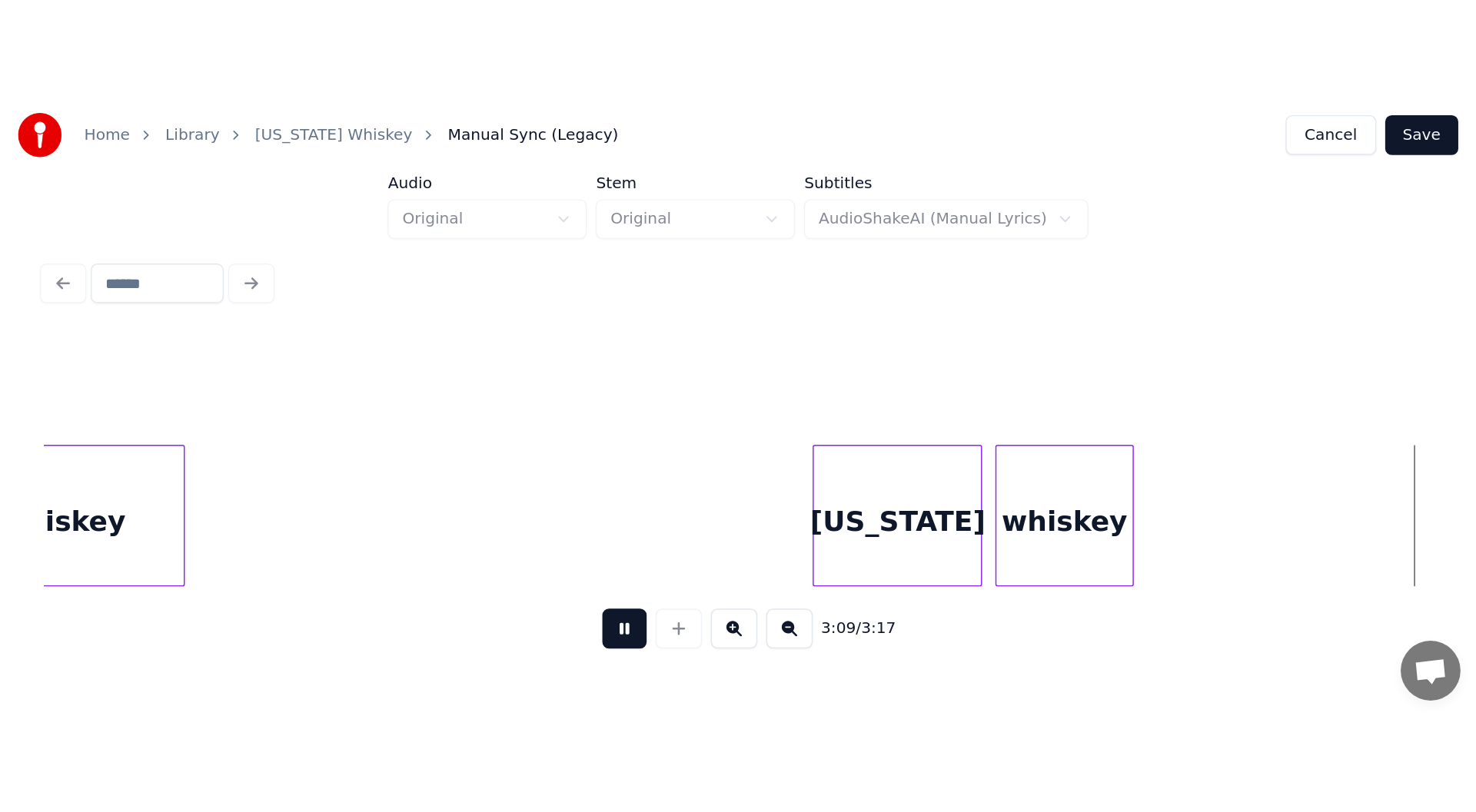
scroll to position [0, 29144]
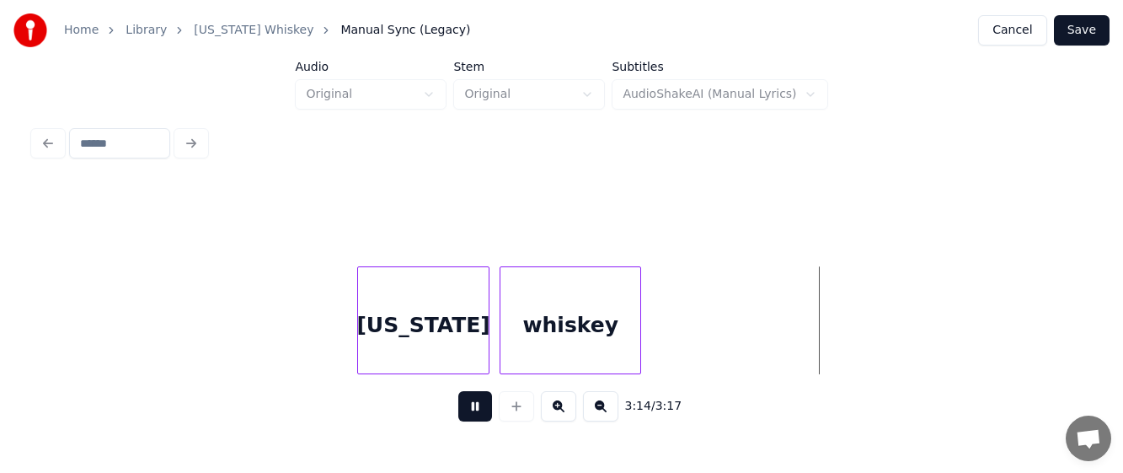
click at [359, 338] on div at bounding box center [360, 320] width 5 height 106
click at [467, 409] on button at bounding box center [475, 406] width 34 height 30
click at [1084, 25] on button "Save" at bounding box center [1082, 30] width 56 height 30
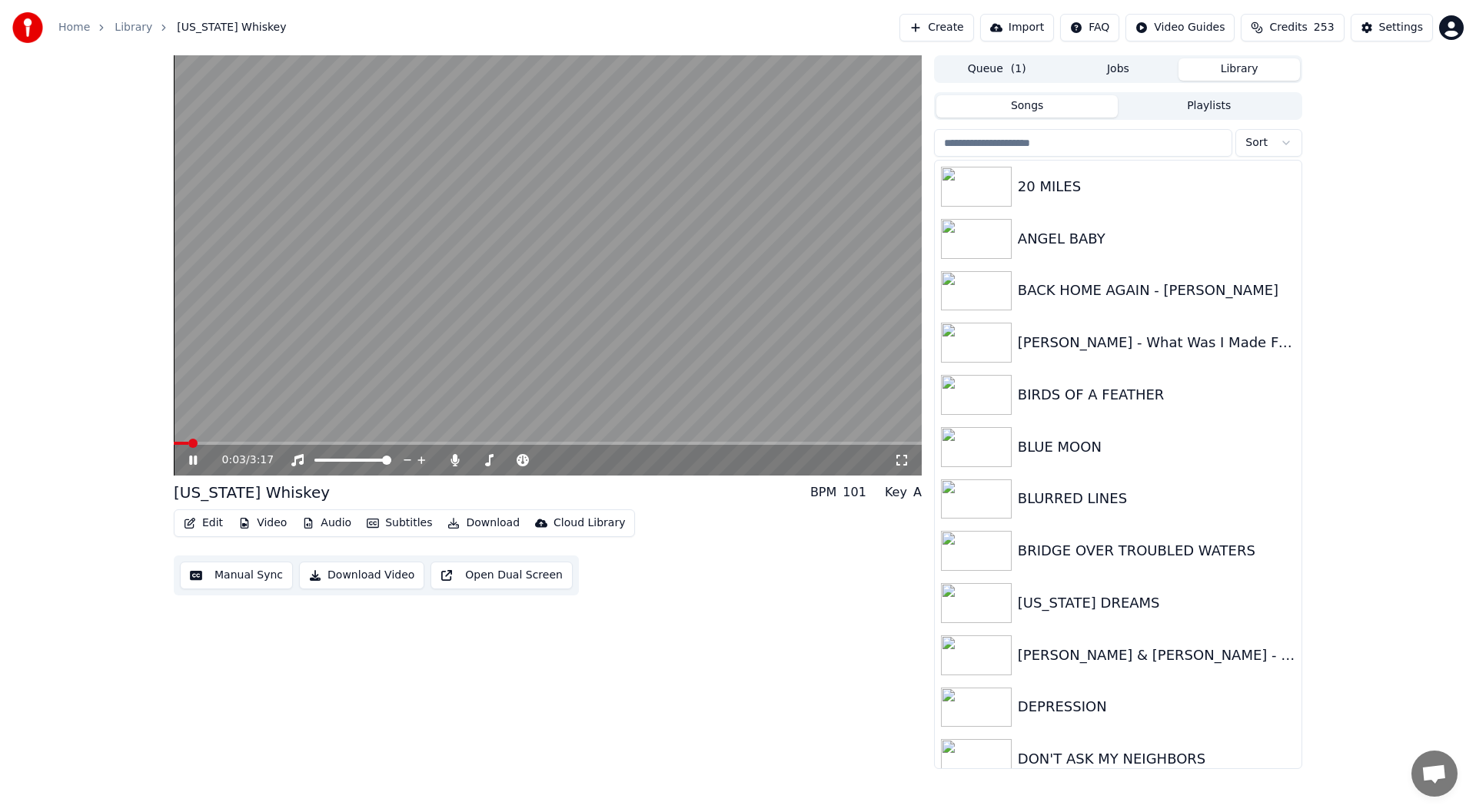
click at [899, 462] on icon at bounding box center [902, 460] width 16 height 12
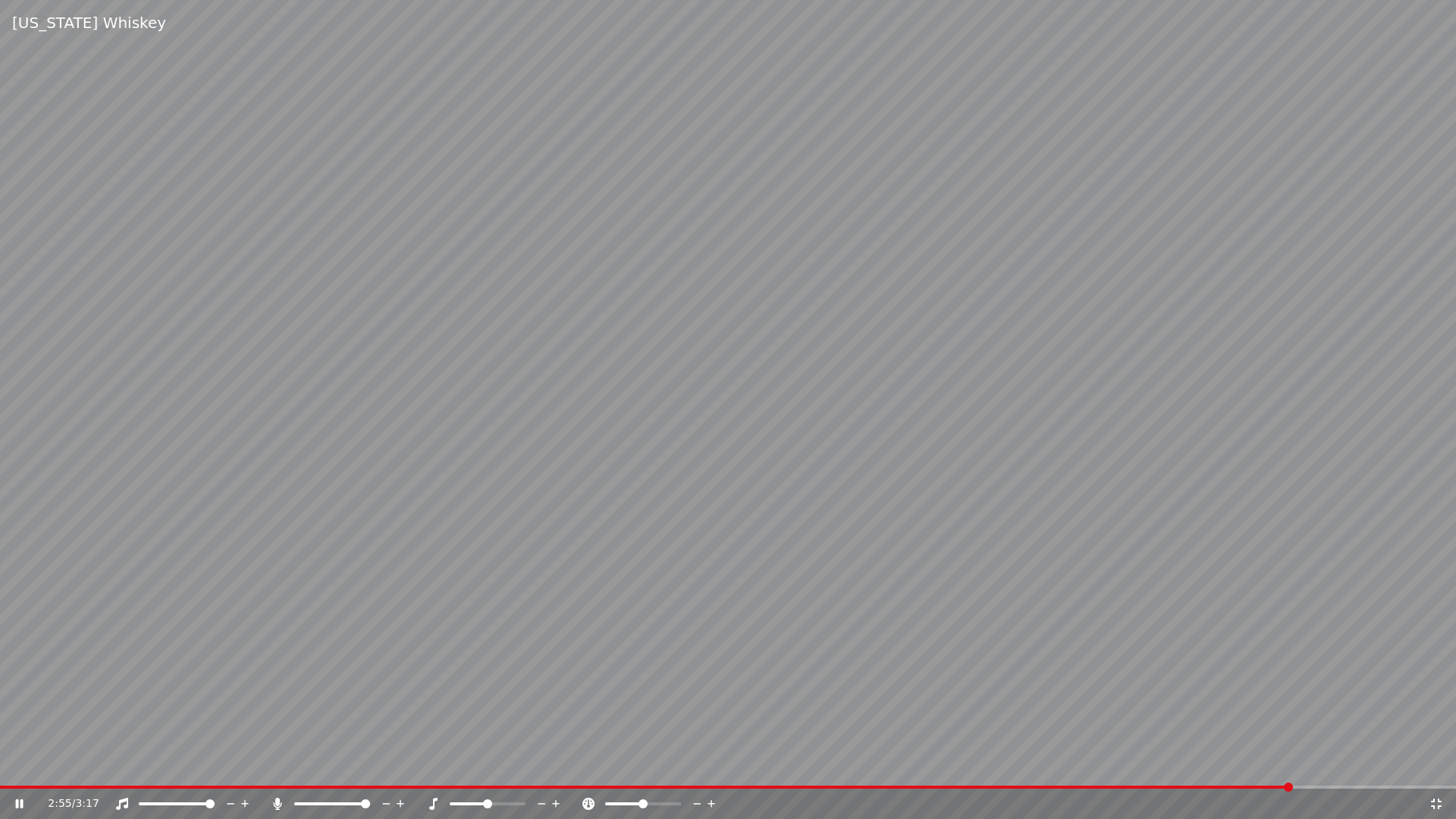
click at [1437, 800] on icon at bounding box center [1436, 803] width 15 height 12
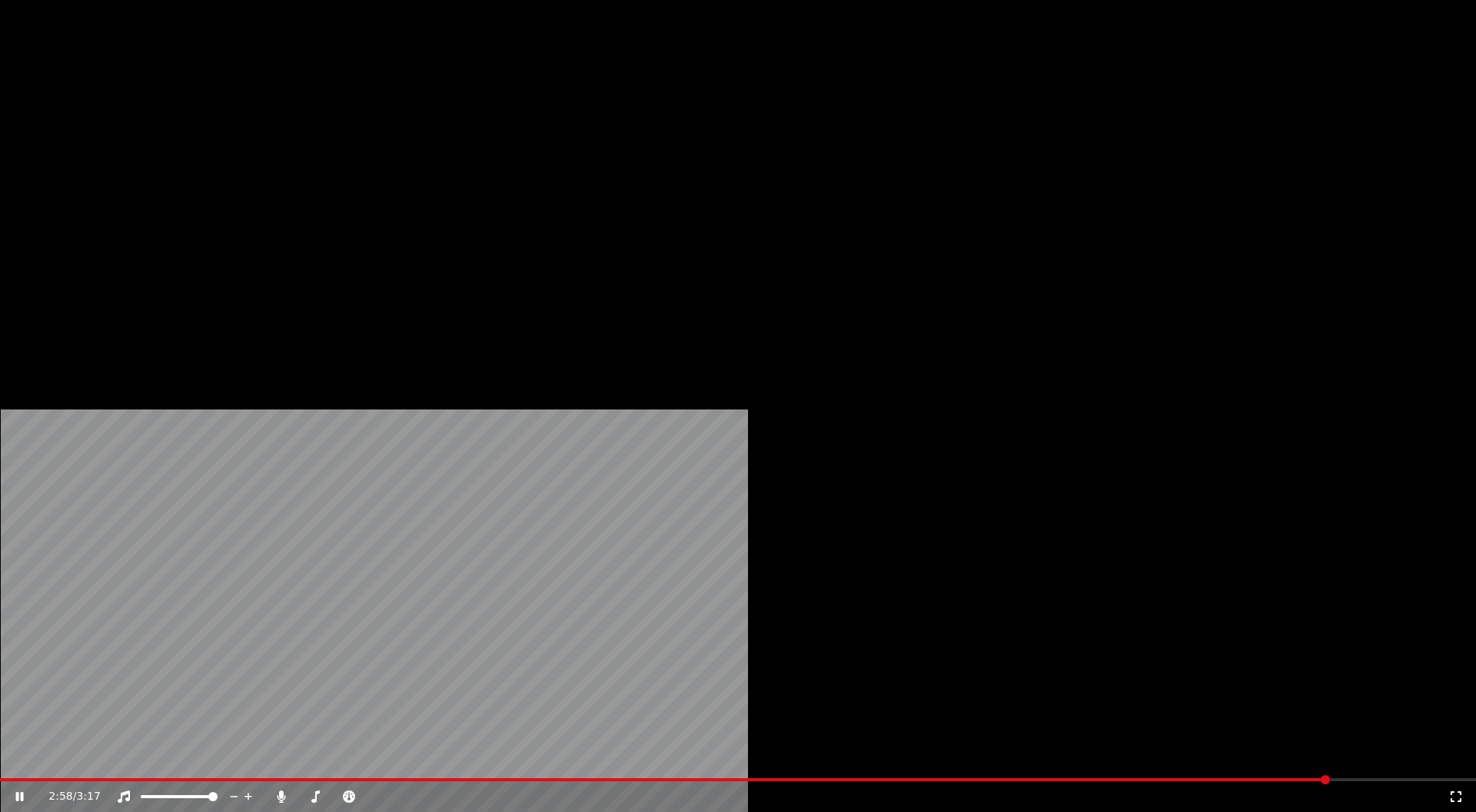
click at [196, 114] on button "Edit" at bounding box center [204, 103] width 51 height 22
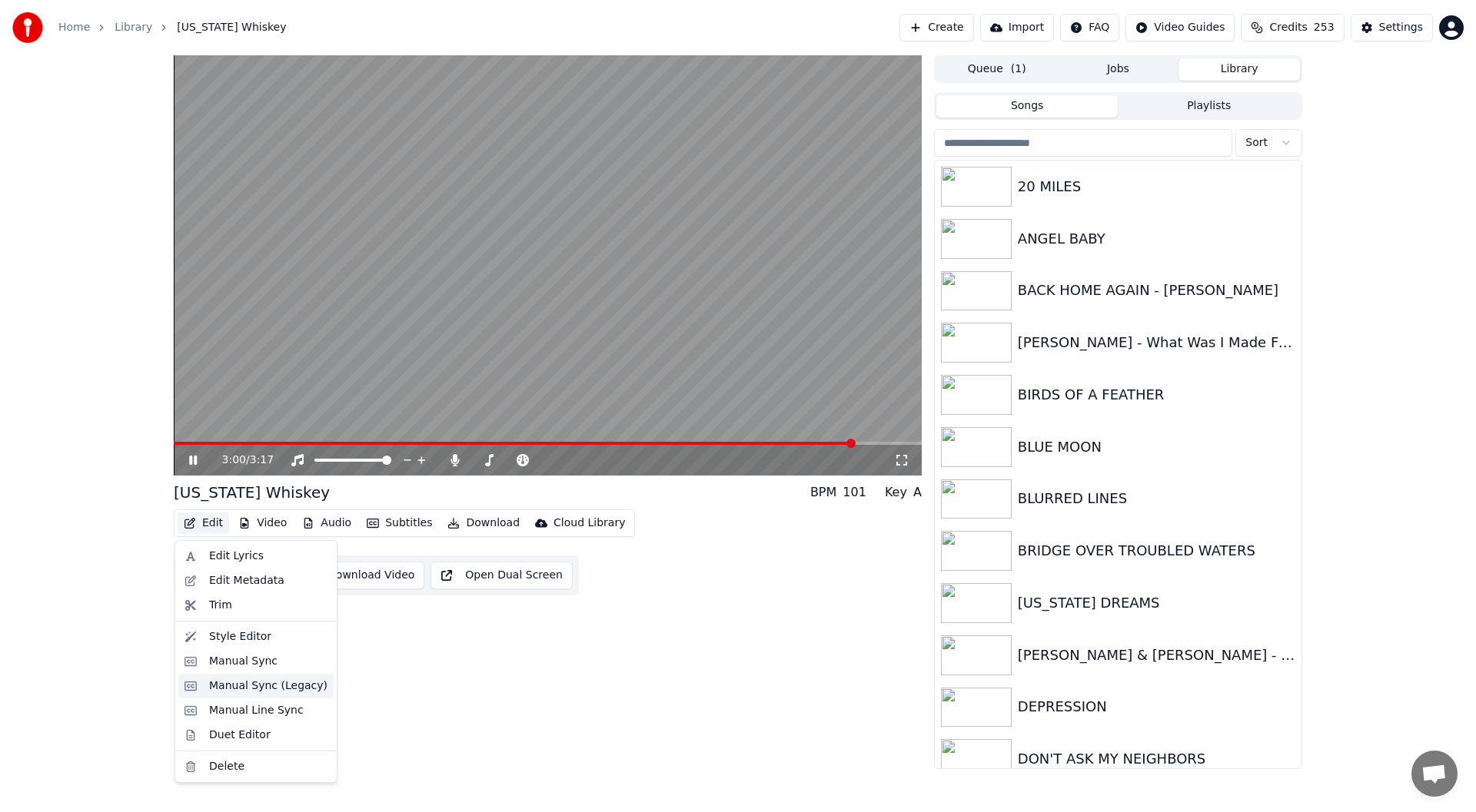
click at [261, 688] on div "Manual Sync (Legacy)" at bounding box center [268, 686] width 119 height 16
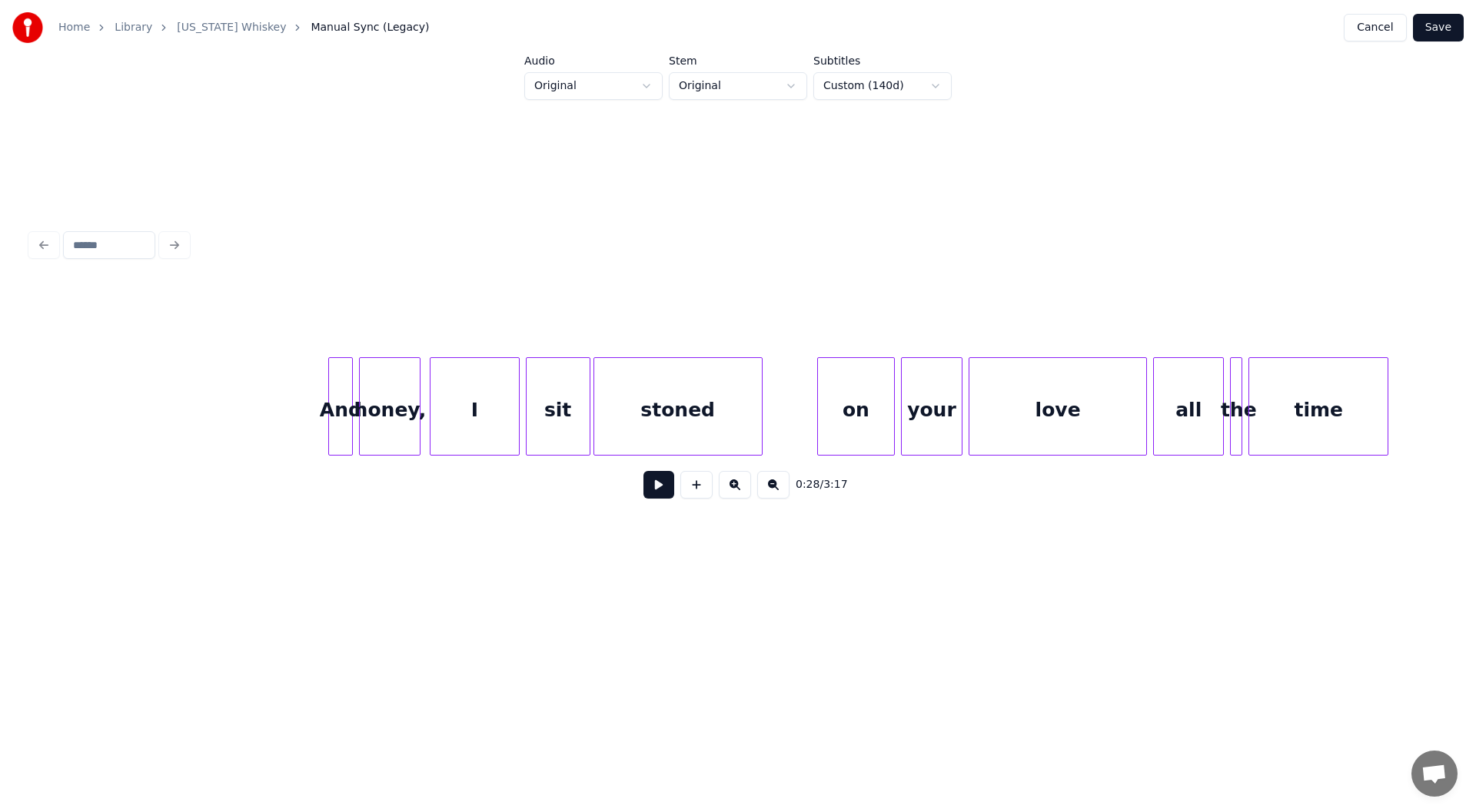
scroll to position [0, 25371]
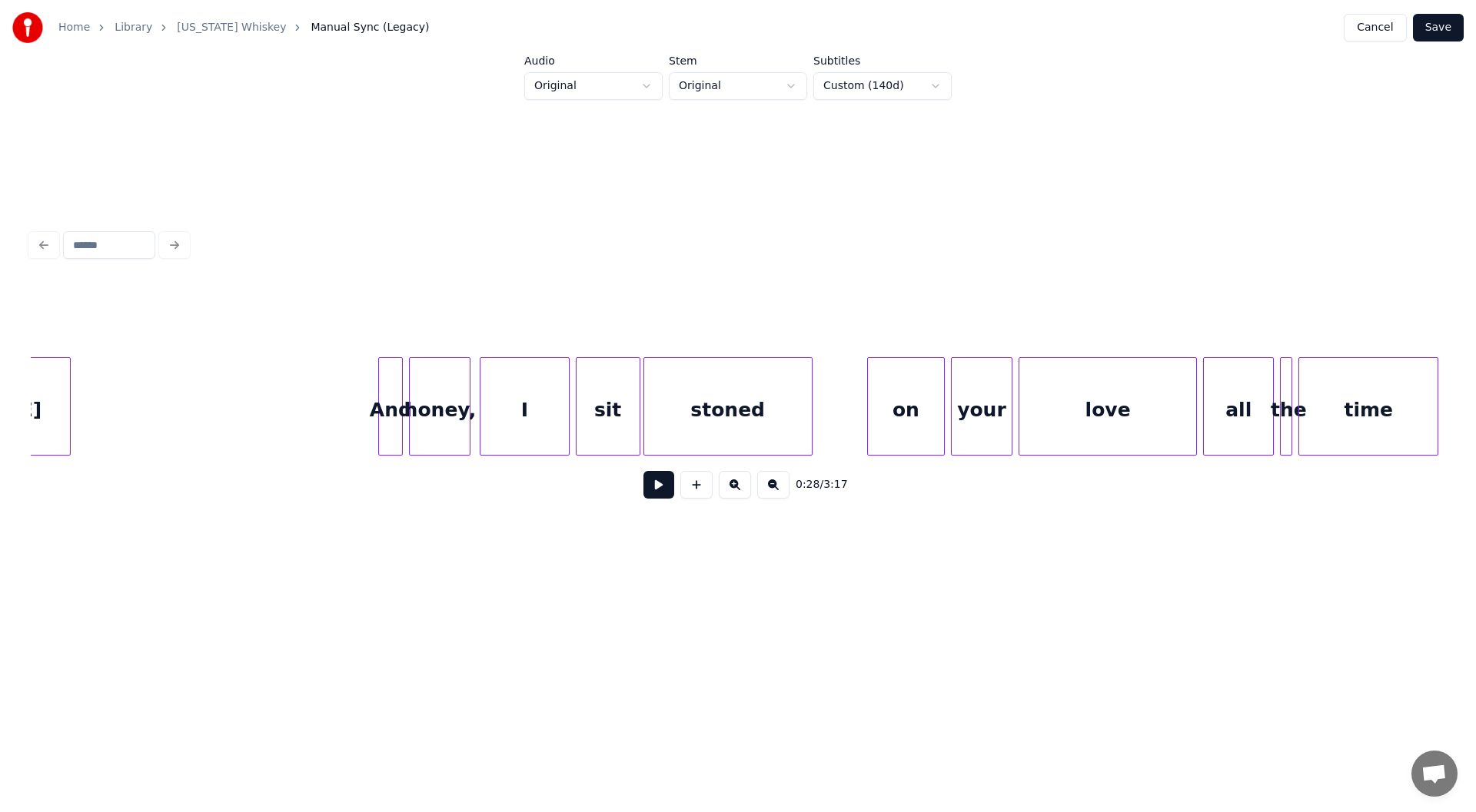
click at [603, 405] on div "sit" at bounding box center [608, 410] width 63 height 105
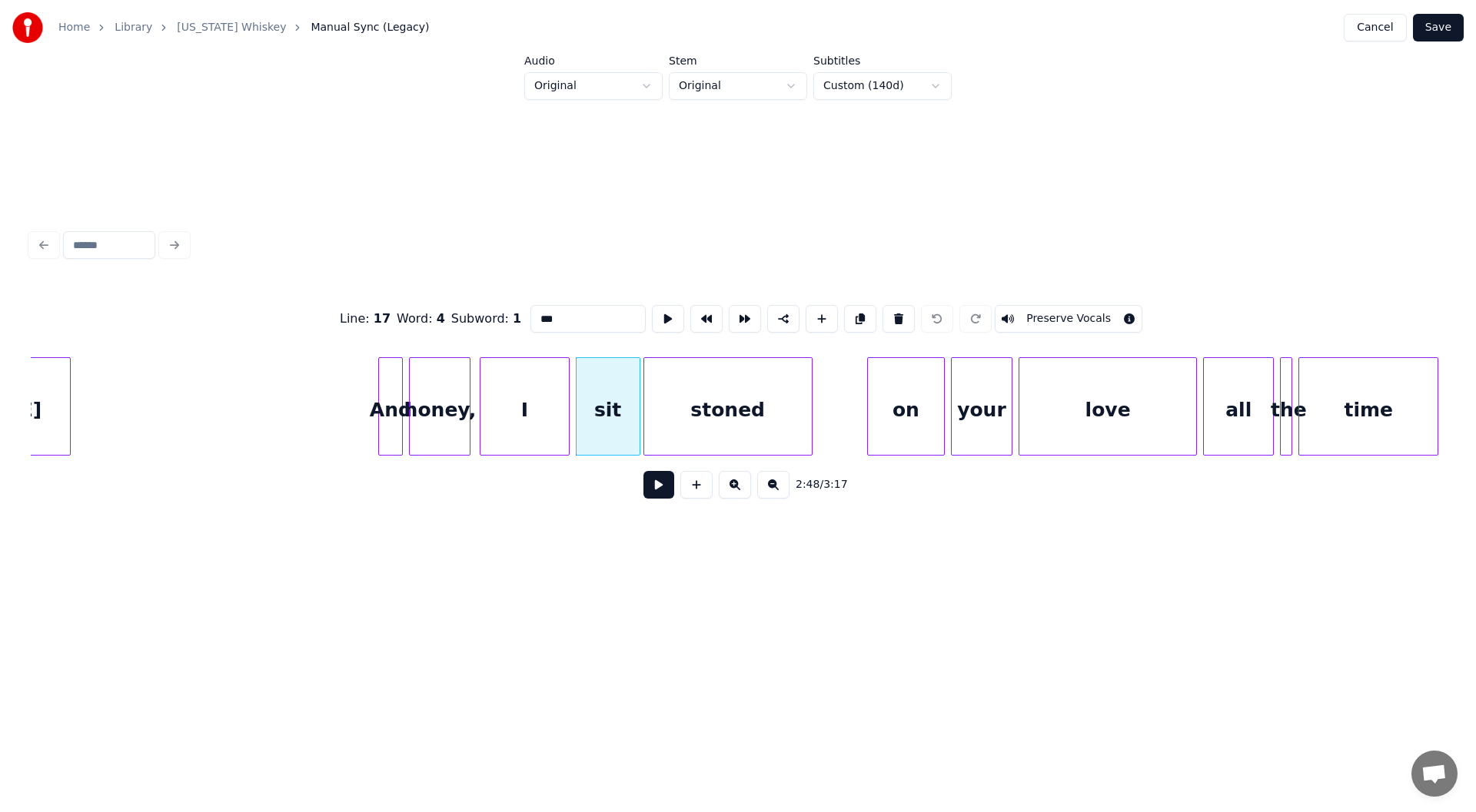
drag, startPoint x: 549, startPoint y: 307, endPoint x: 498, endPoint y: 318, distance: 52.2
click at [498, 318] on div "Line : 17 Word : 4 Subword : 1 *** Preserve Vocals" at bounding box center [738, 318] width 1415 height 77
type input "****"
click at [1442, 26] on button "Save" at bounding box center [1439, 27] width 51 height 27
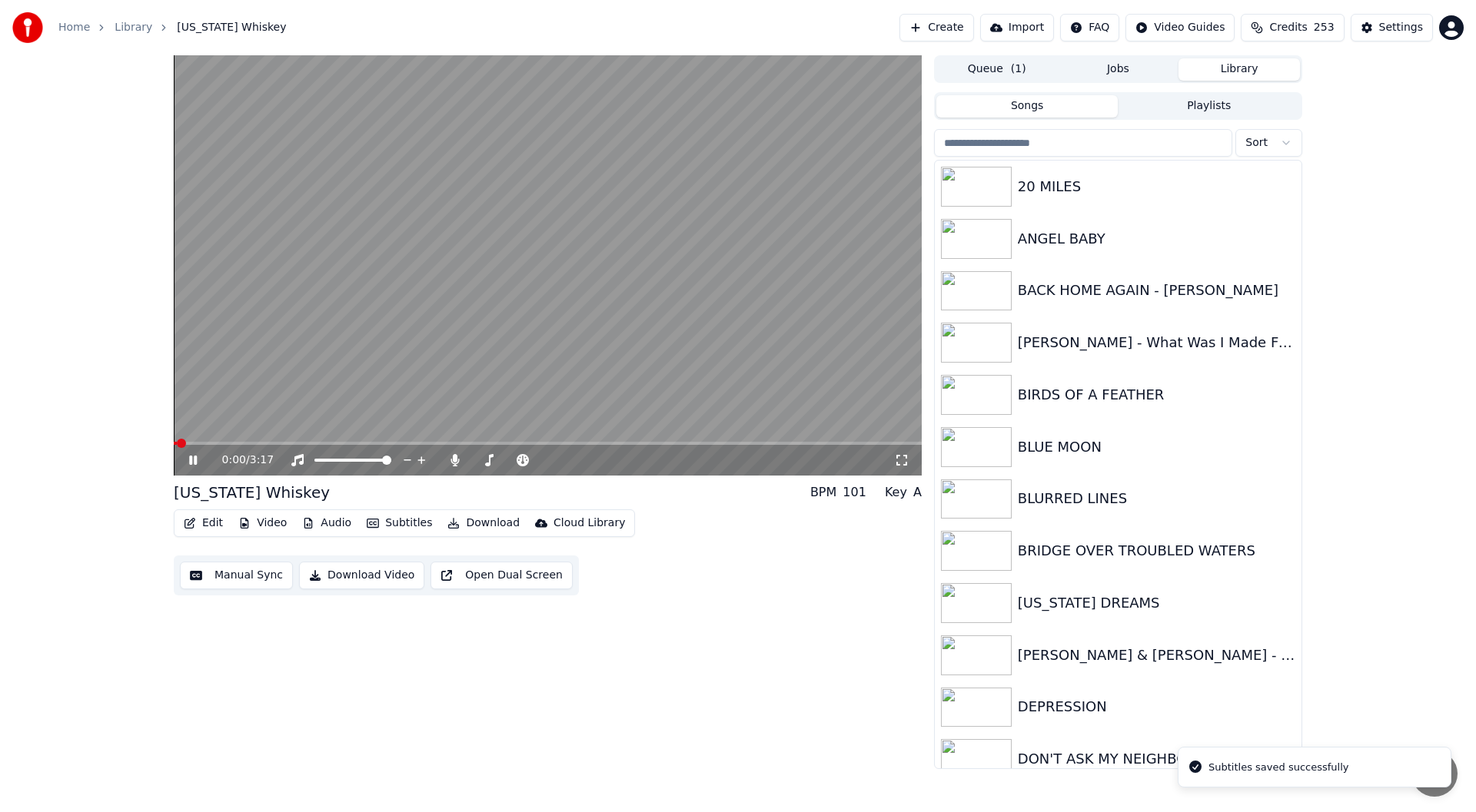
click at [706, 443] on span at bounding box center [548, 442] width 748 height 3
click at [902, 458] on icon at bounding box center [902, 460] width 16 height 12
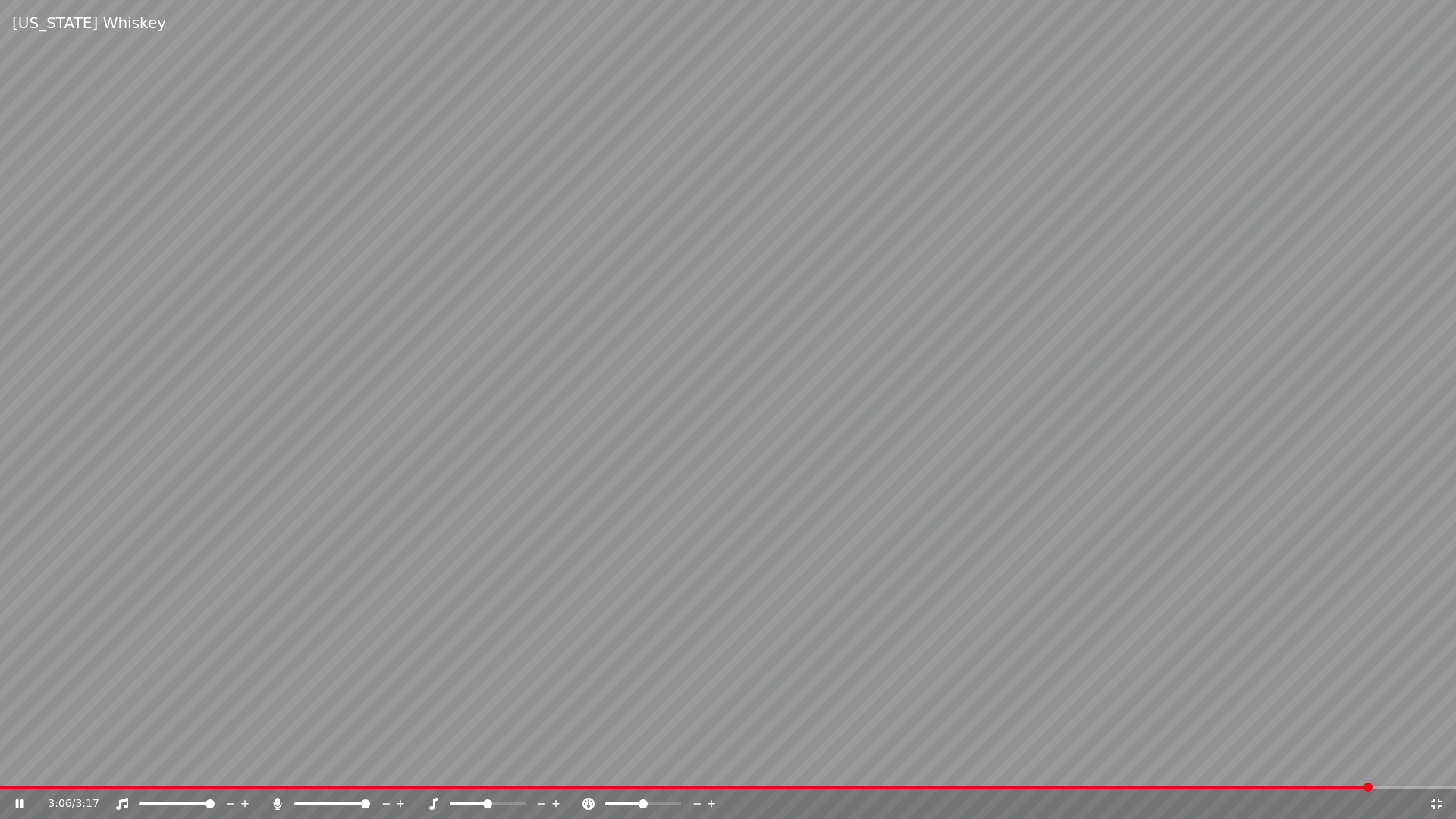
click at [1072, 788] on div "3:06 / 3:17" at bounding box center [728, 804] width 1456 height 31
click at [1075, 785] on video at bounding box center [728, 410] width 1456 height 819
click at [1074, 786] on span at bounding box center [537, 787] width 1074 height 3
click at [15, 800] on icon at bounding box center [20, 804] width 9 height 11
click at [1436, 800] on icon at bounding box center [1436, 803] width 15 height 12
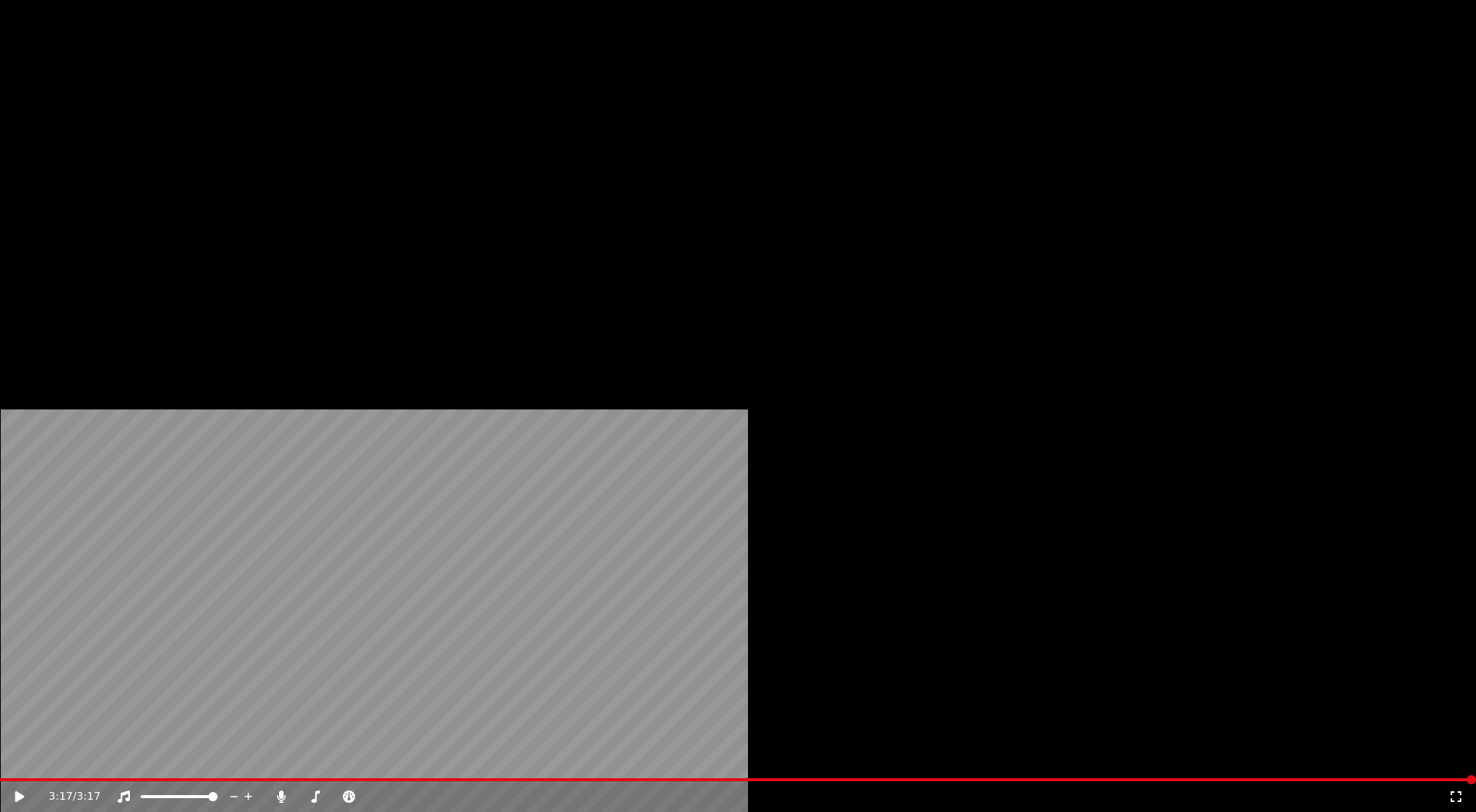
click at [475, 114] on button "Download" at bounding box center [483, 103] width 85 height 22
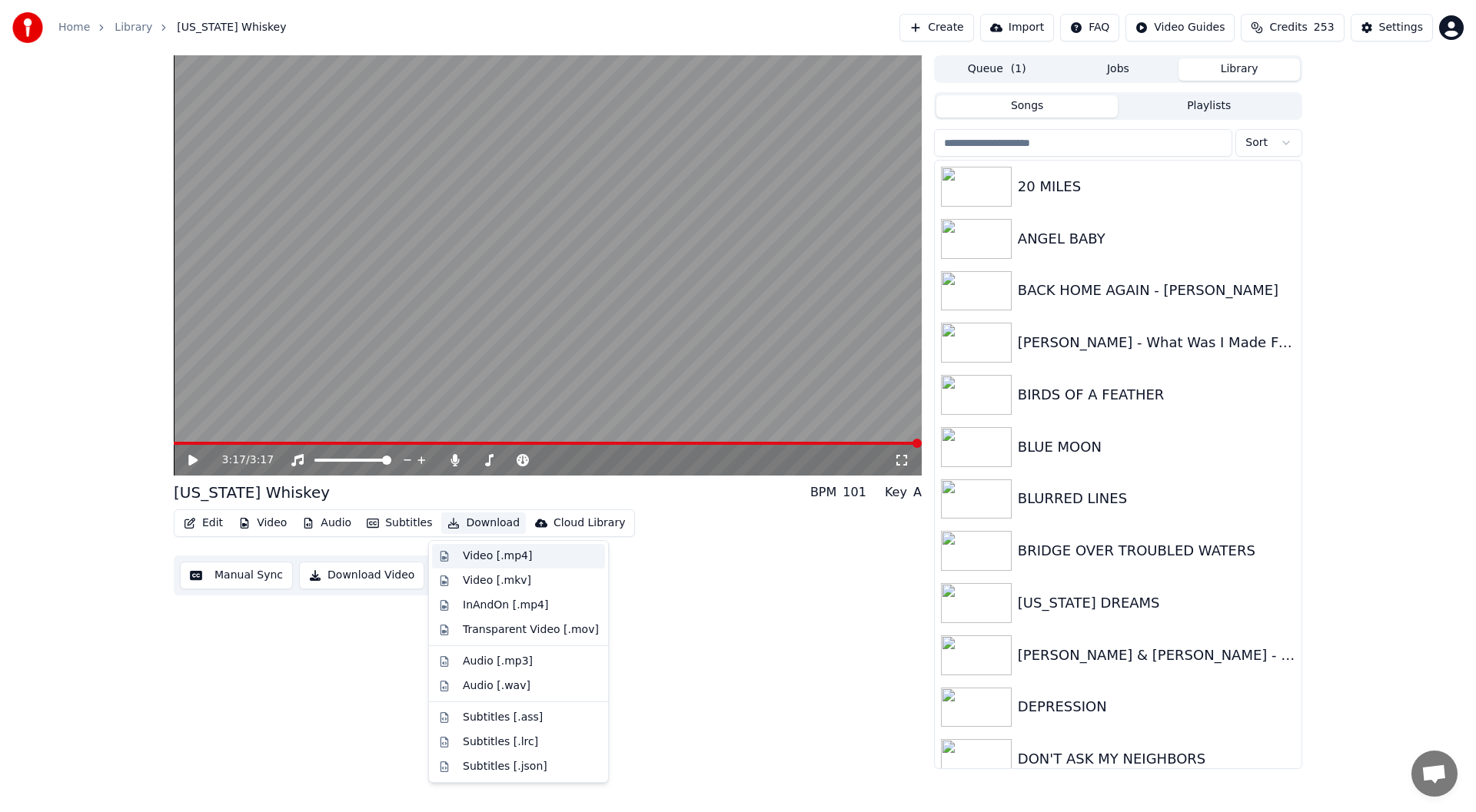
click at [499, 555] on div "Video [.mp4]" at bounding box center [497, 556] width 69 height 16
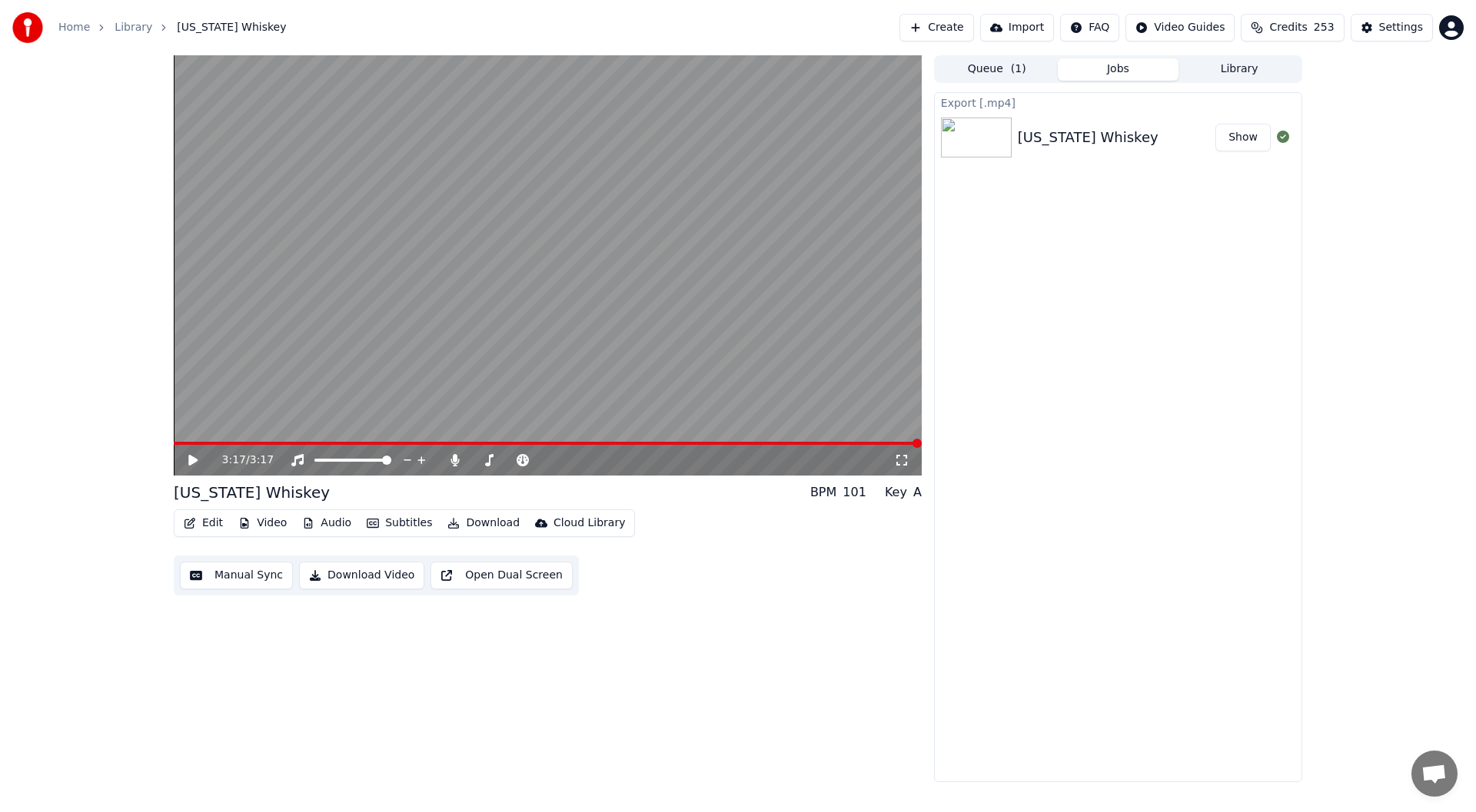
click at [1247, 132] on button "Show" at bounding box center [1243, 138] width 56 height 27
